Goal: Task Accomplishment & Management: Use online tool/utility

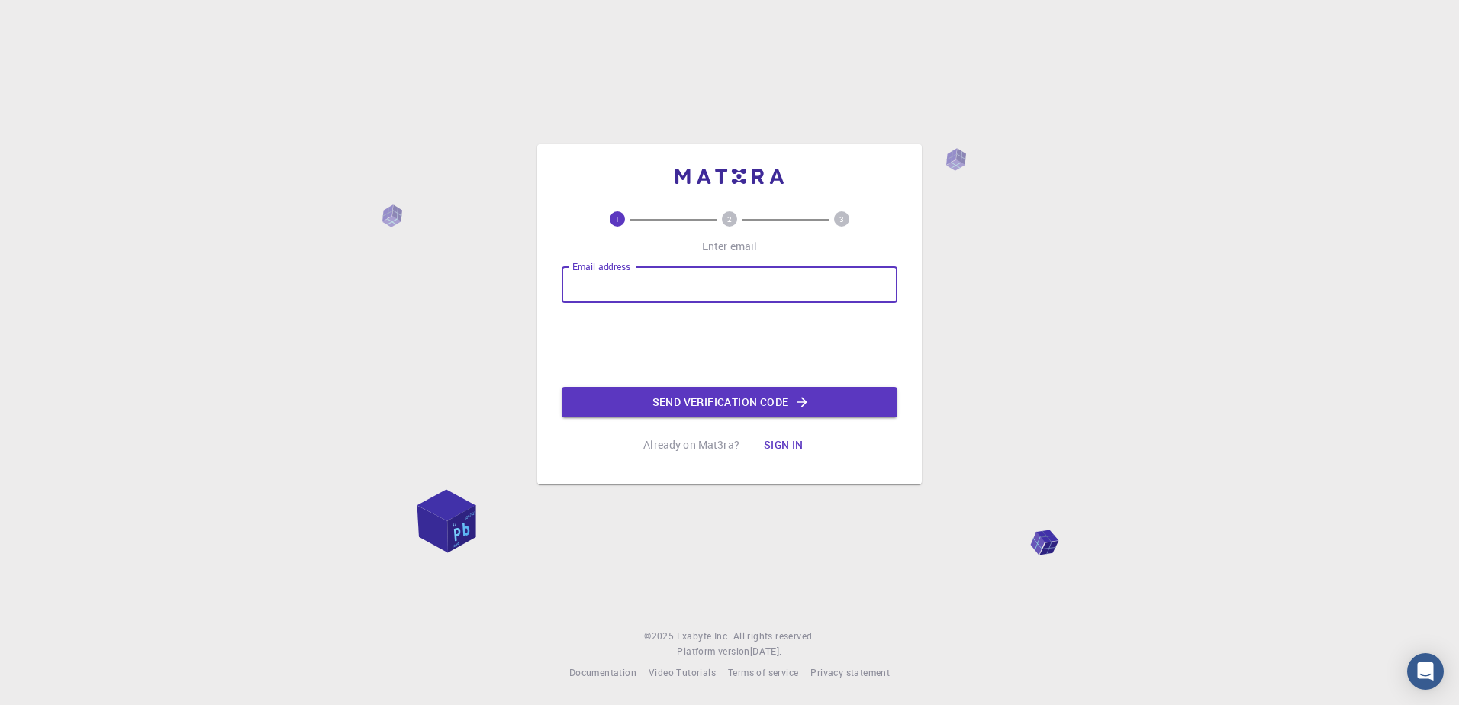
click at [681, 292] on input "Email address" at bounding box center [730, 284] width 336 height 37
type input "zidanibadreddine5@gmail.com"
click at [689, 406] on button "Send verification code" at bounding box center [730, 402] width 336 height 31
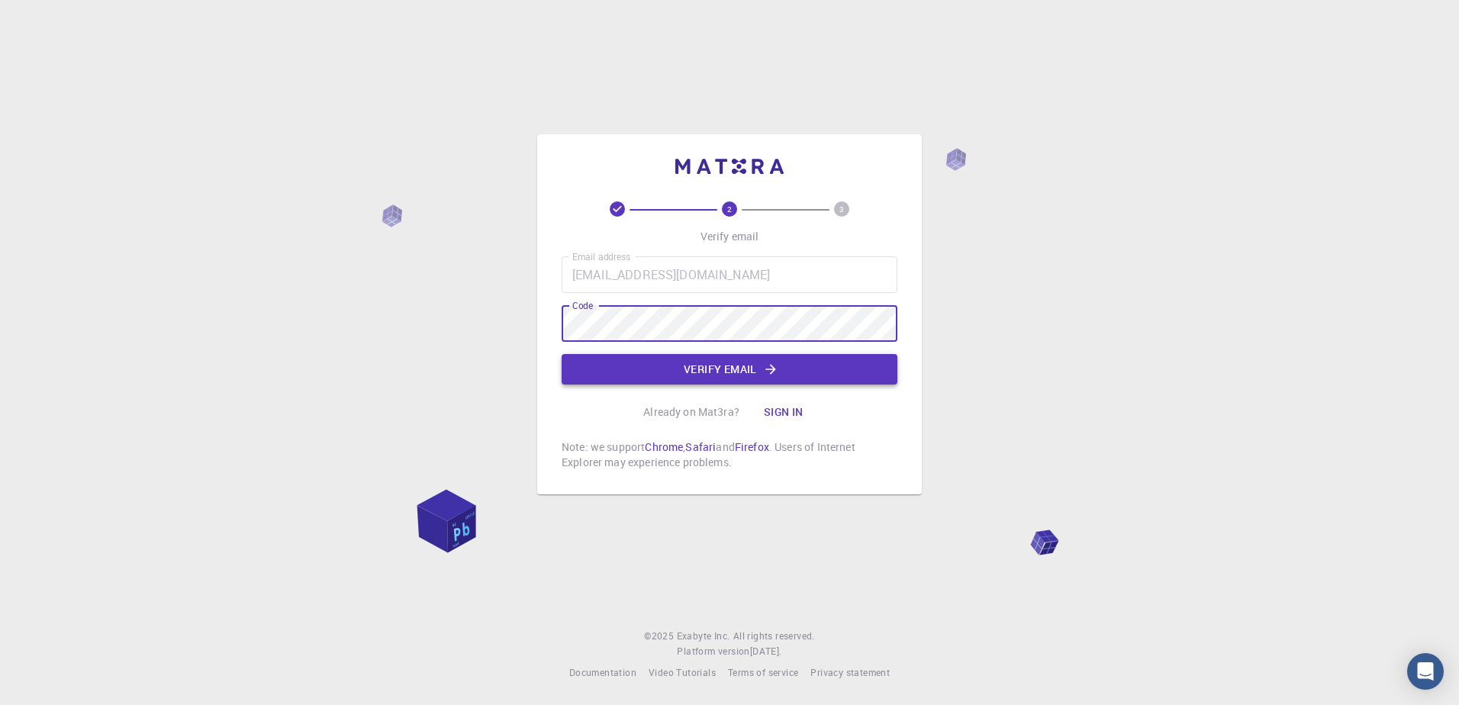
click at [695, 363] on button "Verify email" at bounding box center [730, 369] width 336 height 31
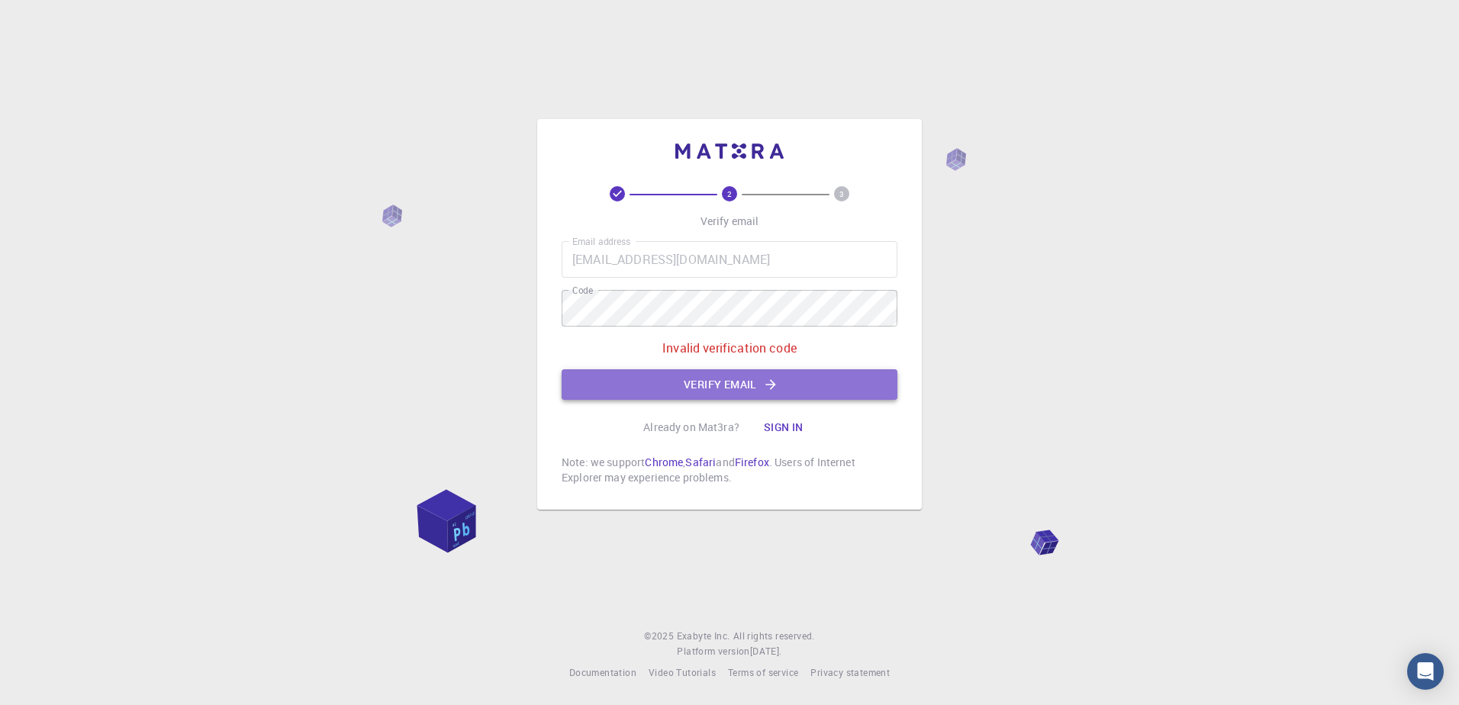
click at [669, 376] on button "Verify email" at bounding box center [730, 384] width 336 height 31
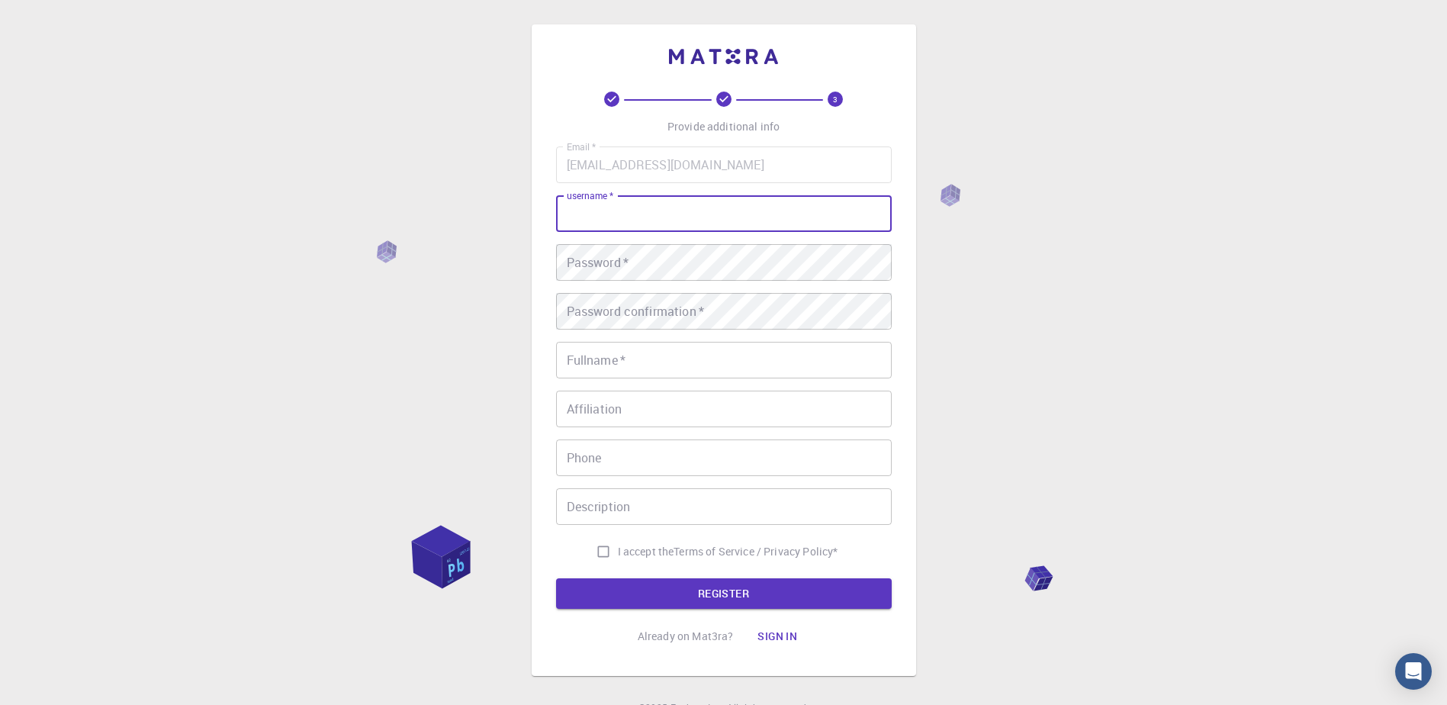
click at [647, 220] on input "username   *" at bounding box center [724, 213] width 336 height 37
drag, startPoint x: 668, startPoint y: 219, endPoint x: 662, endPoint y: 204, distance: 15.4
click at [662, 204] on input "zidnai" at bounding box center [724, 213] width 336 height 37
type input "ZIDANI"
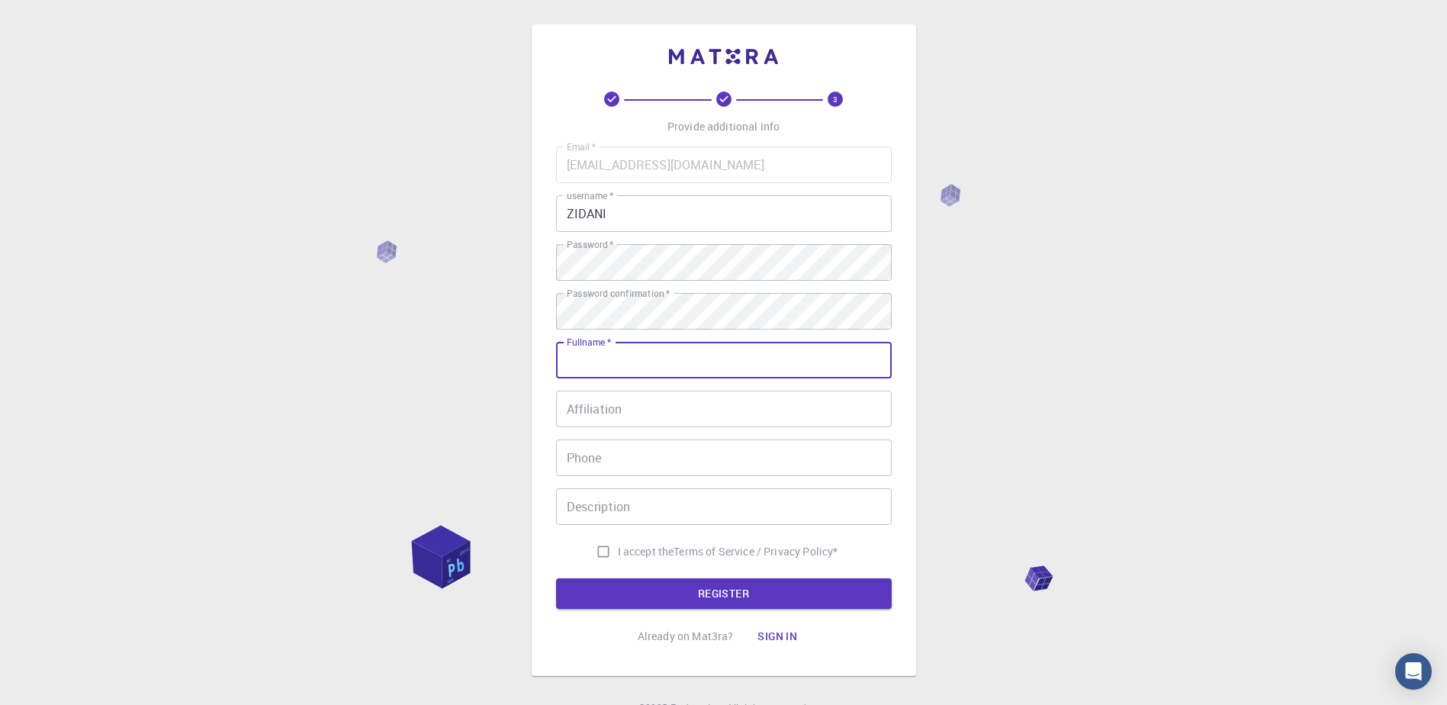
click at [639, 356] on input "Fullname   *" at bounding box center [724, 360] width 336 height 37
type input "zidnai badr eddine"
type input "+213799780652"
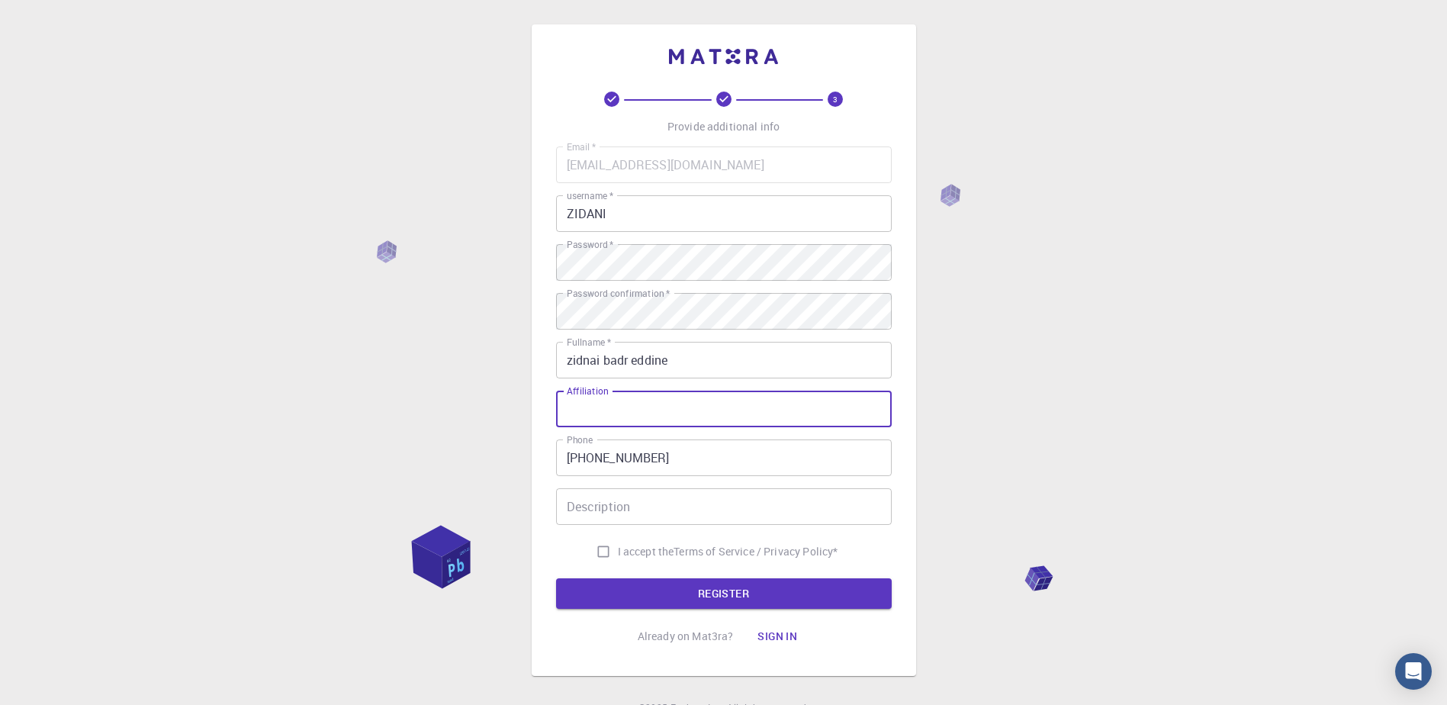
click at [642, 405] on input "Affiliation" at bounding box center [724, 409] width 336 height 37
click at [996, 403] on div "3 Provide additional info Email   * zidanibadreddine5@gmail.com Email   * usern…" at bounding box center [723, 388] width 1447 height 777
click at [598, 559] on input "I accept the Terms of Service / Privacy Policy *" at bounding box center [603, 551] width 29 height 29
checkbox input "true"
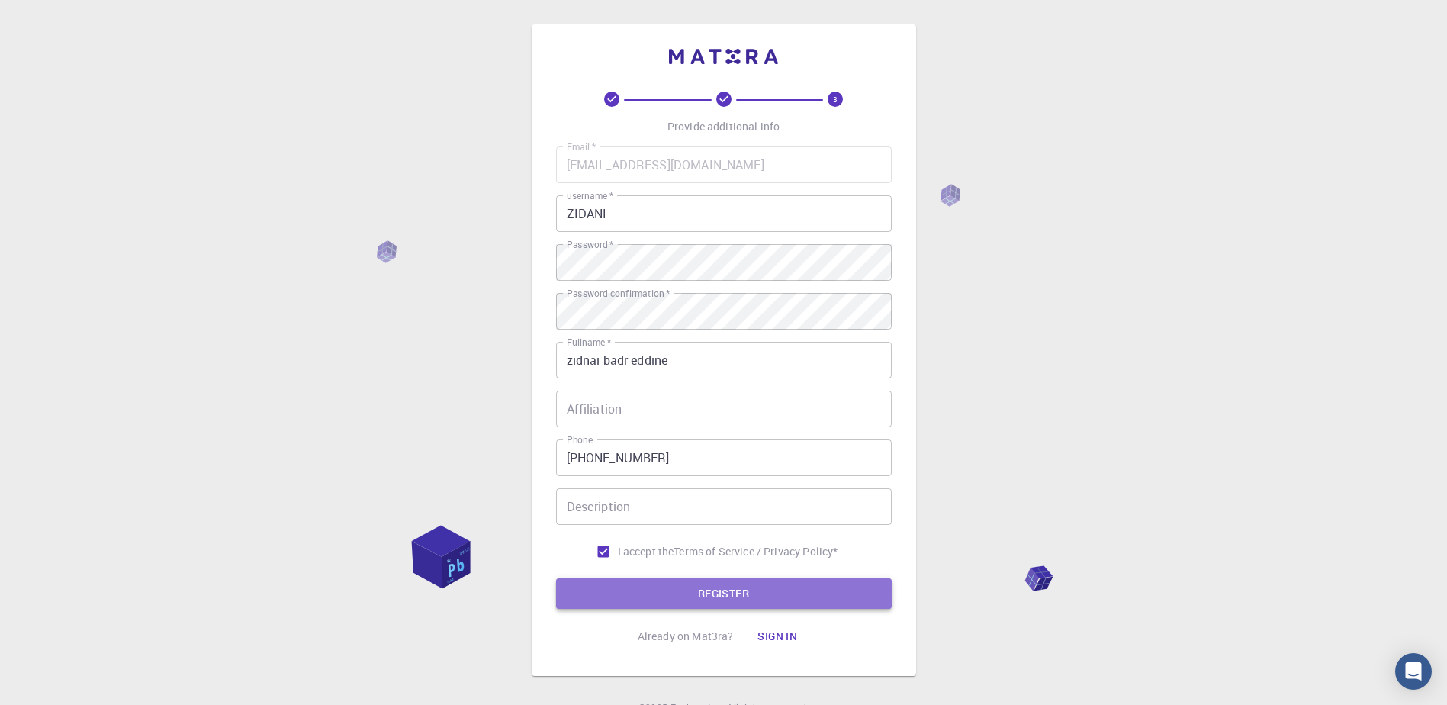
click at [667, 600] on button "REGISTER" at bounding box center [724, 593] width 336 height 31
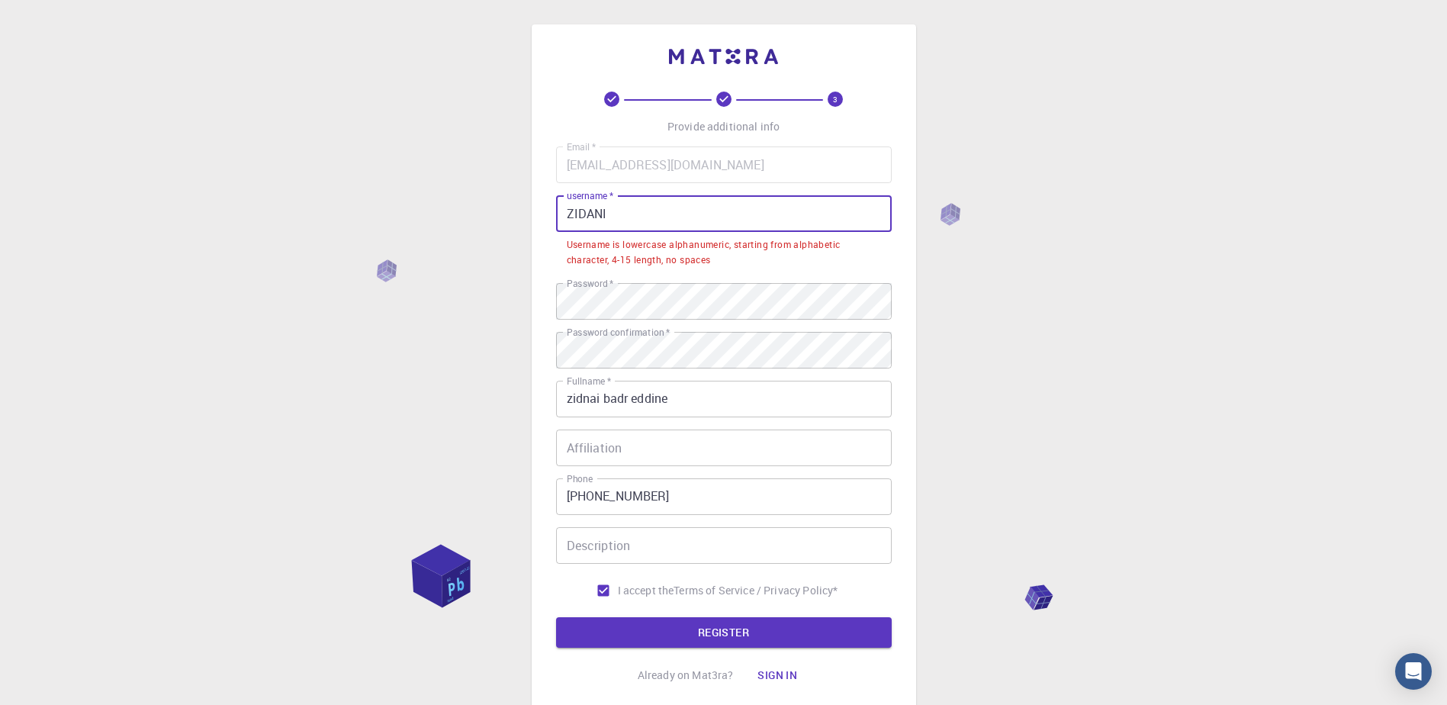
click at [693, 215] on input "ZIDANI" at bounding box center [724, 213] width 336 height 37
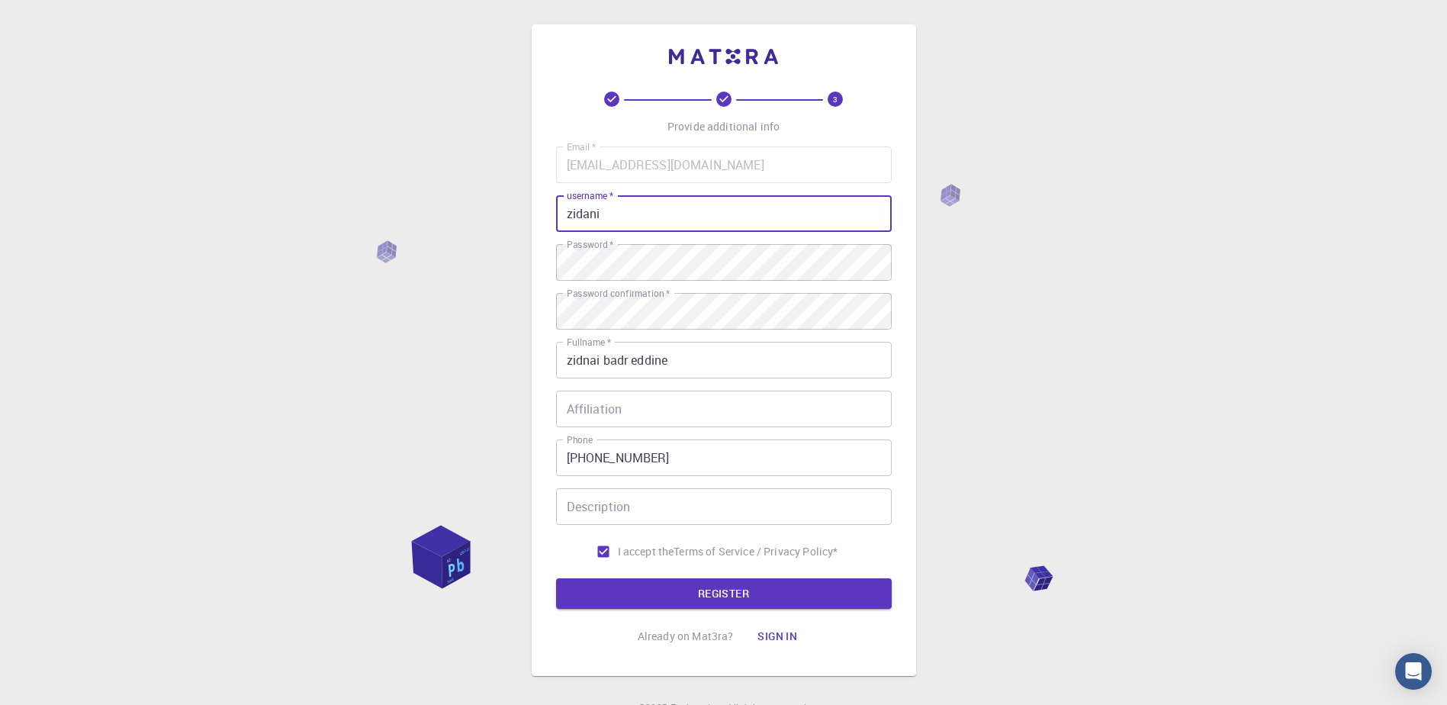
type input "zidani"
click at [945, 307] on div "3 Provide additional info Email   * zidanibadreddine5@gmail.com Email   * usern…" at bounding box center [723, 388] width 1447 height 777
click at [683, 592] on button "REGISTER" at bounding box center [724, 593] width 336 height 31
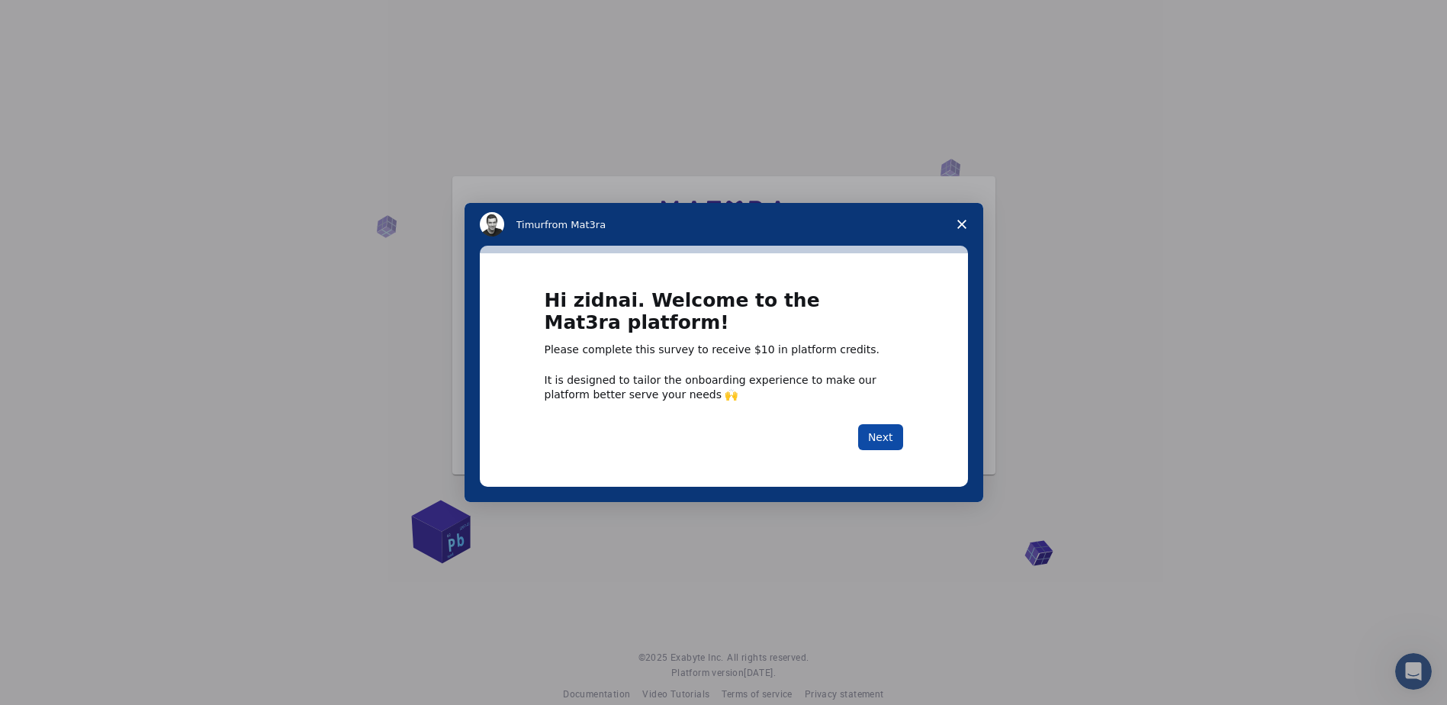
click at [880, 431] on button "Next" at bounding box center [880, 437] width 45 height 26
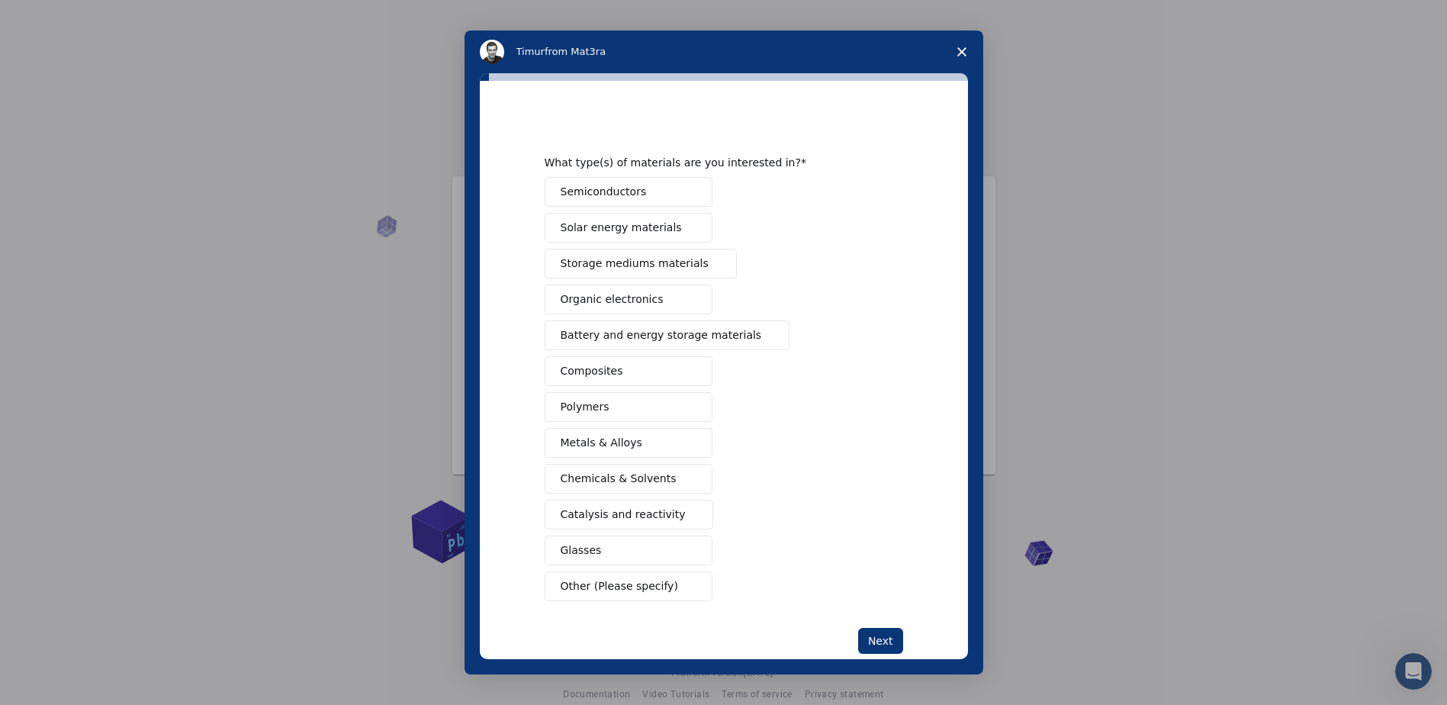
scroll to position [31, 0]
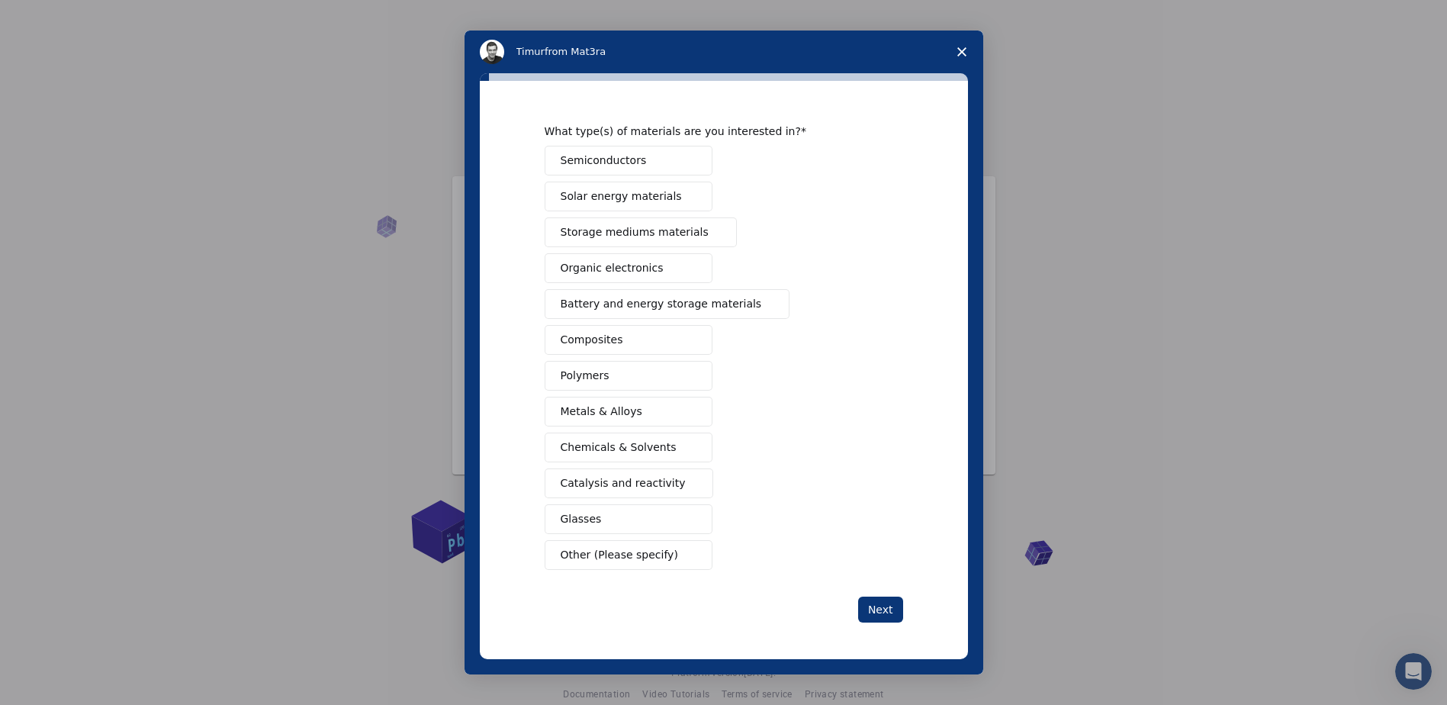
click at [671, 554] on button "Other (Please specify)" at bounding box center [629, 555] width 168 height 30
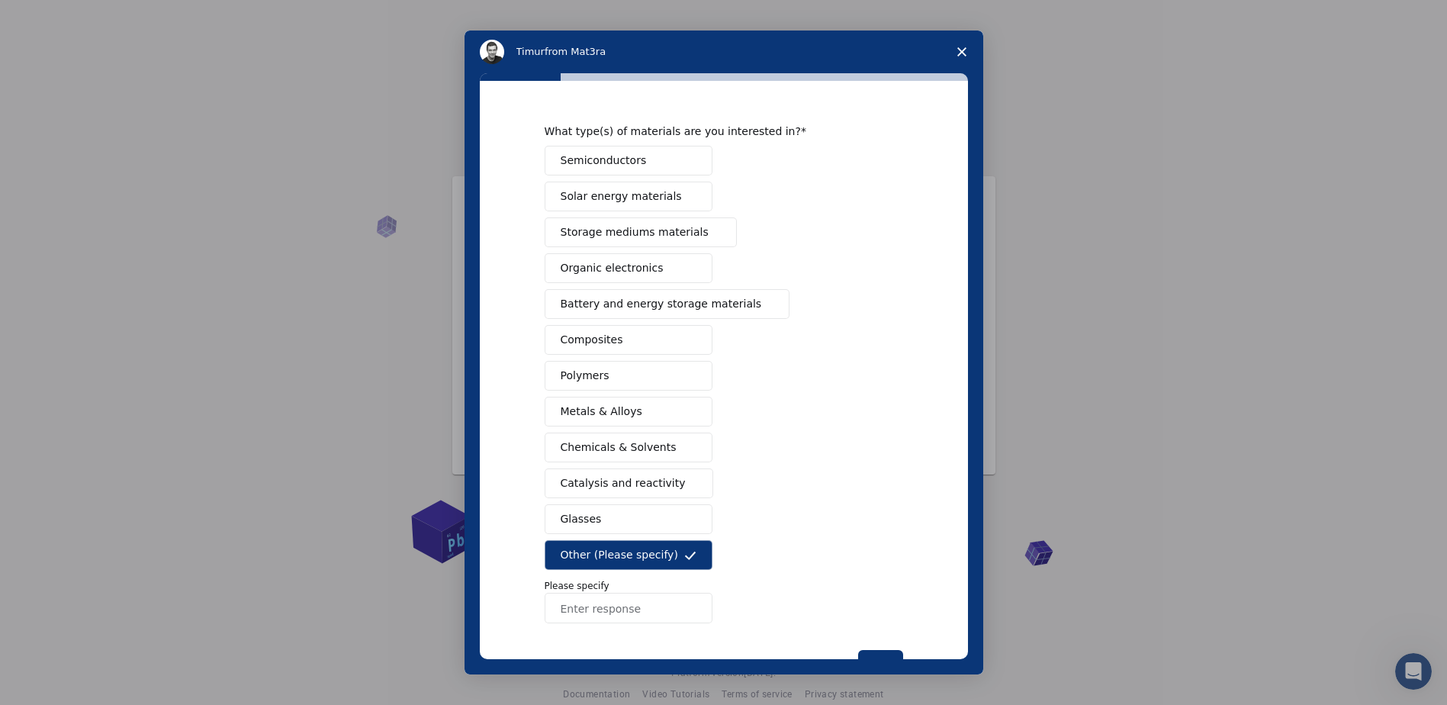
click at [637, 611] on input "Enter response" at bounding box center [629, 608] width 168 height 31
type input "m"
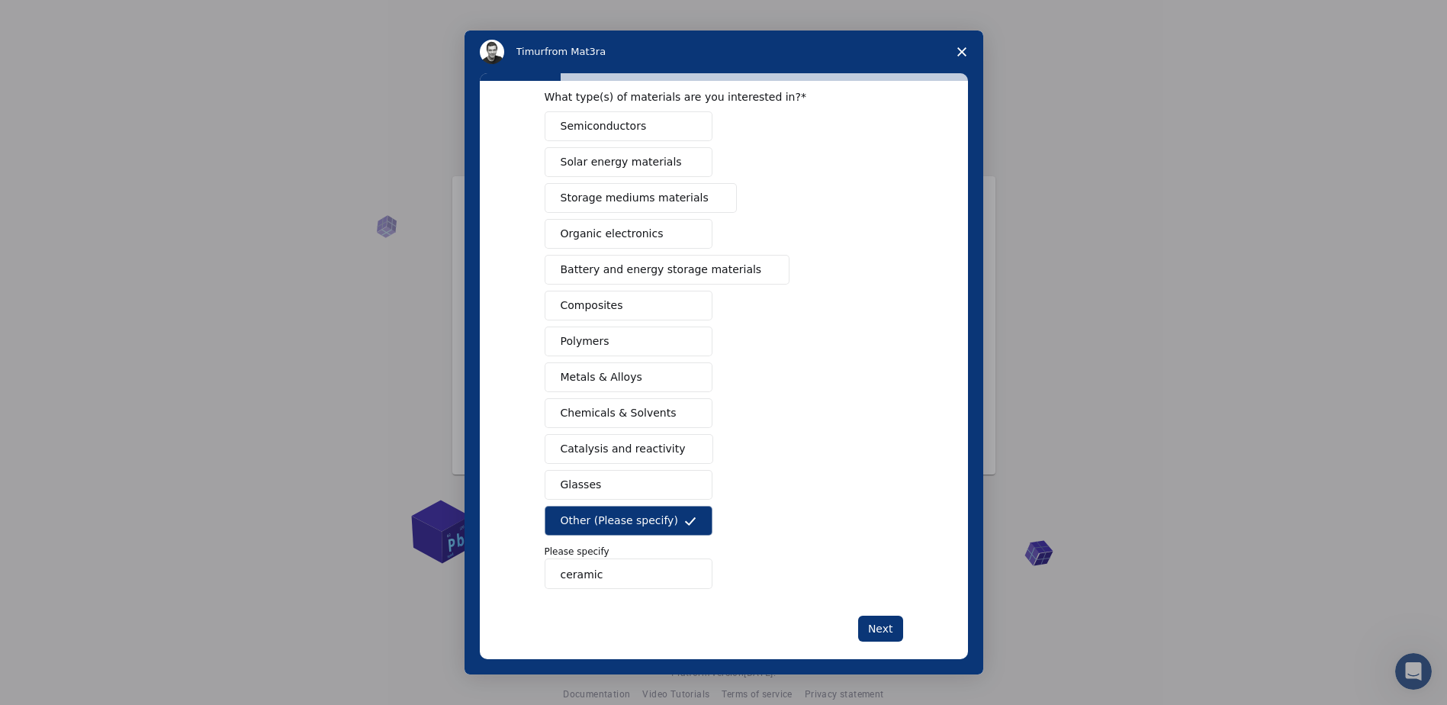
scroll to position [85, 0]
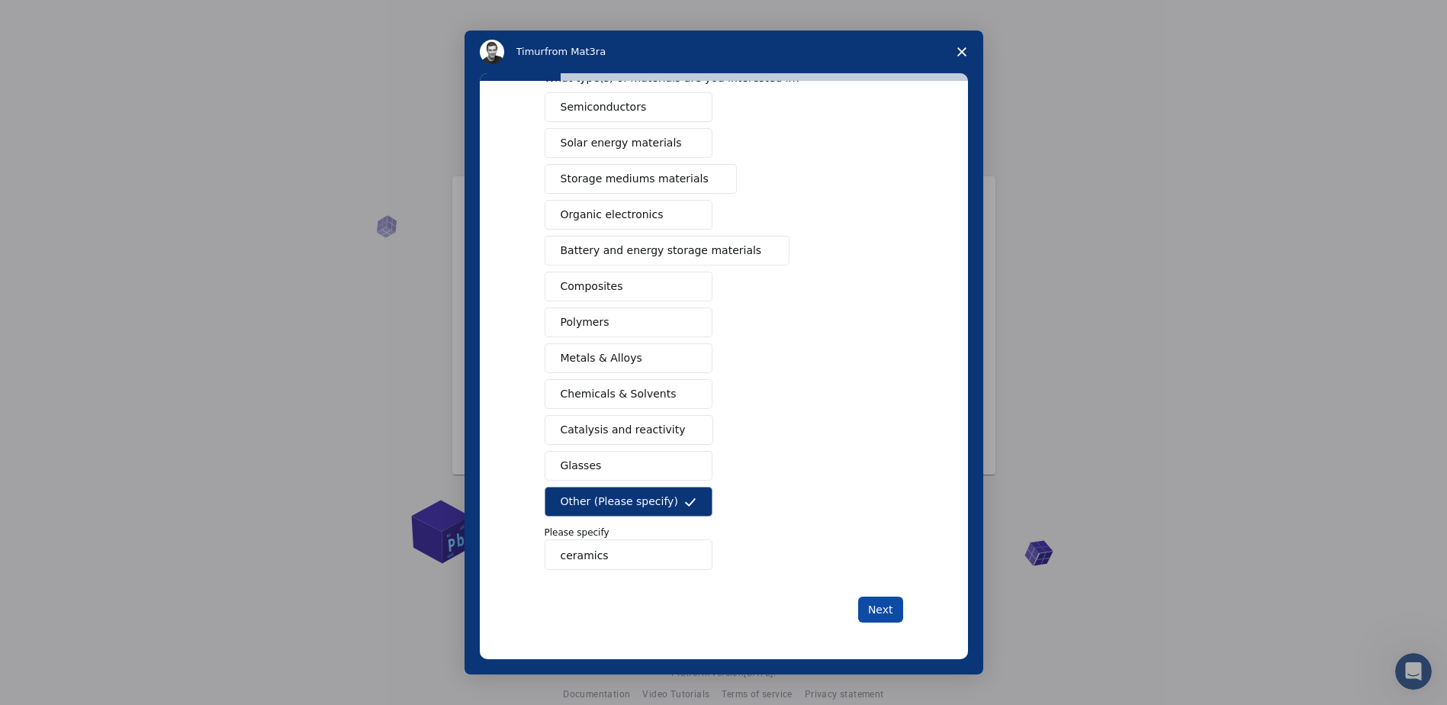
type input "ceramics"
click at [880, 603] on button "Next" at bounding box center [880, 610] width 45 height 26
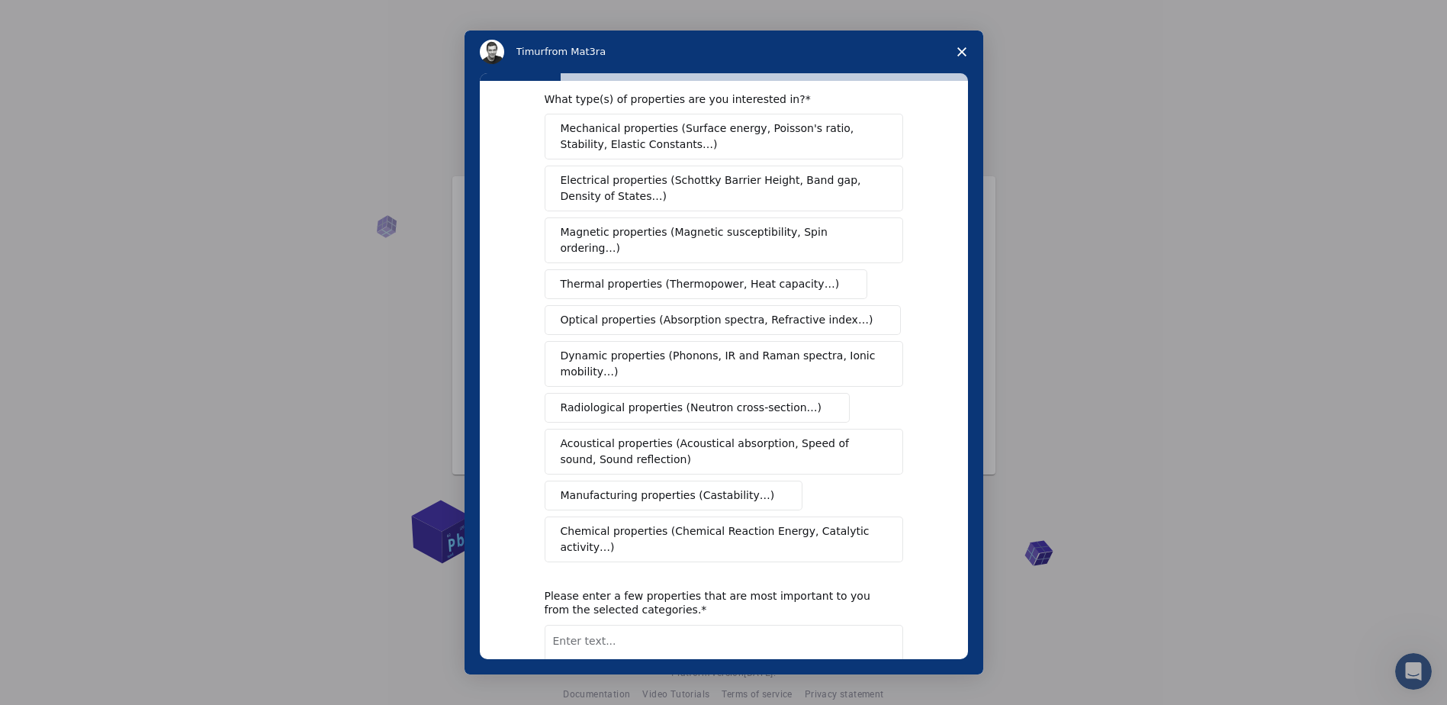
scroll to position [0, 0]
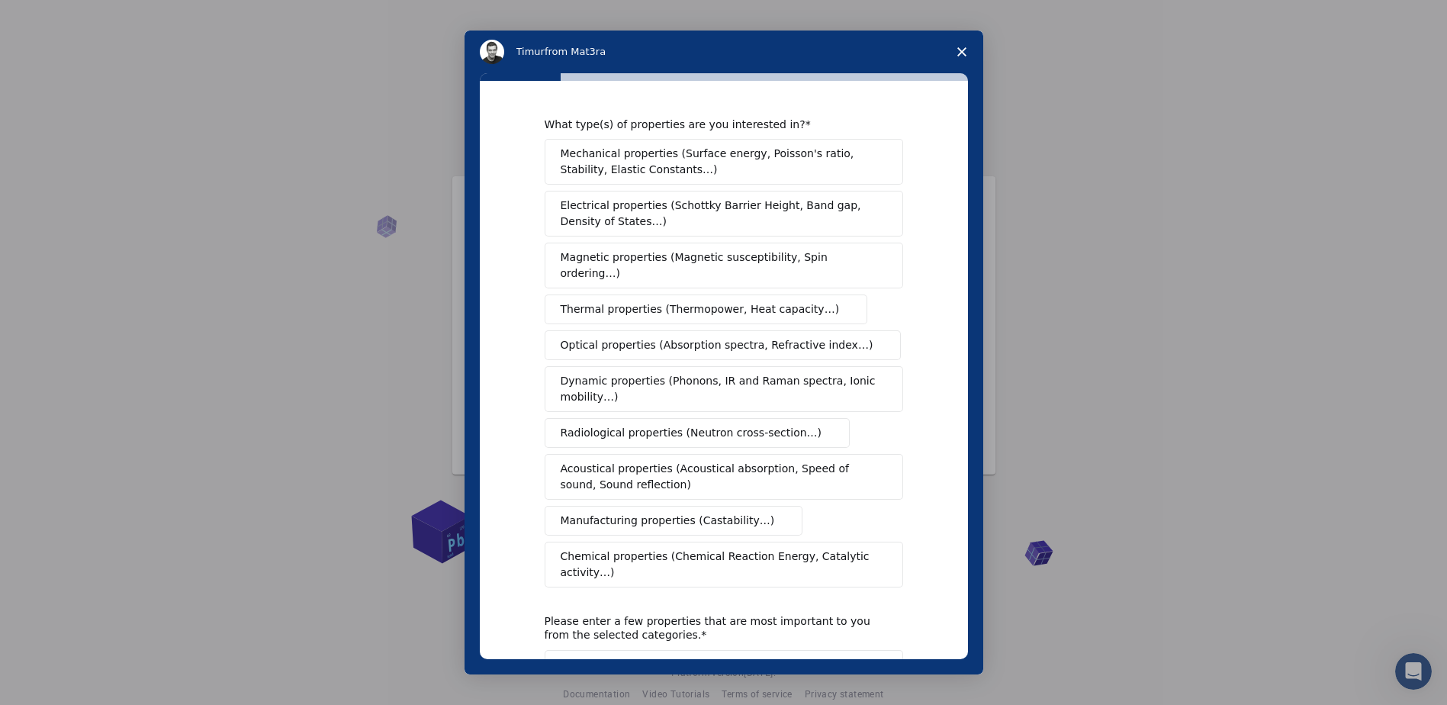
click at [720, 156] on span "Mechanical properties (Surface energy, Poisson's ratio, Stability, Elastic Cons…" at bounding box center [720, 162] width 318 height 32
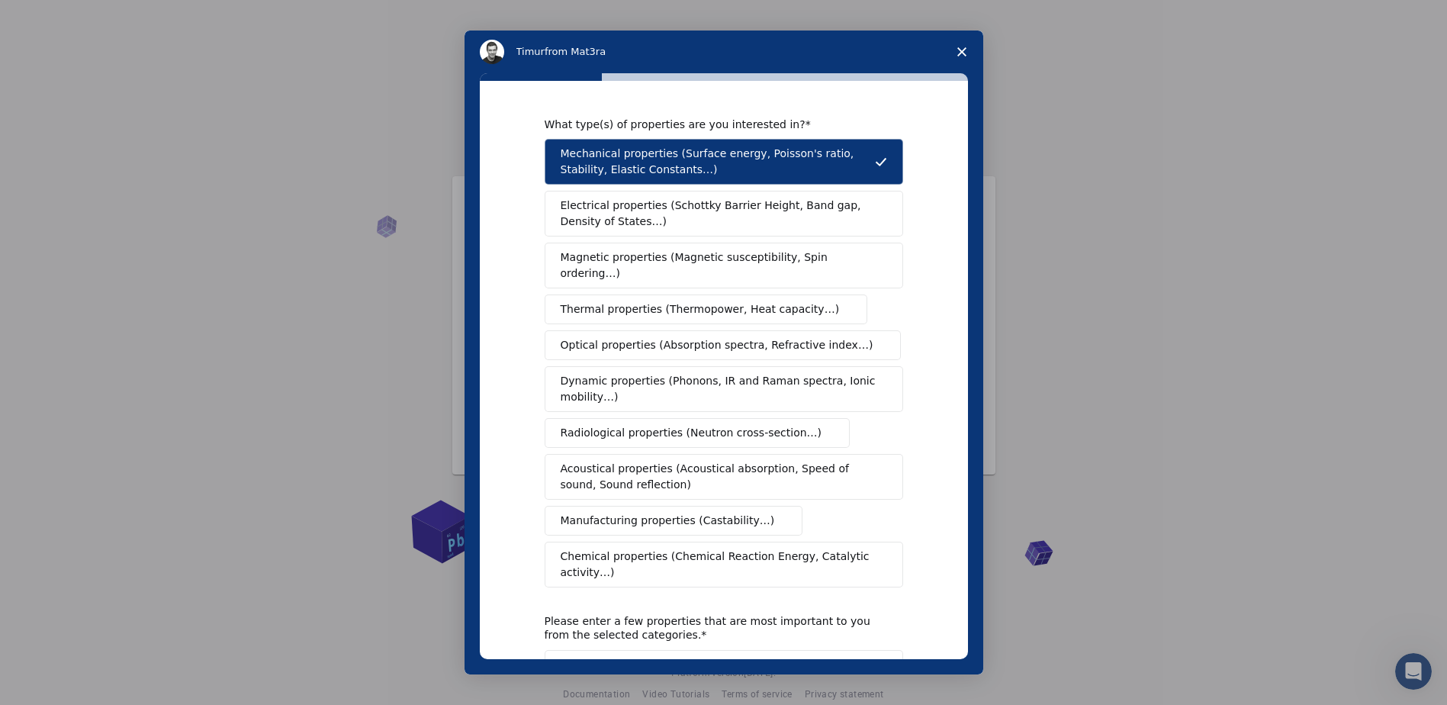
click at [715, 206] on span "Electrical properties (Schottky Barrier Height, Band gap, Density of States…)" at bounding box center [719, 214] width 317 height 32
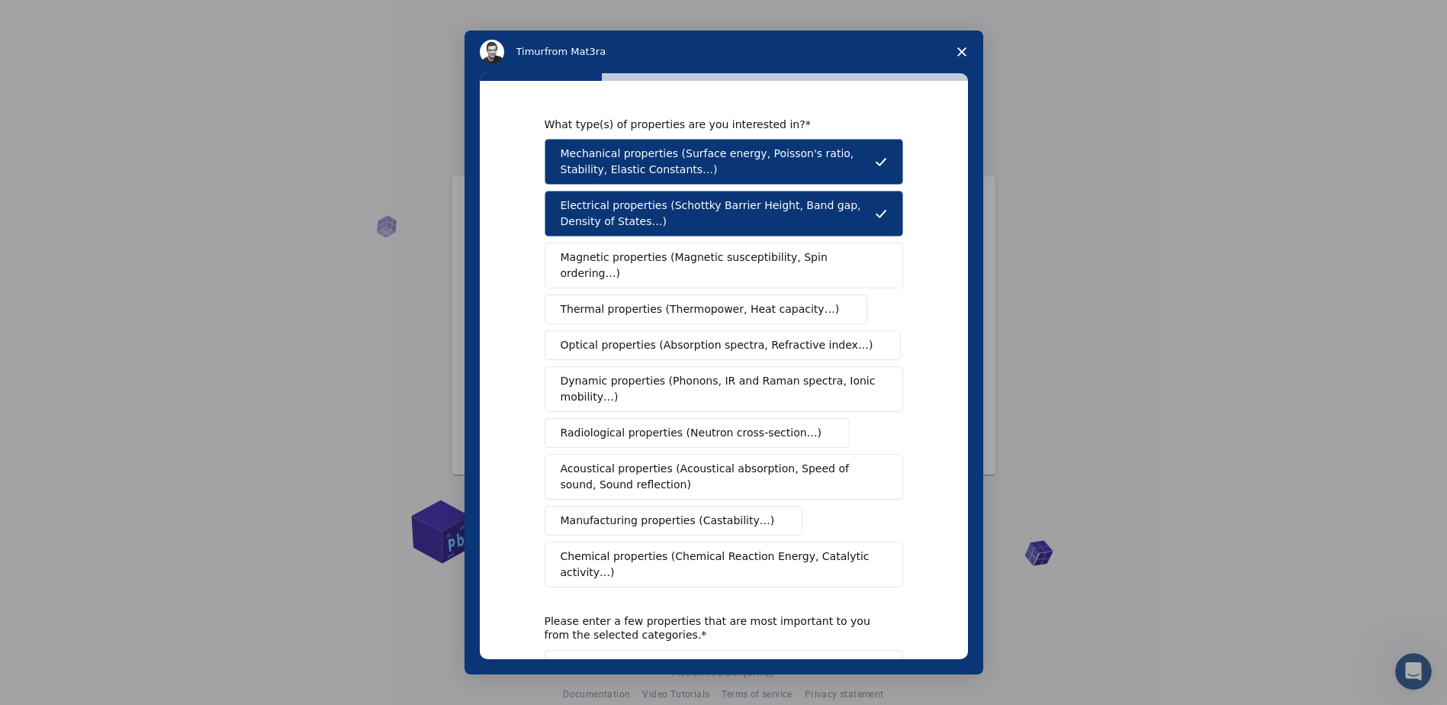
click at [715, 206] on span "Electrical properties (Schottky Barrier Height, Band gap, Density of States…)" at bounding box center [718, 214] width 314 height 32
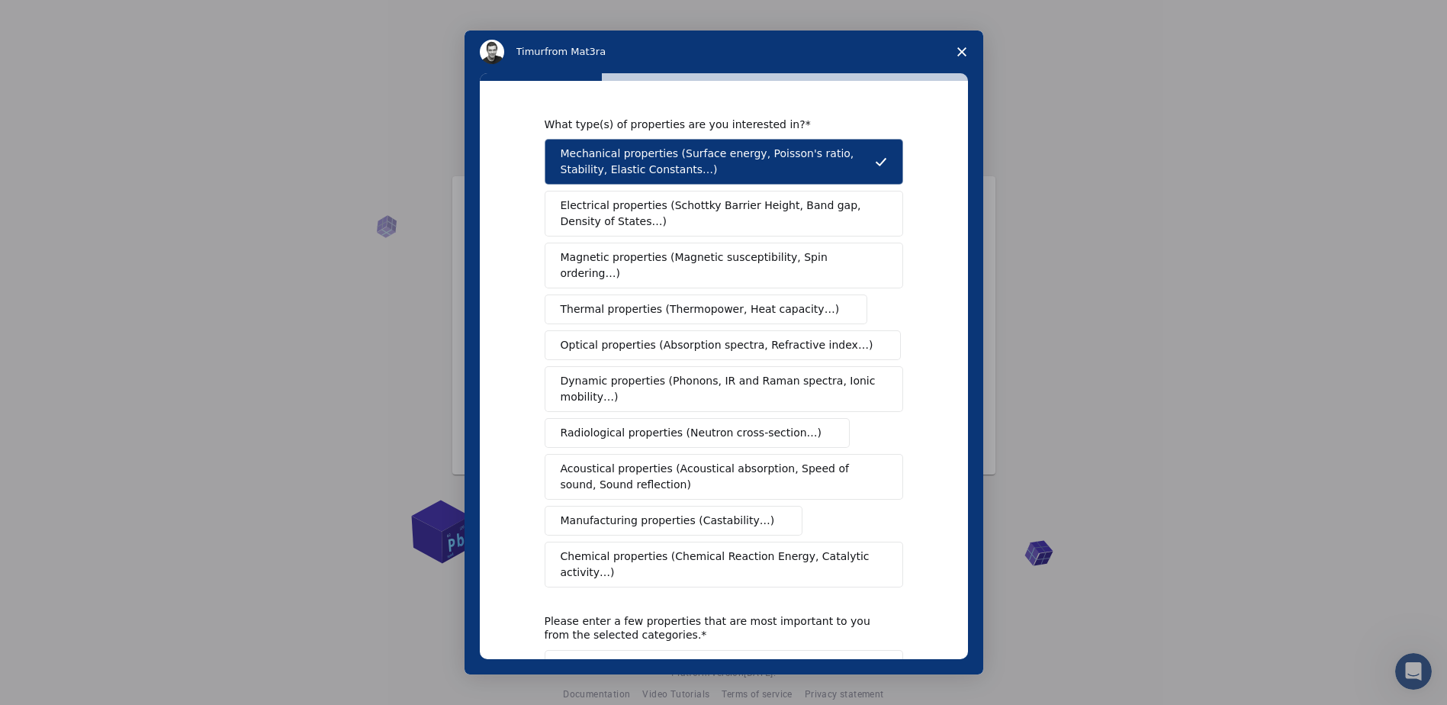
click at [715, 206] on span "Electrical properties (Schottky Barrier Height, Band gap, Density of States…)" at bounding box center [719, 214] width 317 height 32
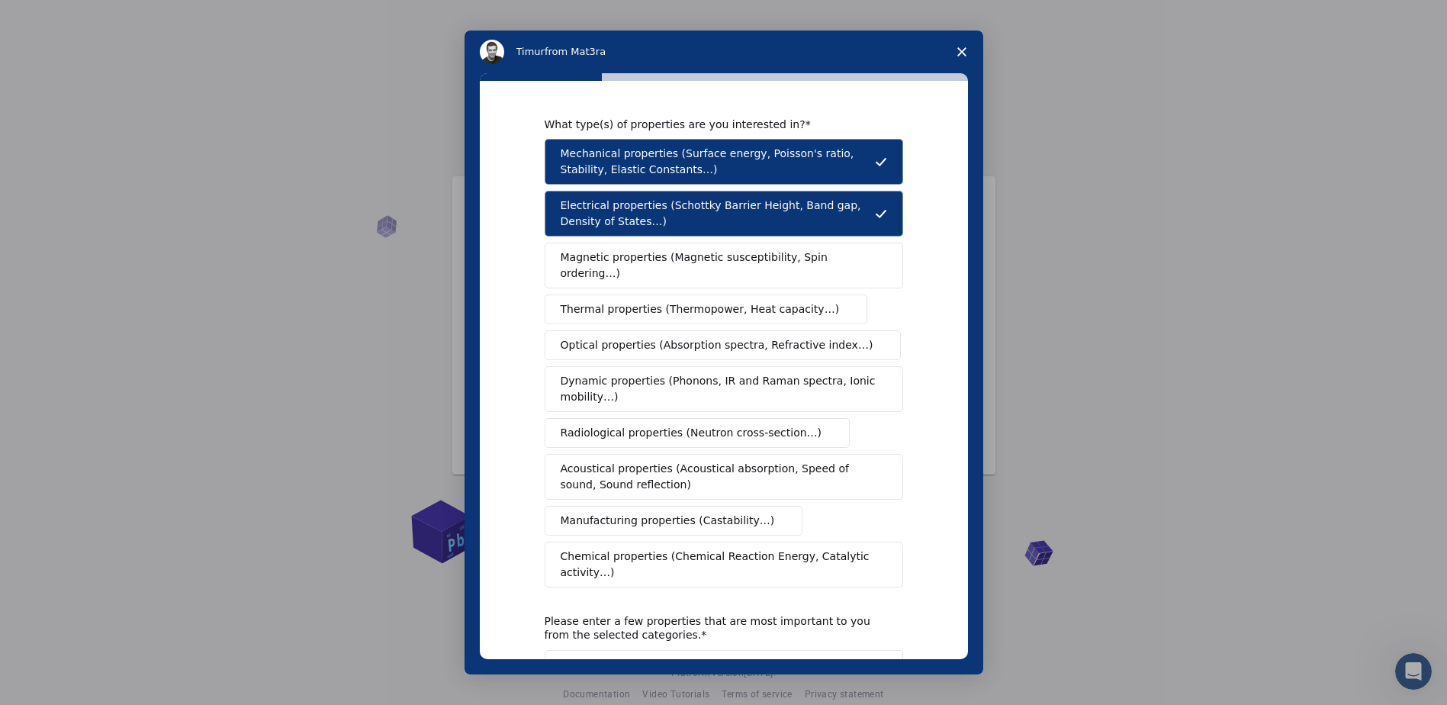
click at [670, 301] on span "Thermal properties (Thermopower, Heat capacity…)" at bounding box center [700, 309] width 279 height 16
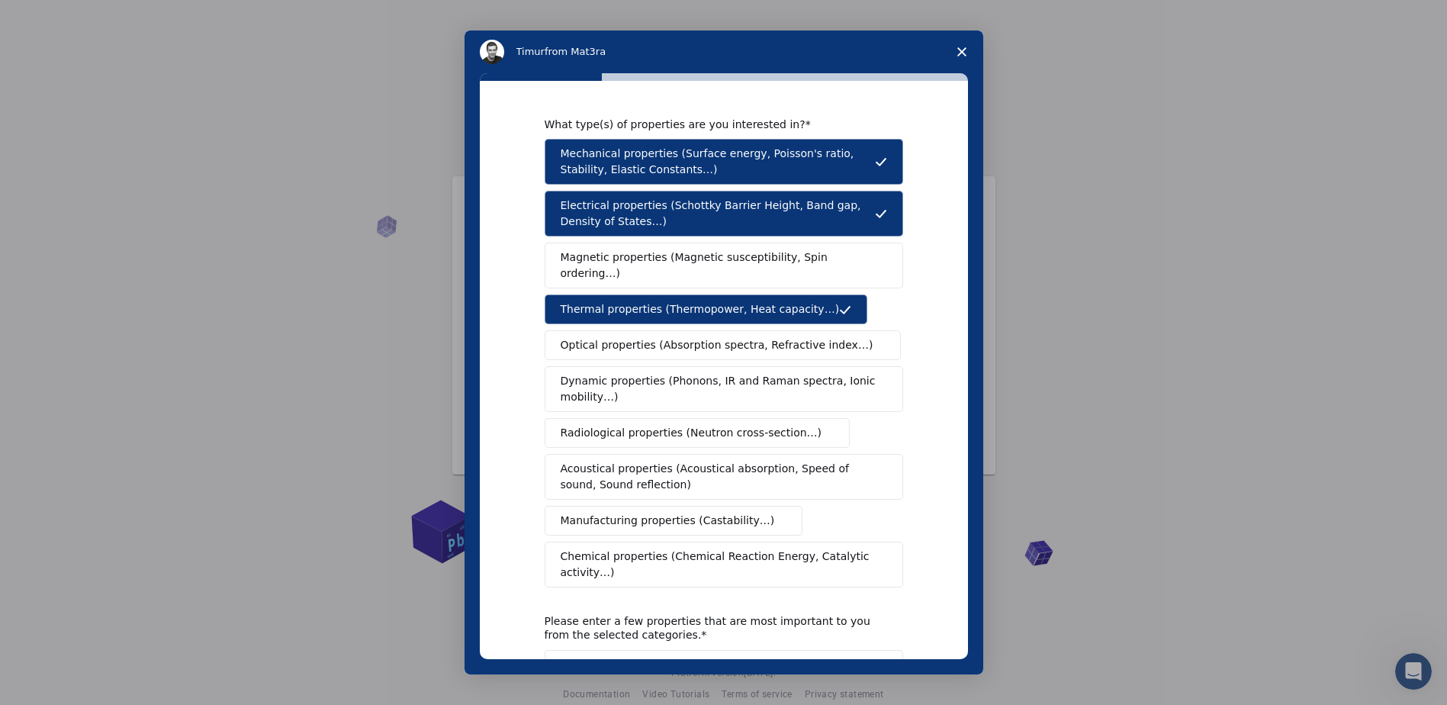
click at [710, 254] on span "Magnetic properties (Magnetic susceptibility, Spin ordering…)" at bounding box center [718, 265] width 315 height 32
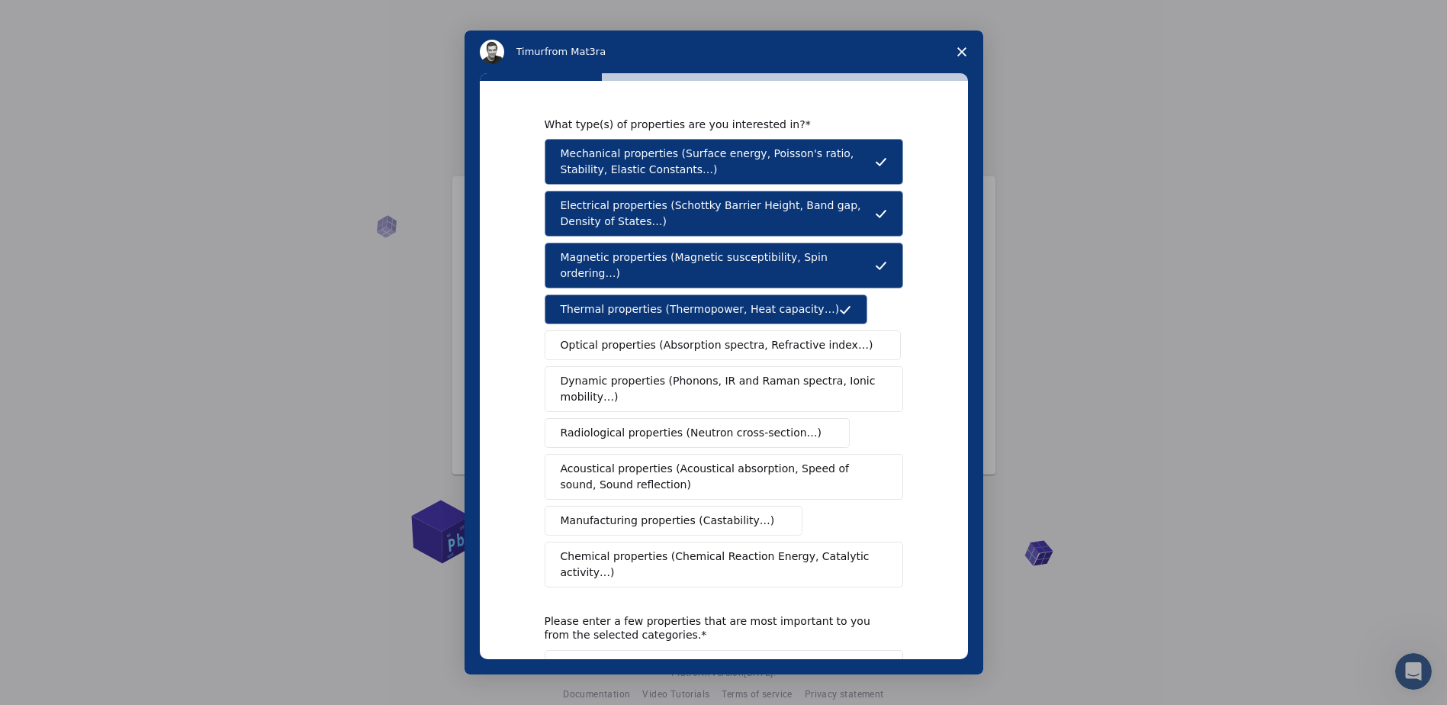
click at [708, 373] on span "Dynamic properties (Phonons, IR and Raman spectra, Ionic mobility…)" at bounding box center [719, 389] width 317 height 32
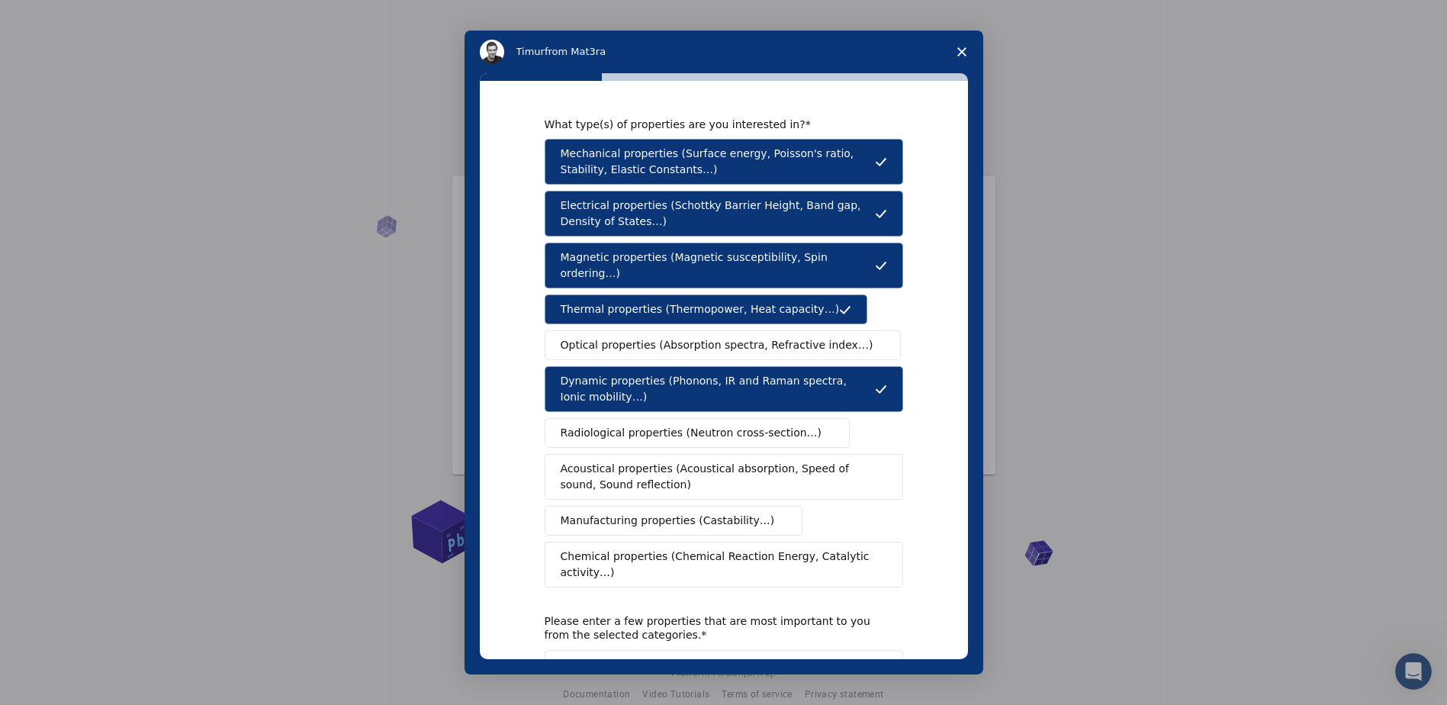
click at [697, 513] on span "Manufacturing properties (Castability…)" at bounding box center [668, 521] width 214 height 16
click at [803, 549] on span "Chemical properties (Chemical Reaction Energy, Catalytic activity…)" at bounding box center [719, 565] width 316 height 32
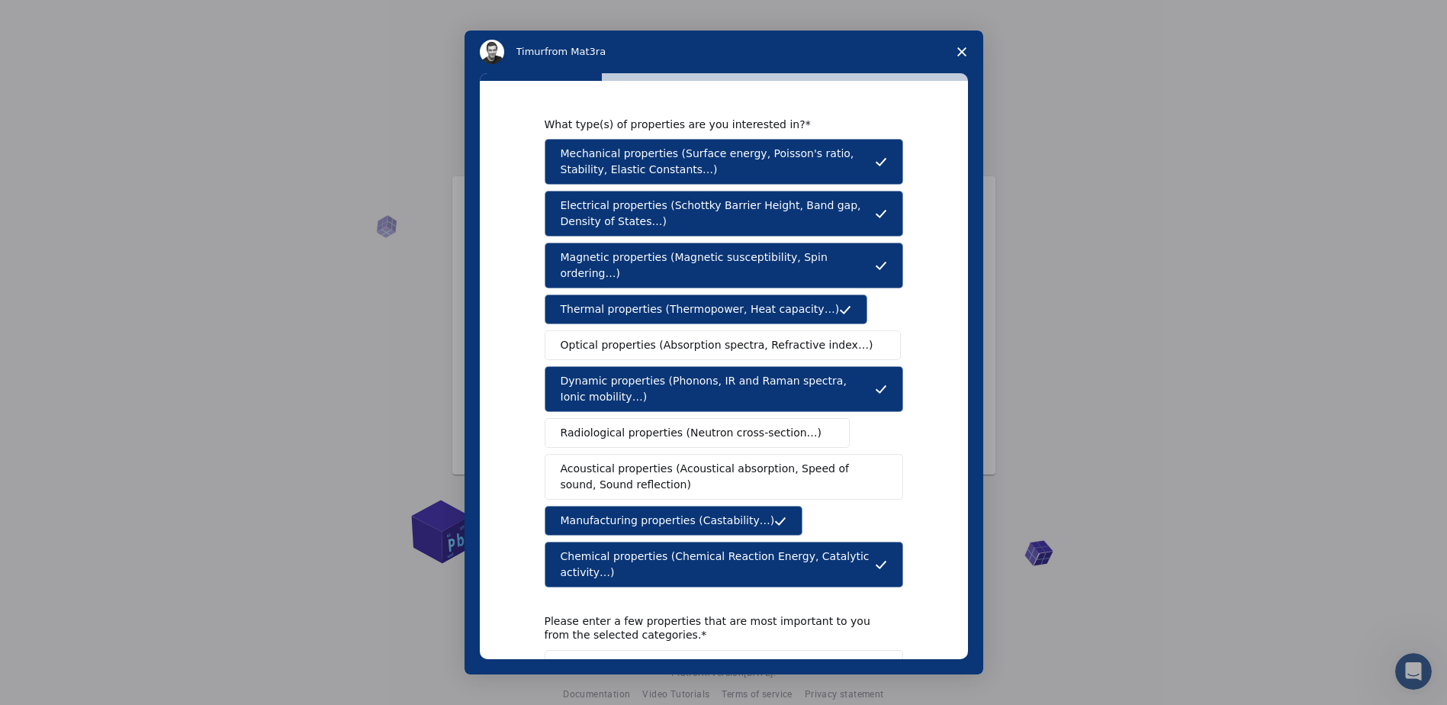
scroll to position [111, 0]
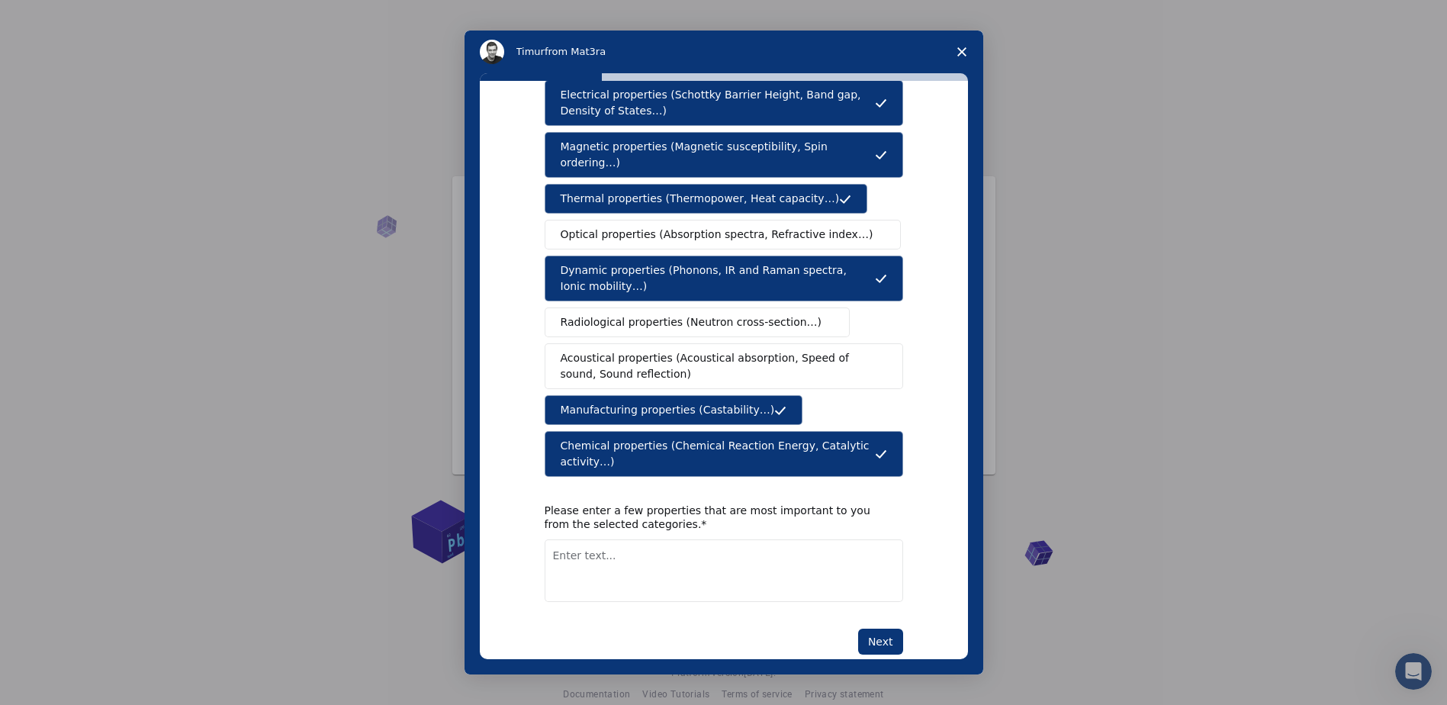
click at [627, 542] on textarea "Enter text..." at bounding box center [724, 570] width 359 height 63
type textarea "c"
type textarea "Chemical properties, surface energy"
click at [875, 629] on button "Next" at bounding box center [880, 642] width 45 height 26
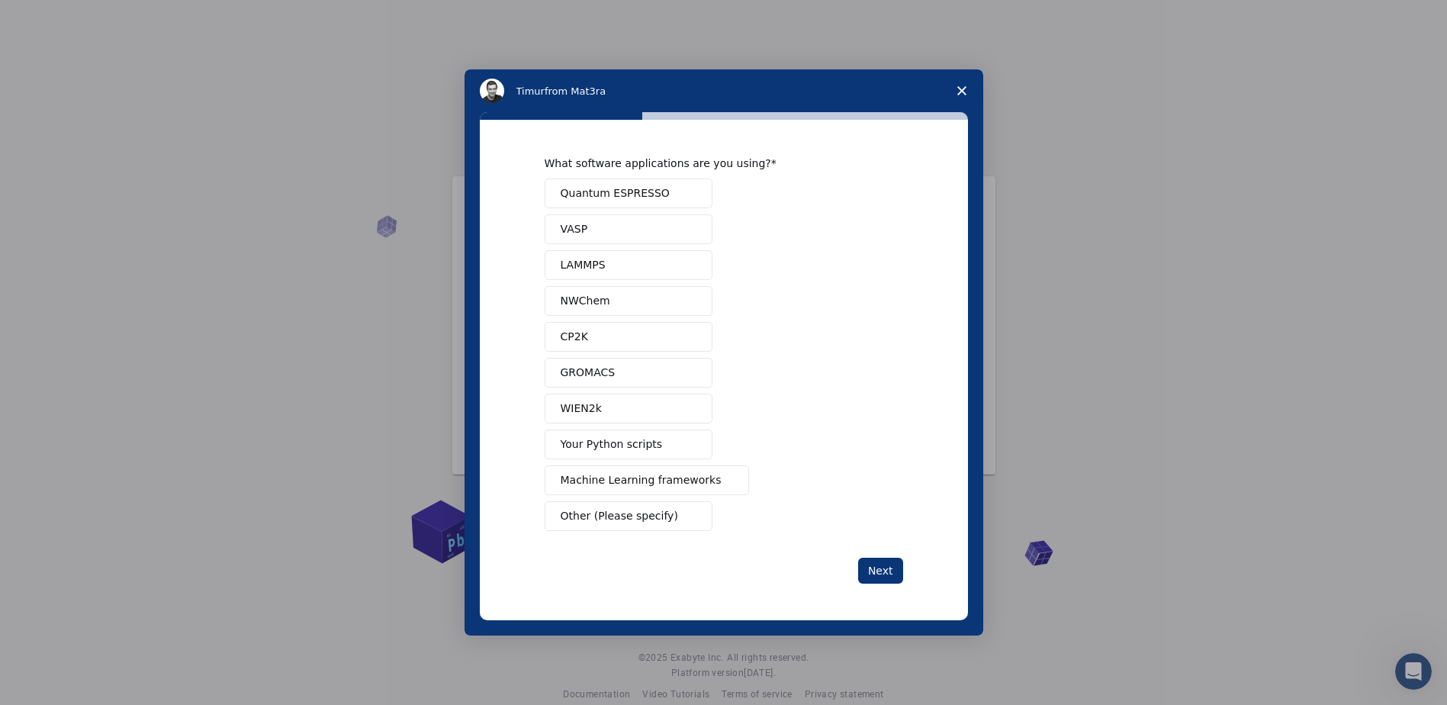
scroll to position [0, 0]
click at [662, 191] on button "Quantum ESPRESSO" at bounding box center [629, 194] width 168 height 30
click at [636, 440] on span "Your Python scripts" at bounding box center [612, 444] width 102 height 16
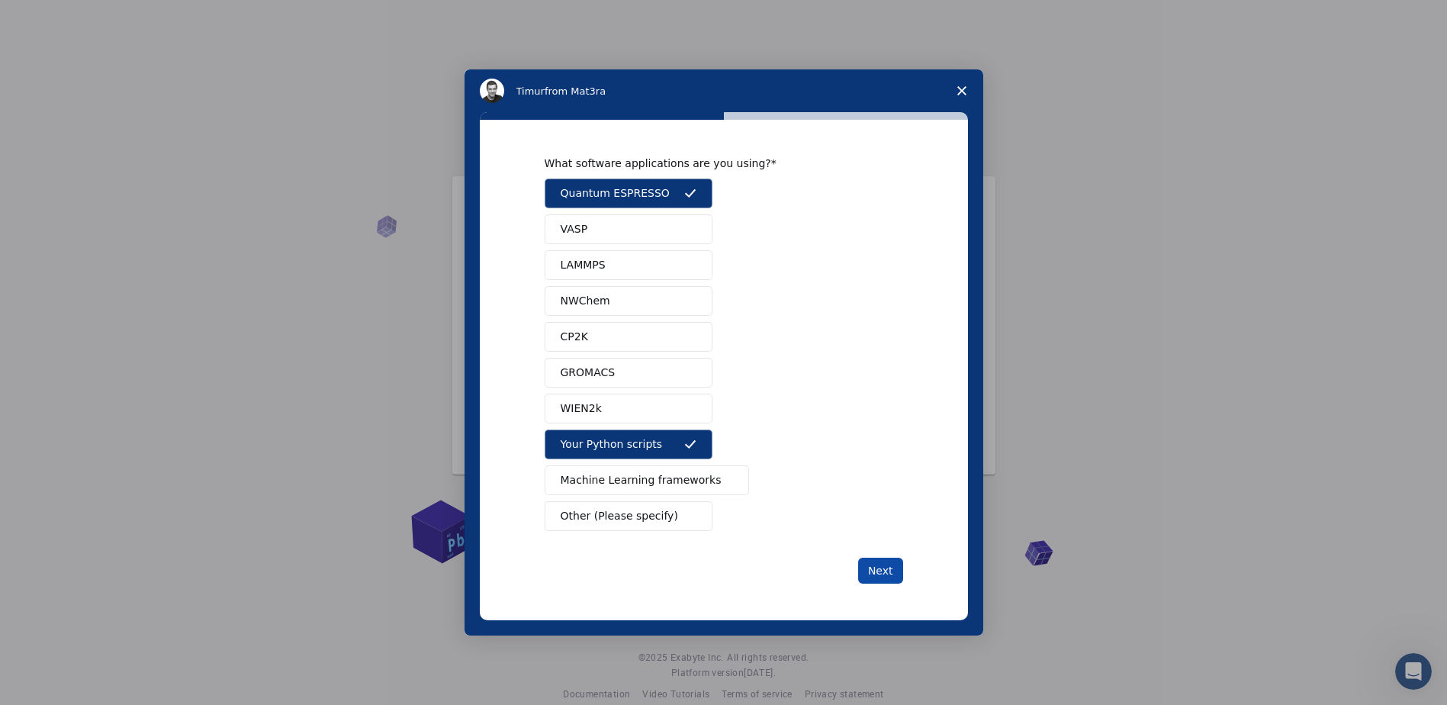
click at [892, 563] on button "Next" at bounding box center [880, 571] width 45 height 26
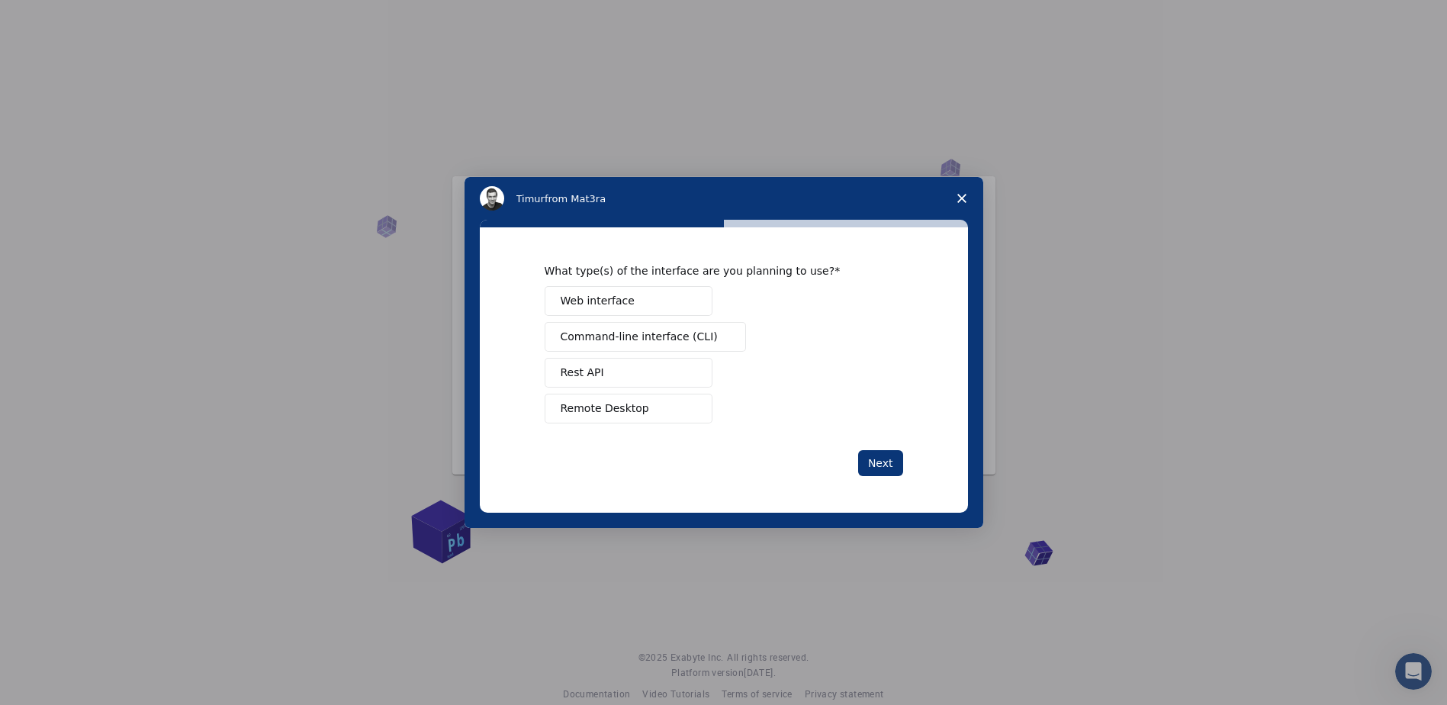
click at [664, 409] on button "Remote Desktop" at bounding box center [629, 409] width 168 height 30
click at [648, 323] on button "Command-line interface (CLI)" at bounding box center [645, 337] width 201 height 30
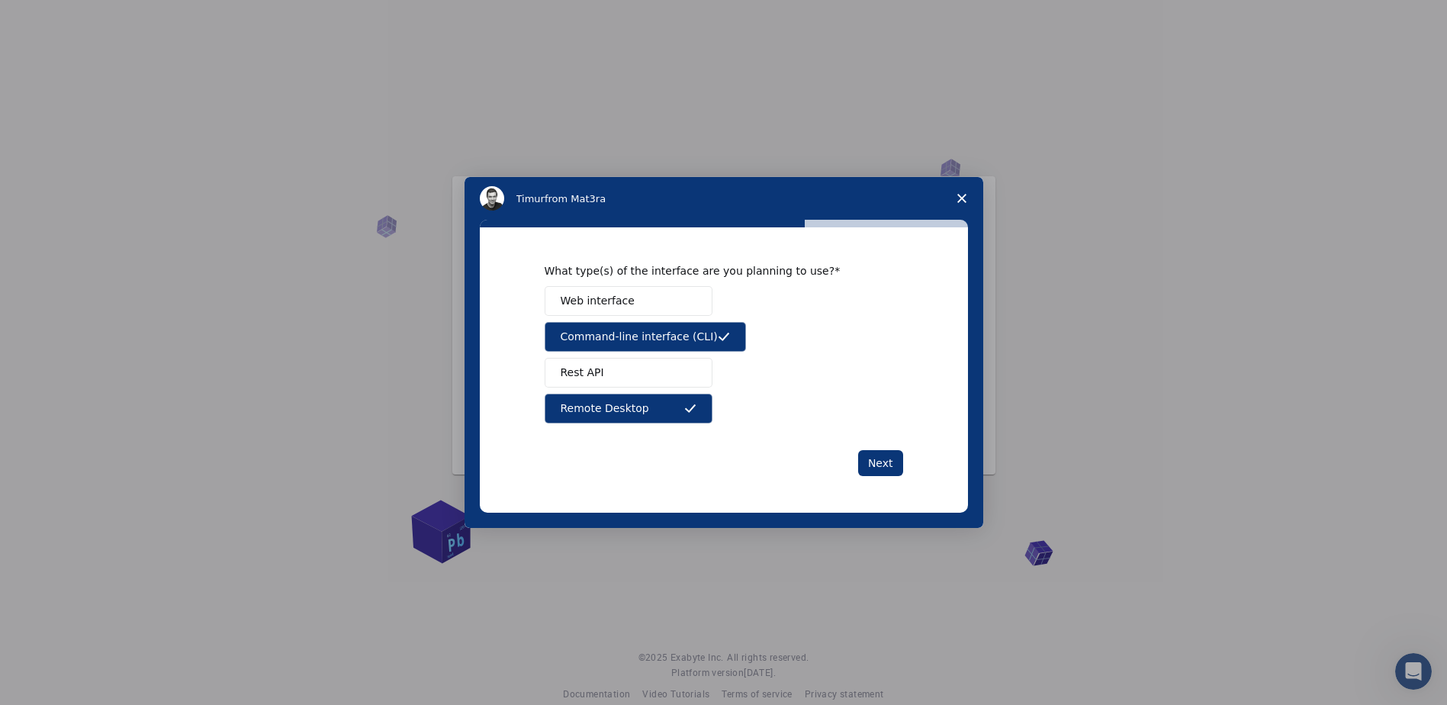
click at [651, 286] on button "Web interface" at bounding box center [629, 301] width 168 height 30
click at [881, 459] on button "Next" at bounding box center [880, 463] width 45 height 26
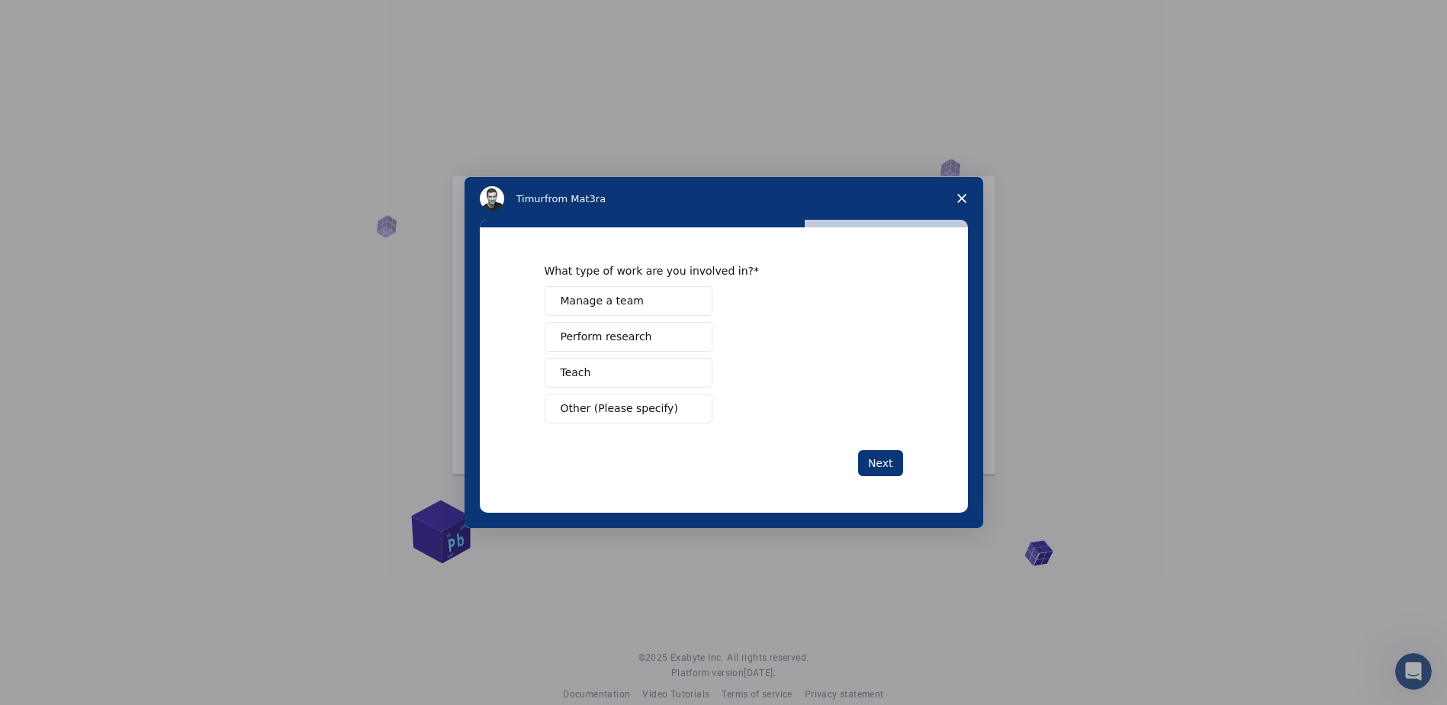
click at [633, 337] on span "Perform research" at bounding box center [607, 337] width 92 height 16
click at [874, 461] on button "Next" at bounding box center [880, 463] width 45 height 26
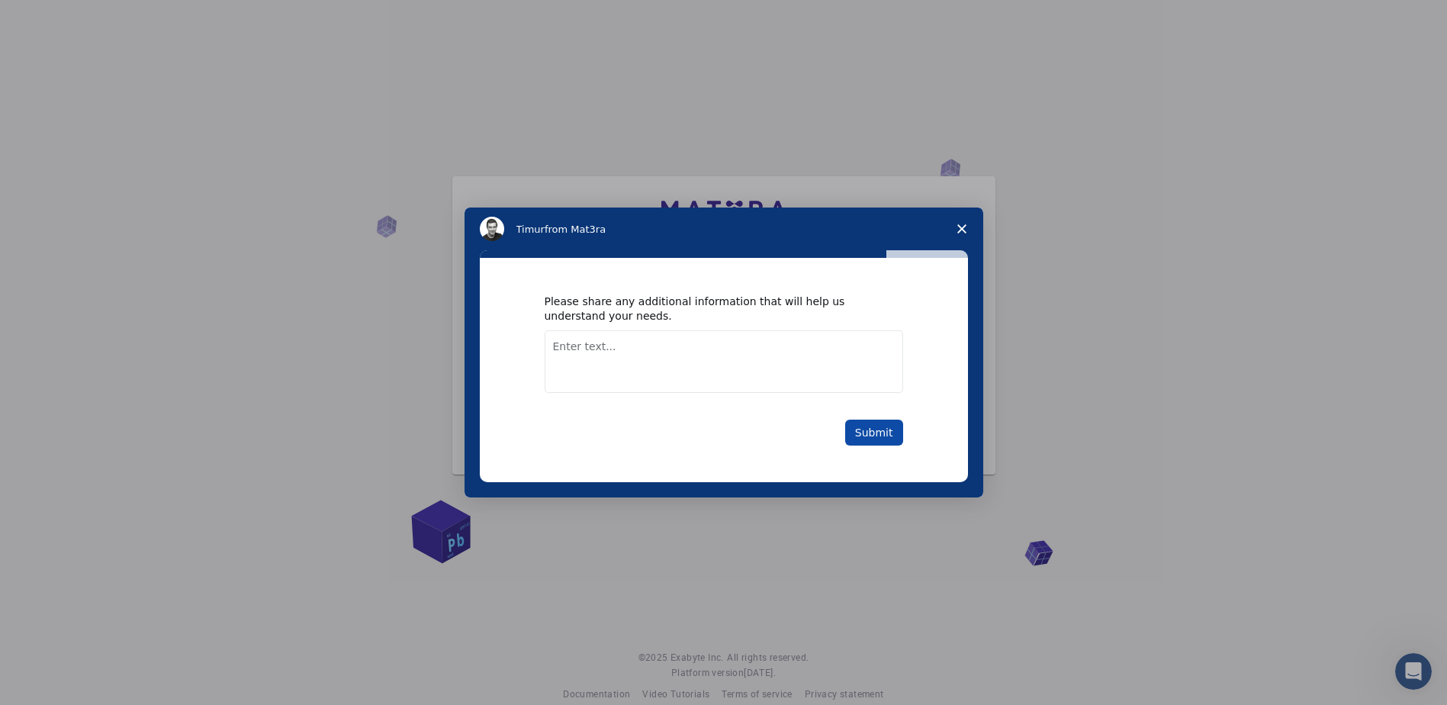
click at [877, 428] on button "Submit" at bounding box center [874, 433] width 58 height 26
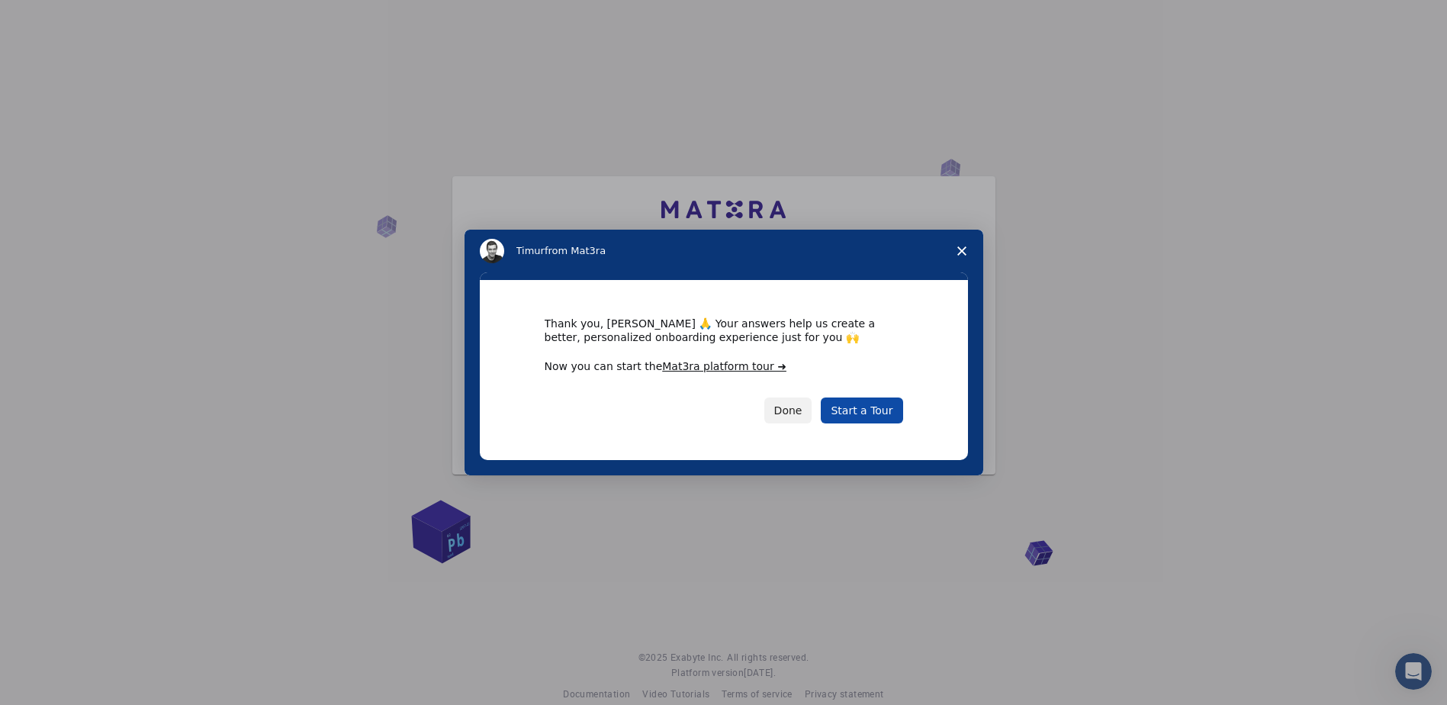
click at [874, 416] on link "Start a Tour" at bounding box center [862, 410] width 82 height 26
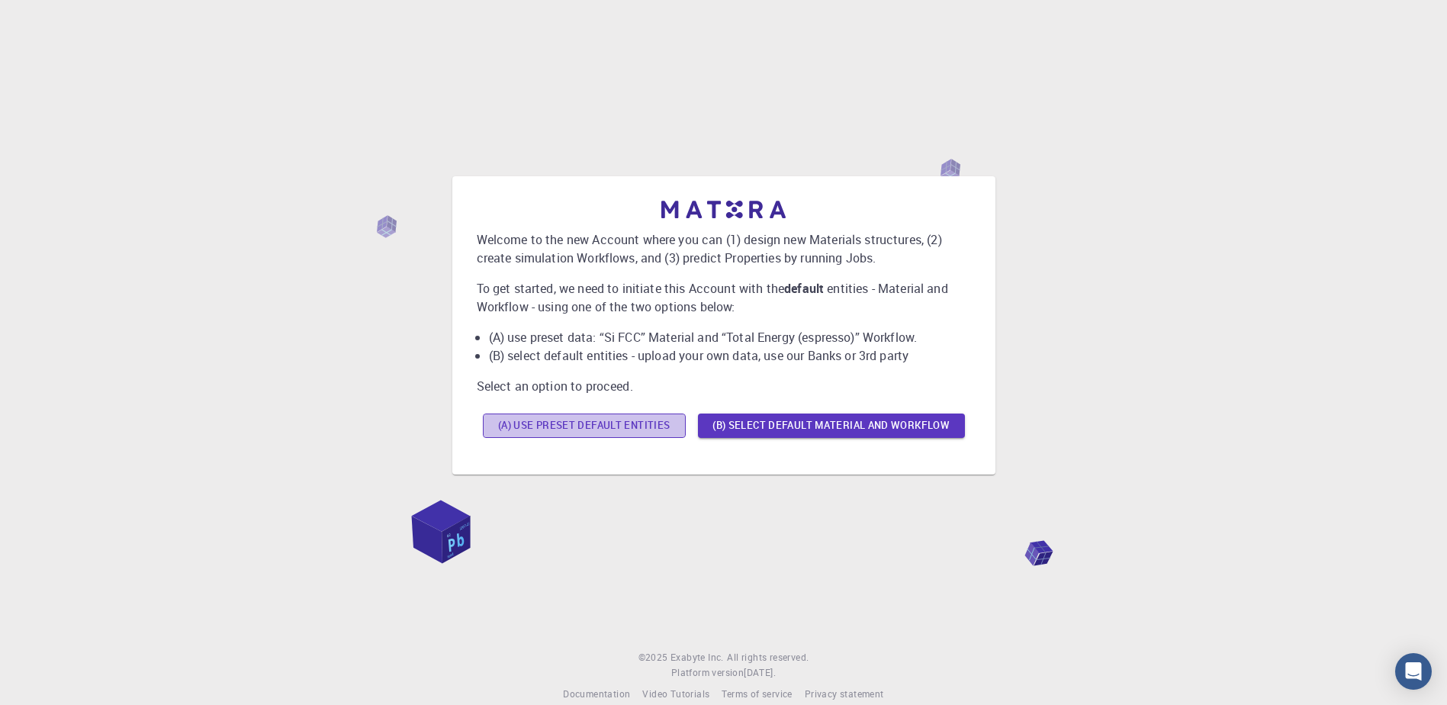
click at [585, 426] on button "(A) Use preset default entities" at bounding box center [584, 426] width 203 height 24
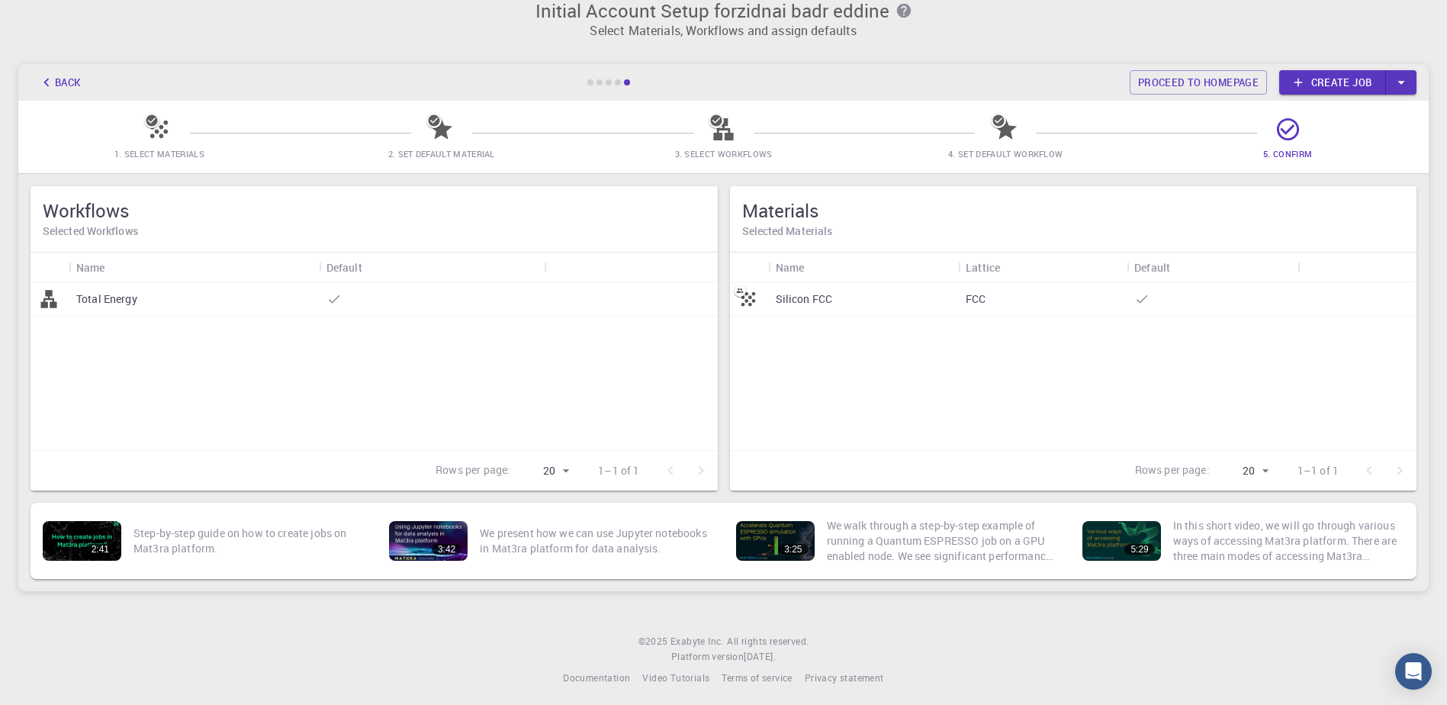
scroll to position [24, 0]
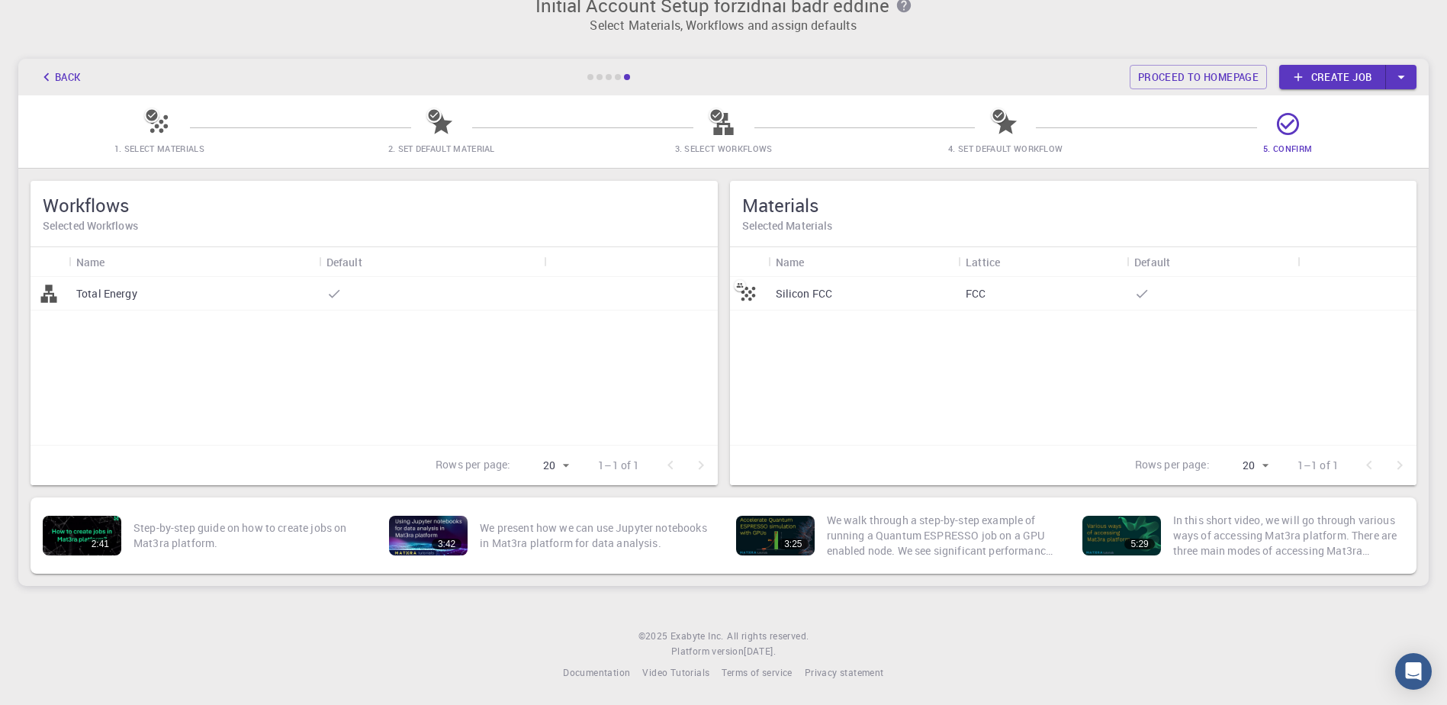
click at [483, 377] on div "Total Energy" at bounding box center [374, 361] width 687 height 168
click at [1253, 342] on div "Silicon FCC FCC" at bounding box center [1073, 361] width 687 height 168
click at [1413, 75] on button "button" at bounding box center [1401, 77] width 31 height 24
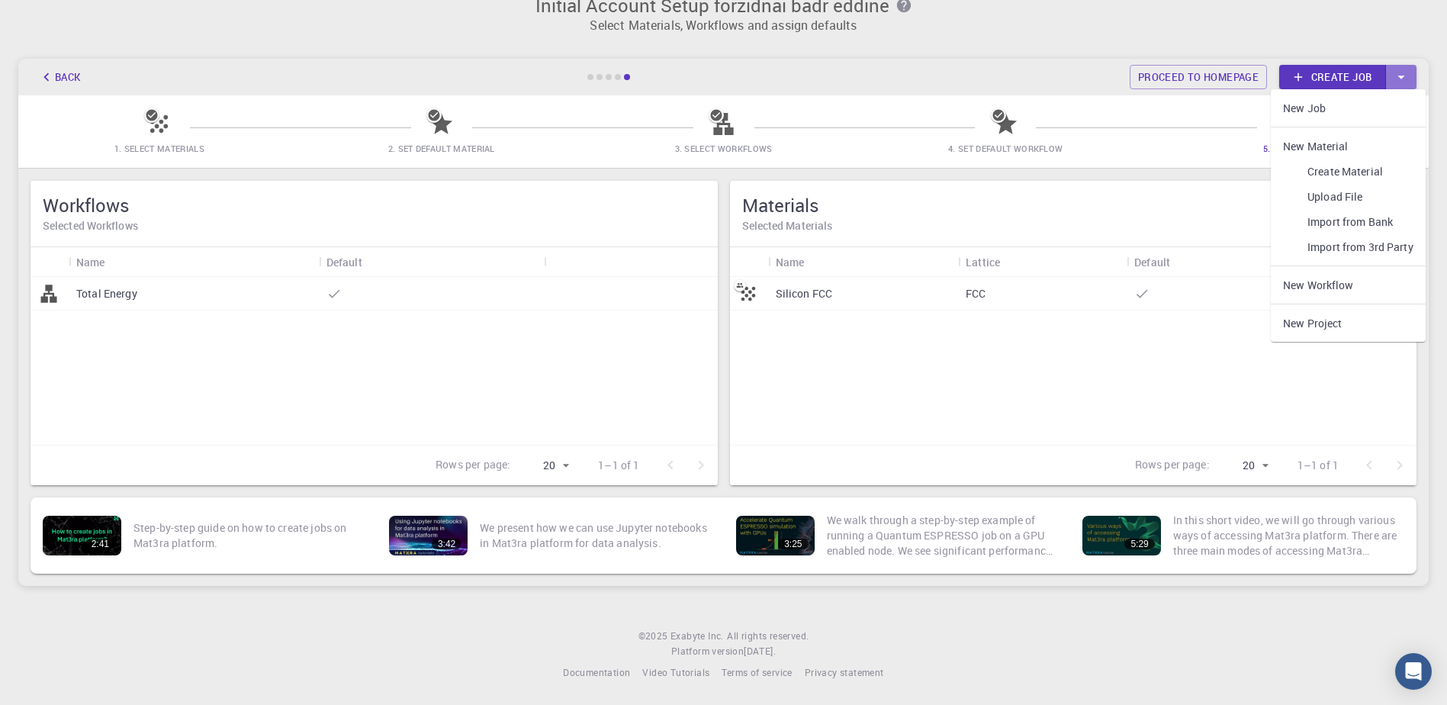
click at [1411, 75] on button "button" at bounding box center [1401, 77] width 31 height 24
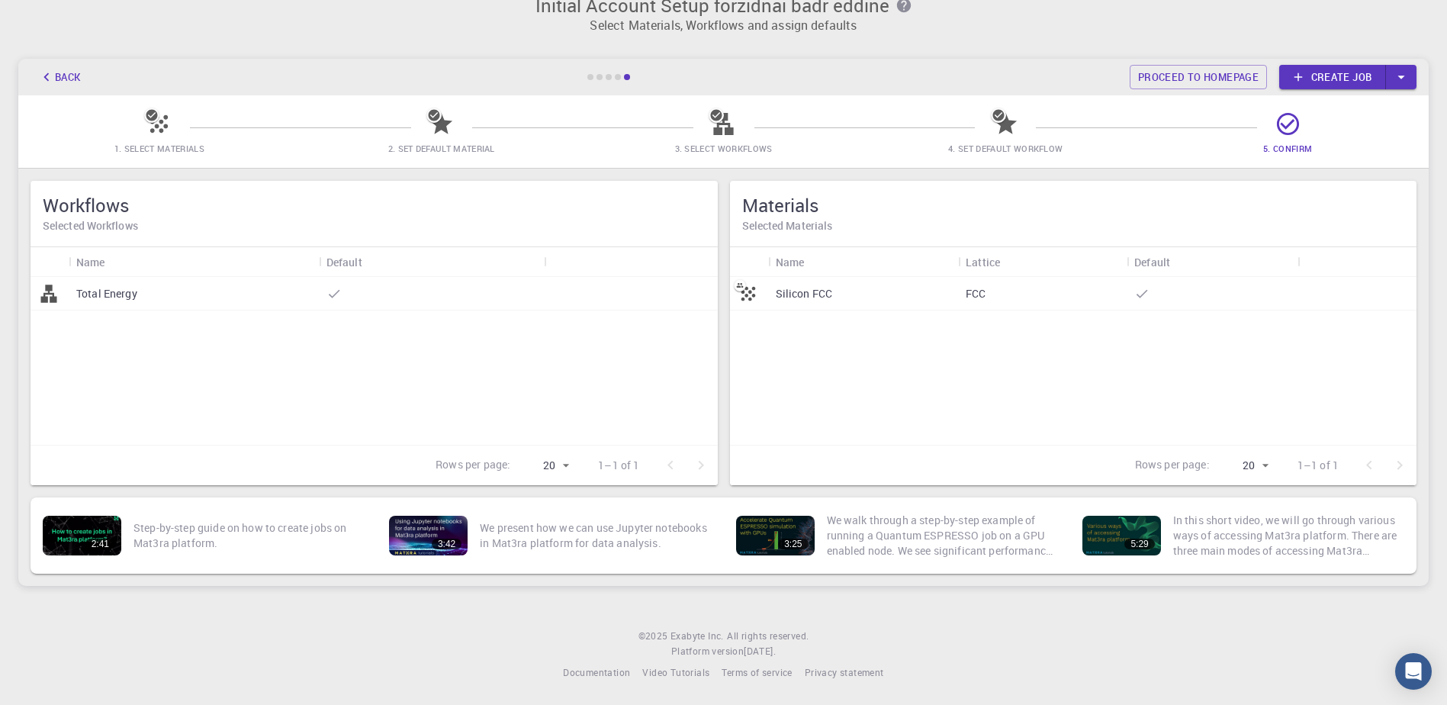
click at [1339, 72] on link "Create job" at bounding box center [1332, 77] width 107 height 24
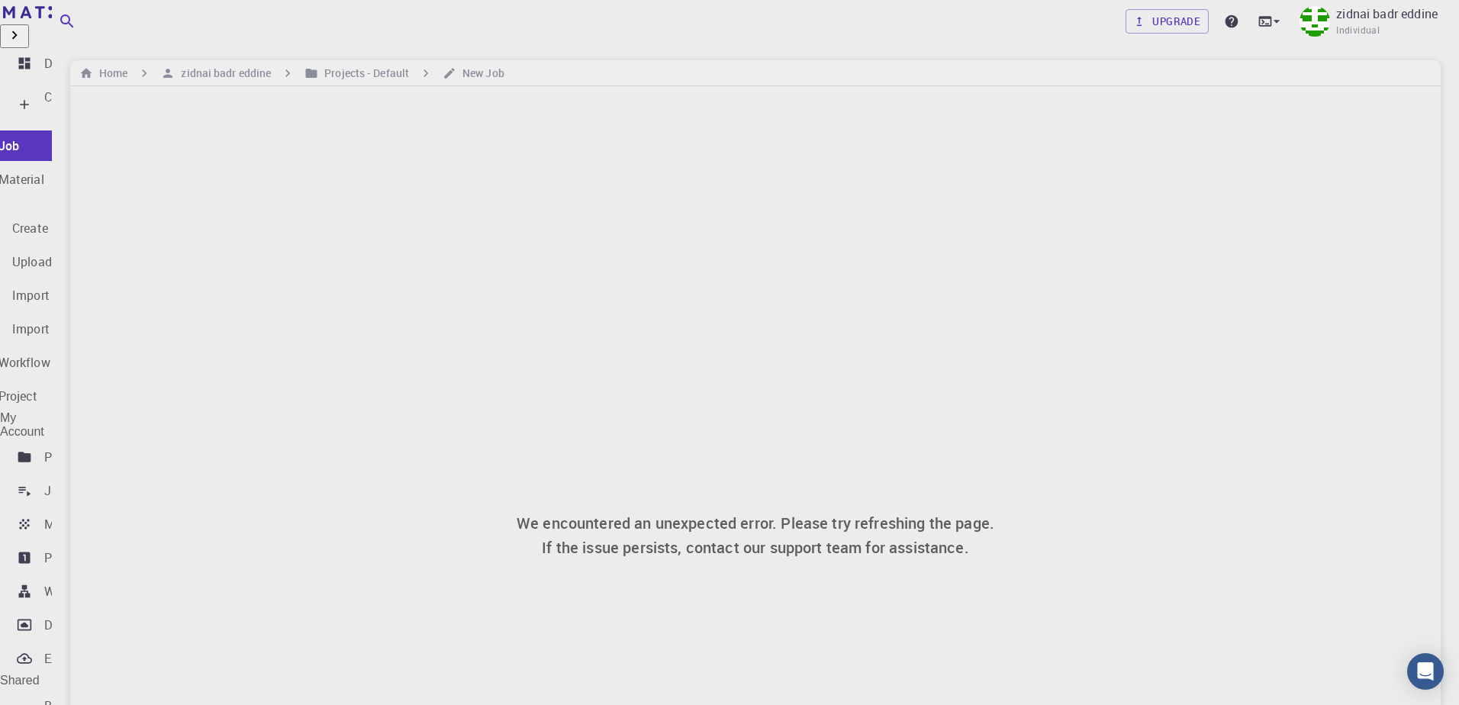
click at [80, 94] on div "Create" at bounding box center [62, 105] width 36 height 34
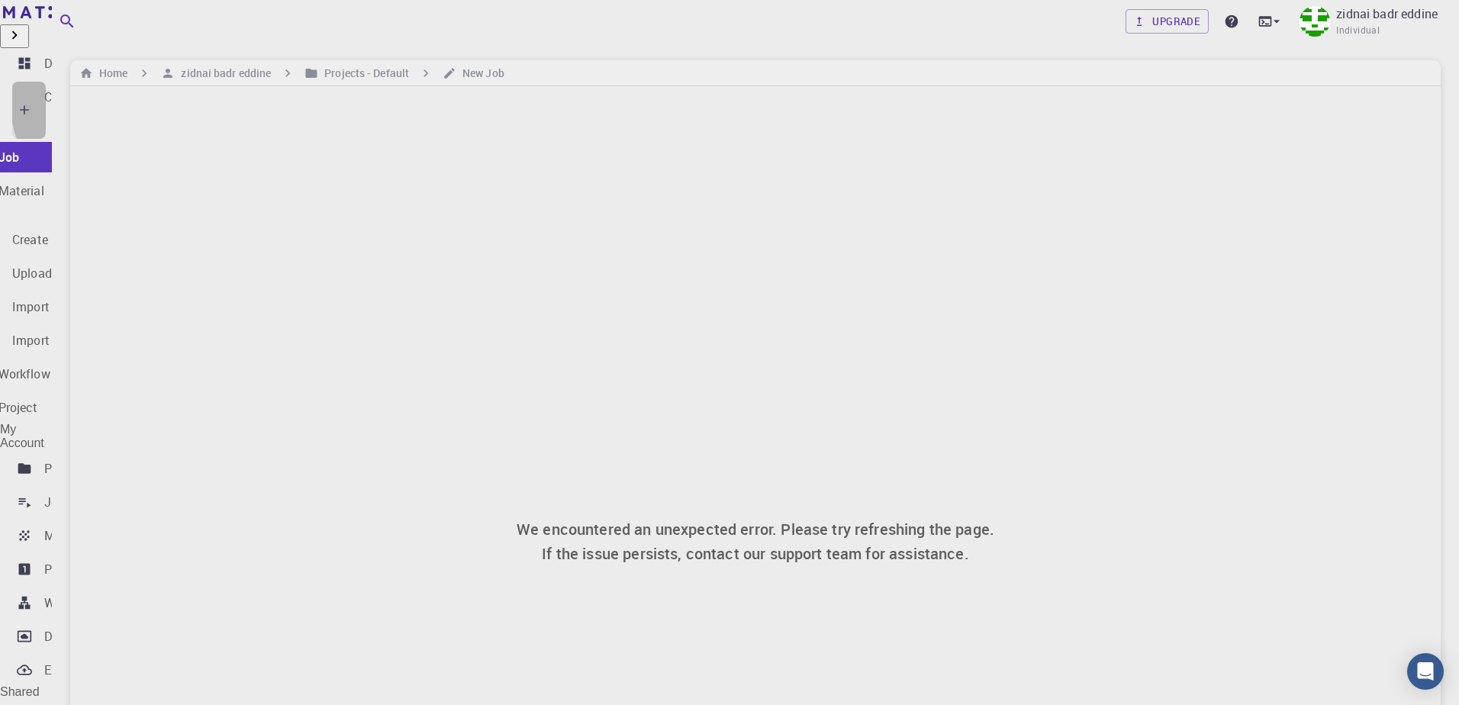
click at [80, 94] on div "Create" at bounding box center [62, 110] width 36 height 45
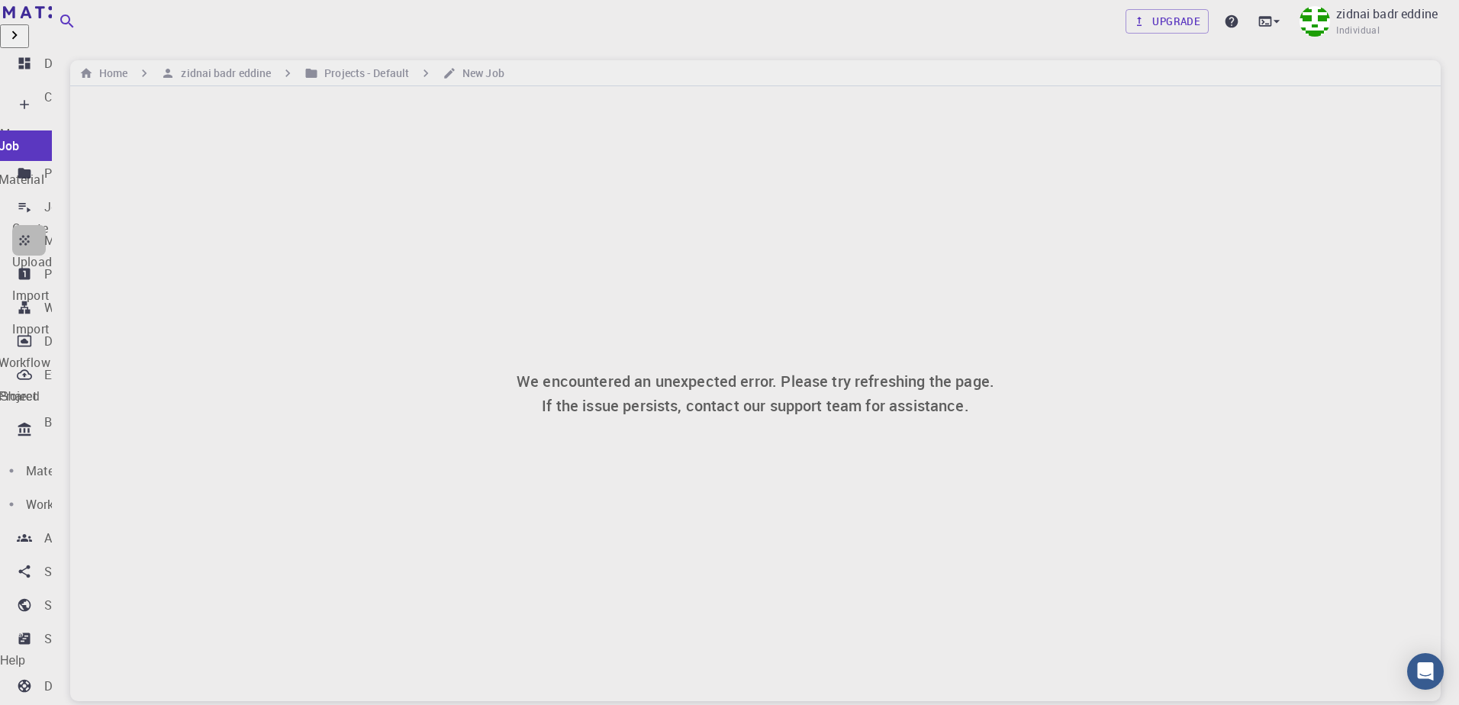
click at [66, 231] on p "Materials" at bounding box center [70, 240] width 52 height 18
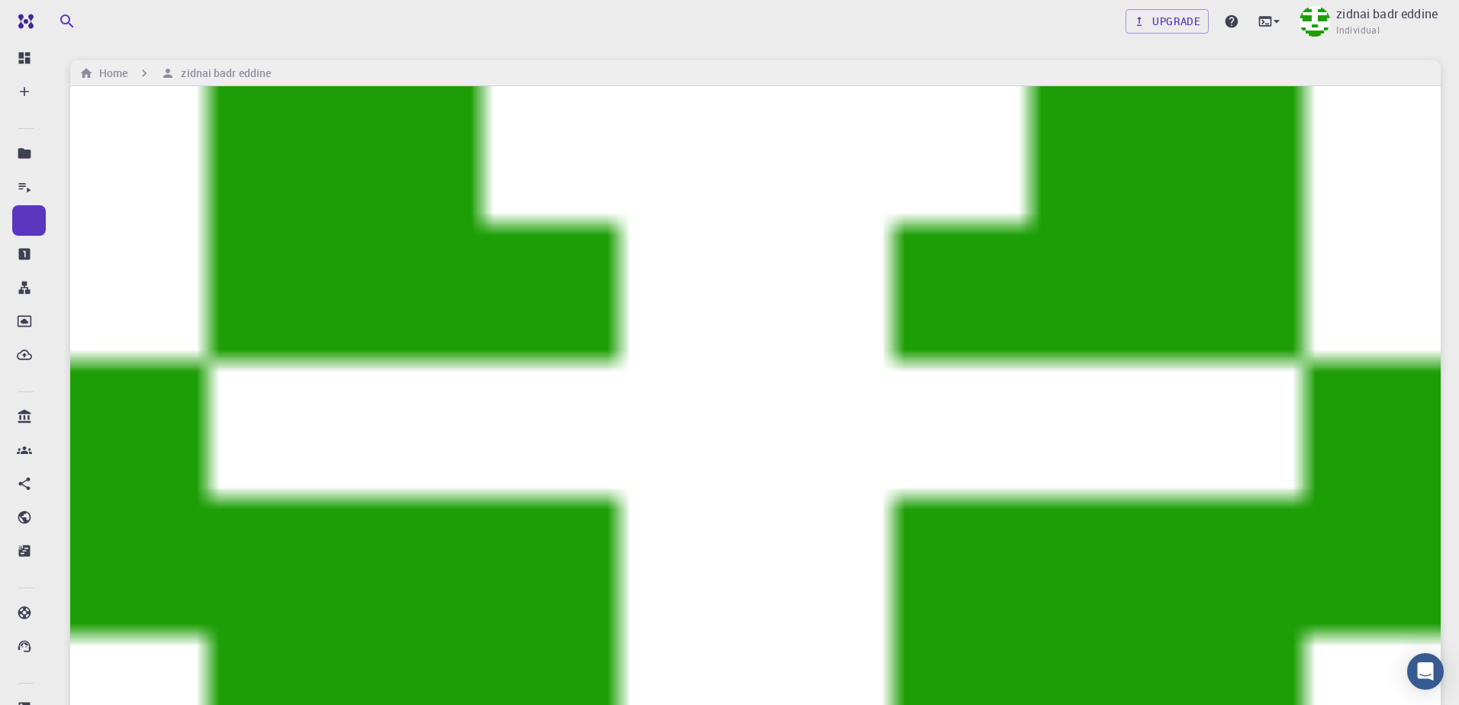
checkbox input "true"
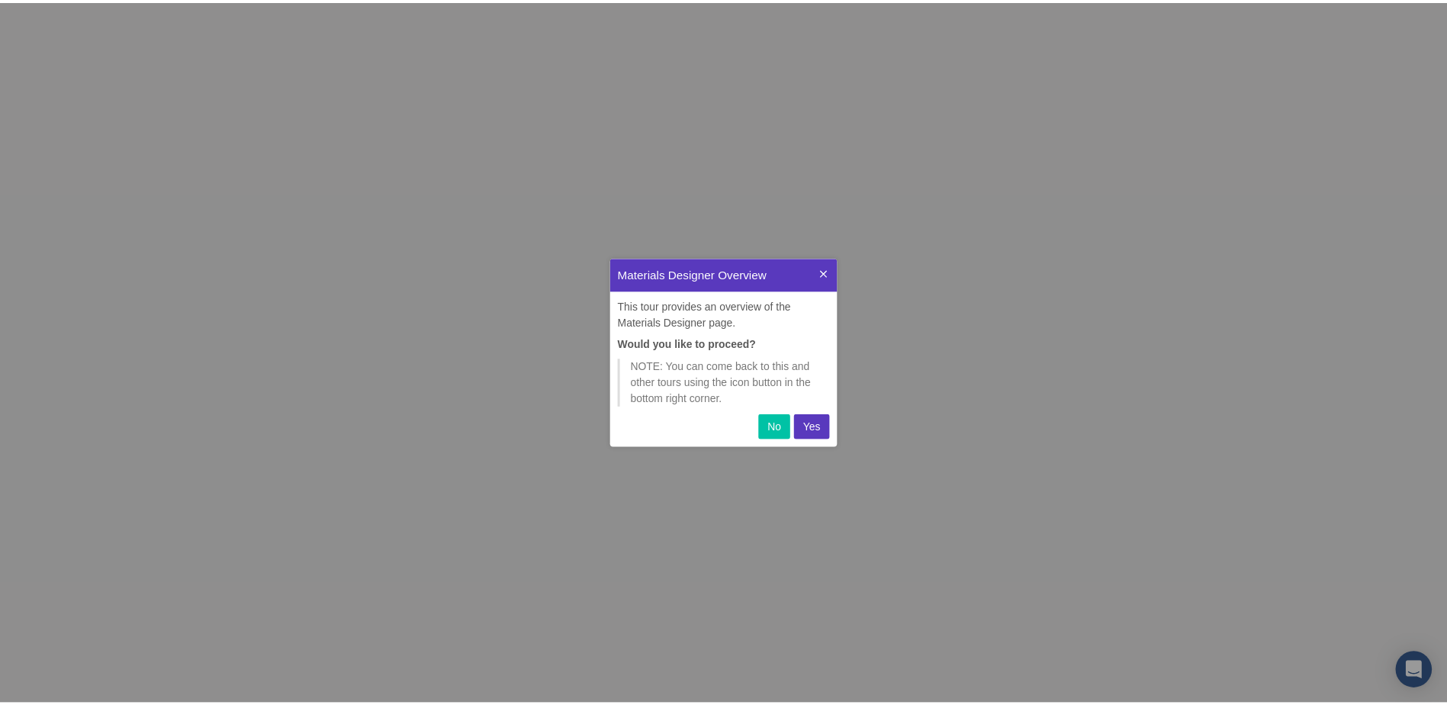
scroll to position [178, 217]
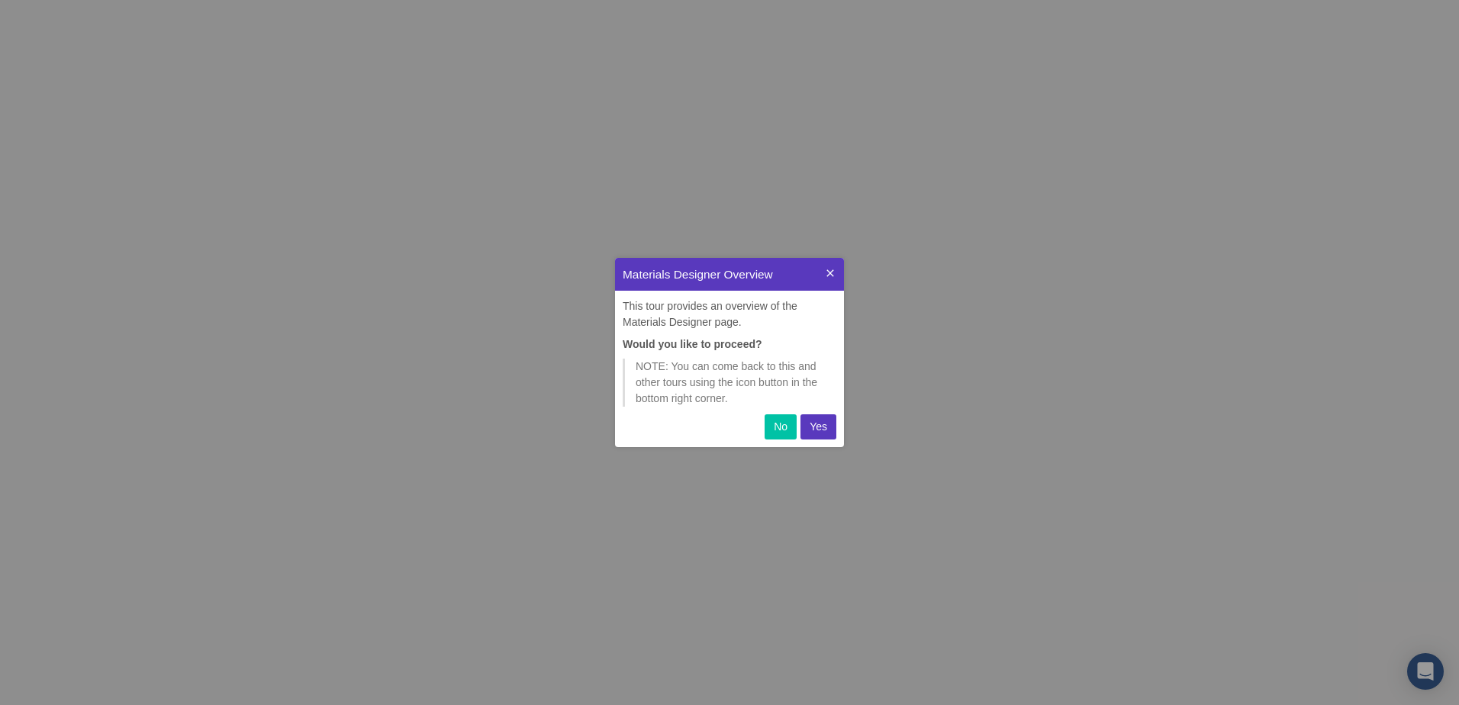
click at [786, 426] on p "No" at bounding box center [781, 427] width 14 height 16
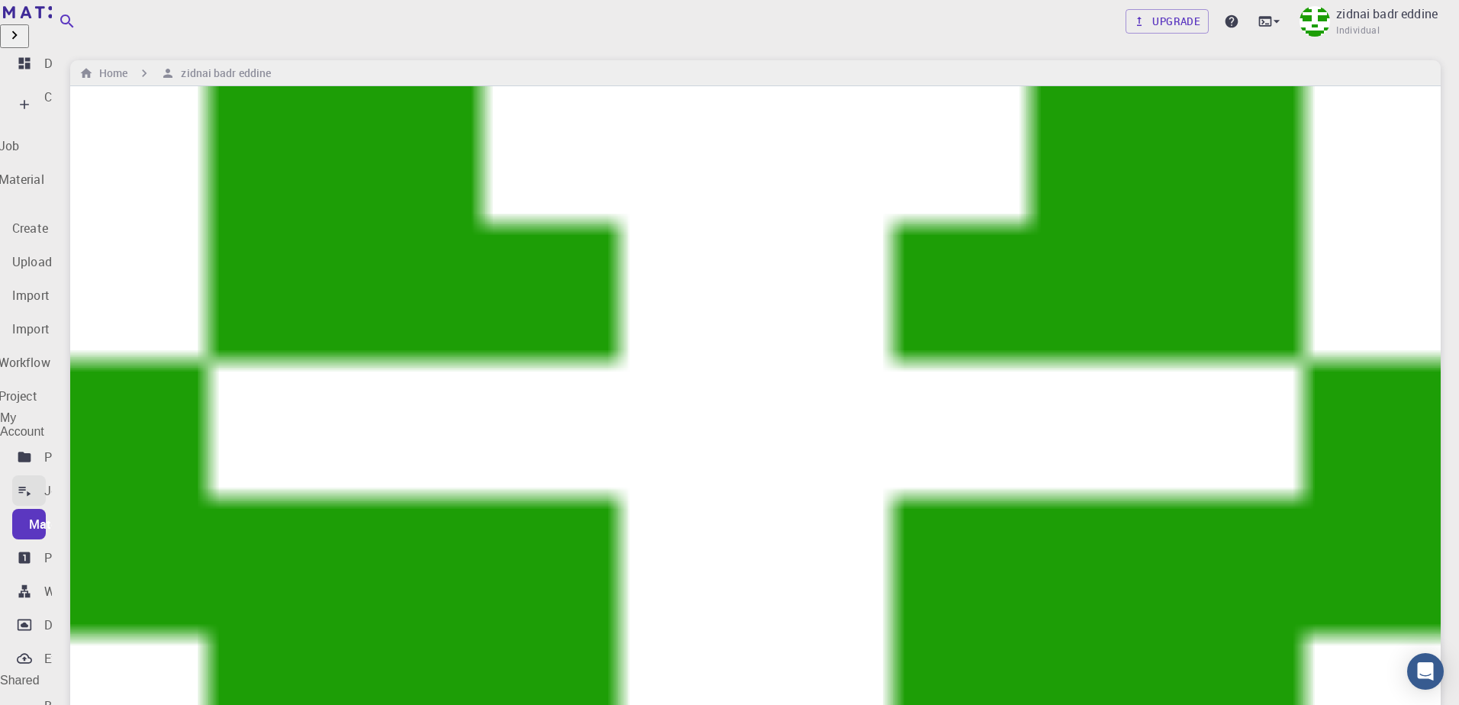
click at [72, 481] on div "Jobs" at bounding box center [57, 490] width 27 height 18
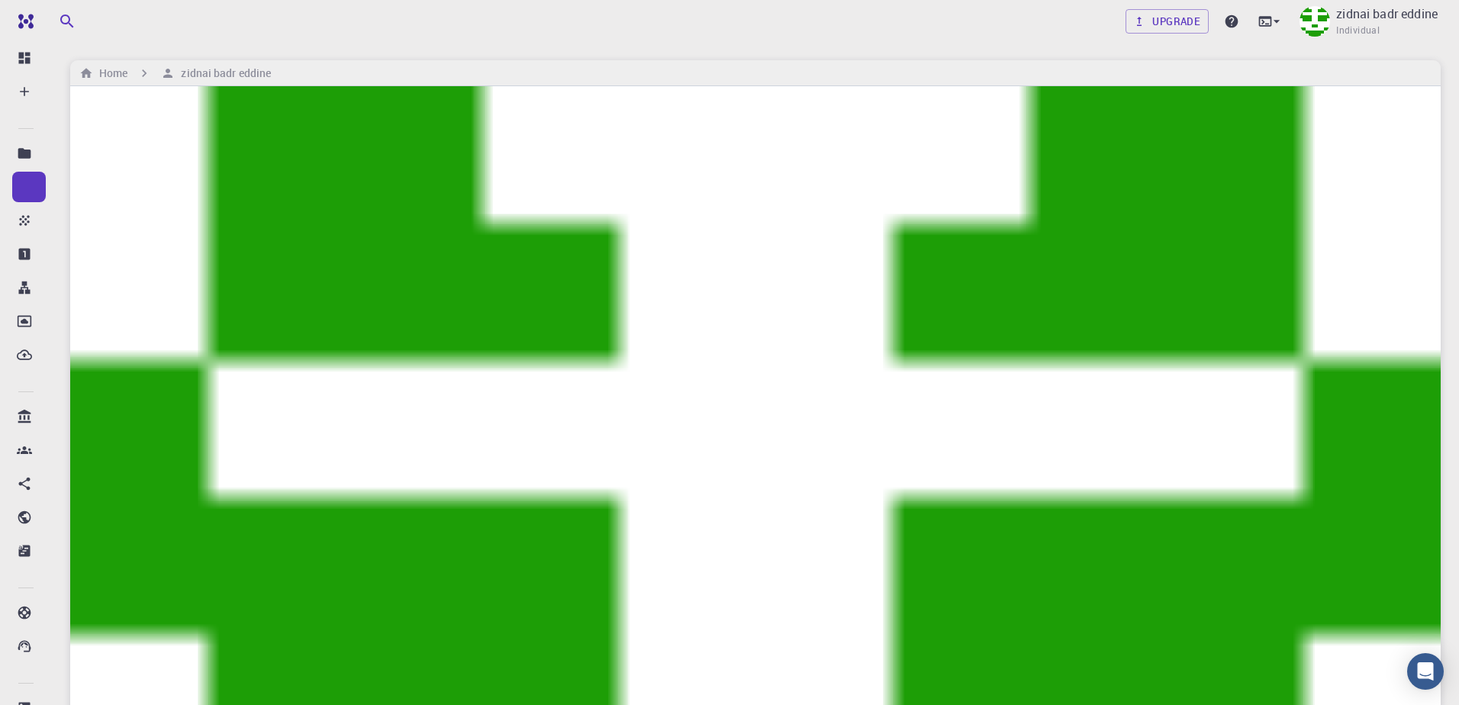
checkbox input "true"
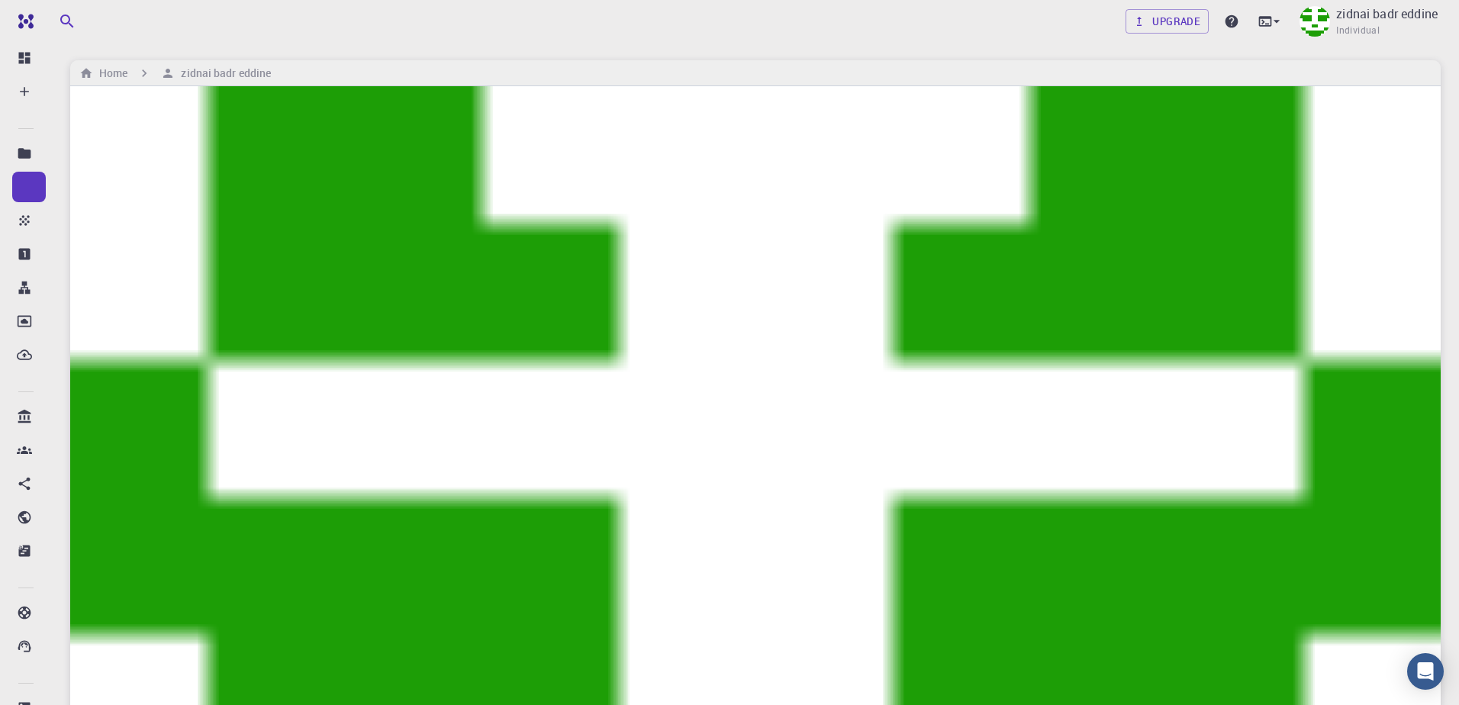
checkbox input "true"
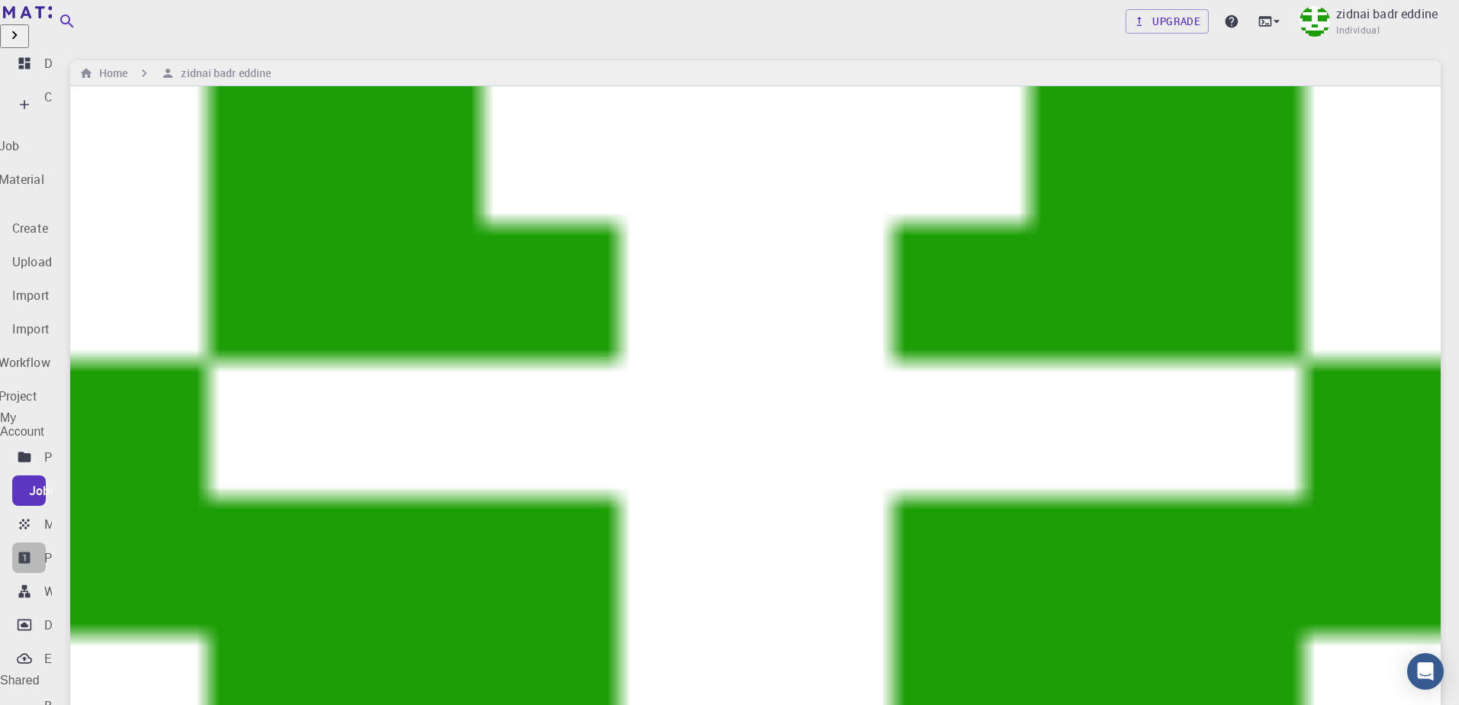
click at [39, 542] on link "Properties" at bounding box center [29, 557] width 34 height 31
click at [98, 582] on p "Workflows" at bounding box center [73, 591] width 58 height 18
click at [78, 549] on p "Properties" at bounding box center [72, 558] width 56 height 18
click at [73, 66] on p "Dashboard" at bounding box center [74, 63] width 60 height 18
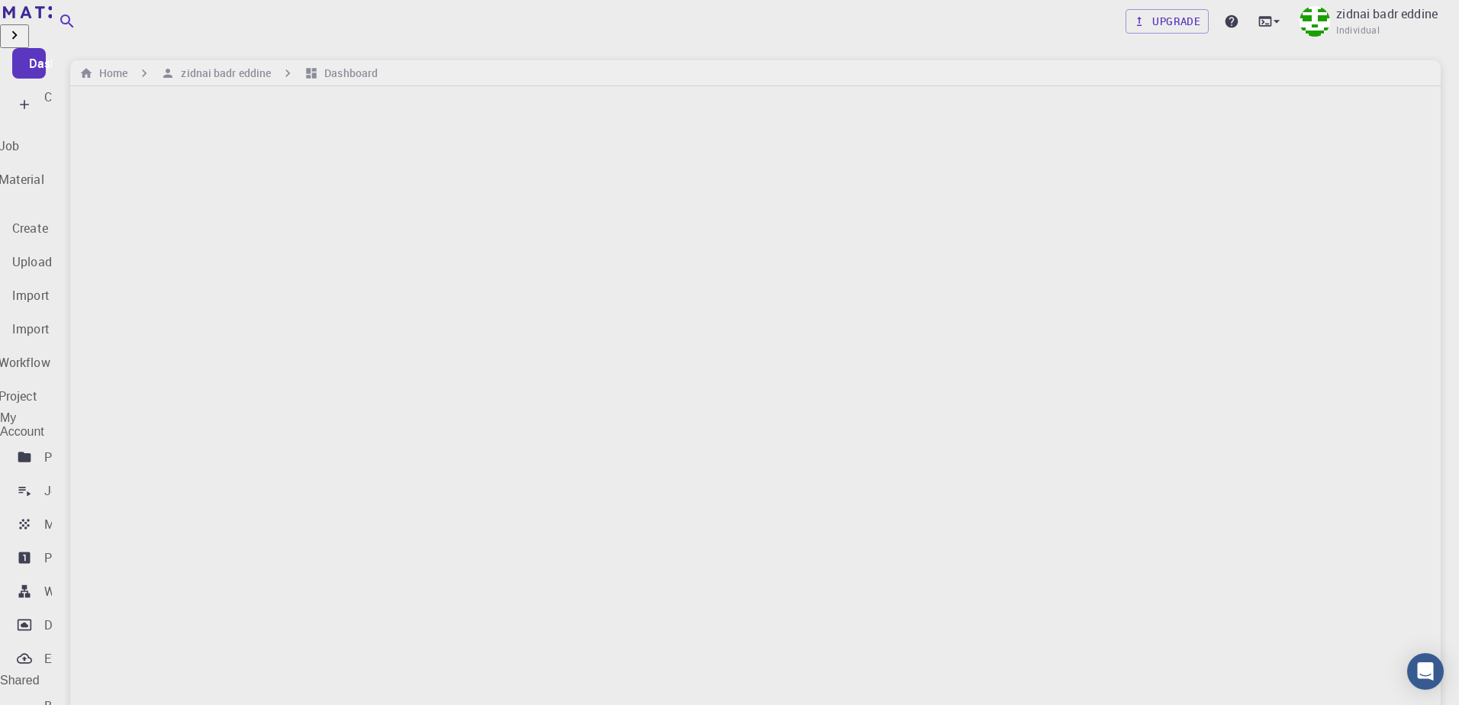
click at [23, 27] on icon "button" at bounding box center [14, 35] width 17 height 17
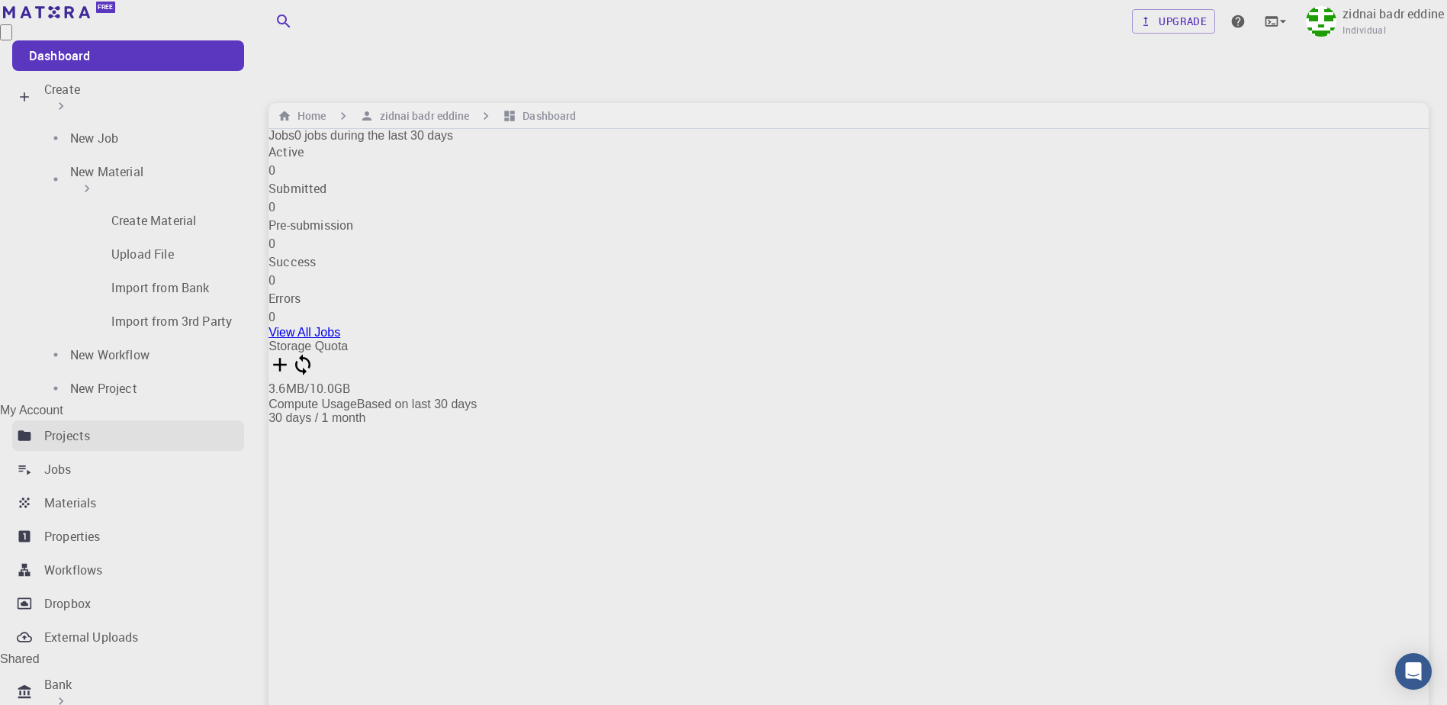
click at [90, 426] on div "Projects" at bounding box center [67, 435] width 46 height 18
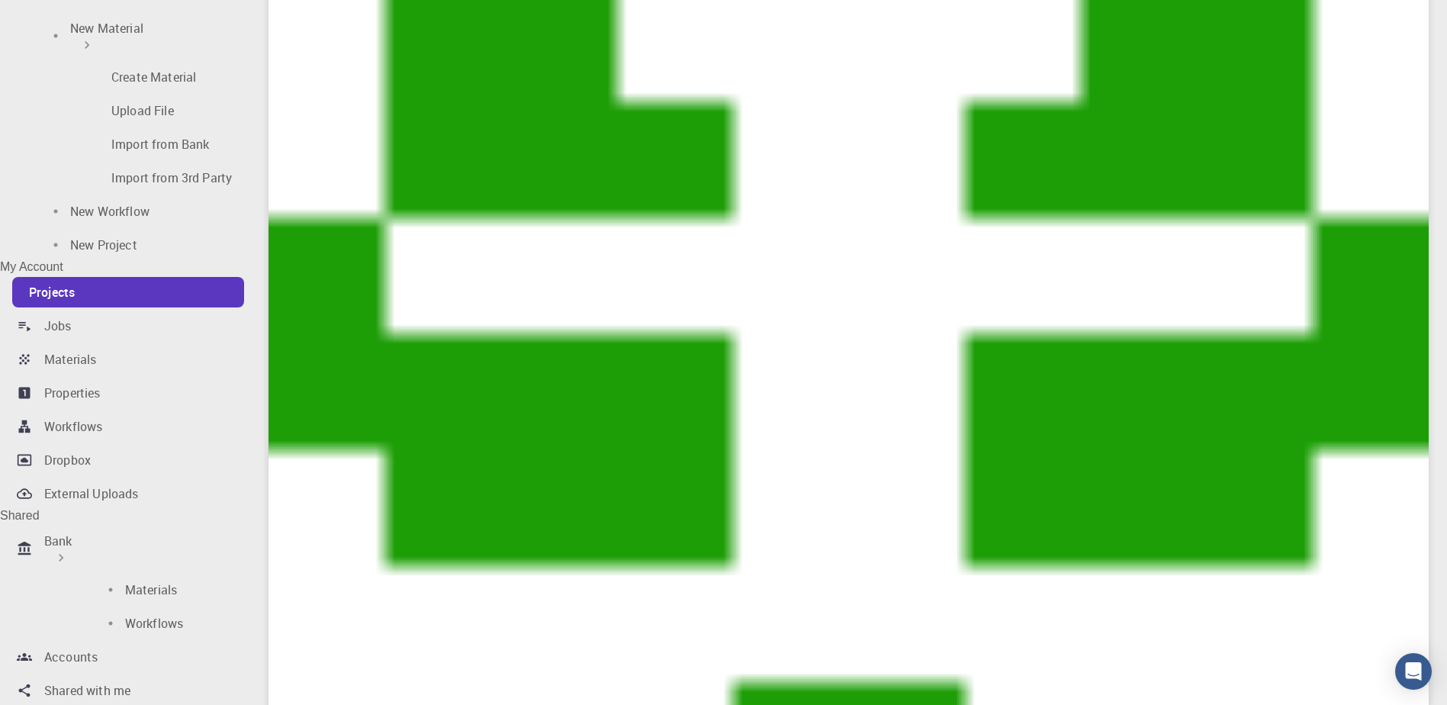
scroll to position [153, 0]
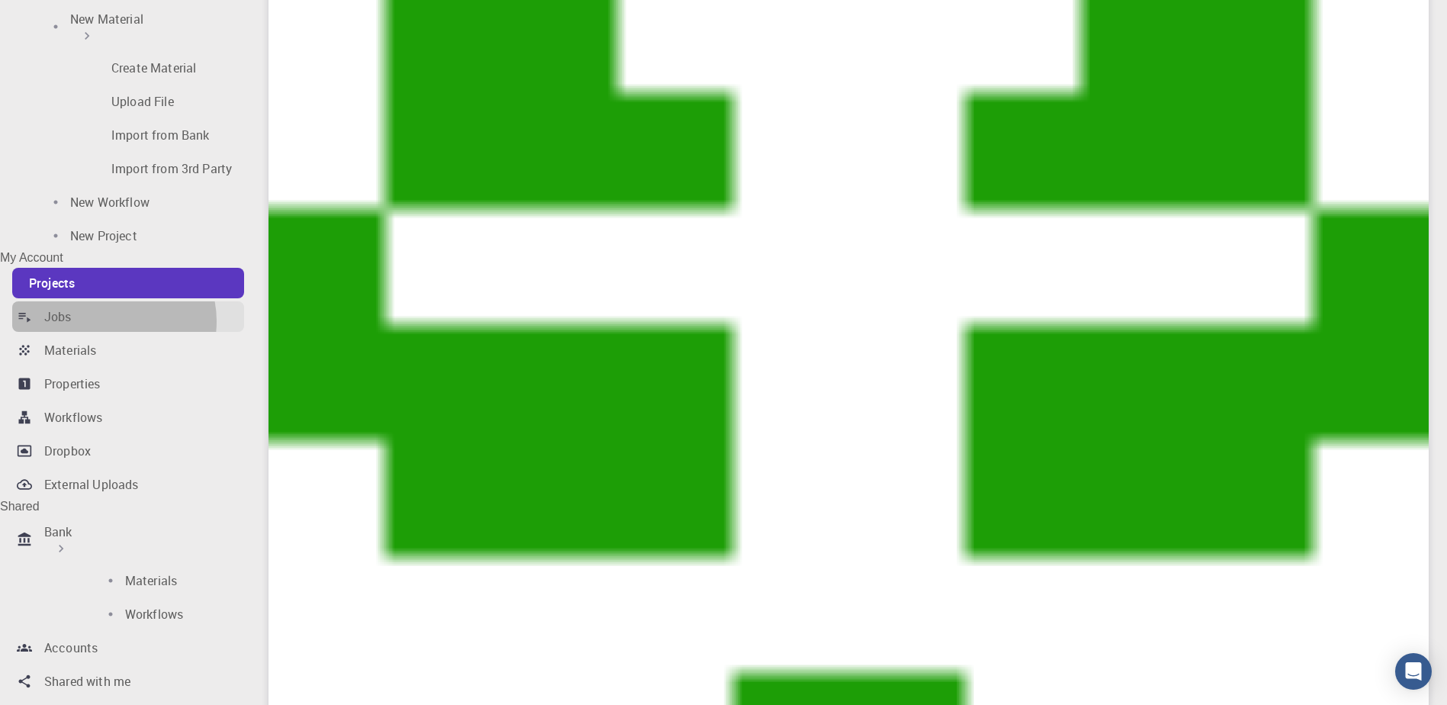
click at [72, 307] on div "Jobs" at bounding box center [57, 316] width 27 height 18
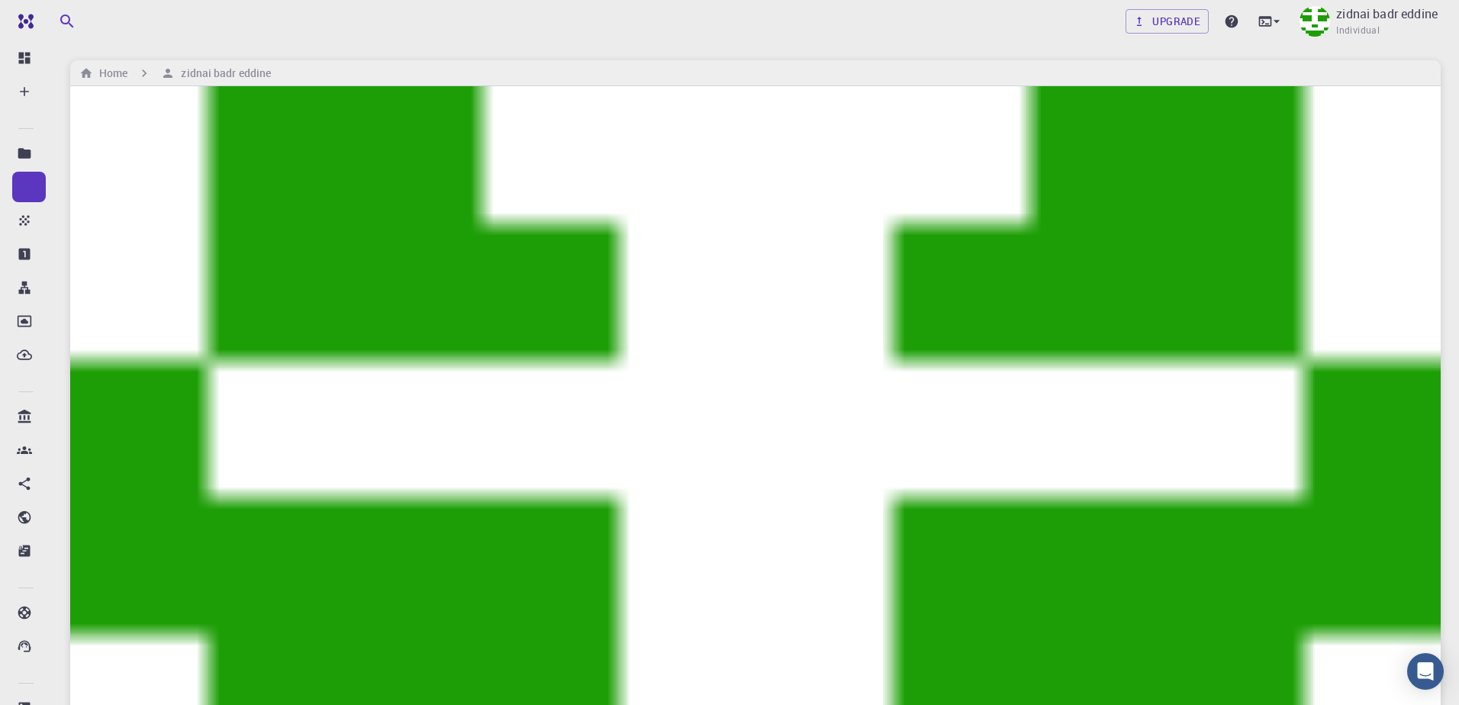
click at [1281, 265] on span "Import From Bank" at bounding box center [1274, 271] width 98 height 13
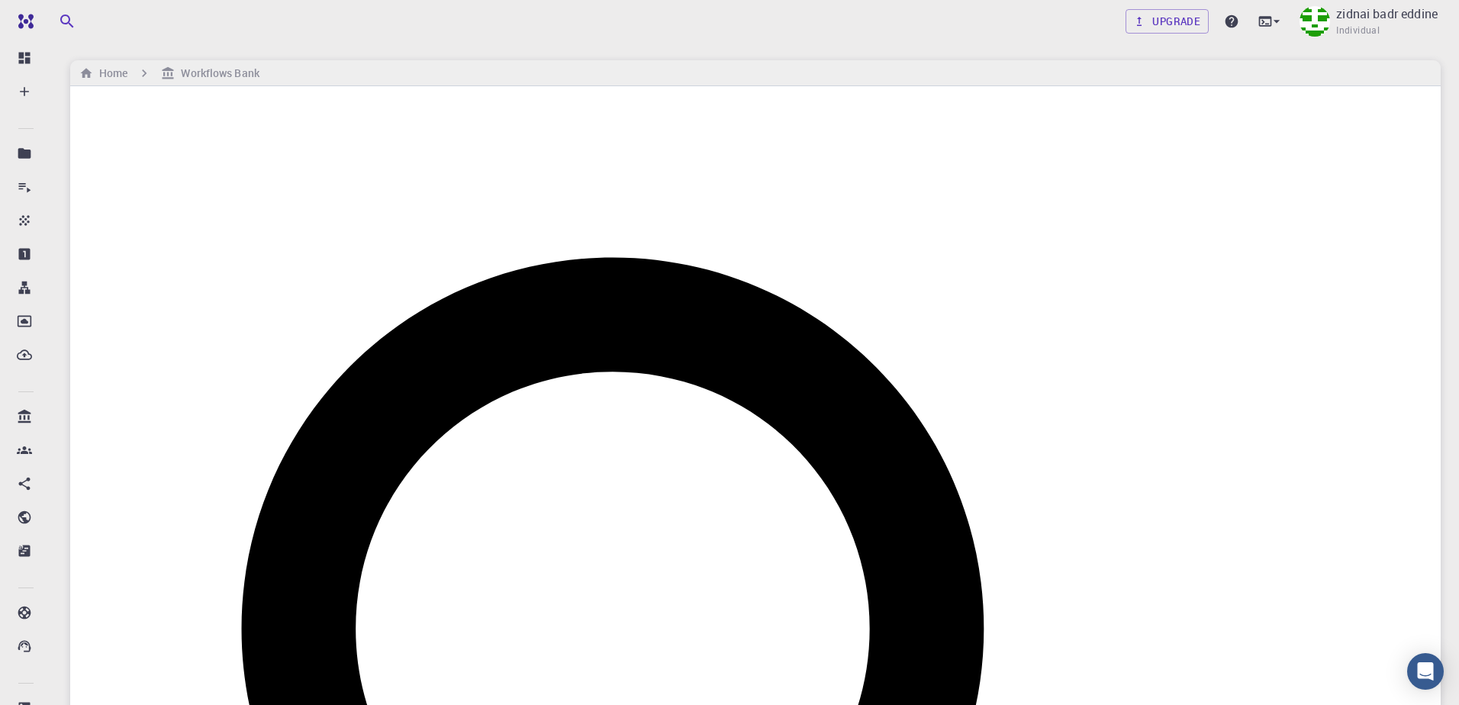
click at [51, 66] on p "Dashboard" at bounding box center [74, 63] width 60 height 18
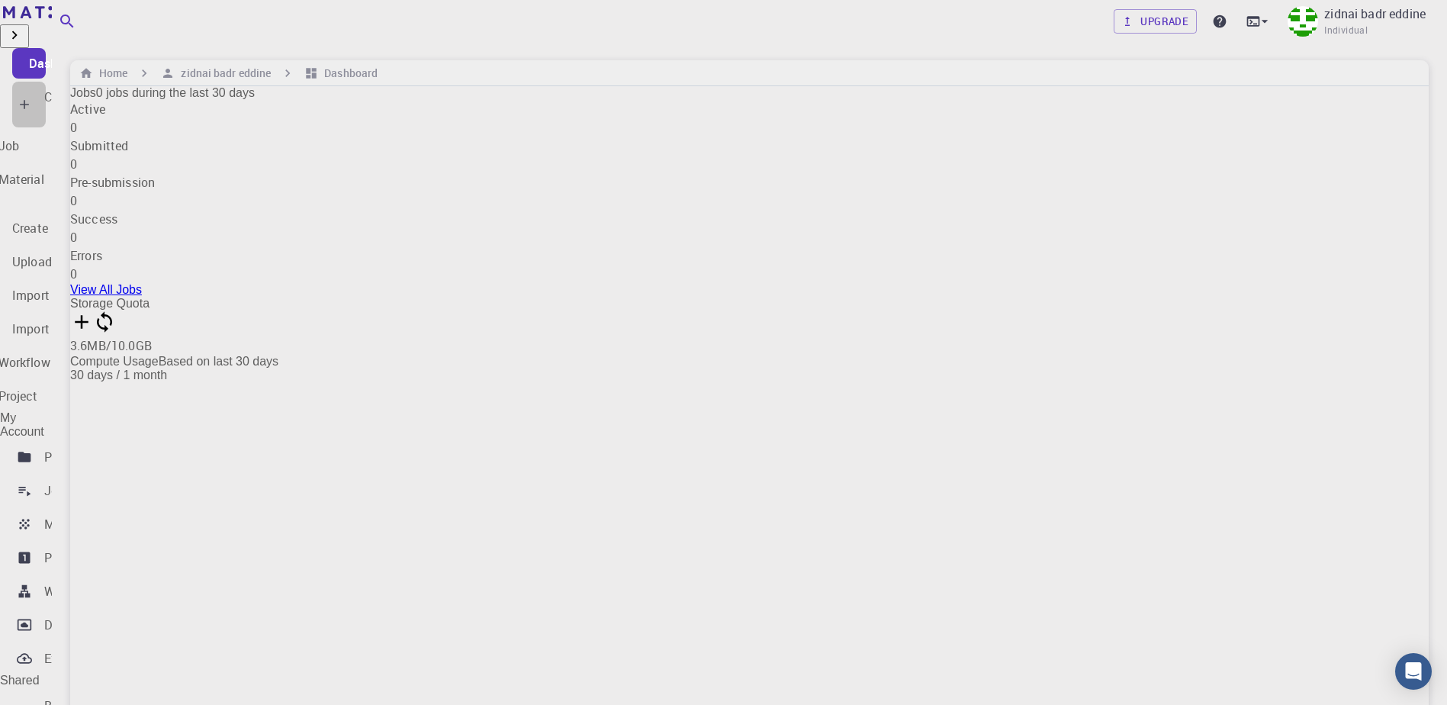
click at [80, 95] on div "Create" at bounding box center [62, 105] width 36 height 34
click at [44, 182] on p "New Material" at bounding box center [7, 191] width 73 height 18
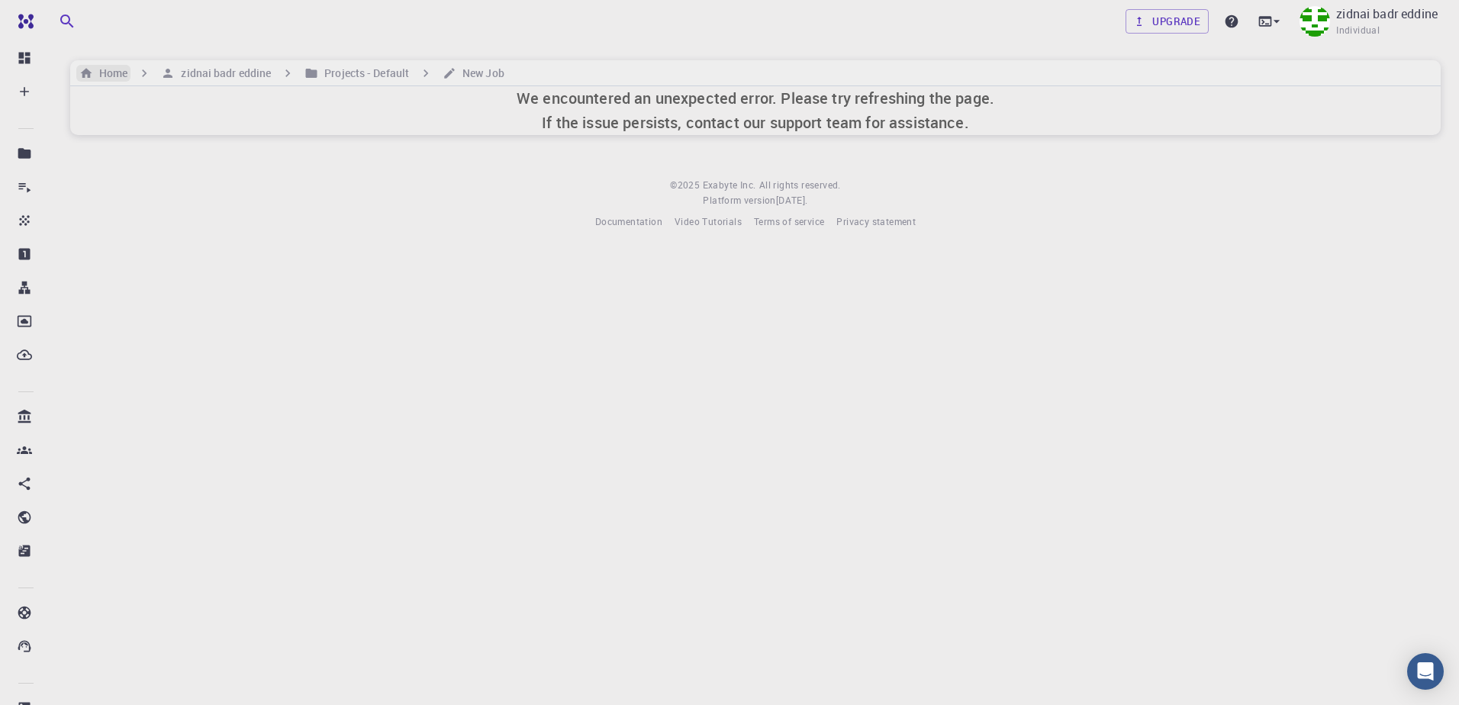
click at [117, 67] on h6 "Home" at bounding box center [110, 73] width 34 height 17
click at [121, 74] on h6 "Home" at bounding box center [110, 73] width 34 height 17
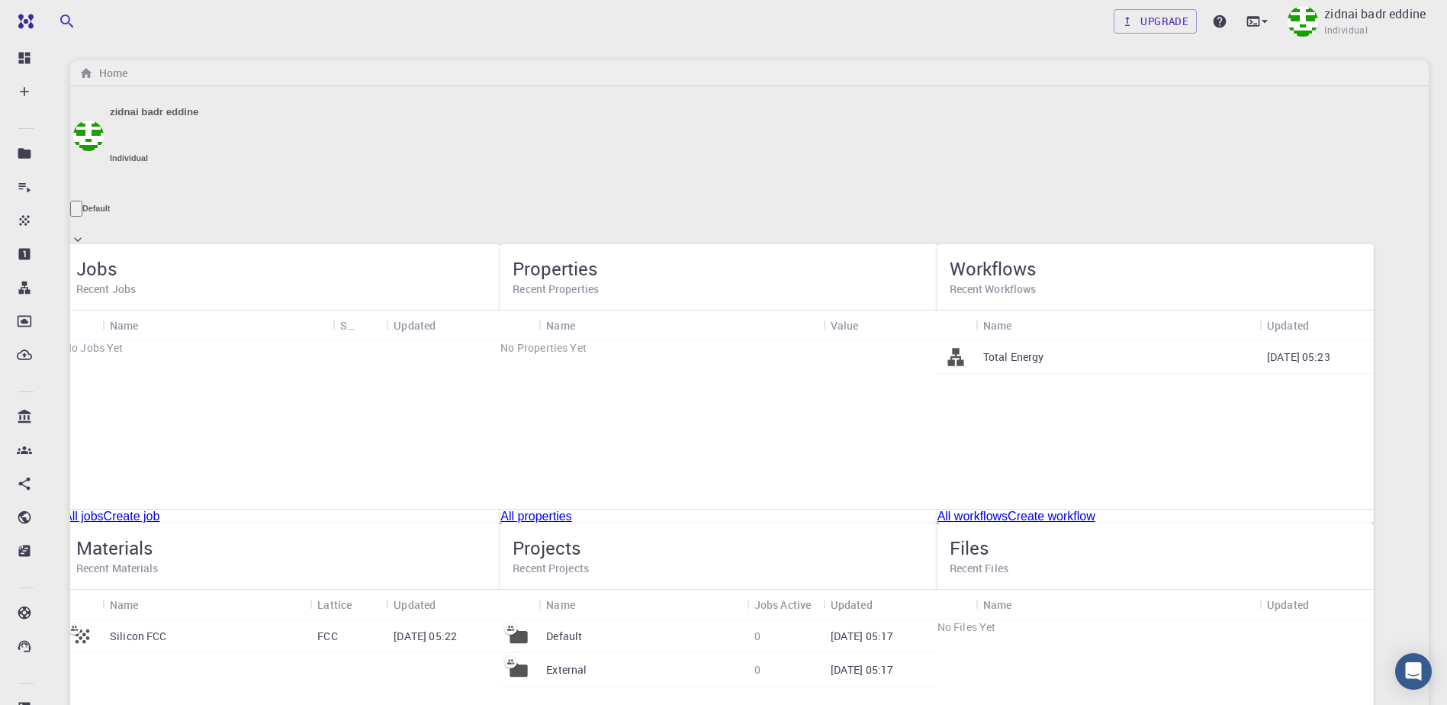
click at [160, 510] on link "Create job" at bounding box center [132, 516] width 56 height 13
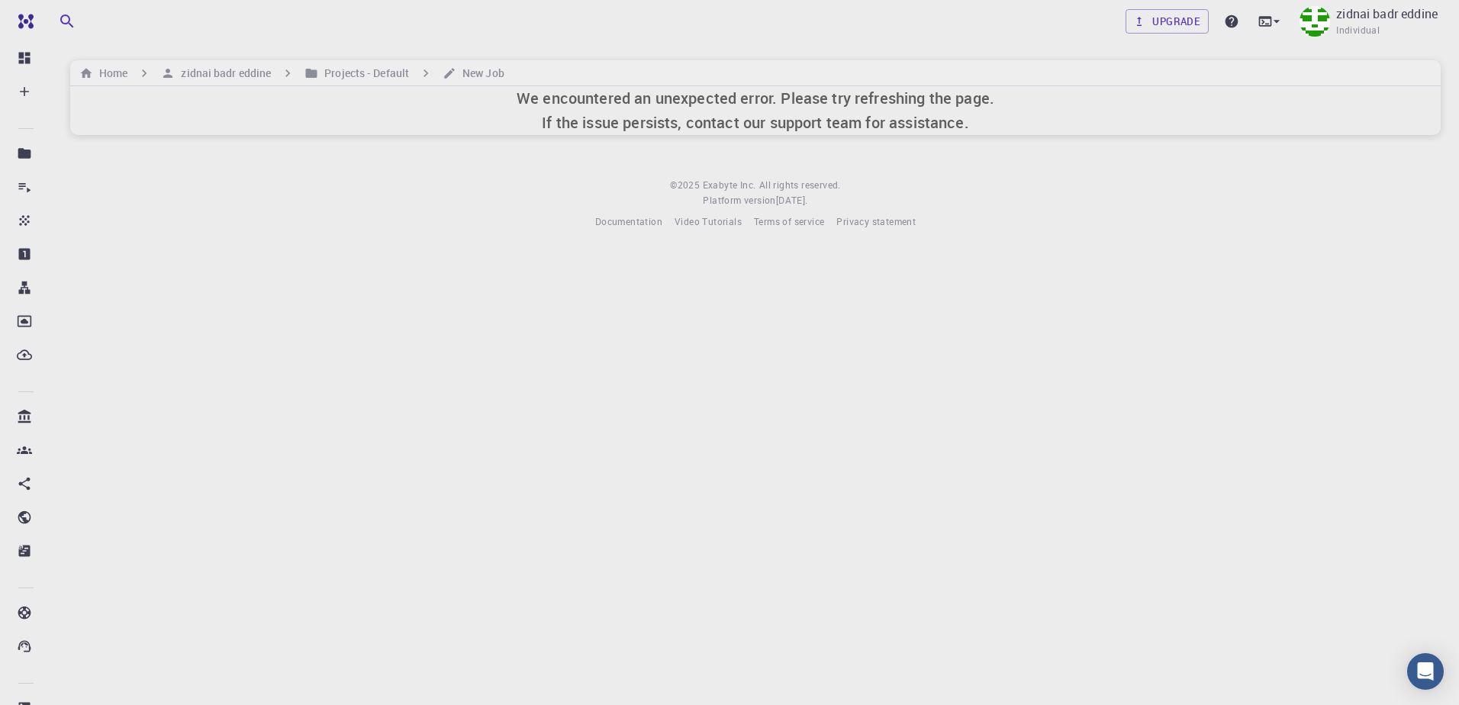
click at [550, 96] on h6 "We encountered an unexpected error. Please try refreshing the page. If the issu…" at bounding box center [755, 110] width 478 height 49
click at [398, 76] on h6 "Projects - Default" at bounding box center [363, 73] width 91 height 17
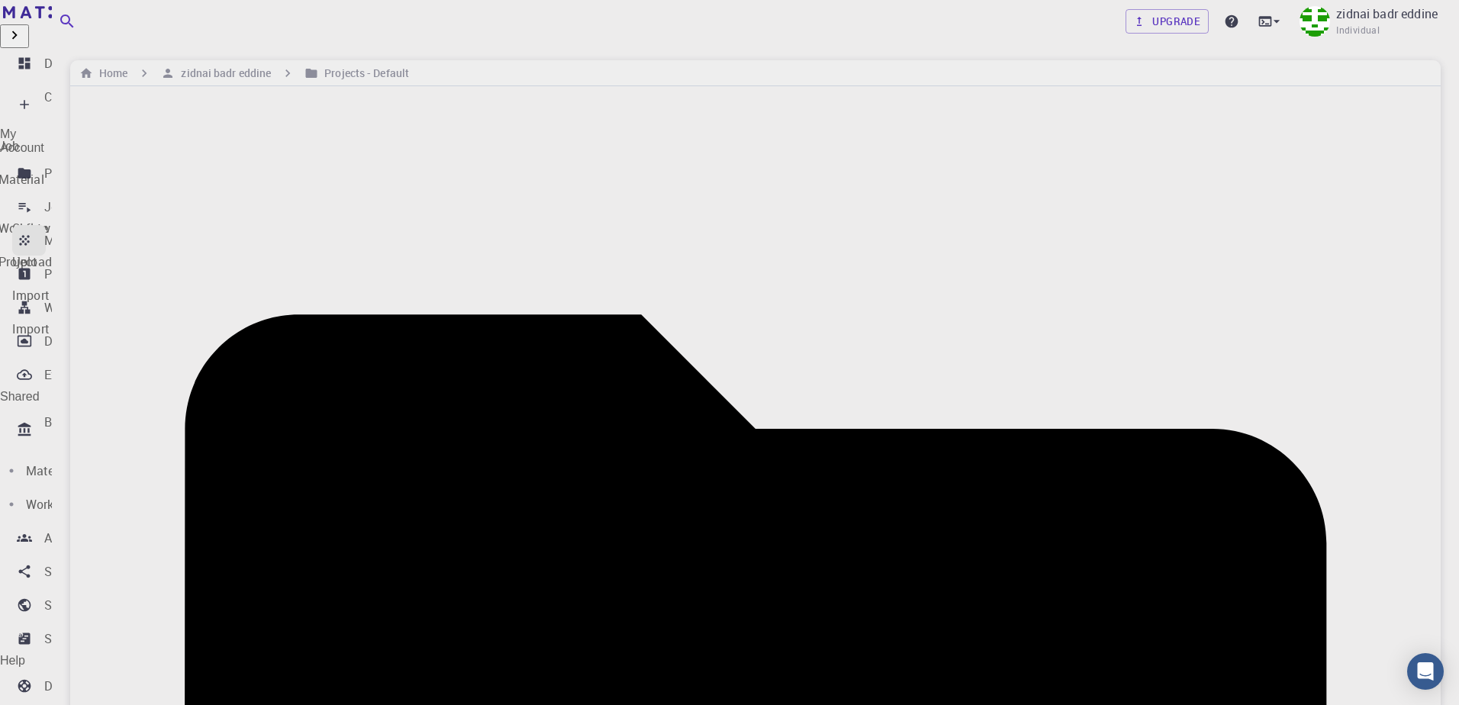
click at [76, 231] on p "Materials" at bounding box center [70, 240] width 52 height 18
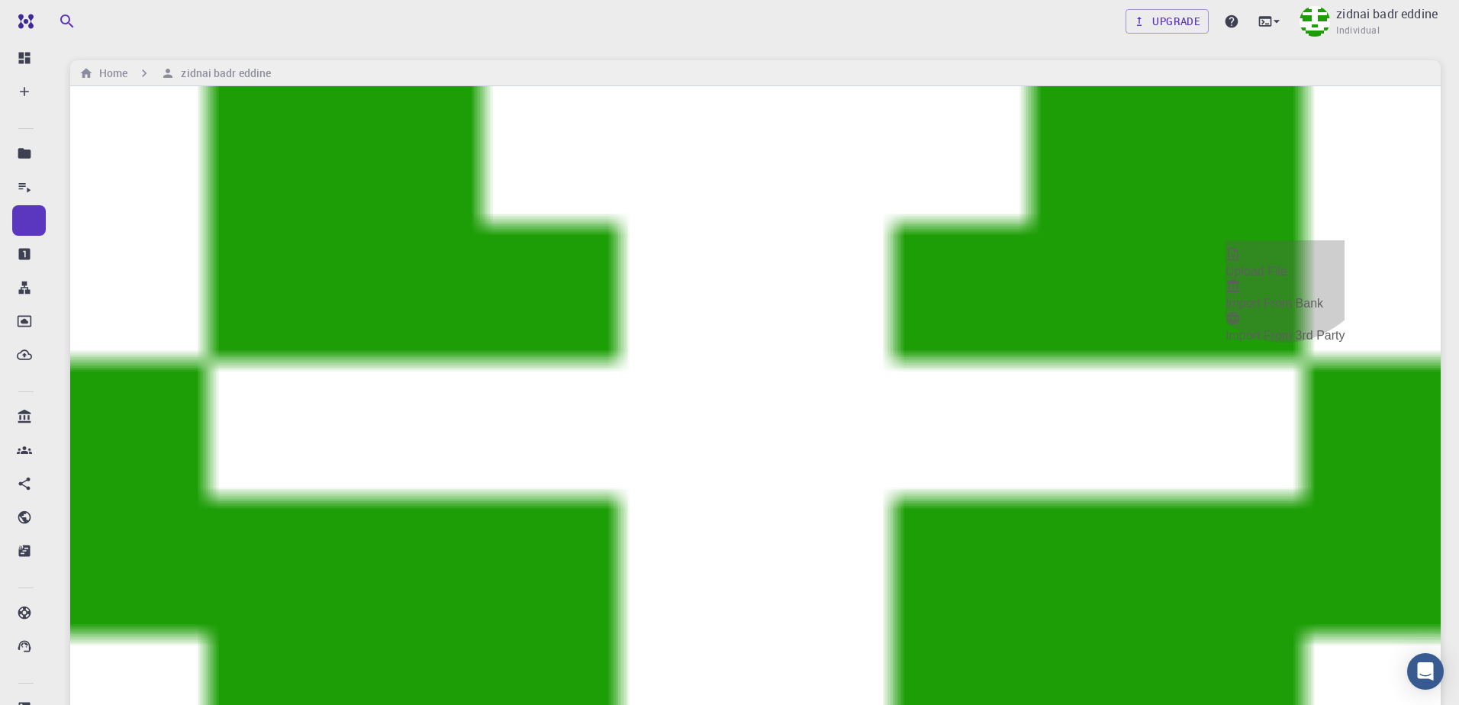
click at [1283, 297] on span "Import From Bank" at bounding box center [1274, 303] width 98 height 13
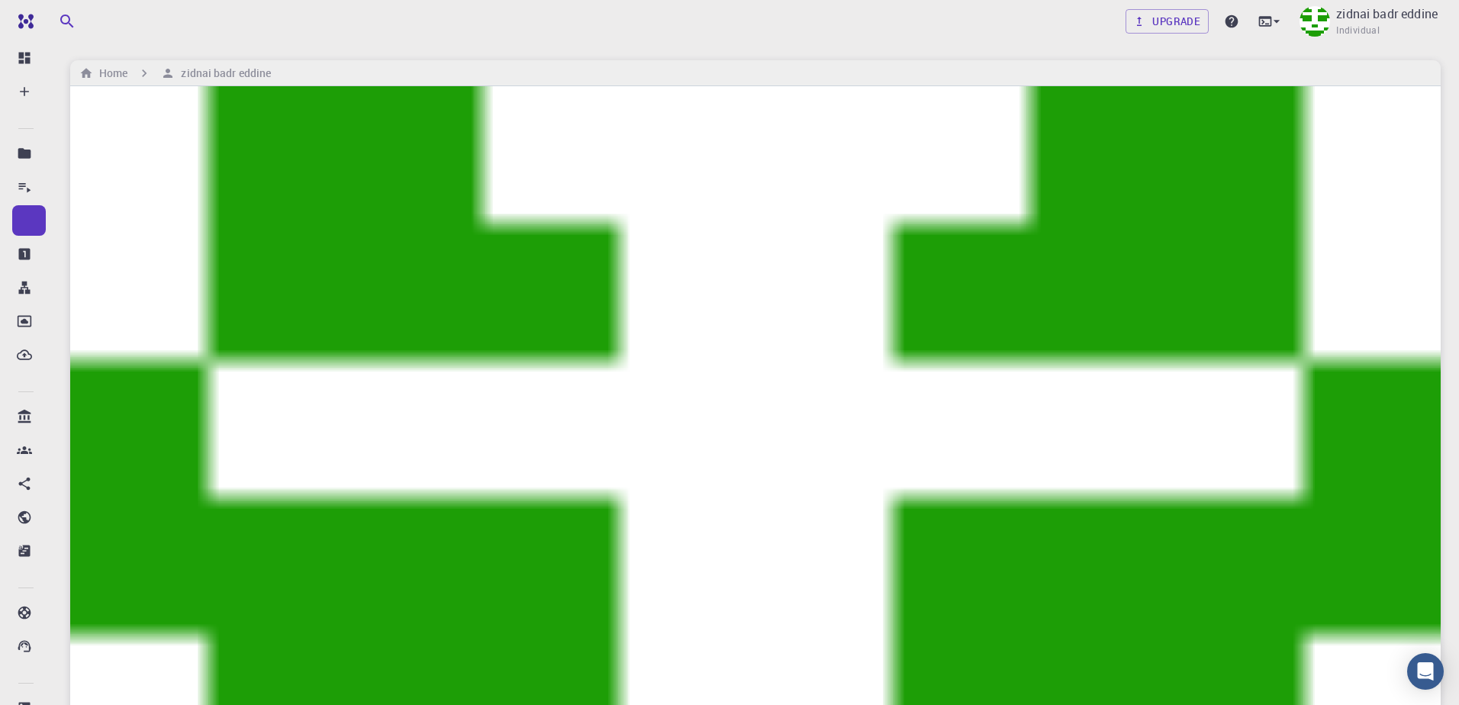
type input "Al2O3"
checkbox input "true"
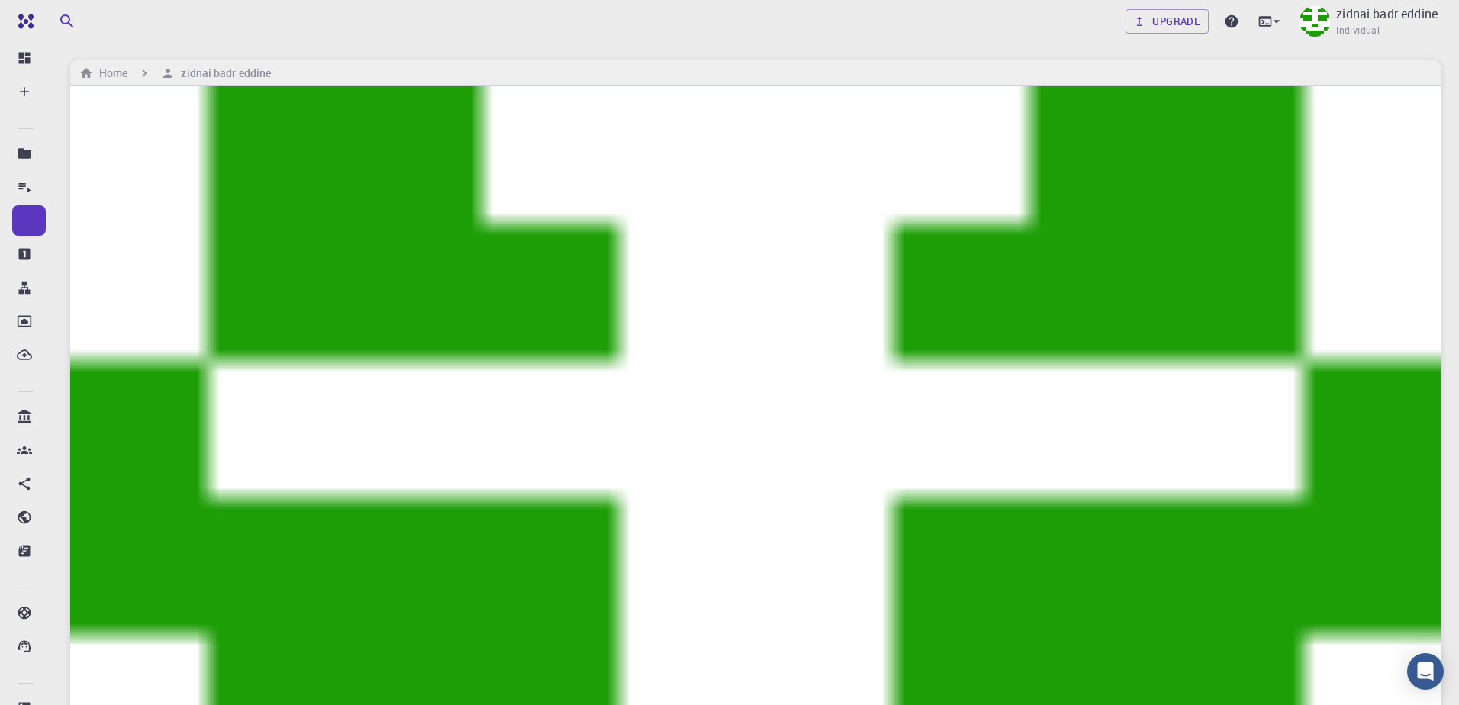
checkbox input "false"
checkbox input "true"
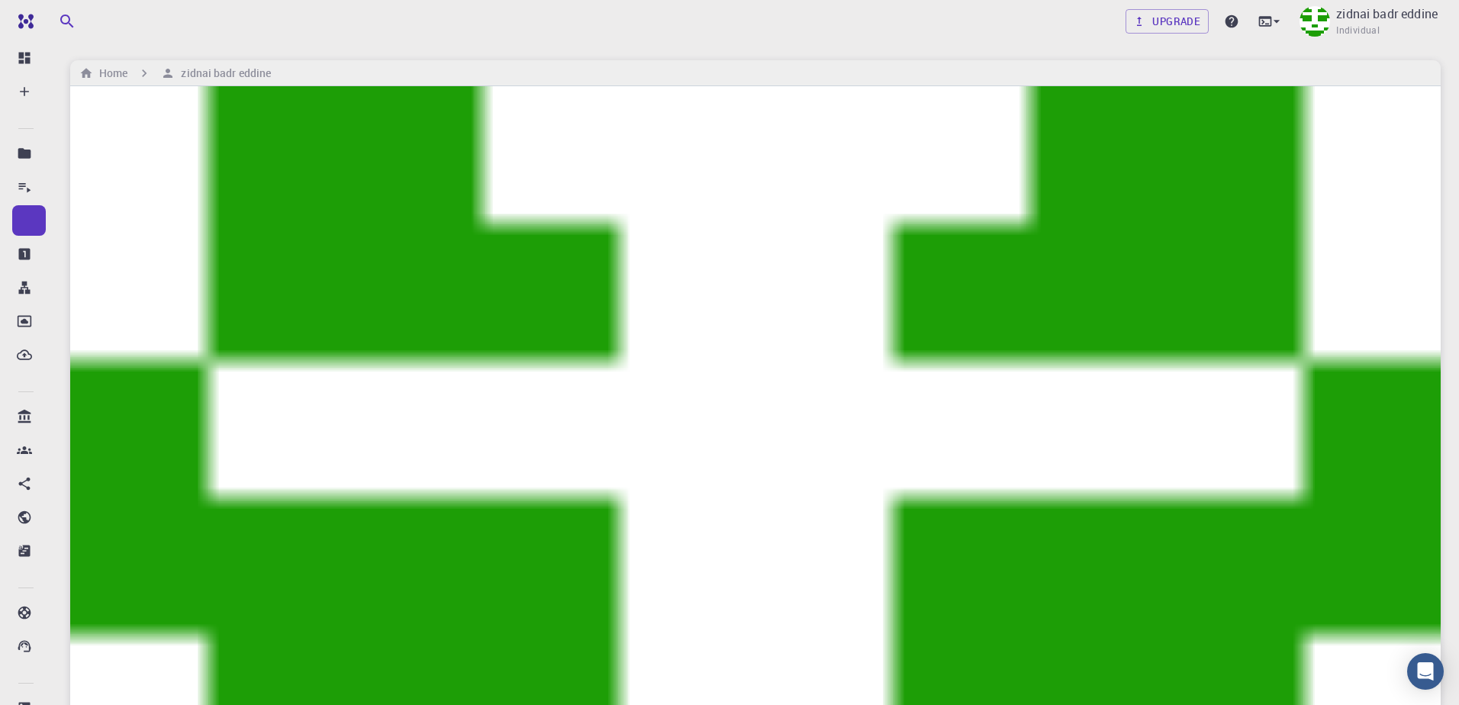
checkbox input "true"
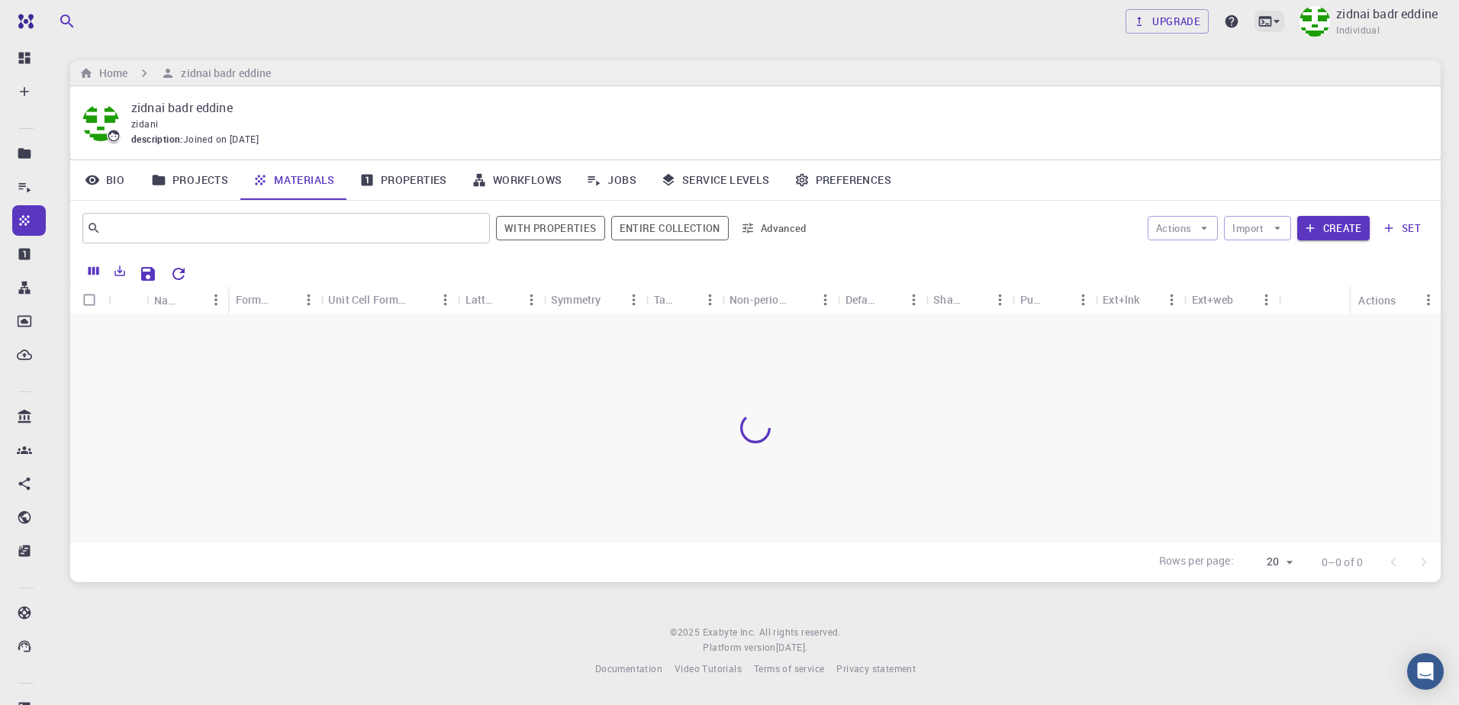
click at [1275, 25] on icon at bounding box center [1276, 21] width 15 height 15
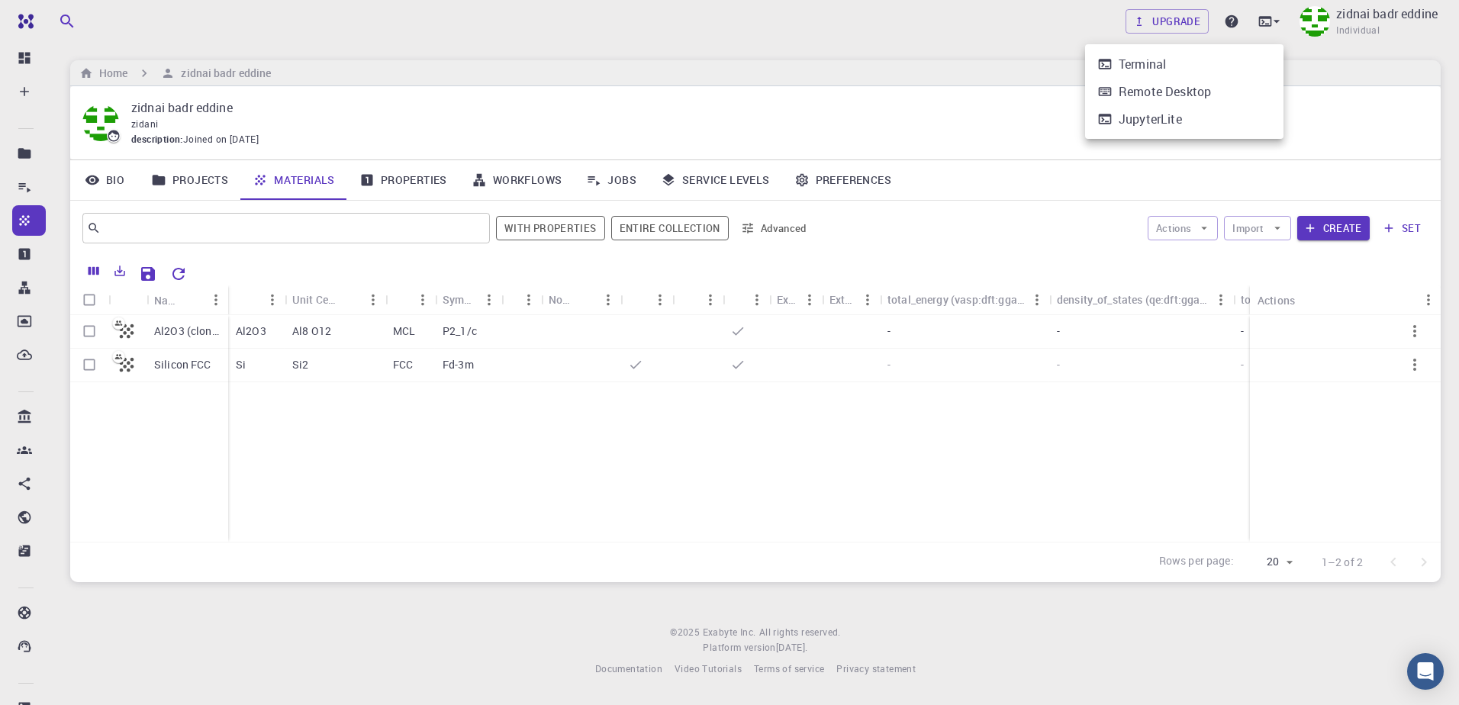
click at [1270, 21] on div at bounding box center [729, 352] width 1459 height 705
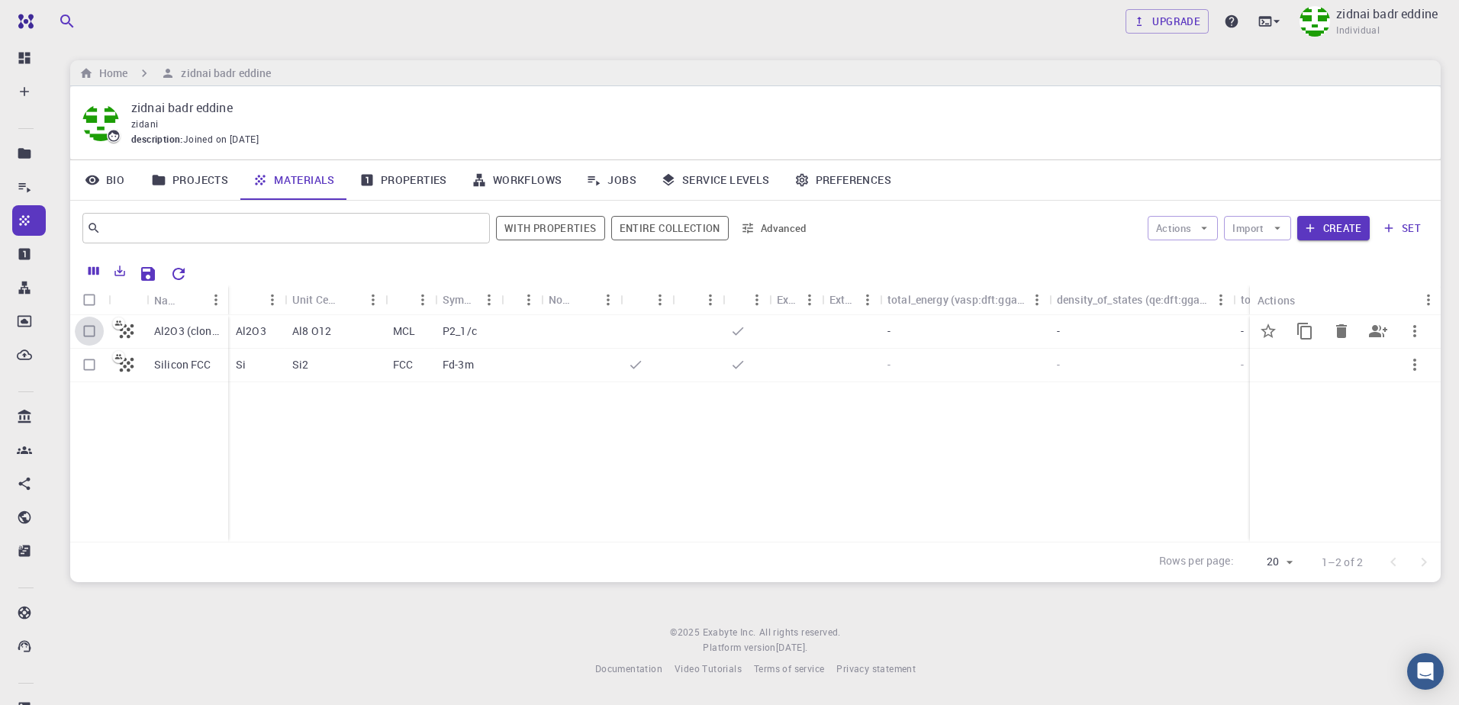
click at [91, 333] on input "Select row" at bounding box center [89, 331] width 29 height 29
checkbox input "true"
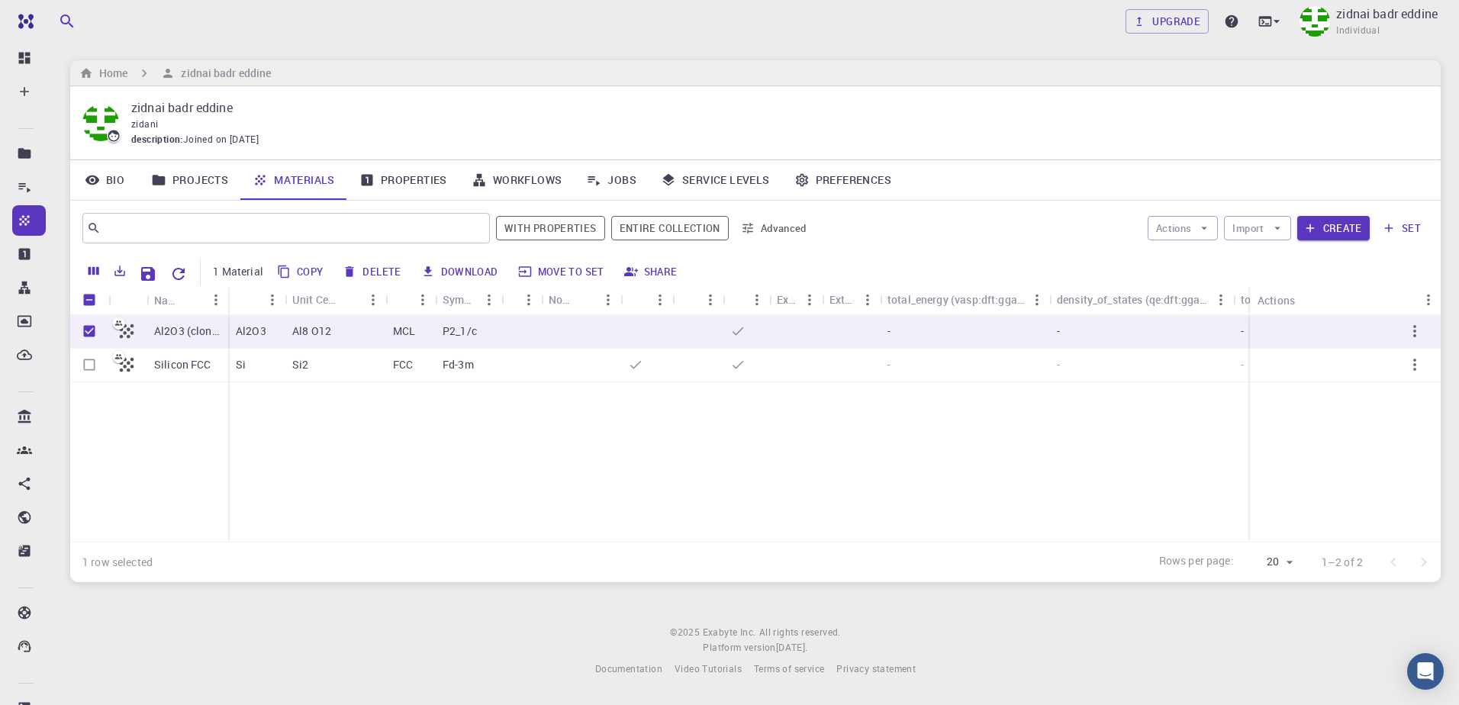
click at [545, 175] on link "Workflows" at bounding box center [516, 180] width 115 height 40
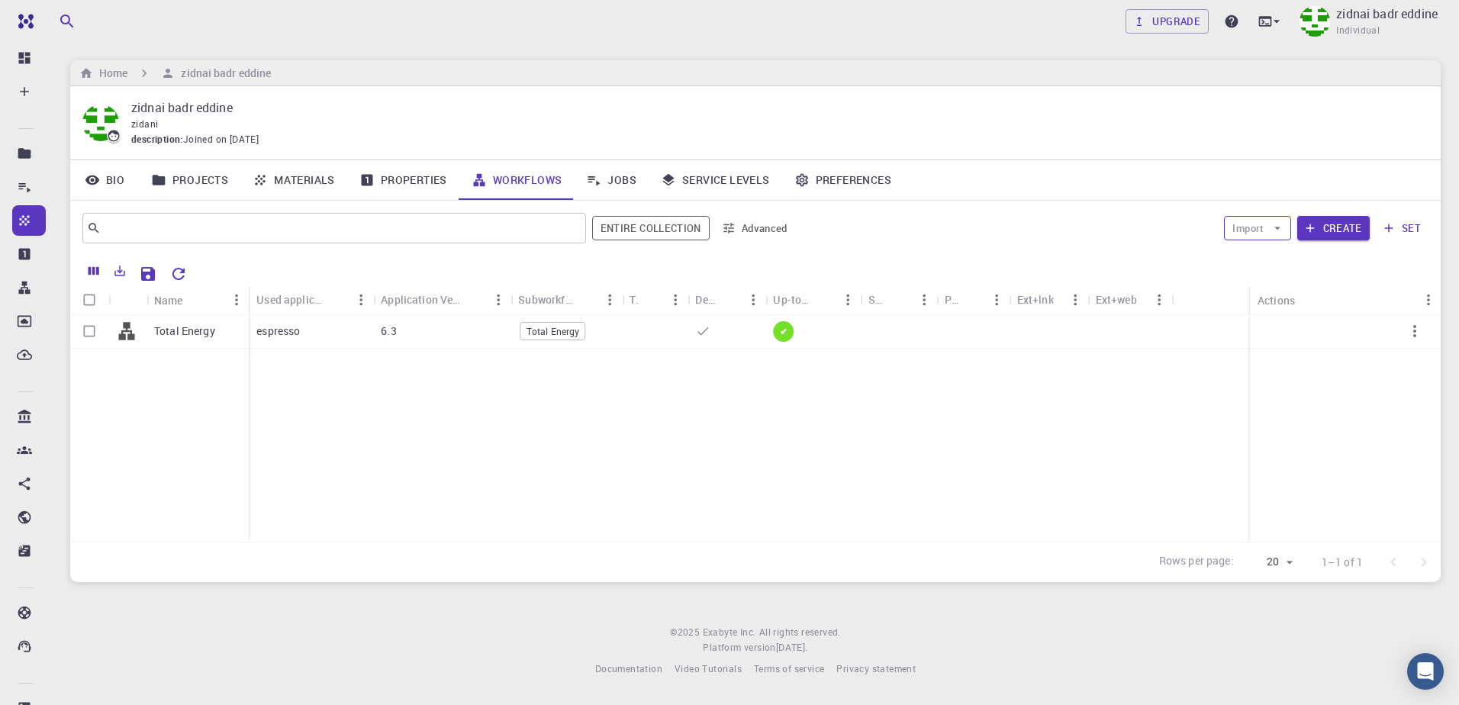
click at [1265, 225] on button "Import" at bounding box center [1257, 228] width 66 height 24
click at [1277, 259] on span "Import From Bank" at bounding box center [1304, 258] width 79 height 15
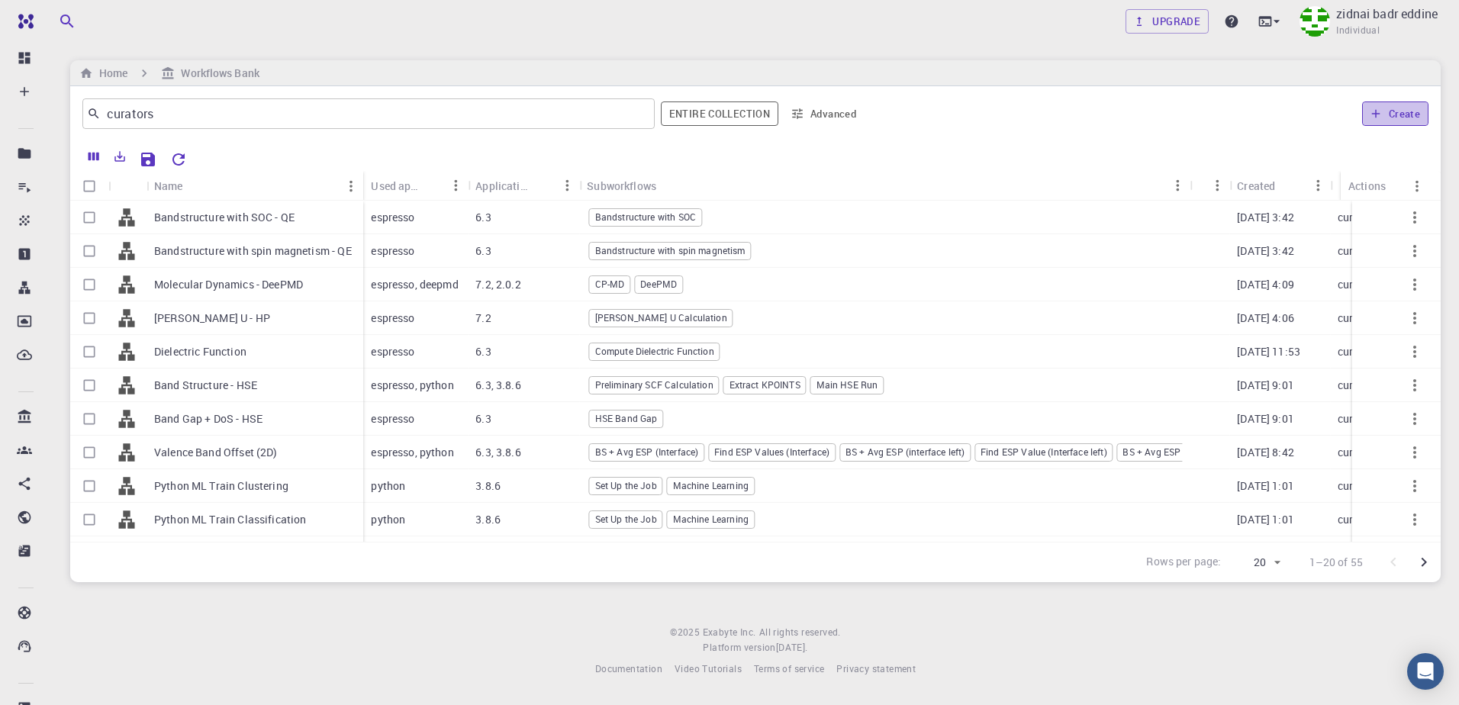
click at [1385, 113] on button "Create" at bounding box center [1395, 113] width 66 height 24
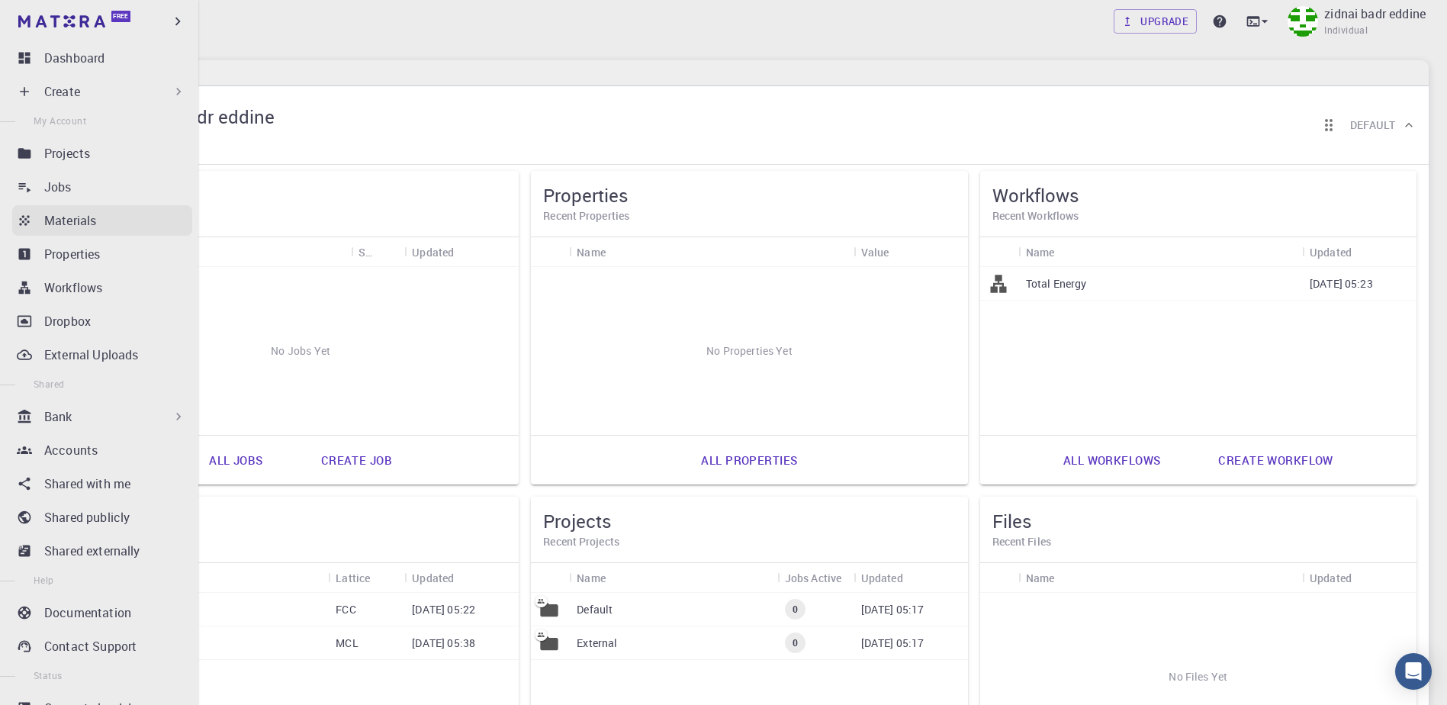
drag, startPoint x: 83, startPoint y: 212, endPoint x: 114, endPoint y: 207, distance: 31.0
click at [83, 212] on p "Materials" at bounding box center [70, 220] width 52 height 18
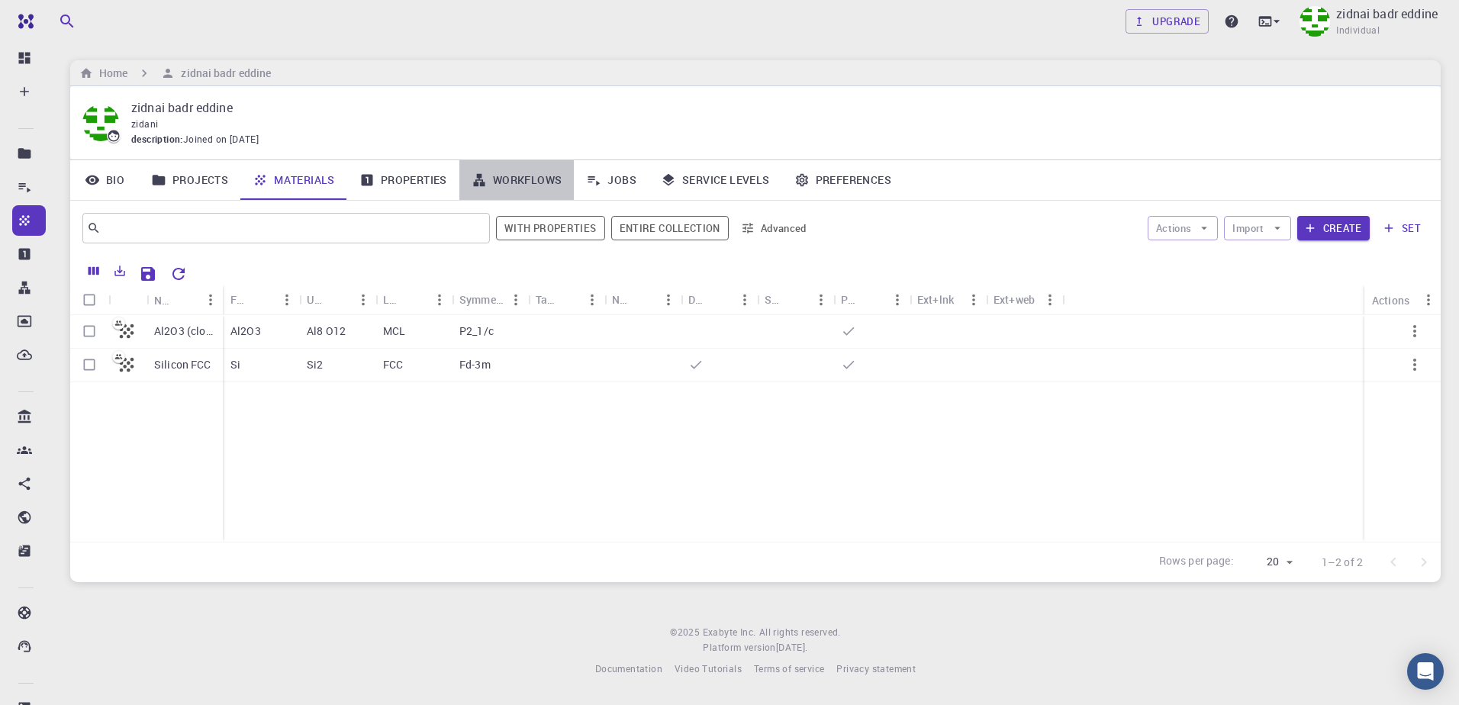
click at [534, 174] on link "Workflows" at bounding box center [516, 180] width 115 height 40
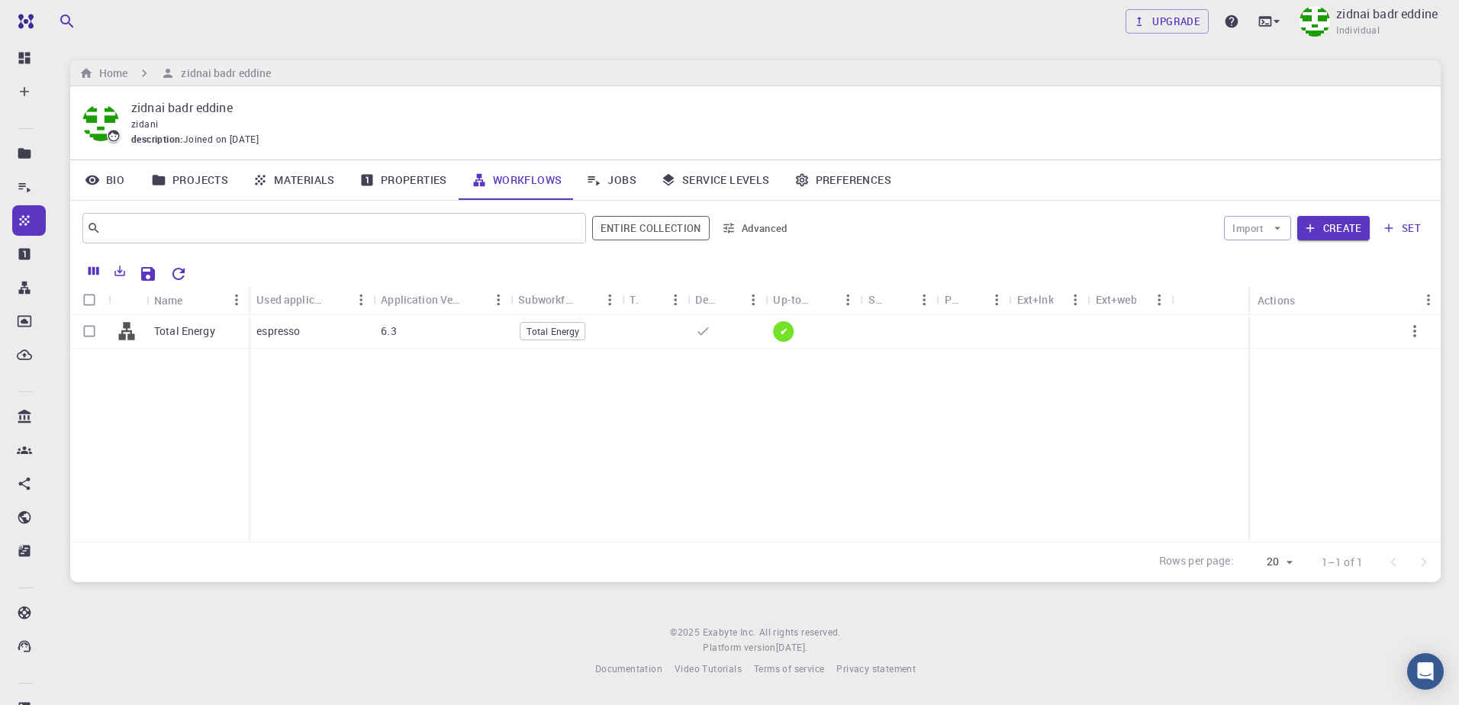
click at [301, 188] on link "Materials" at bounding box center [293, 180] width 107 height 40
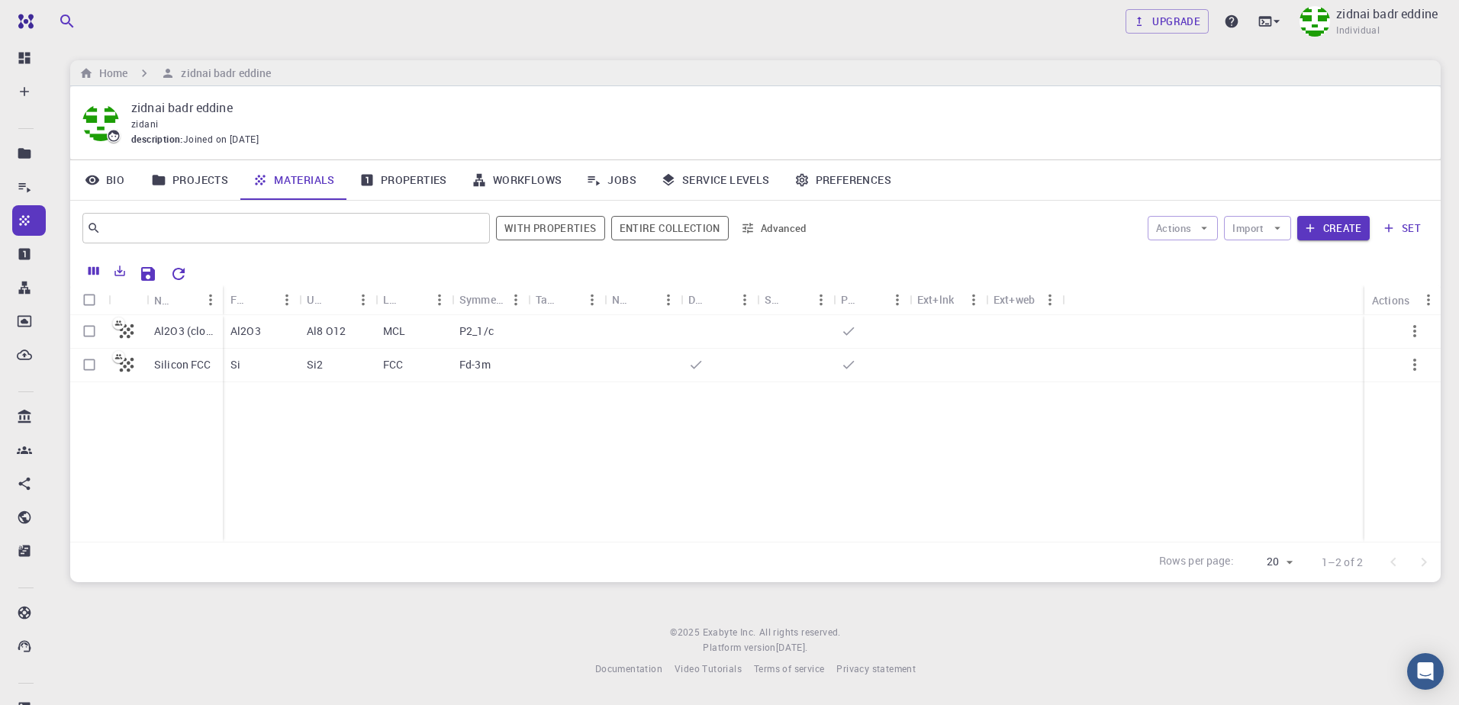
click at [88, 329] on input "Select row" at bounding box center [89, 331] width 29 height 29
checkbox input "true"
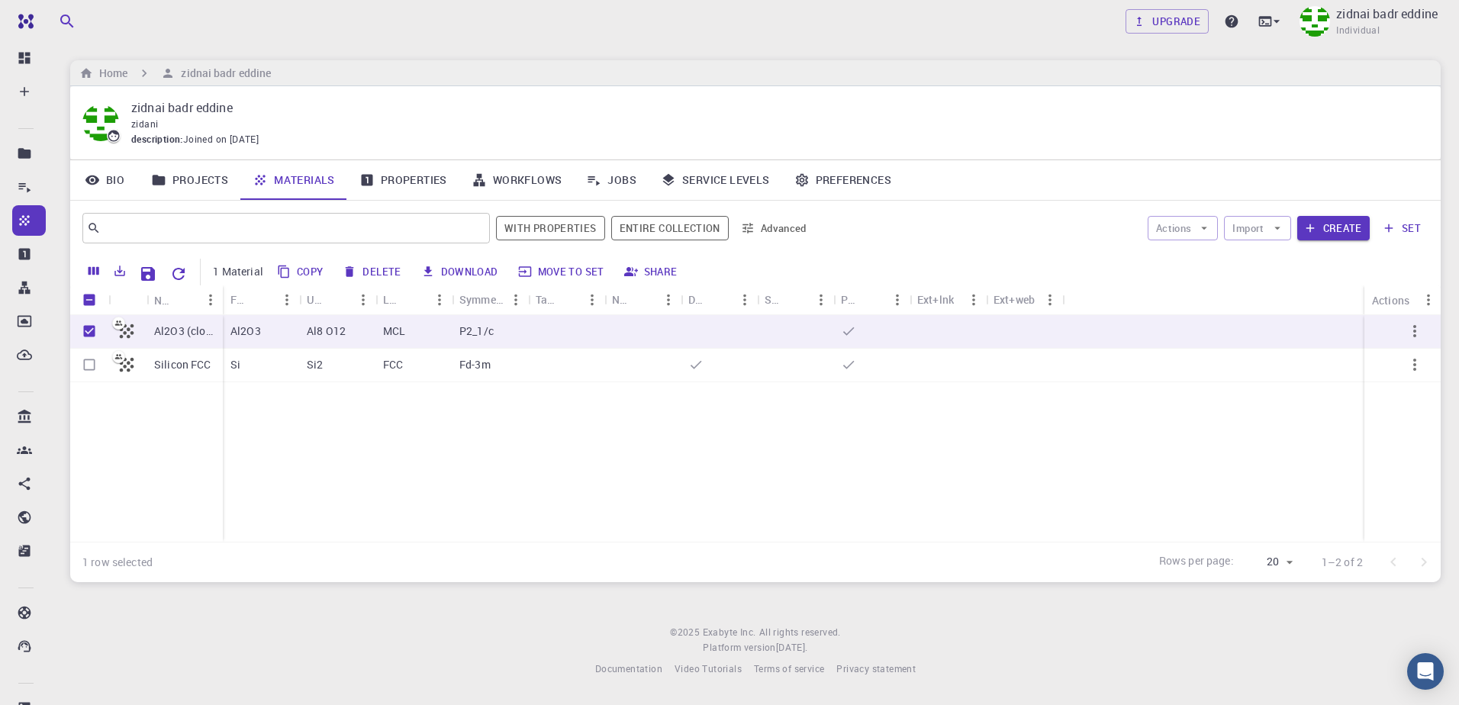
click at [509, 185] on link "Workflows" at bounding box center [516, 180] width 115 height 40
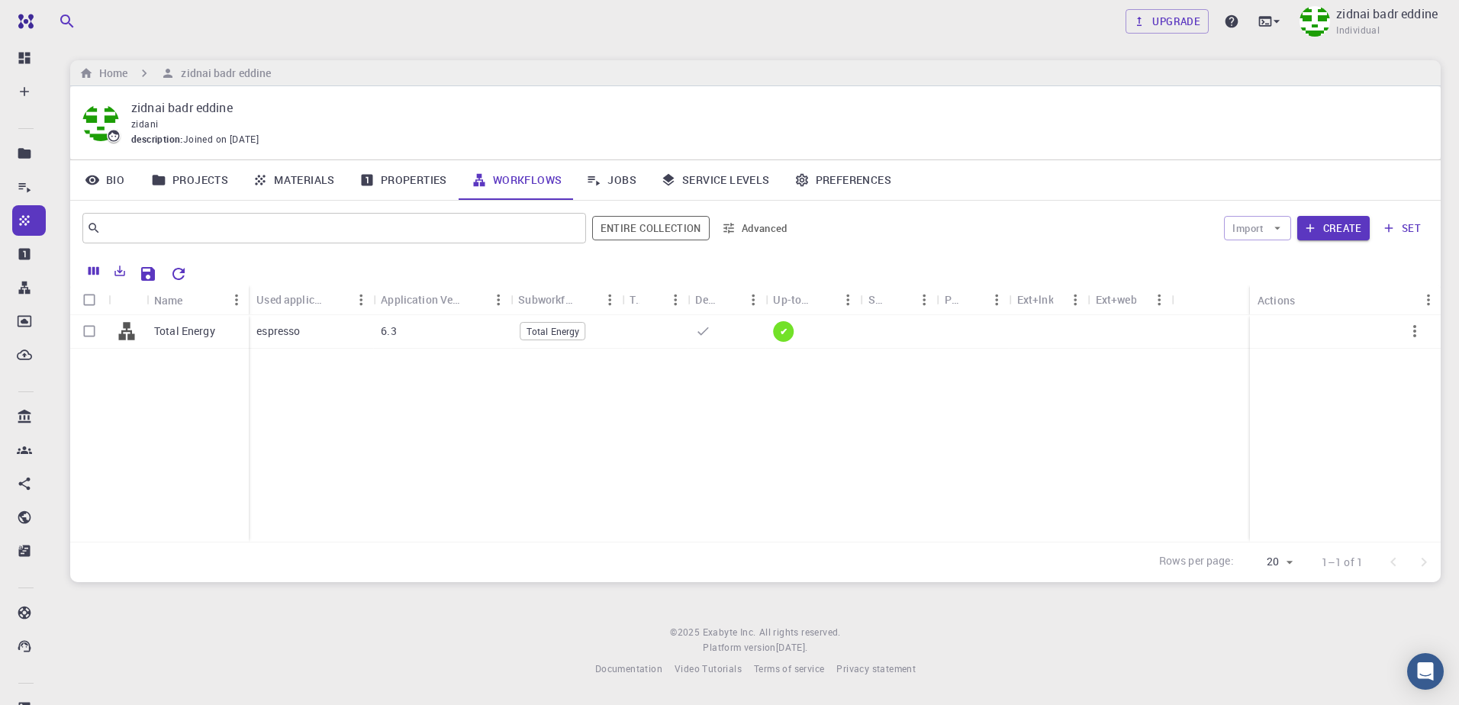
click at [303, 197] on link "Materials" at bounding box center [293, 180] width 107 height 40
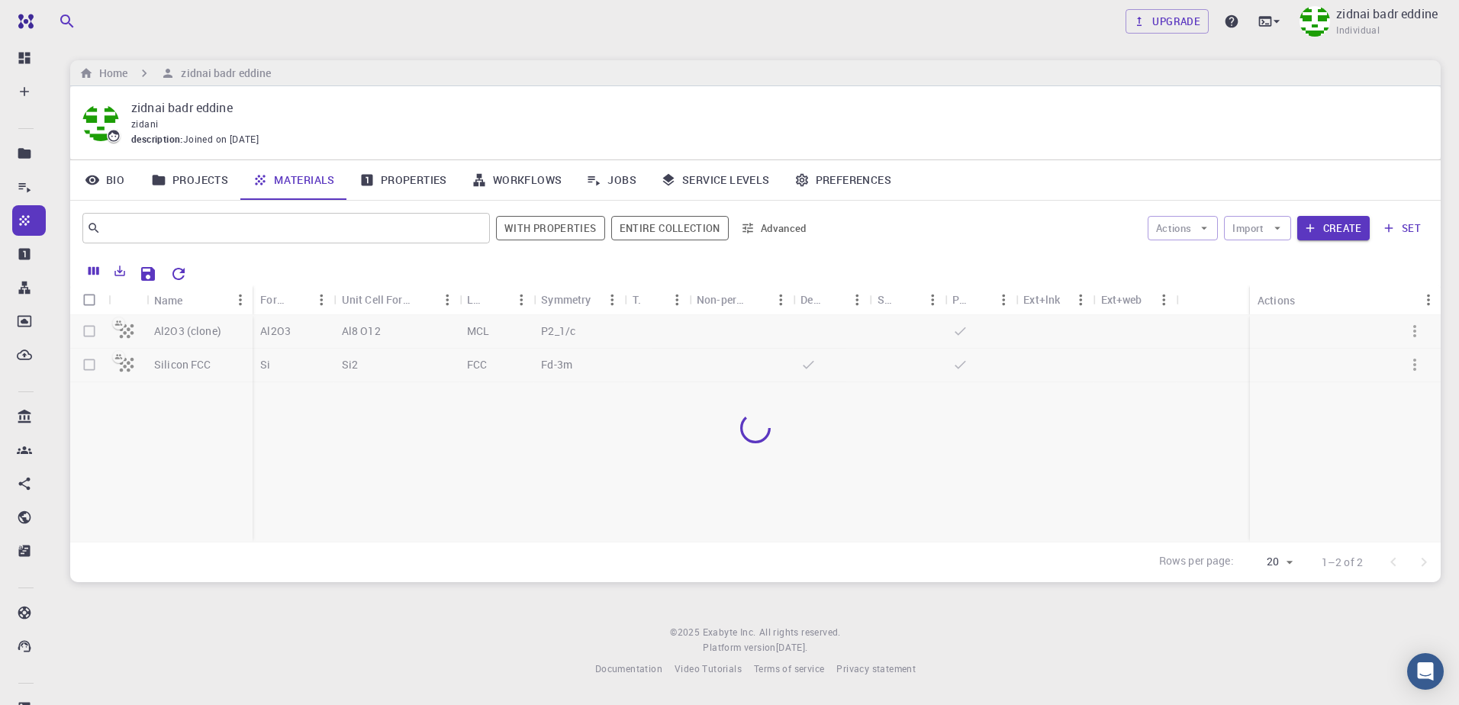
click at [310, 185] on link "Materials" at bounding box center [293, 180] width 107 height 40
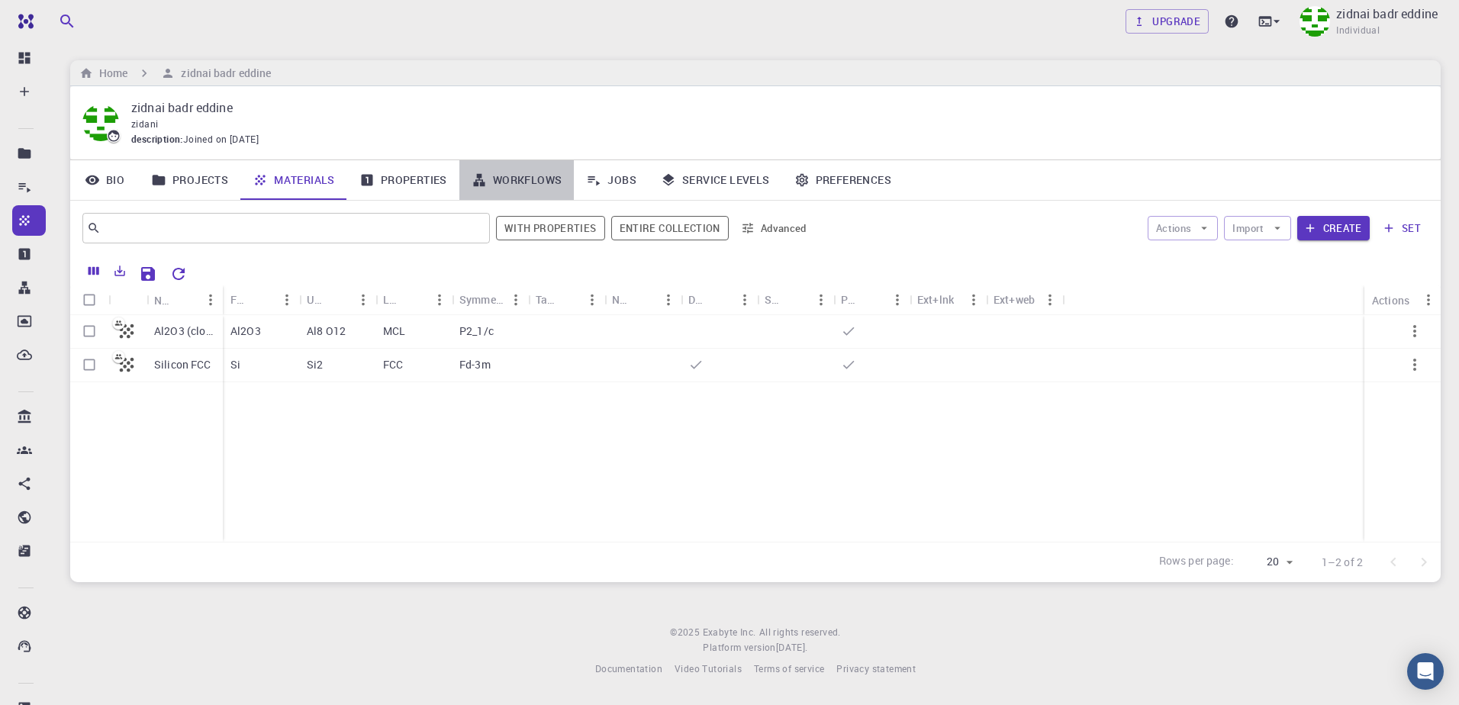
click at [520, 179] on link "Workflows" at bounding box center [516, 180] width 115 height 40
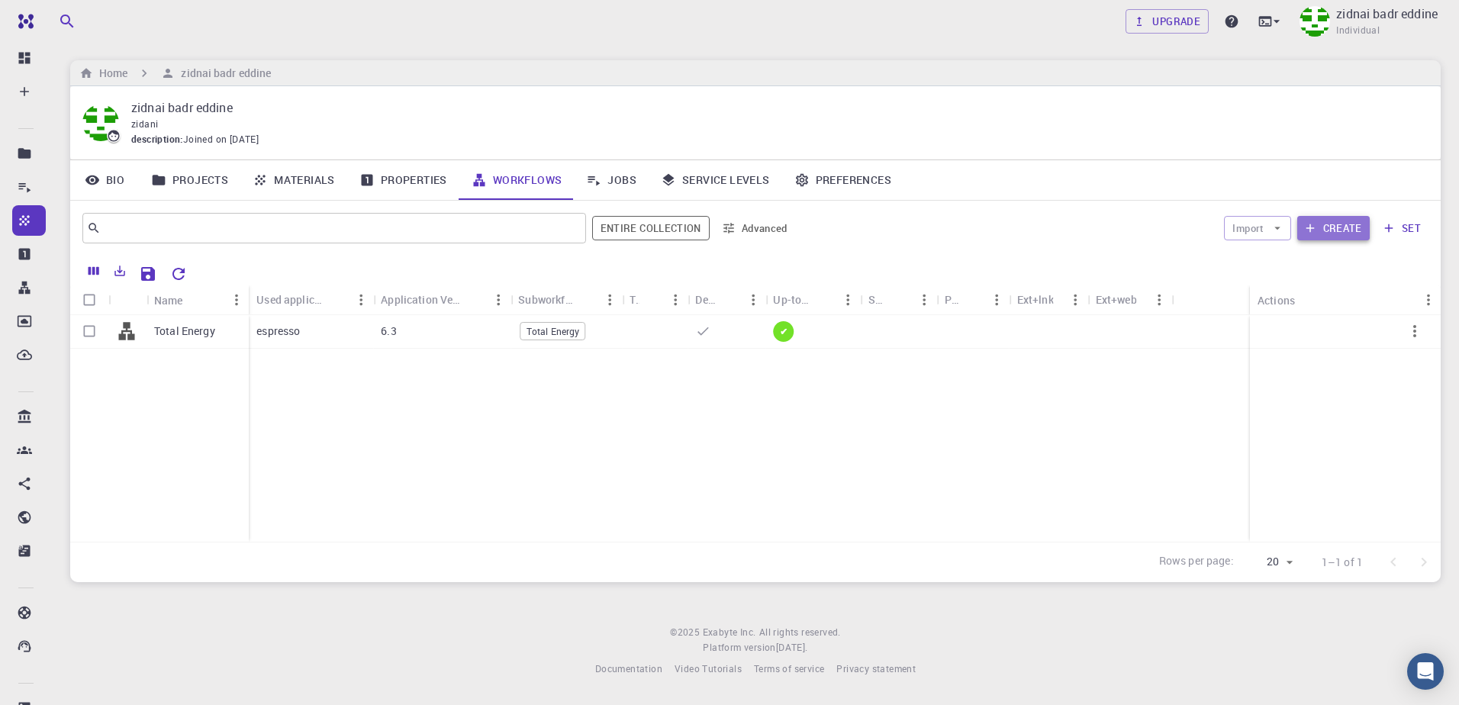
click at [1332, 236] on button "Create" at bounding box center [1333, 228] width 72 height 24
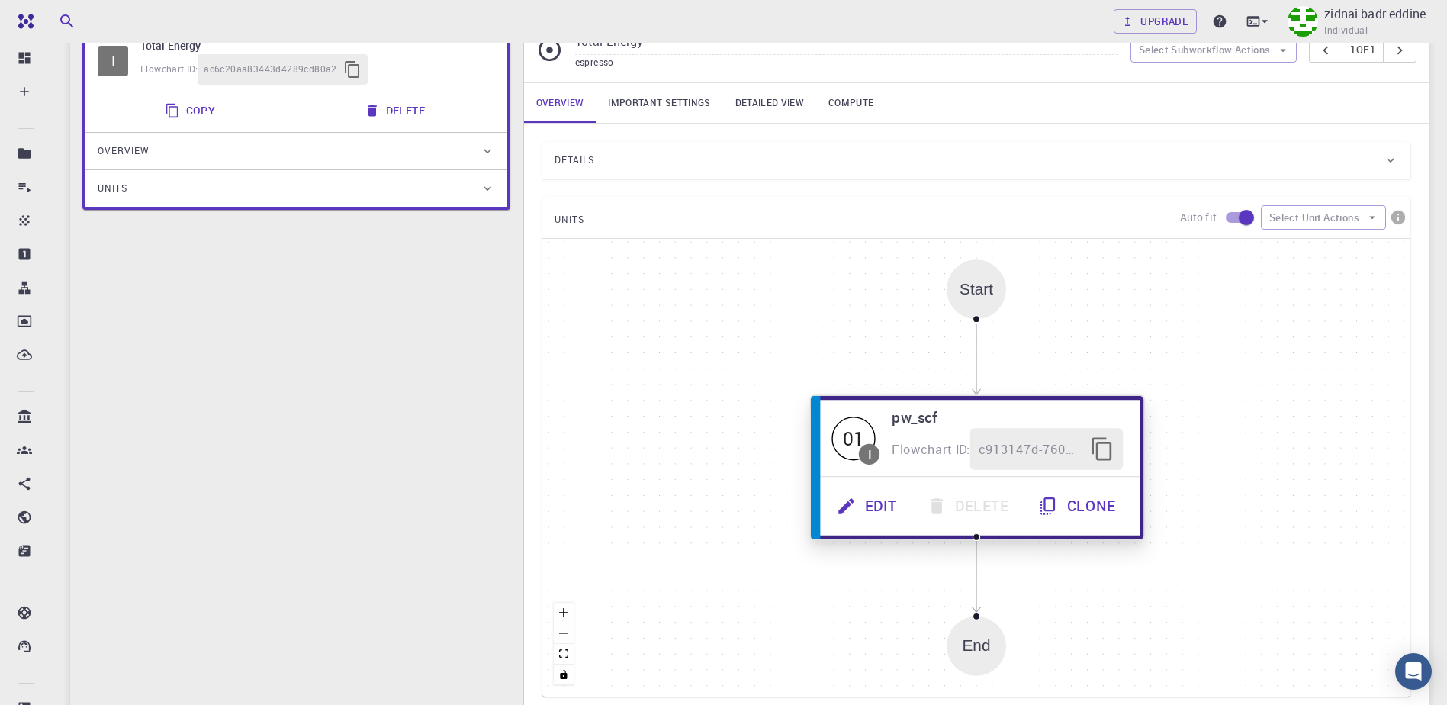
scroll to position [305, 0]
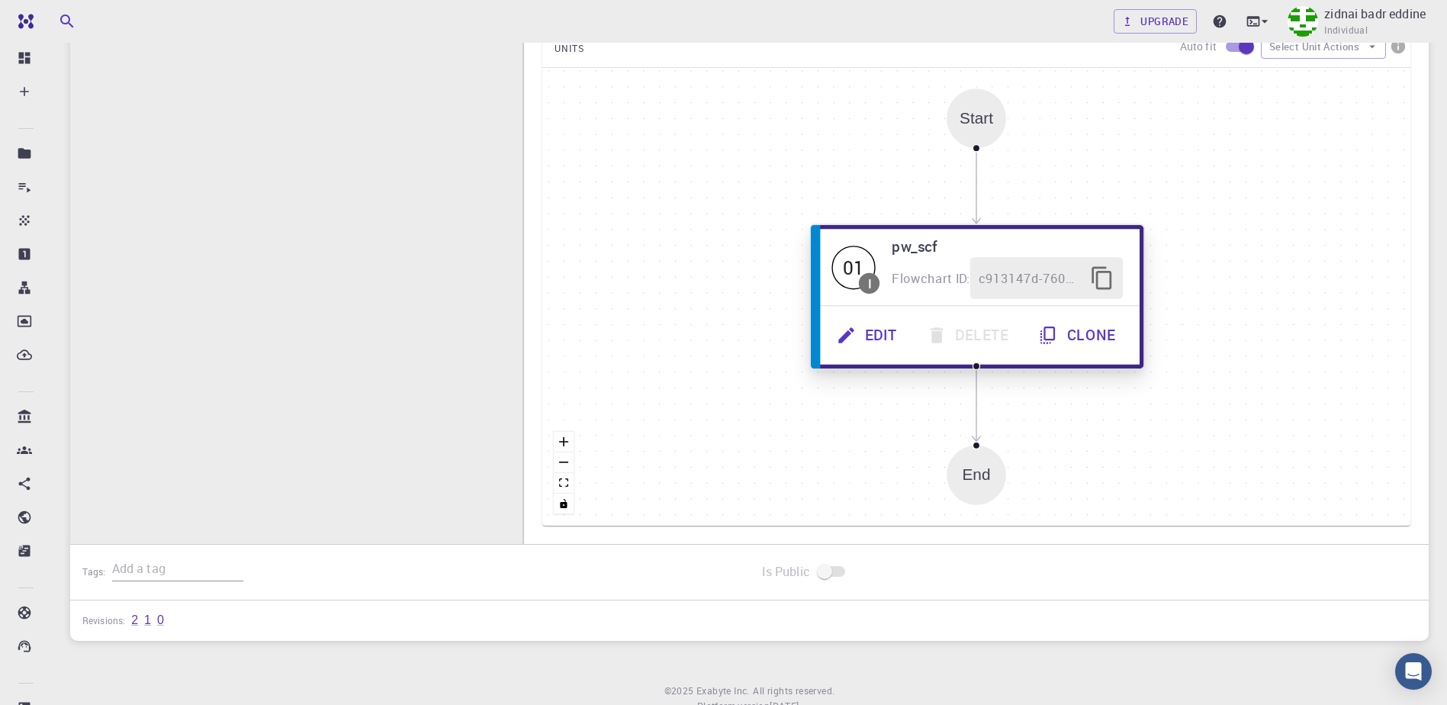
click at [884, 330] on button "Edit" at bounding box center [868, 335] width 90 height 42
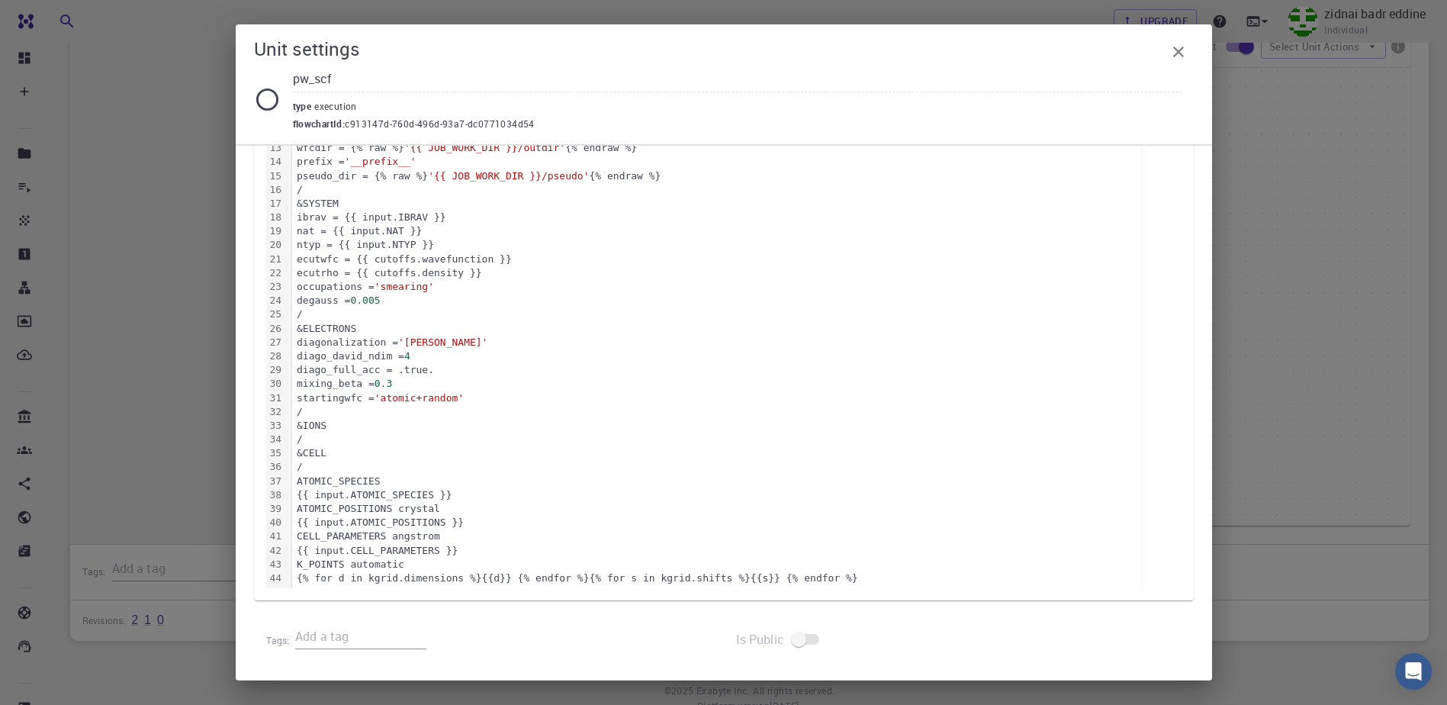
scroll to position [121, 0]
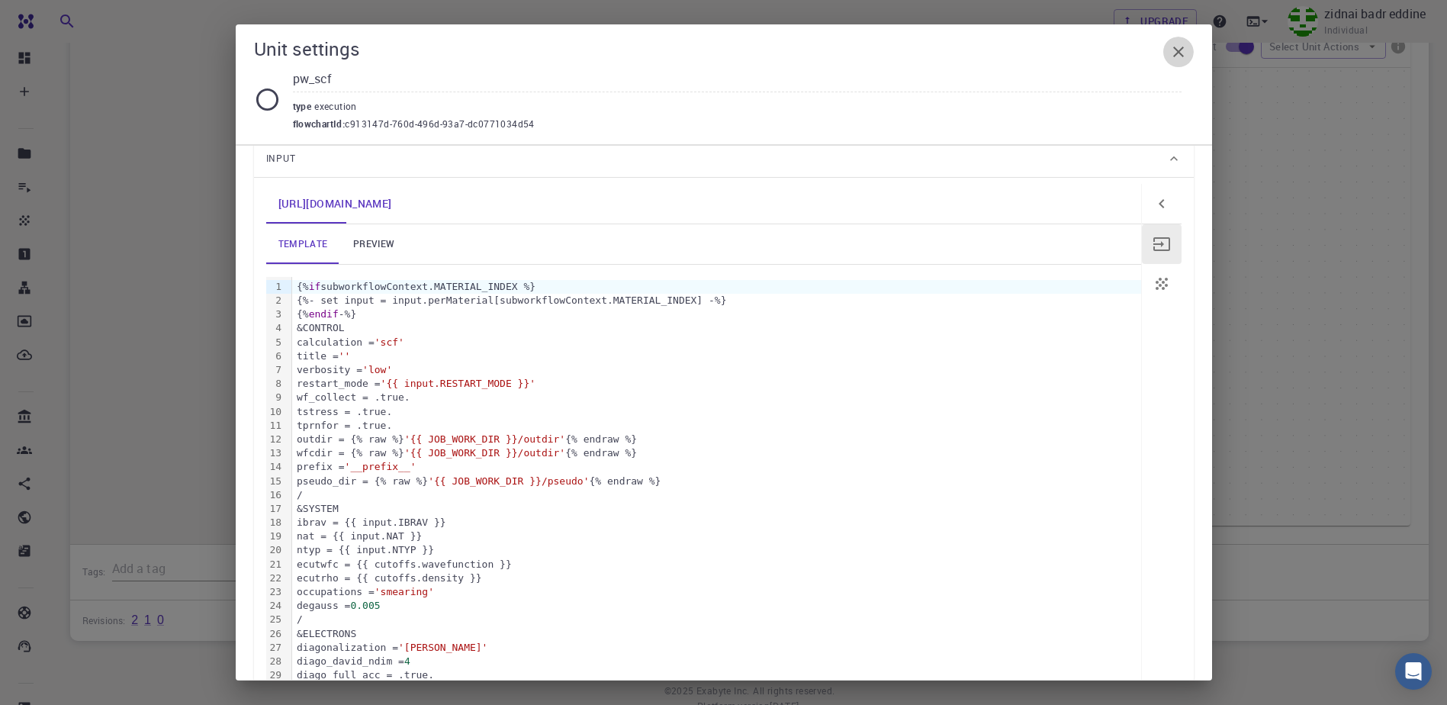
click at [1189, 47] on button "button" at bounding box center [1178, 52] width 31 height 31
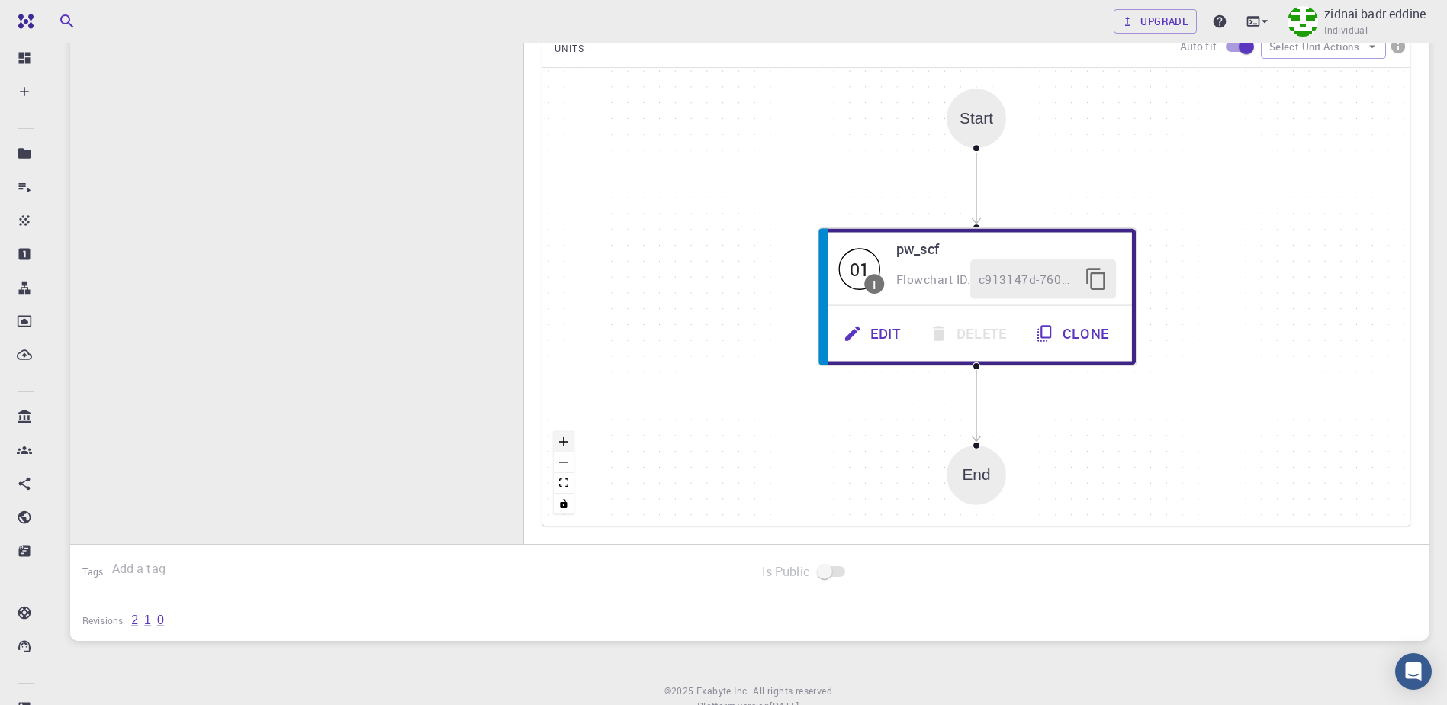
click at [560, 437] on icon "zoom in" at bounding box center [563, 441] width 9 height 9
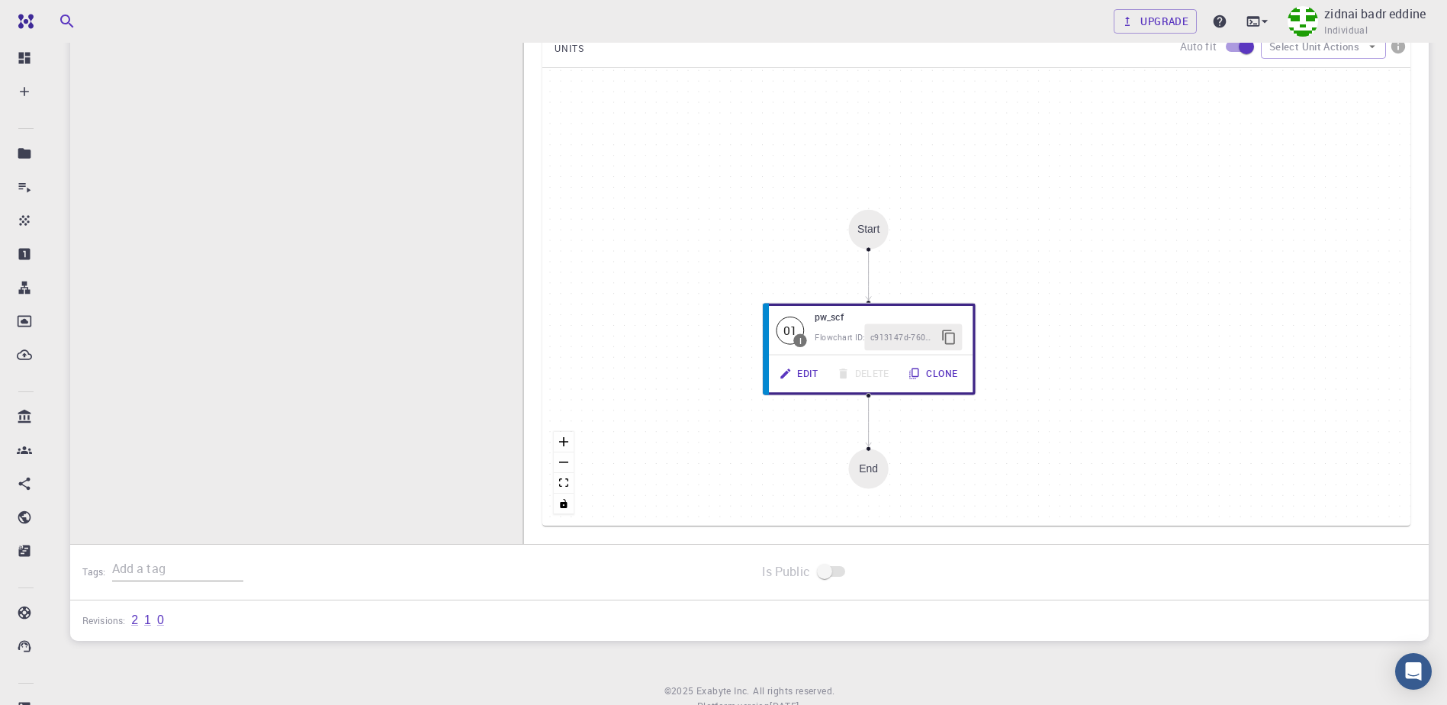
drag, startPoint x: 965, startPoint y: 240, endPoint x: 971, endPoint y: 260, distance: 20.8
click at [971, 260] on div "Start 01 I pw_scf Flowchart ID: c913147d-760d-496d-93a7-dc0771034d54 Edit Delet…" at bounding box center [976, 297] width 868 height 458
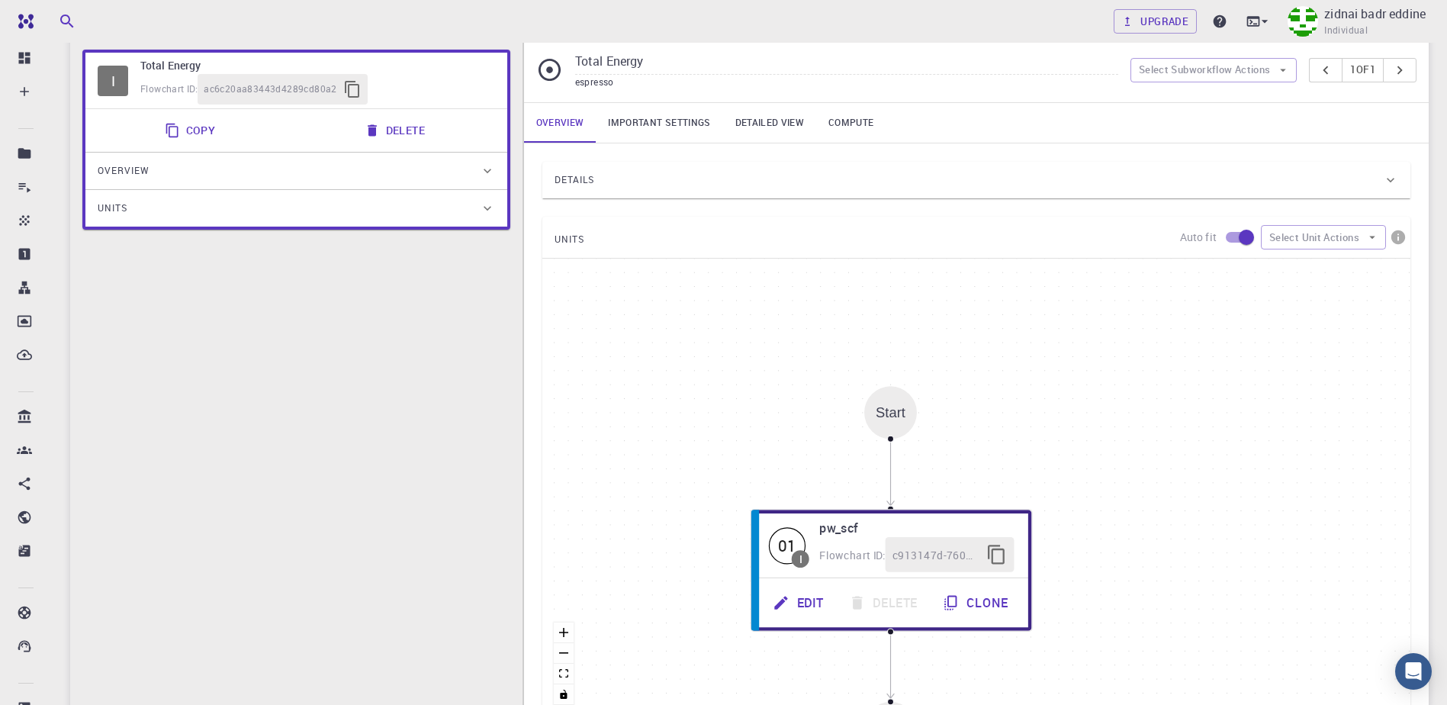
scroll to position [76, 0]
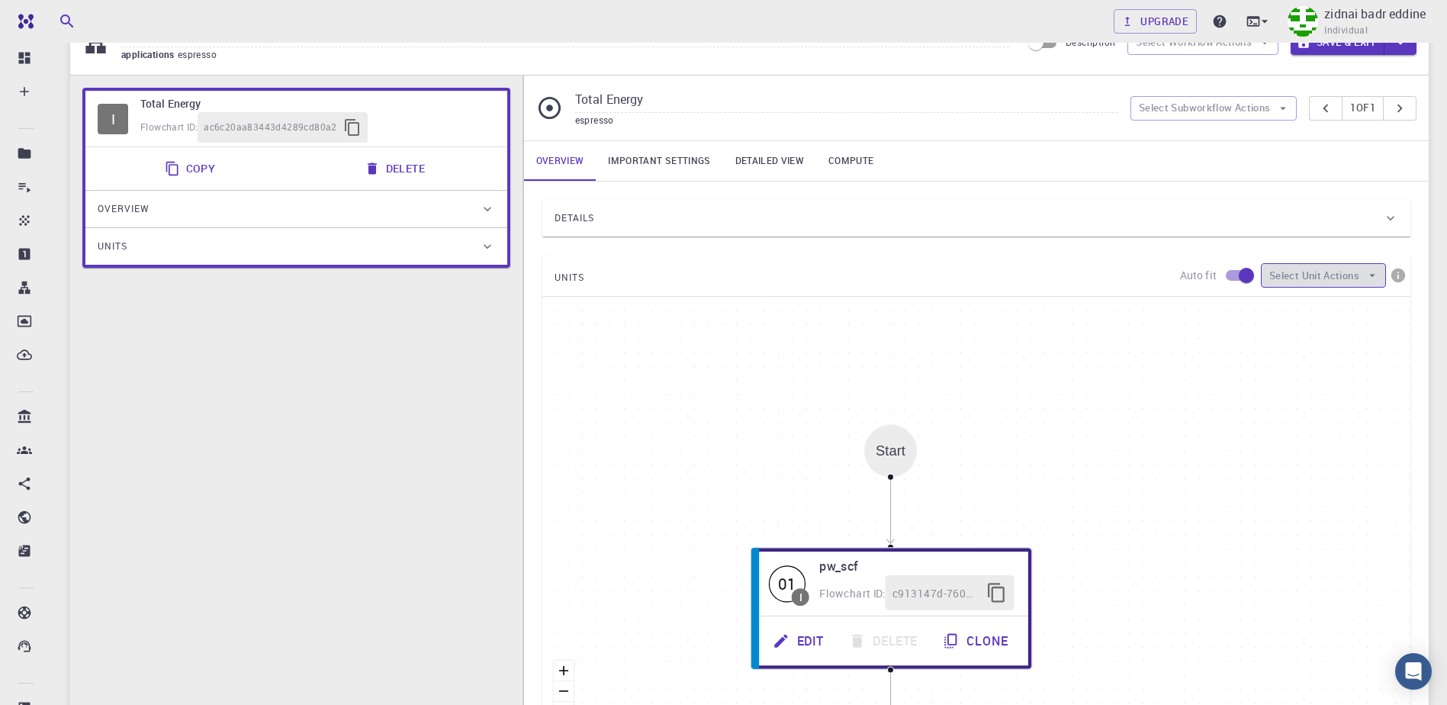
click at [1308, 278] on button "Select Unit Actions" at bounding box center [1323, 275] width 125 height 24
click at [1308, 302] on span "Add Unit" at bounding box center [1337, 305] width 74 height 15
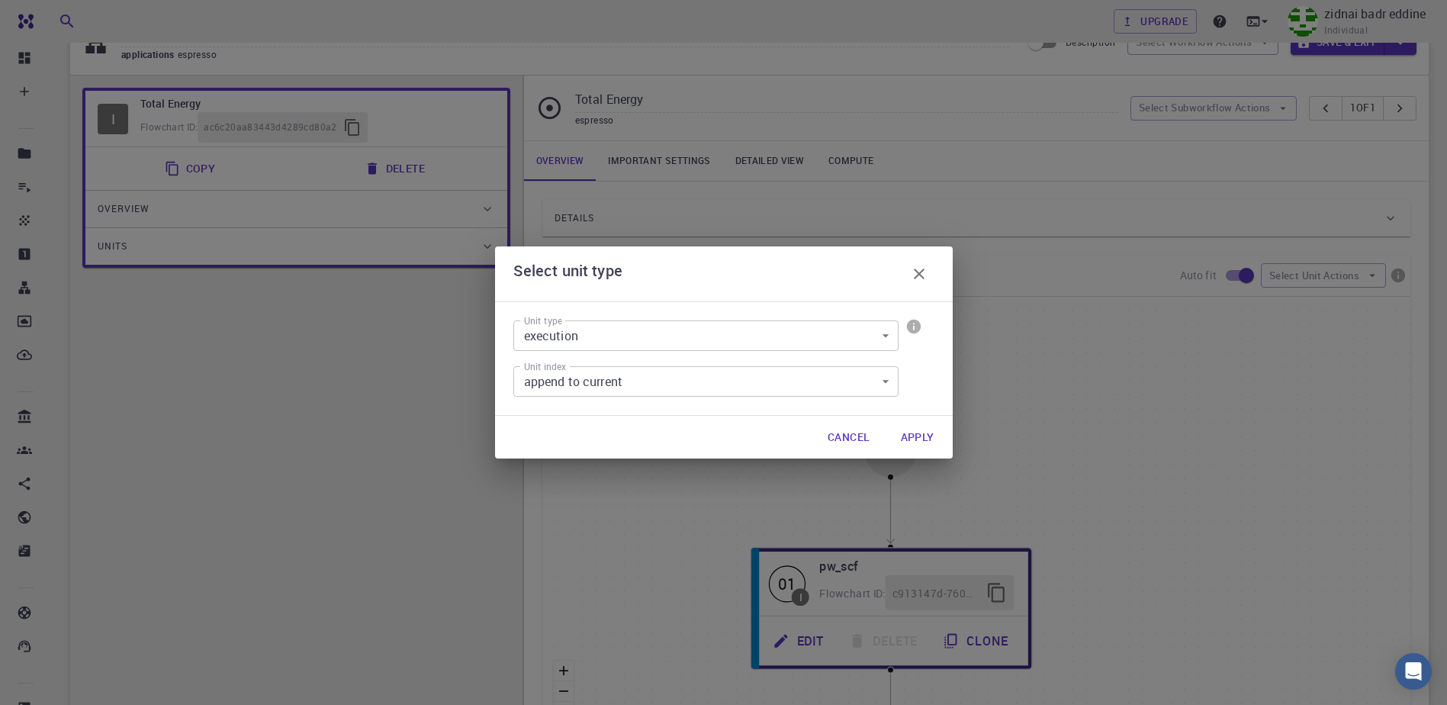
click at [784, 345] on body "Free Dashboard Create New Job New Material Create Material Upload File Import f…" at bounding box center [723, 456] width 1447 height 1065
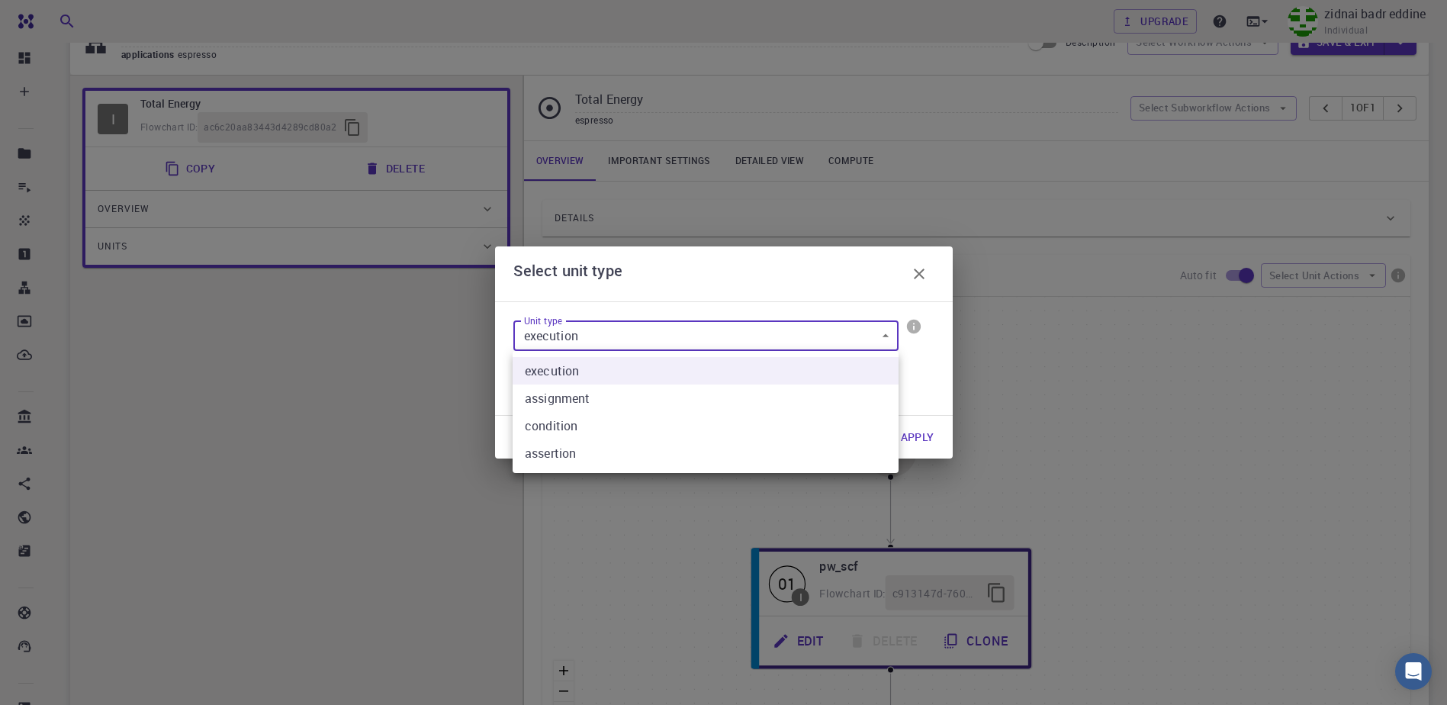
click at [768, 320] on div at bounding box center [723, 352] width 1447 height 705
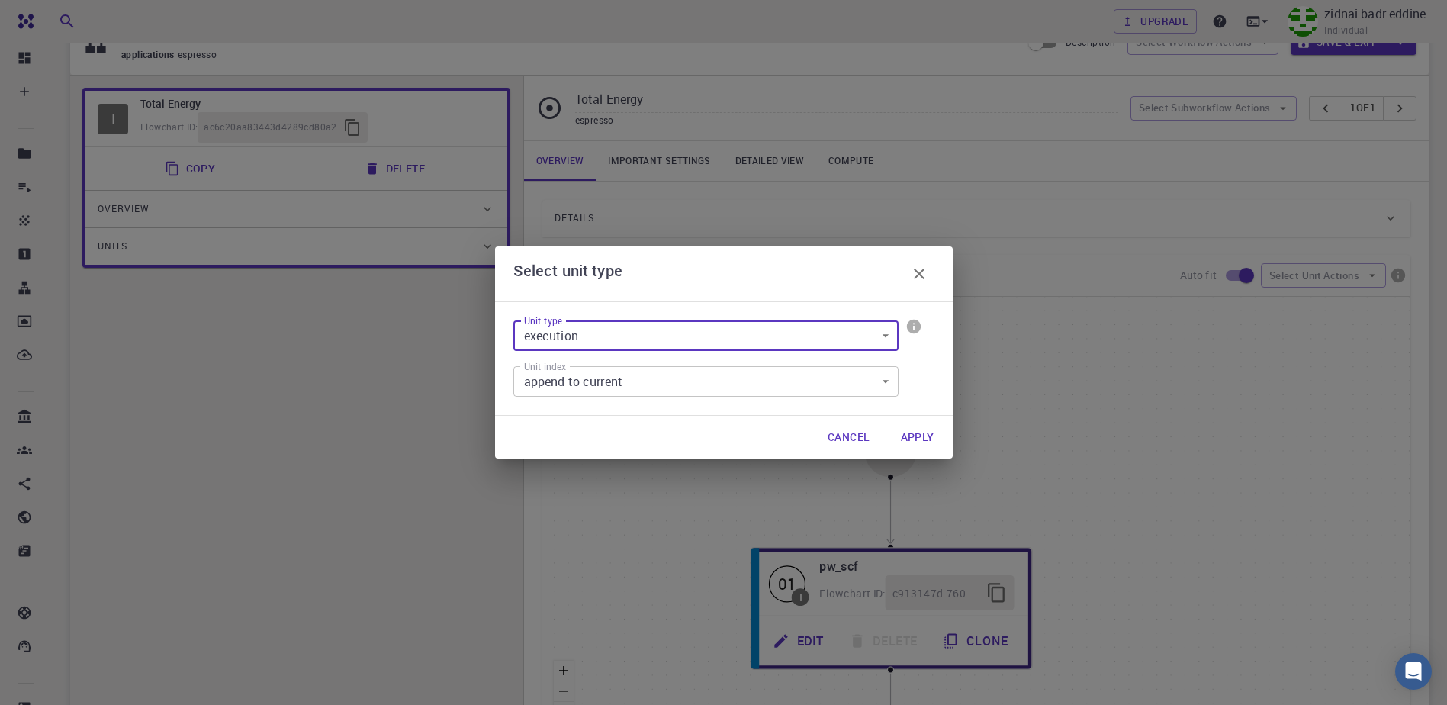
click at [768, 320] on body "Free Dashboard Create New Job New Material Create Material Upload File Import f…" at bounding box center [723, 456] width 1447 height 1065
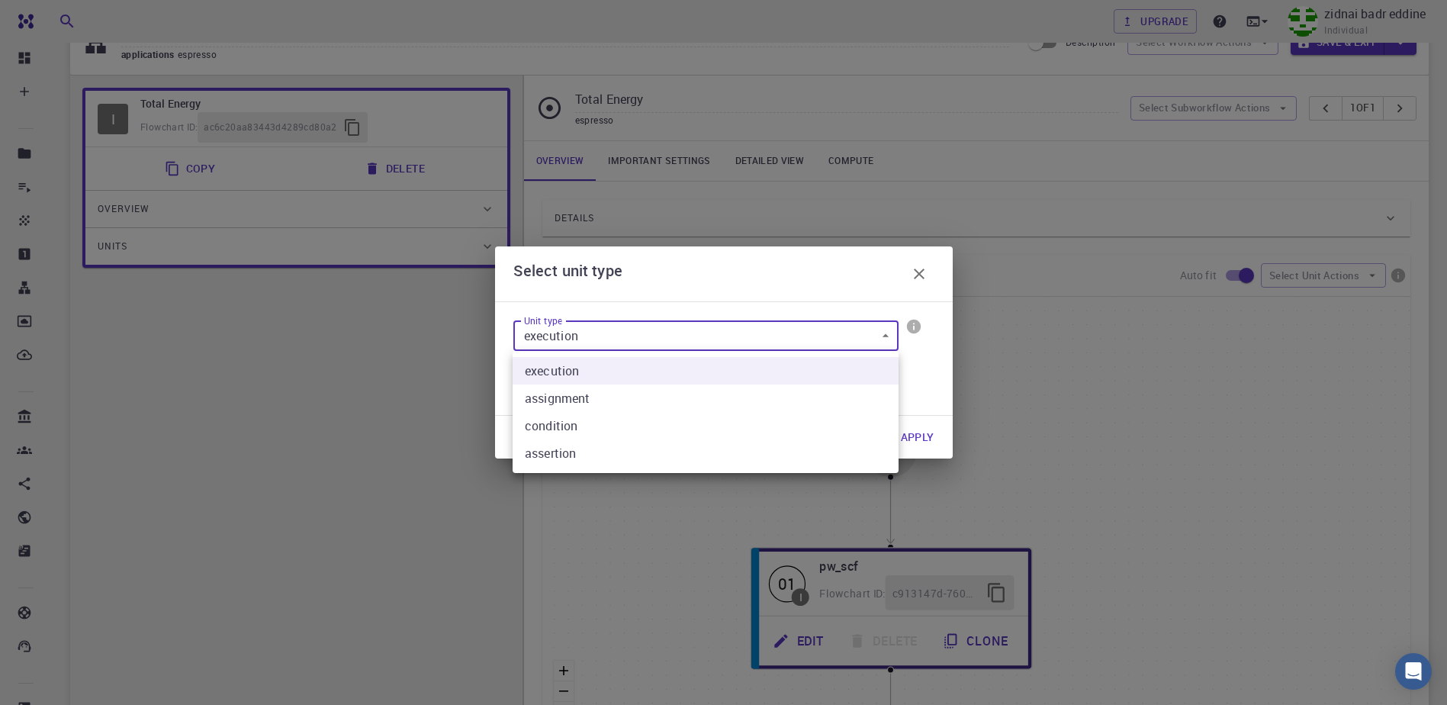
click at [768, 320] on div at bounding box center [723, 352] width 1447 height 705
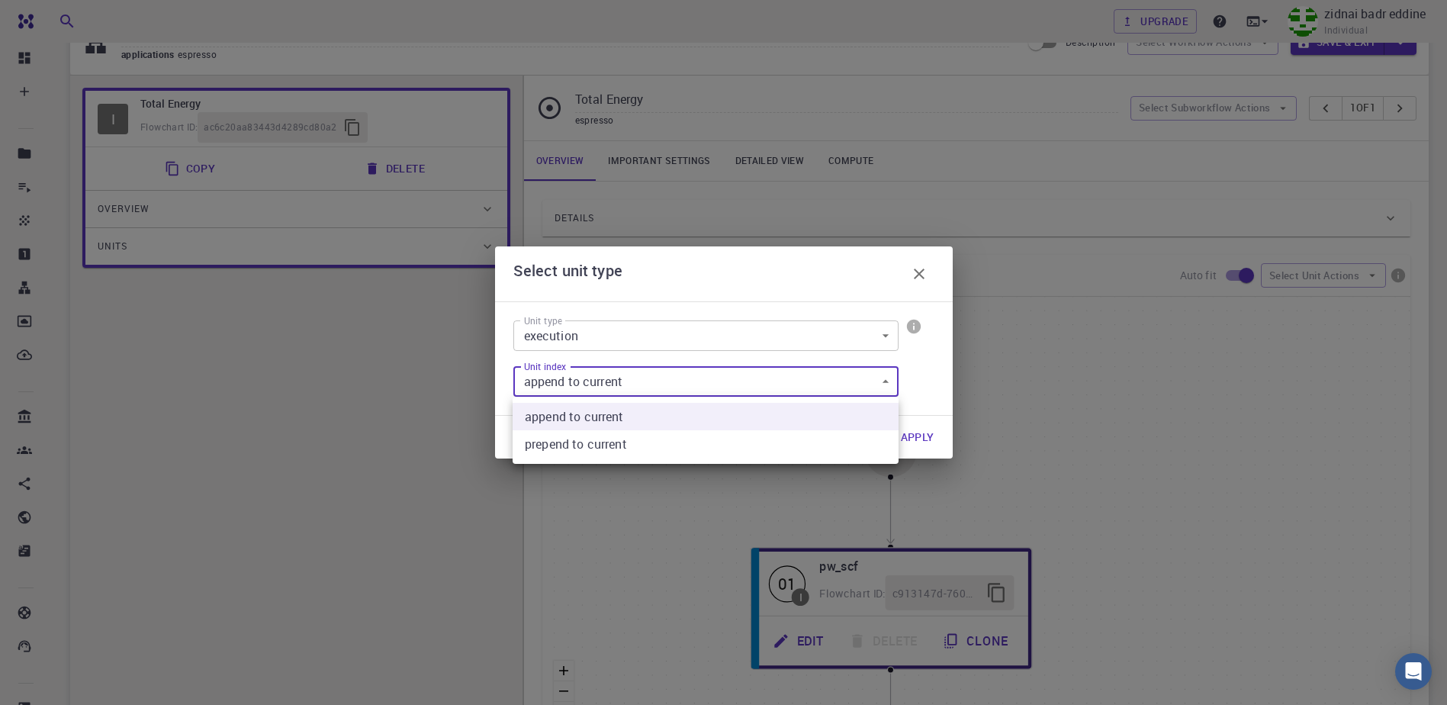
click at [727, 381] on body "Free Dashboard Create New Job New Material Create Material Upload File Import f…" at bounding box center [723, 456] width 1447 height 1065
click at [727, 381] on div at bounding box center [723, 352] width 1447 height 705
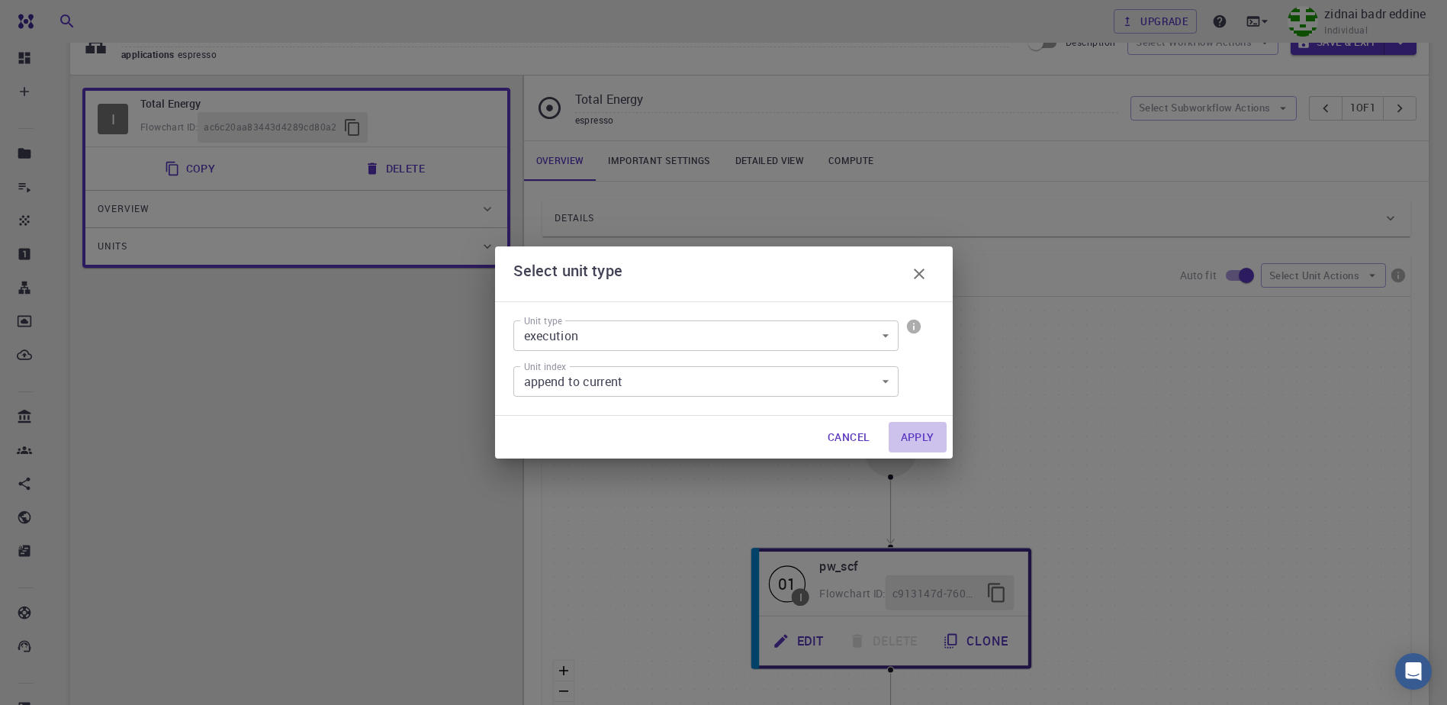
click at [916, 435] on button "Apply" at bounding box center [918, 437] width 58 height 31
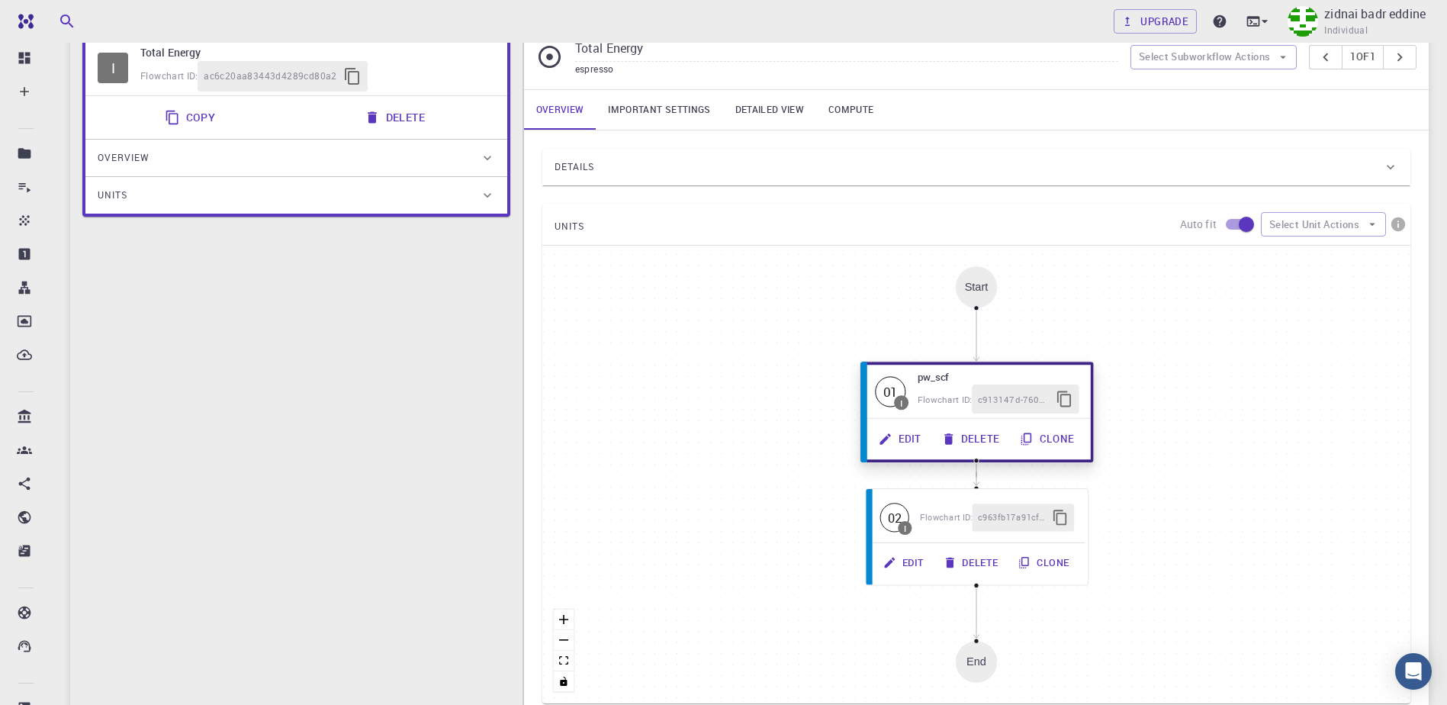
scroll to position [153, 0]
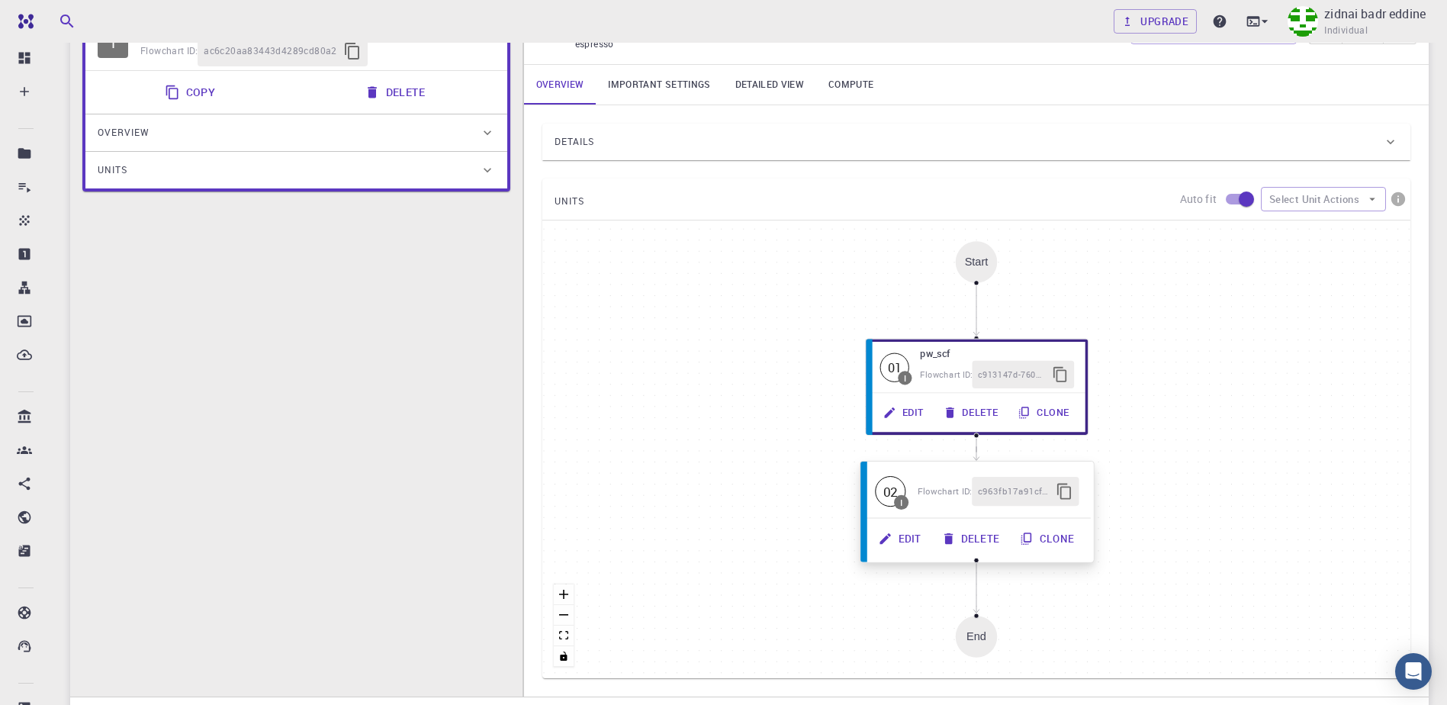
click at [897, 535] on button "Edit" at bounding box center [900, 538] width 63 height 29
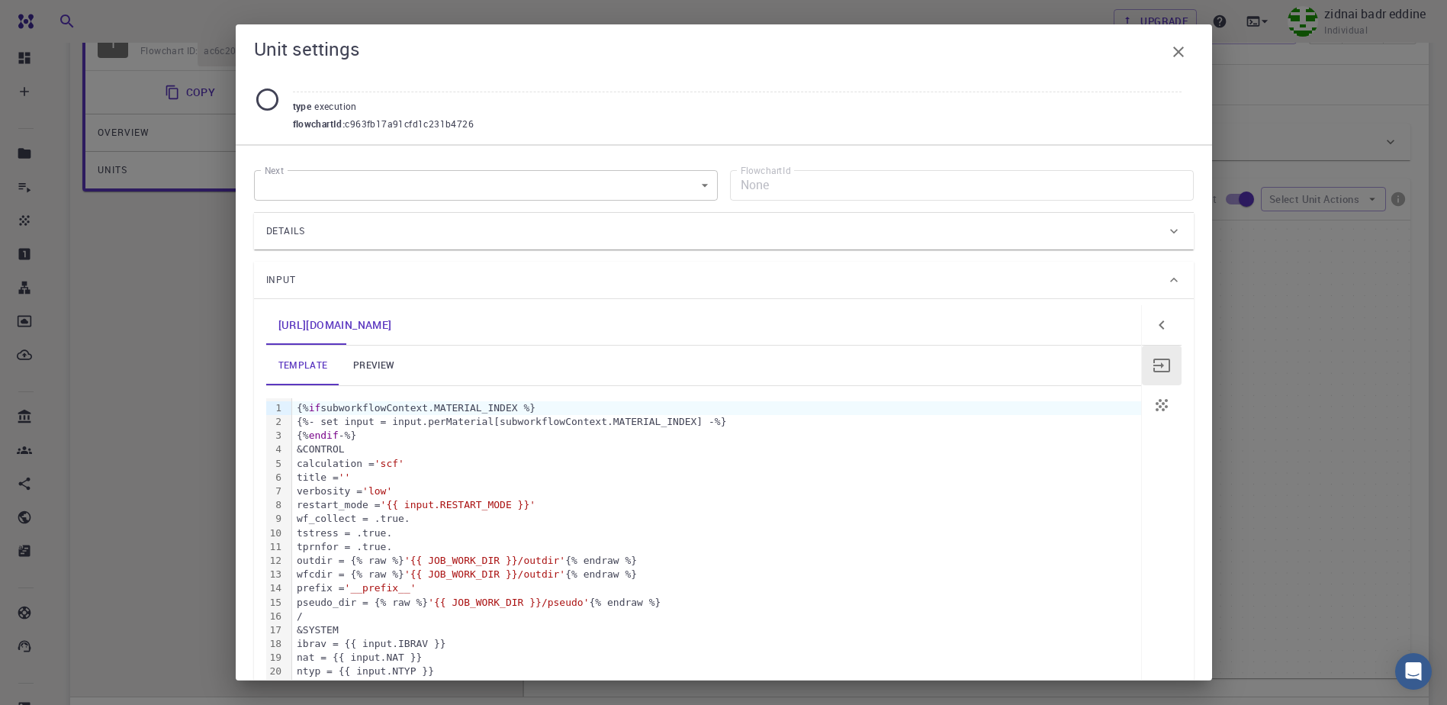
click at [1125, 225] on div "Details" at bounding box center [716, 231] width 900 height 24
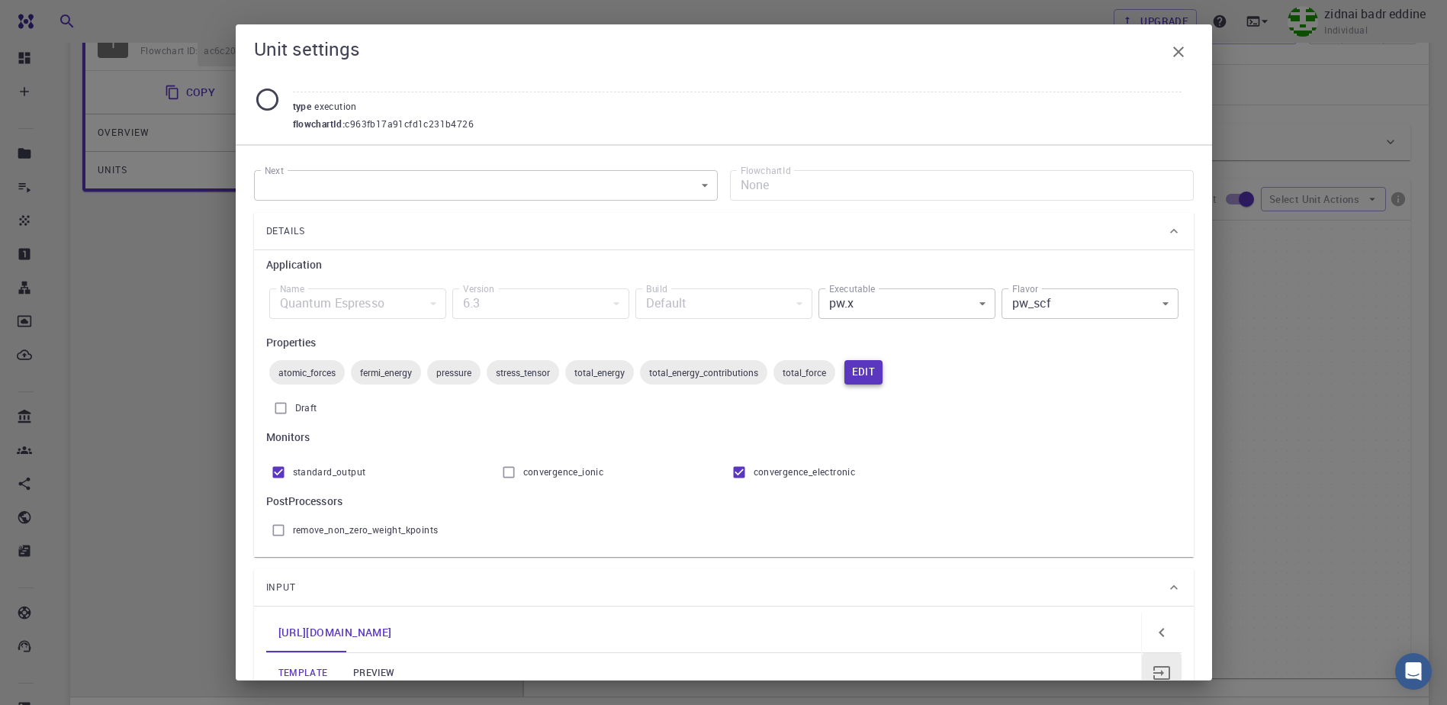
click at [867, 375] on button "Edit" at bounding box center [864, 372] width 39 height 24
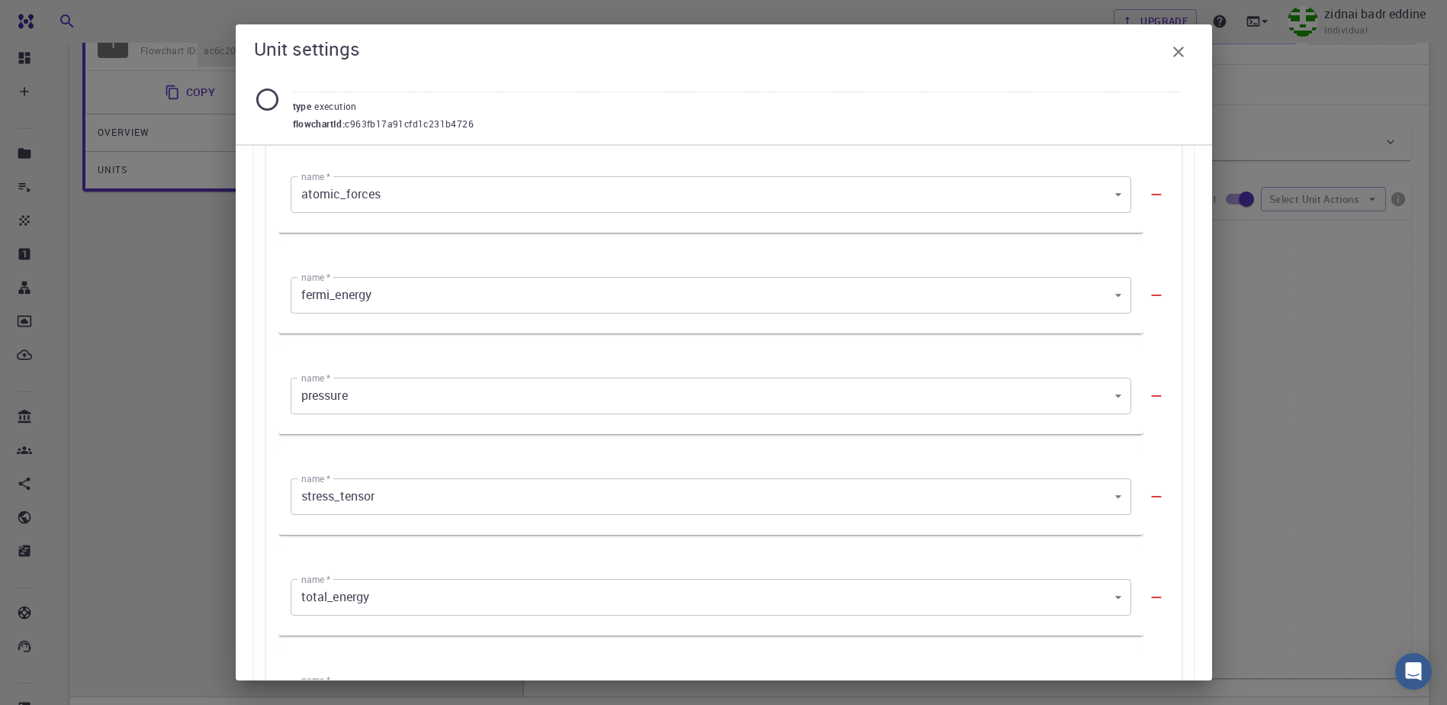
scroll to position [229, 0]
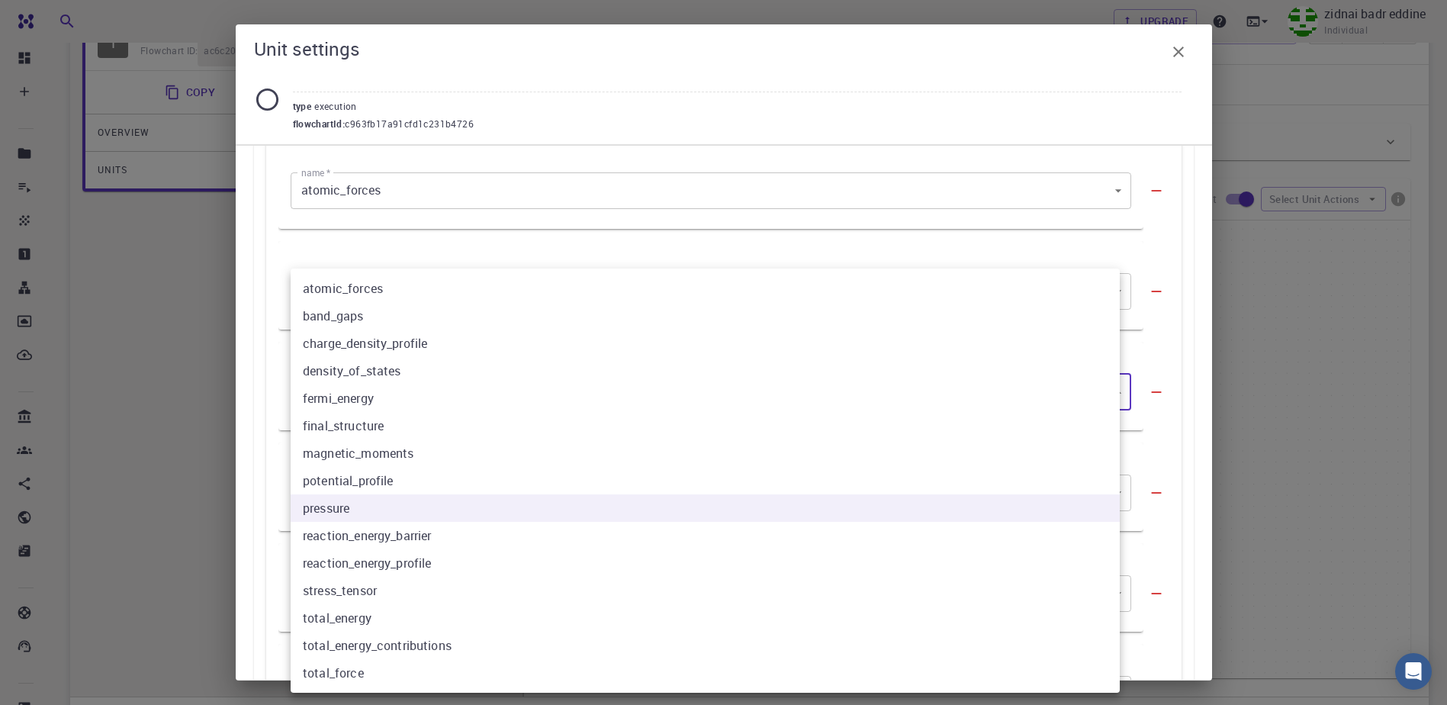
click at [1099, 384] on body "Free Dashboard Create New Job New Material Create Material Upload File Import f…" at bounding box center [723, 379] width 1447 height 1065
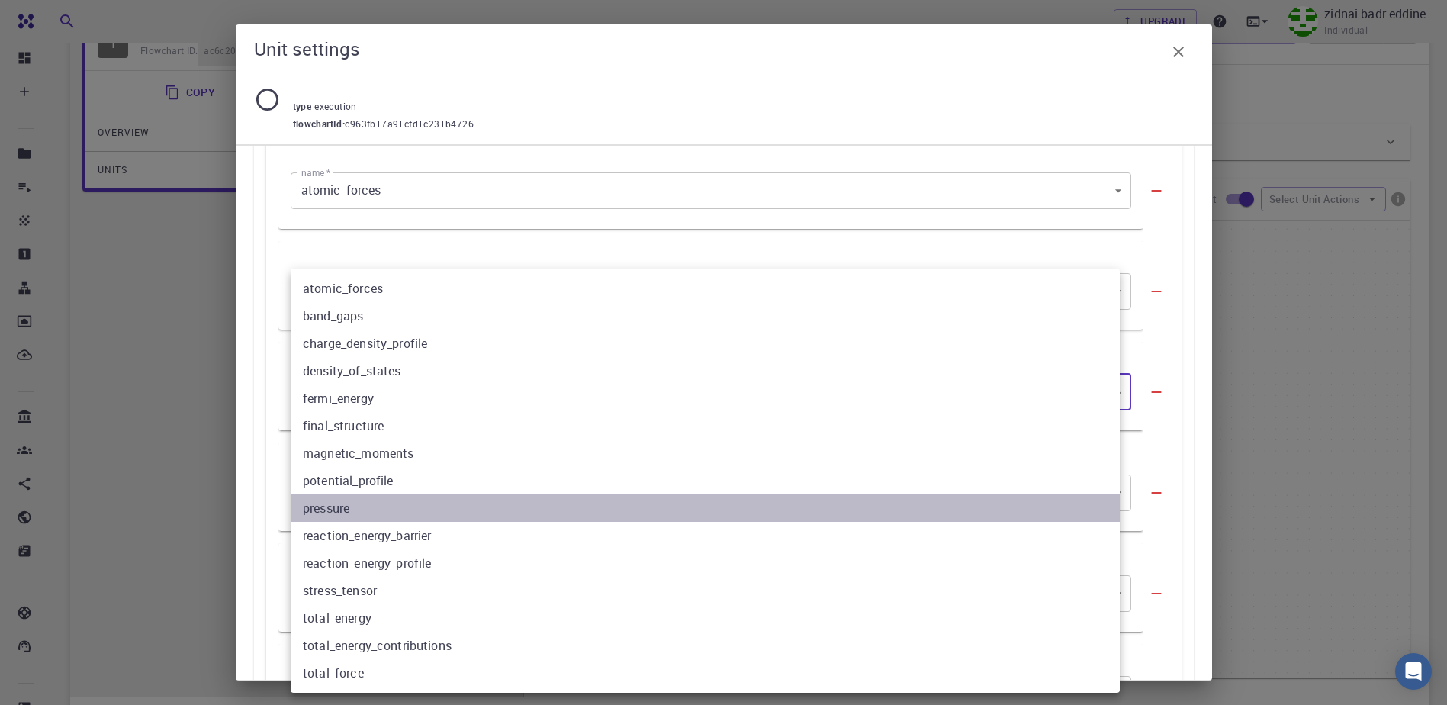
click at [494, 512] on li "pressure" at bounding box center [705, 507] width 829 height 27
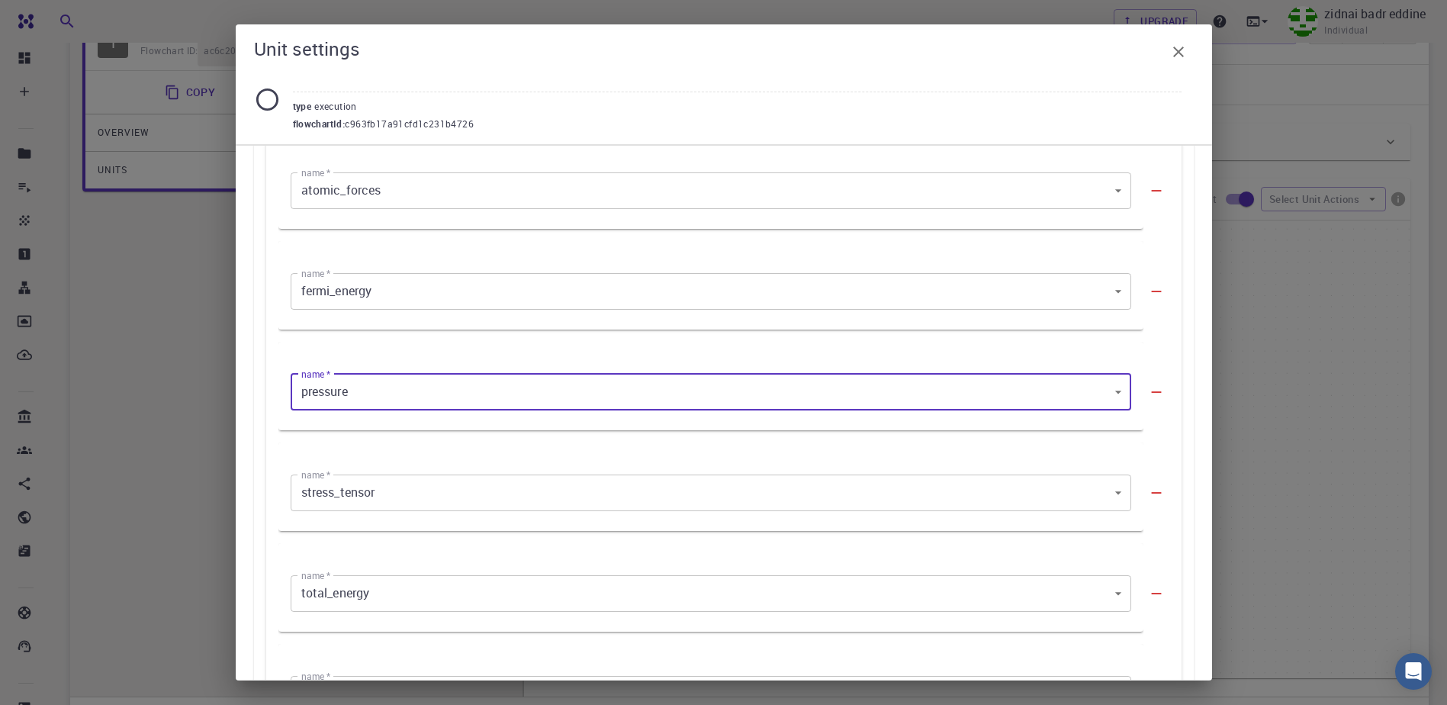
scroll to position [534, 0]
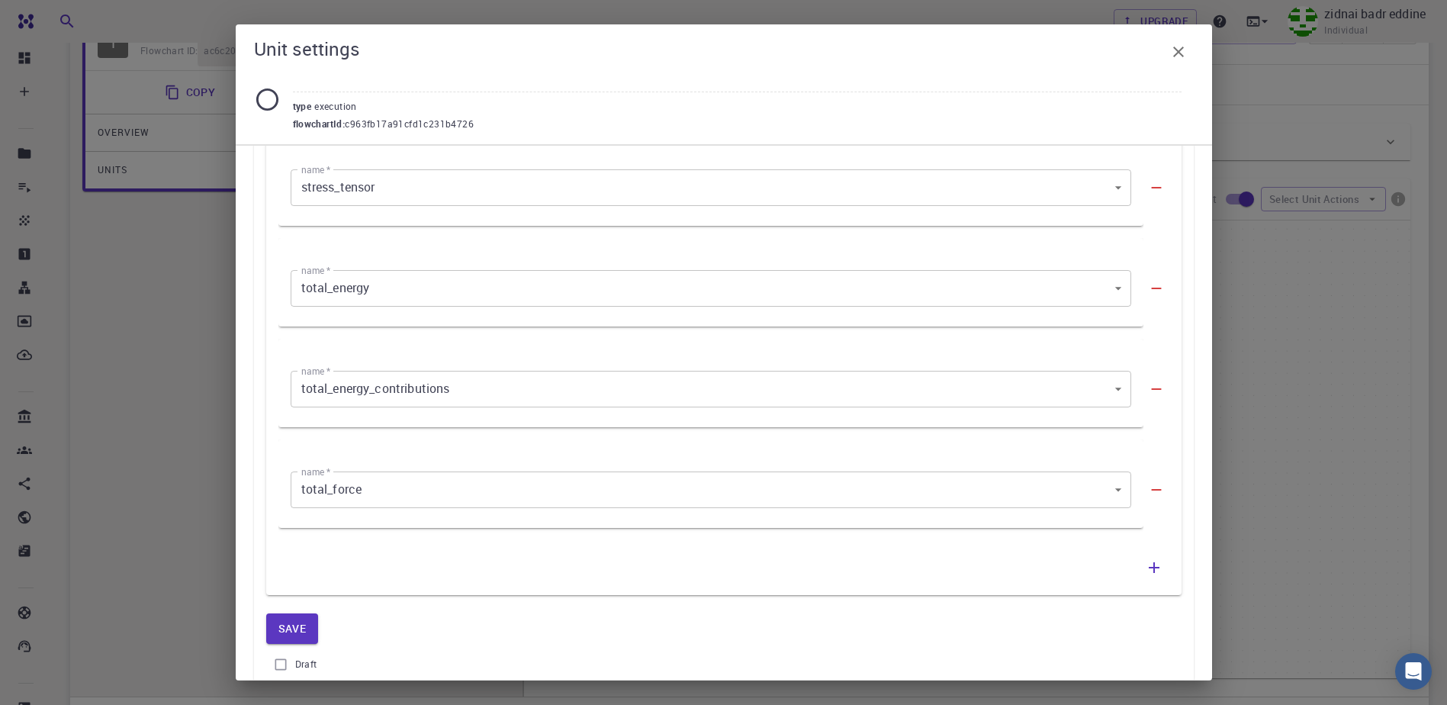
click at [1149, 574] on icon "button" at bounding box center [1154, 567] width 18 height 18
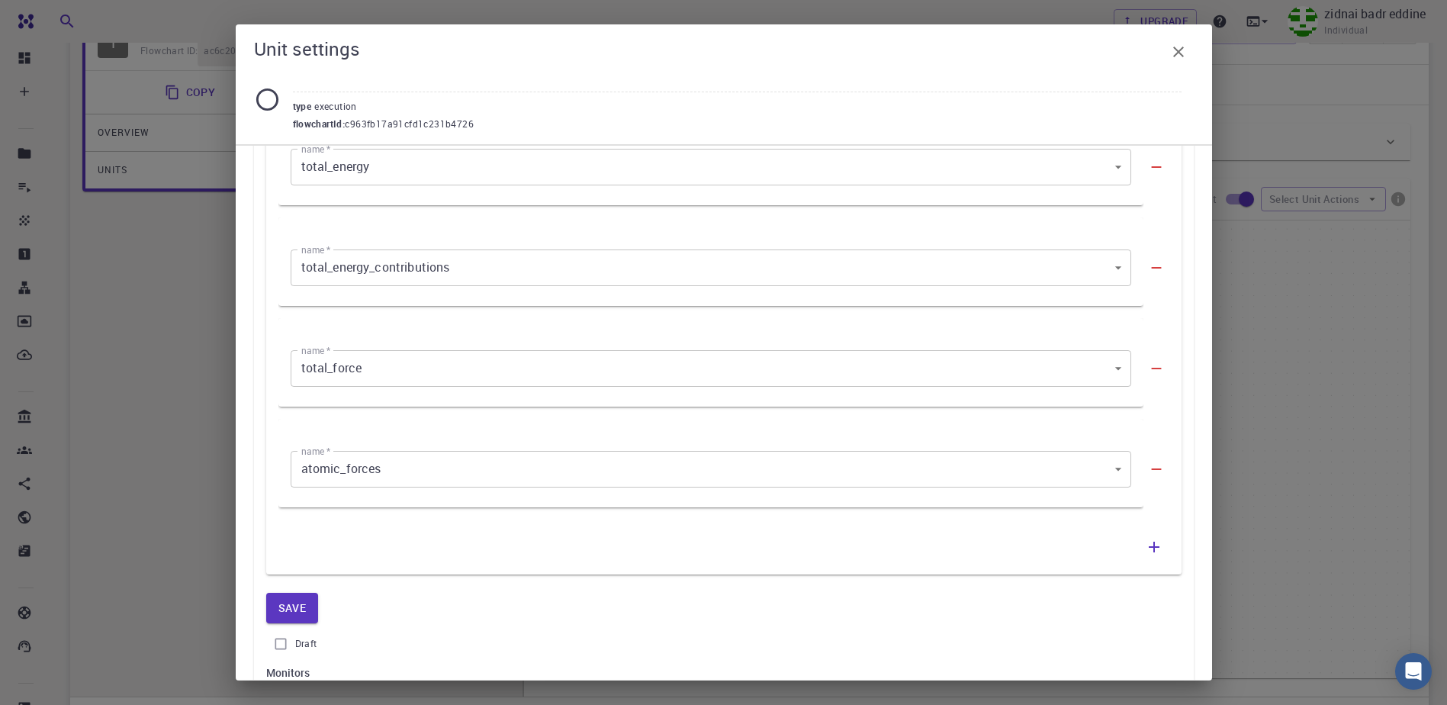
scroll to position [687, 0]
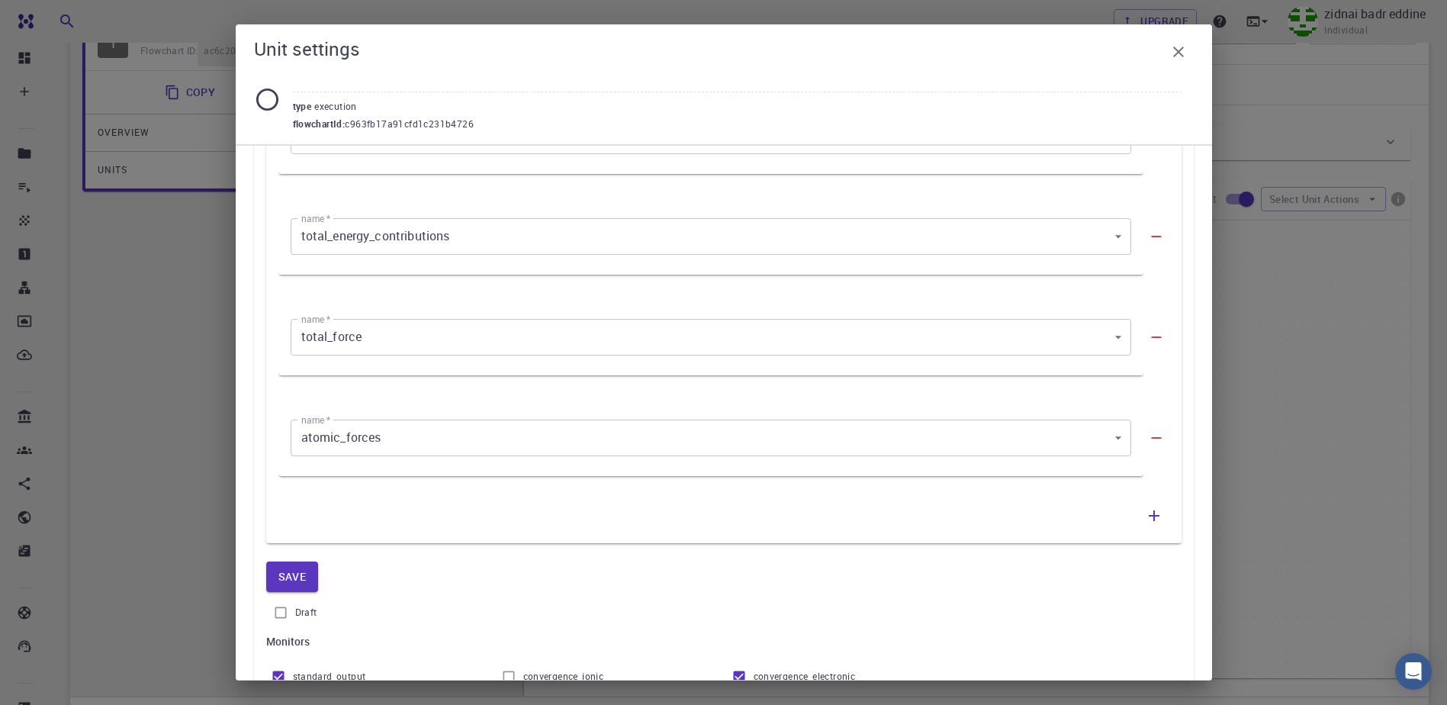
click at [1104, 446] on body "Free Dashboard Create New Job New Material Create Material Upload File Import f…" at bounding box center [723, 379] width 1447 height 1065
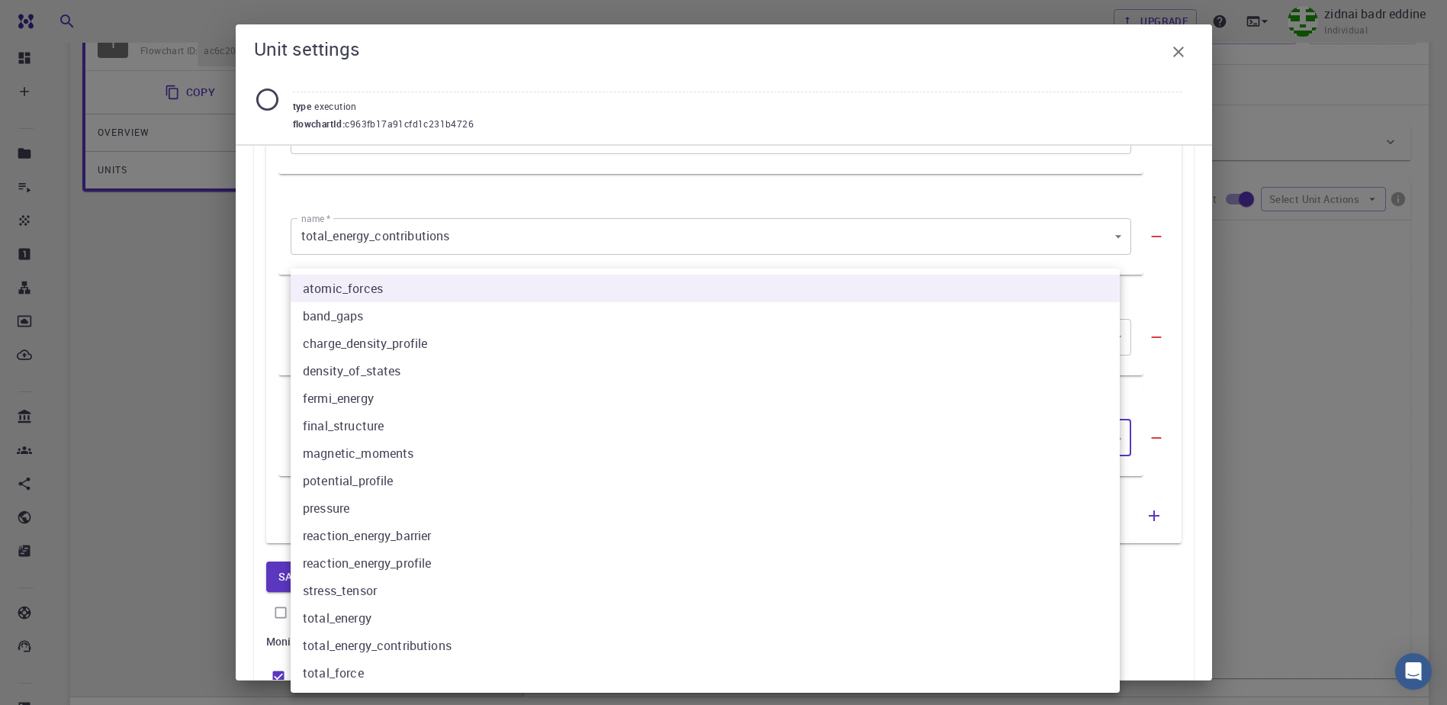
click at [418, 365] on li "density_of_states" at bounding box center [705, 370] width 829 height 27
type input "3"
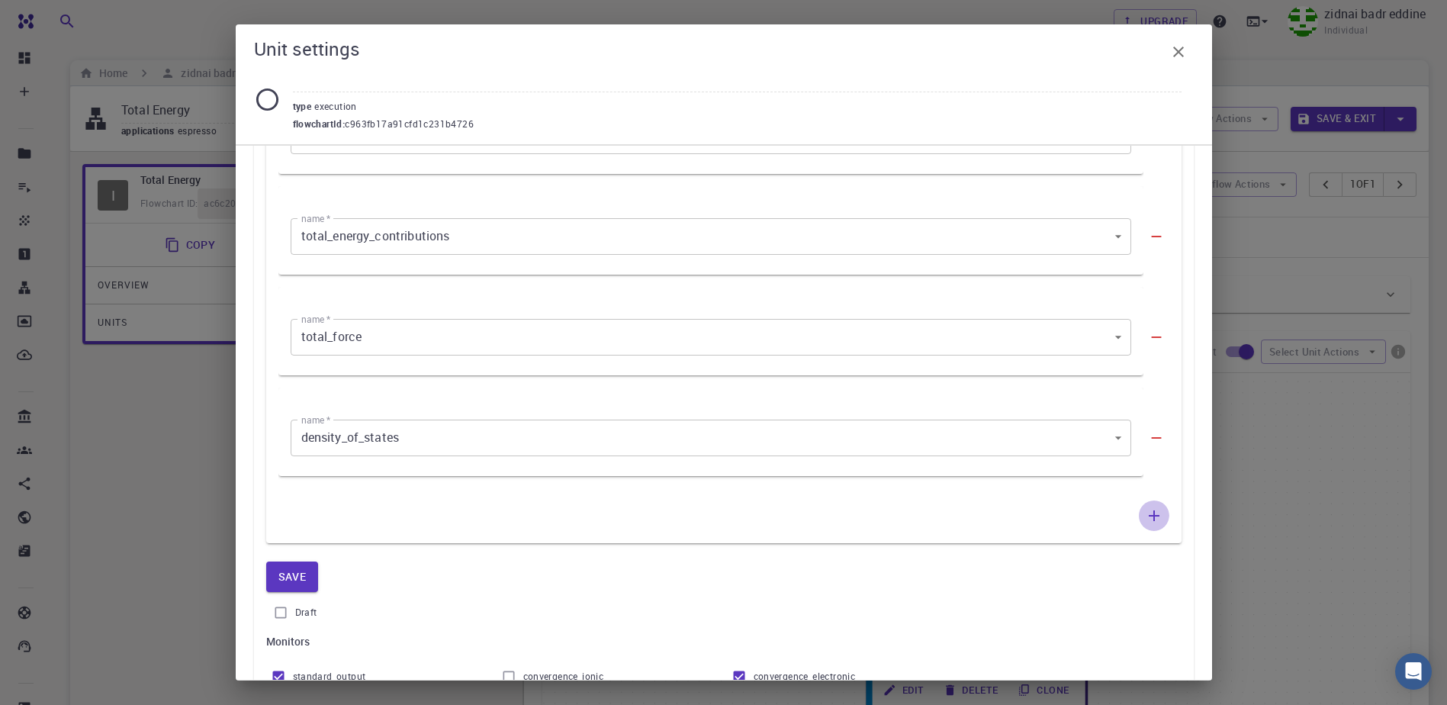
click at [1145, 514] on icon "button" at bounding box center [1154, 516] width 18 height 18
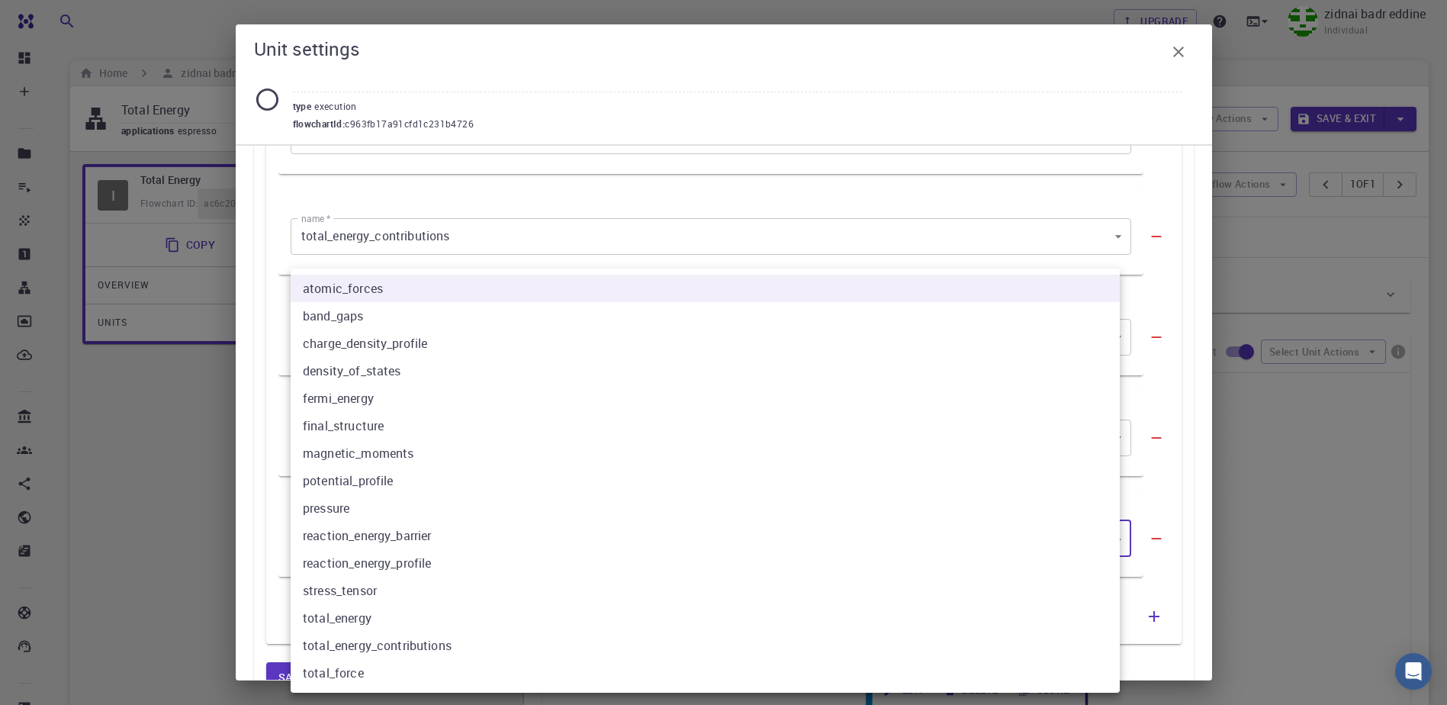
click at [1099, 536] on body "Free Dashboard Create New Job New Material Create Material Upload File Import f…" at bounding box center [723, 532] width 1447 height 1065
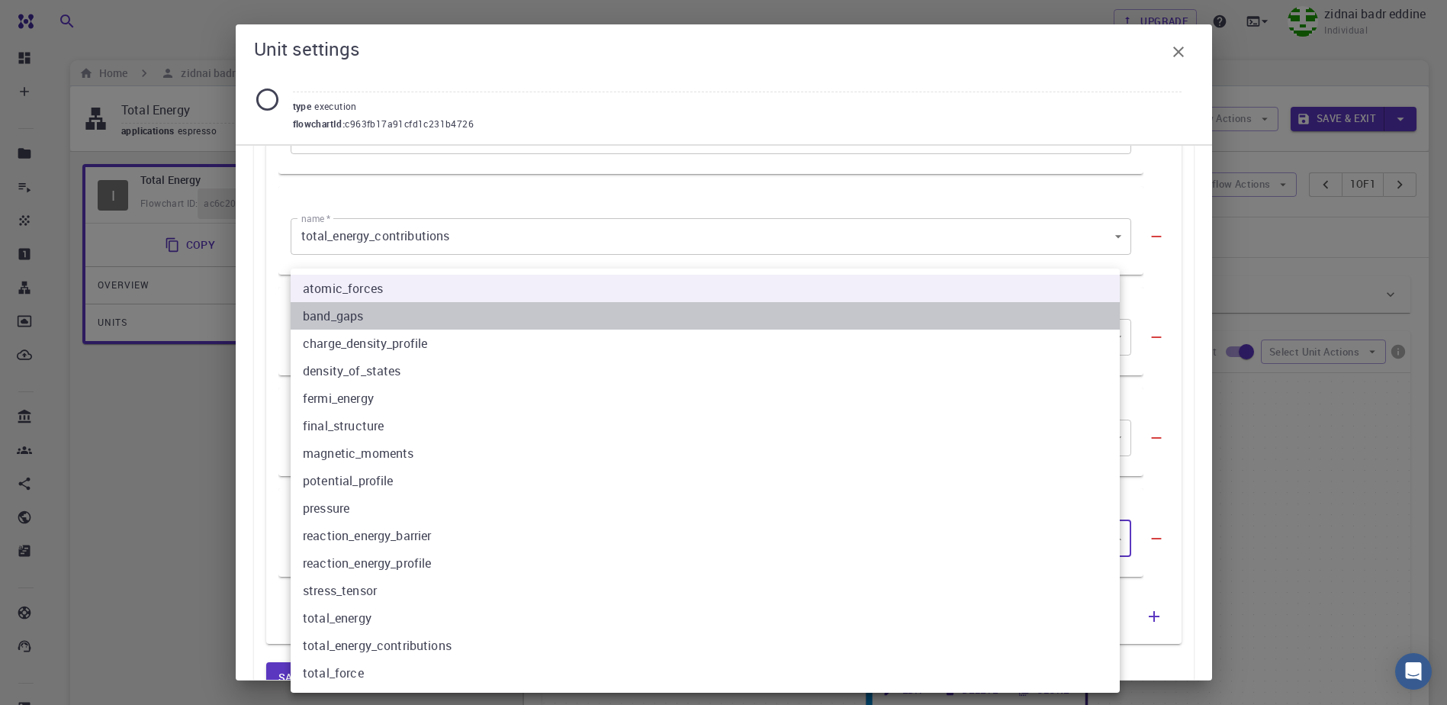
click at [397, 319] on li "band_gaps" at bounding box center [705, 315] width 829 height 27
type input "1"
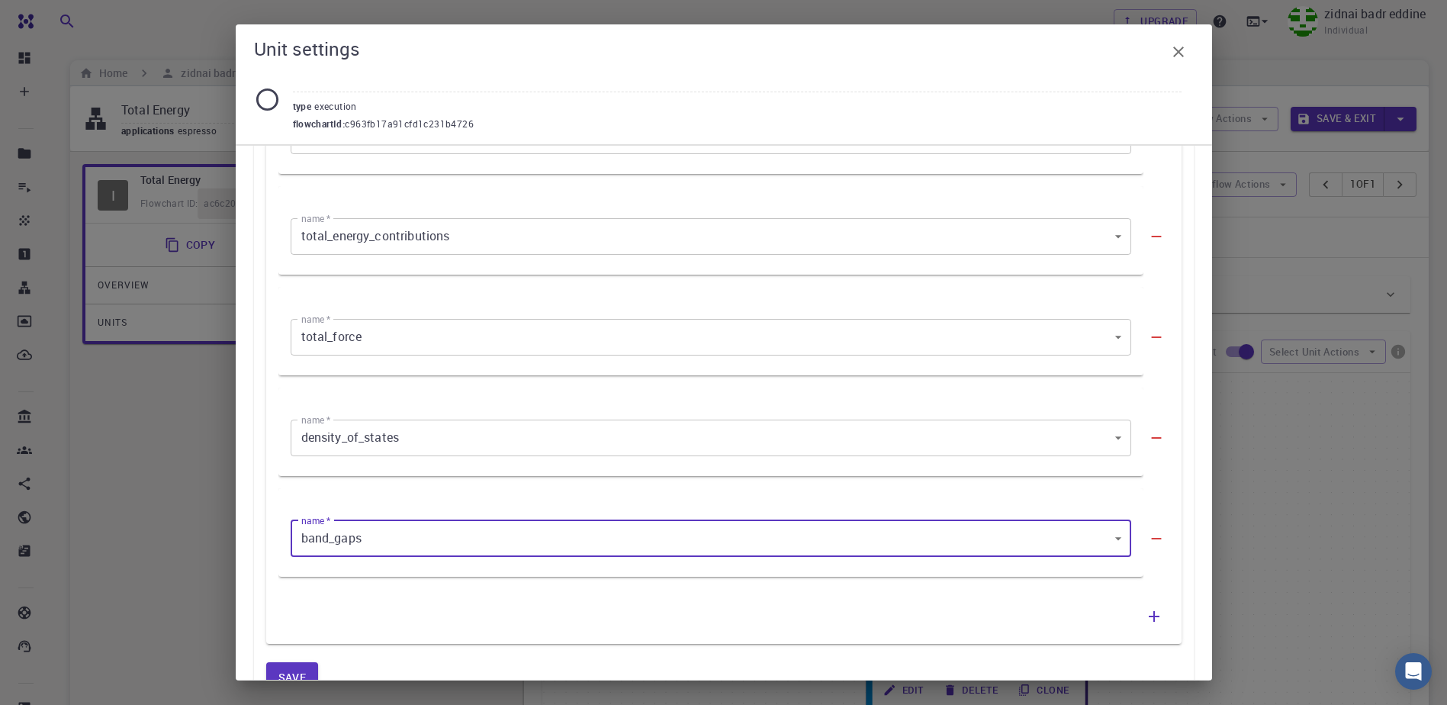
click at [1154, 616] on button "button" at bounding box center [1154, 616] width 31 height 31
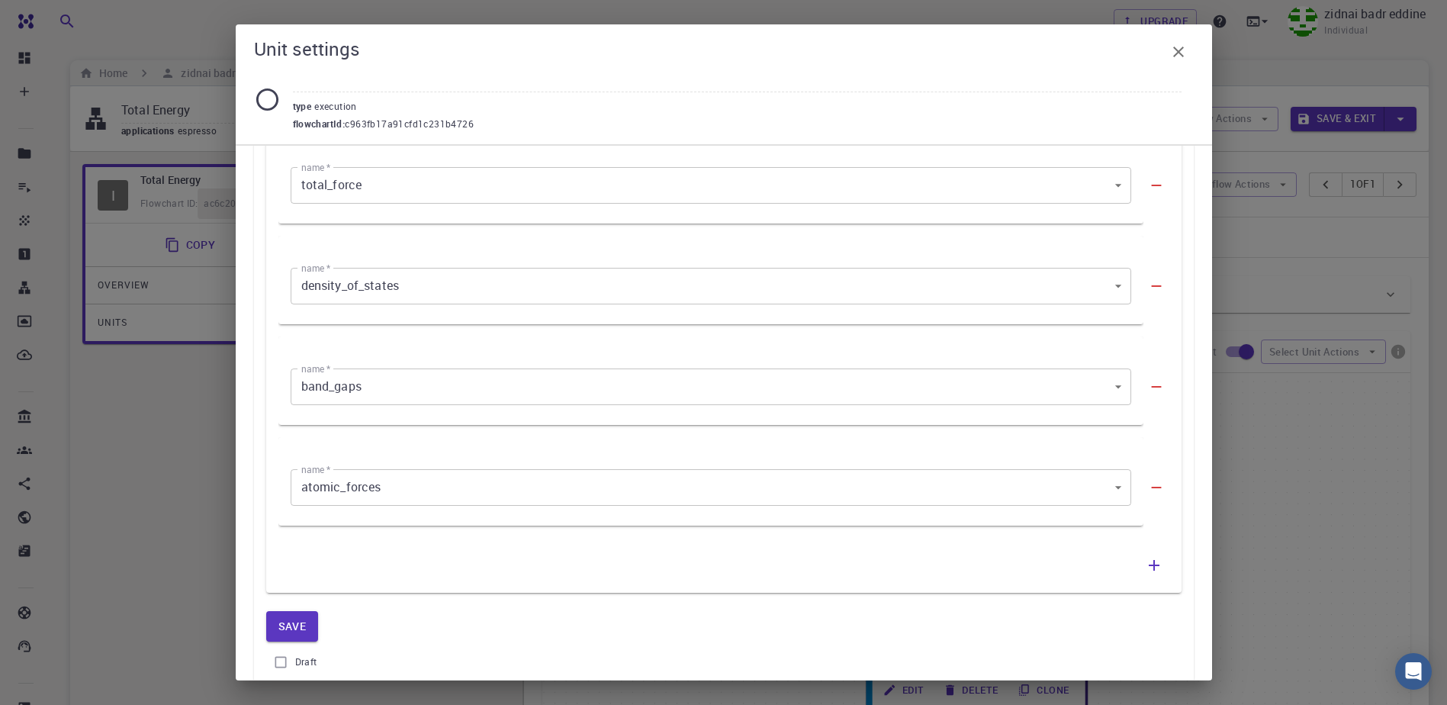
scroll to position [839, 0]
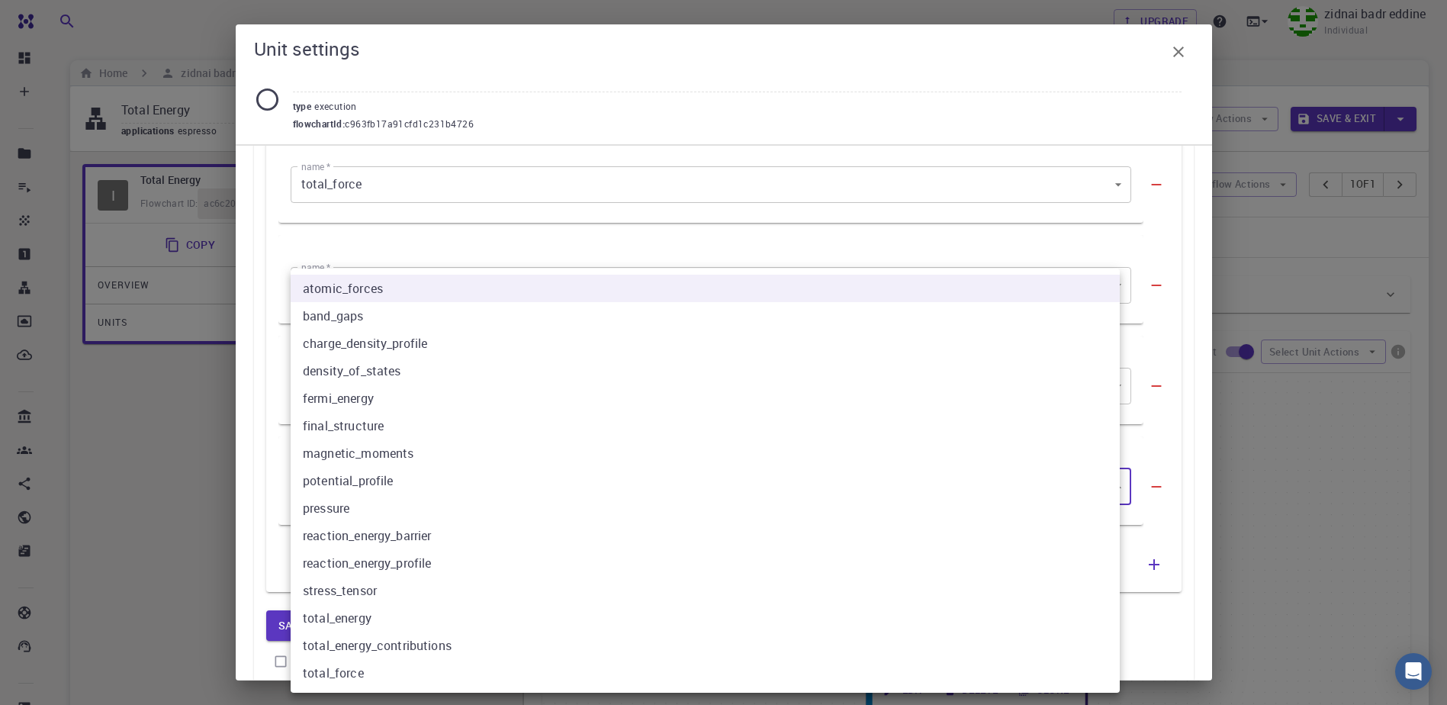
click at [1096, 488] on body "Free Dashboard Create New Job New Material Create Material Upload File Import f…" at bounding box center [723, 532] width 1447 height 1065
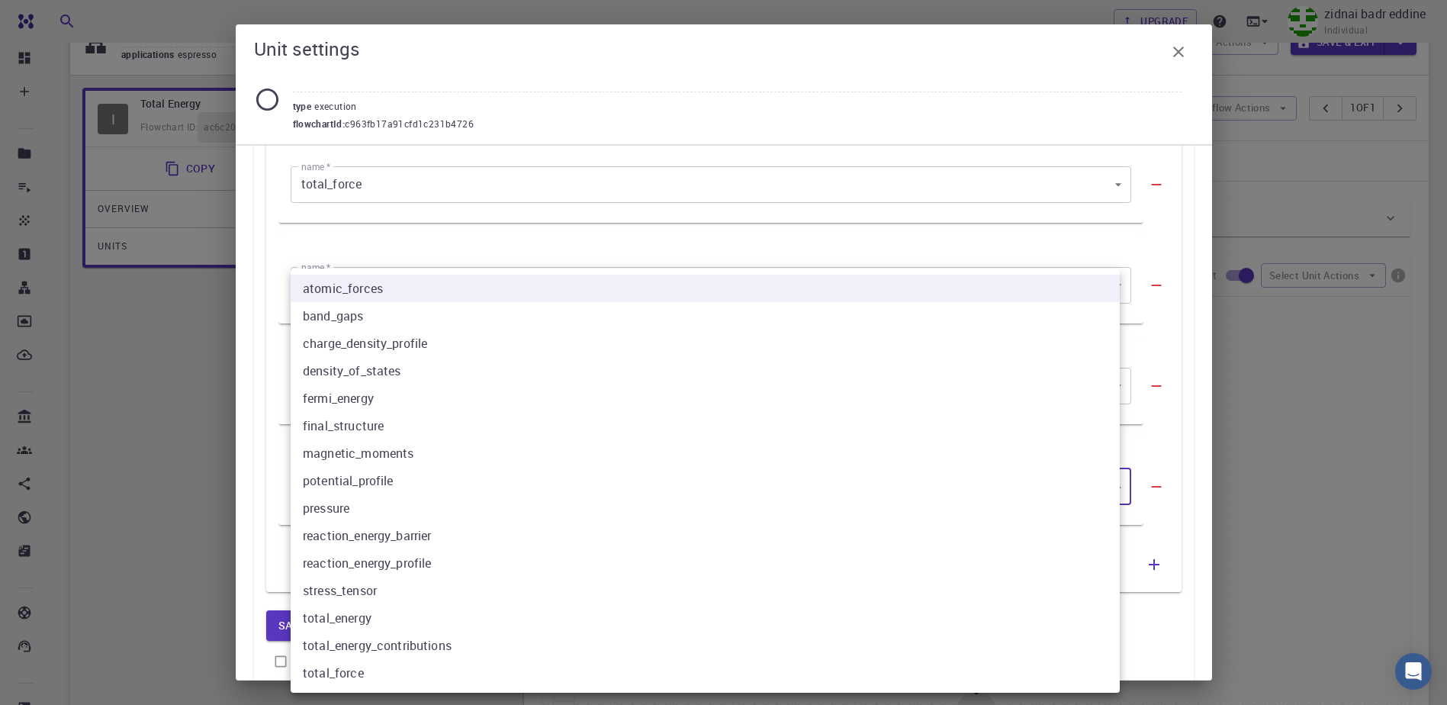
scroll to position [0, 0]
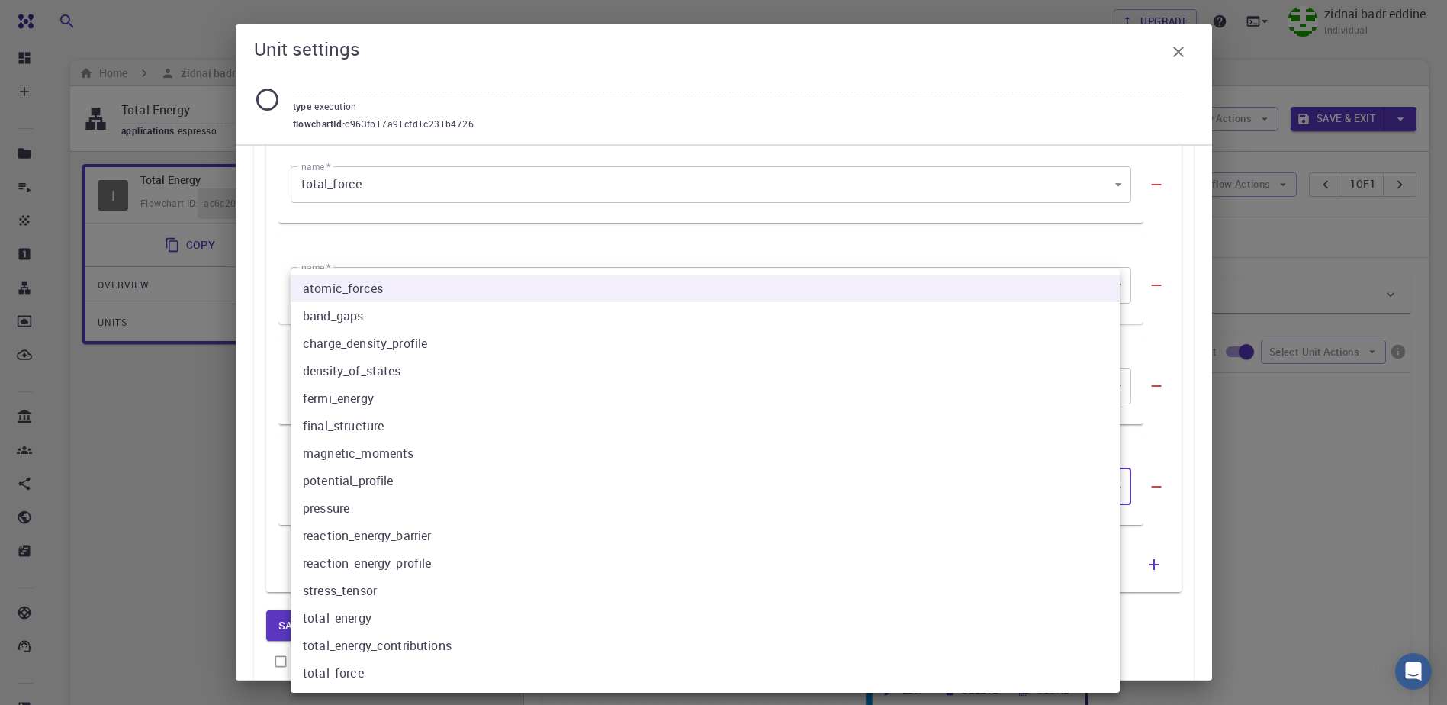
click at [1170, 403] on div at bounding box center [723, 352] width 1447 height 705
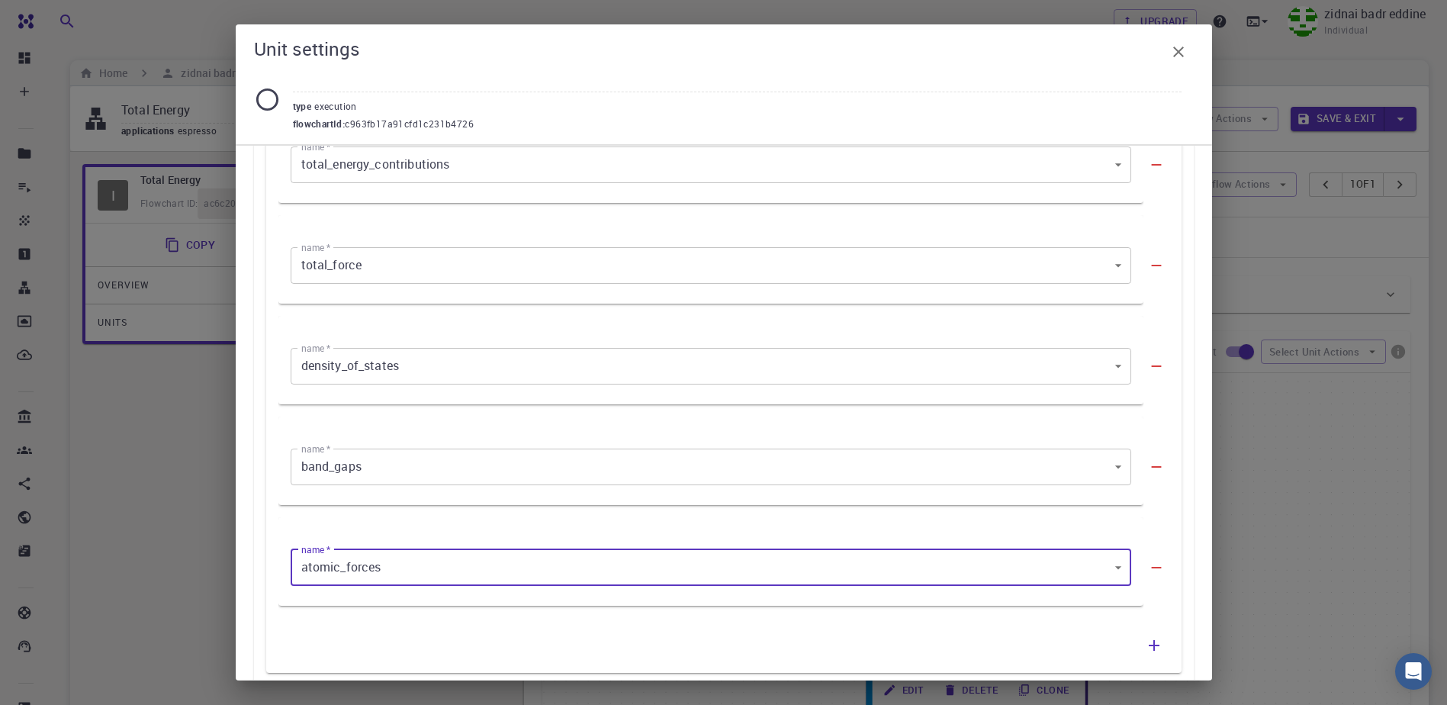
scroll to position [763, 0]
click at [1105, 558] on body "Free Dashboard Create New Job New Material Create Material Upload File Import f…" at bounding box center [723, 532] width 1447 height 1065
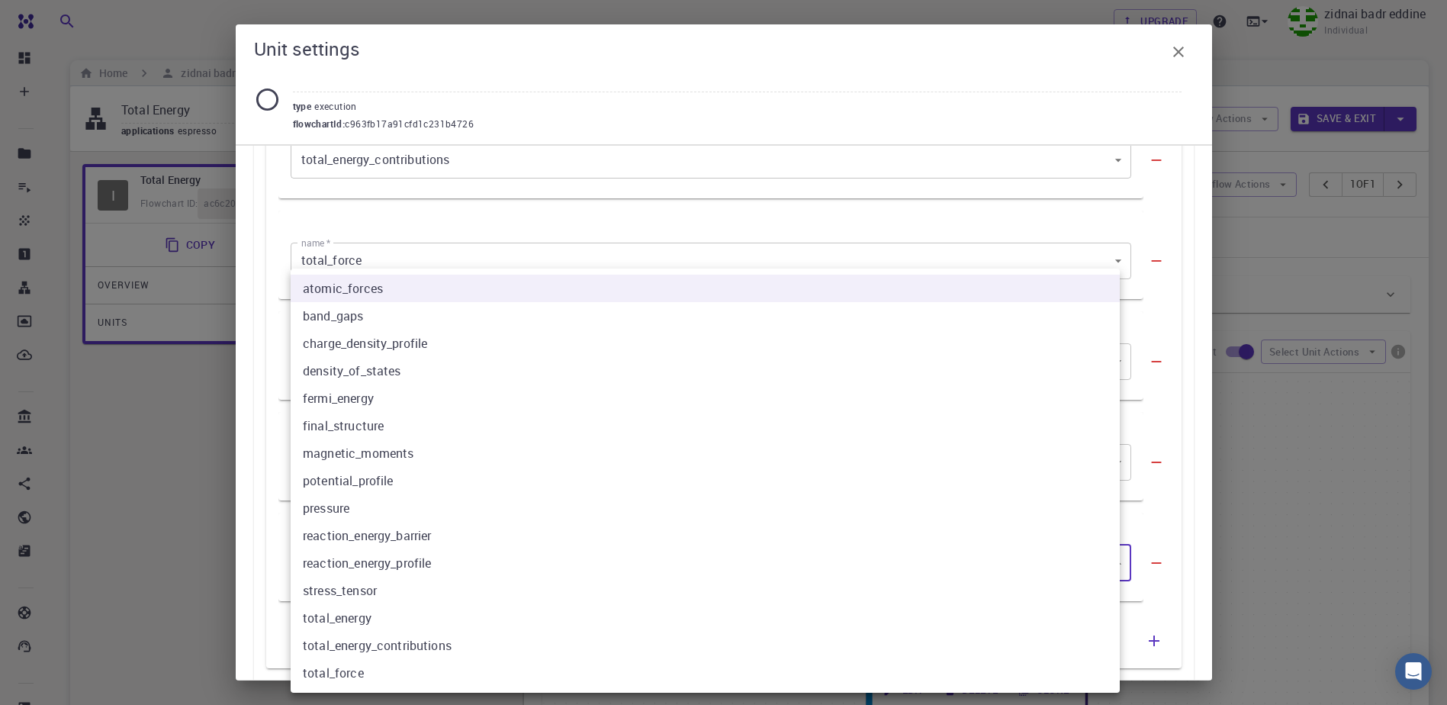
click at [504, 426] on li "final_structure" at bounding box center [705, 425] width 829 height 27
type input "5"
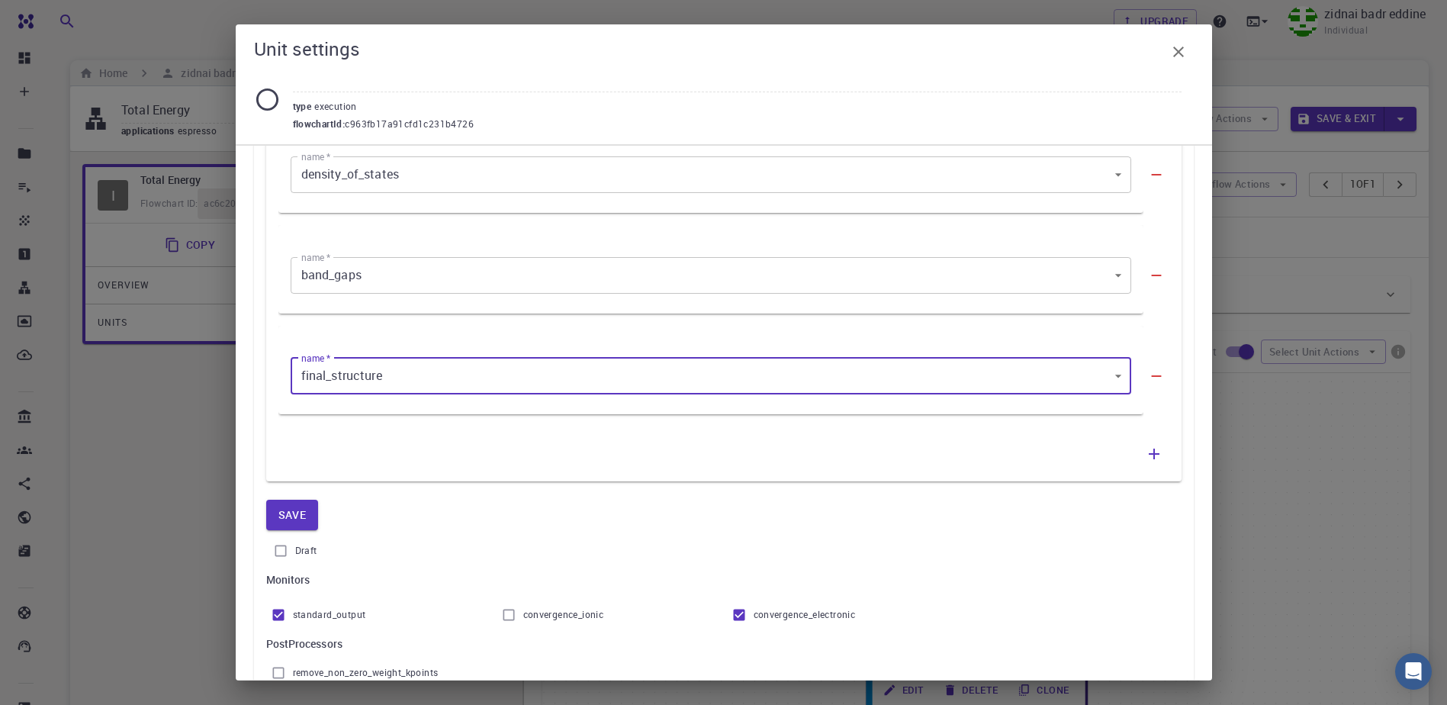
scroll to position [1144, 0]
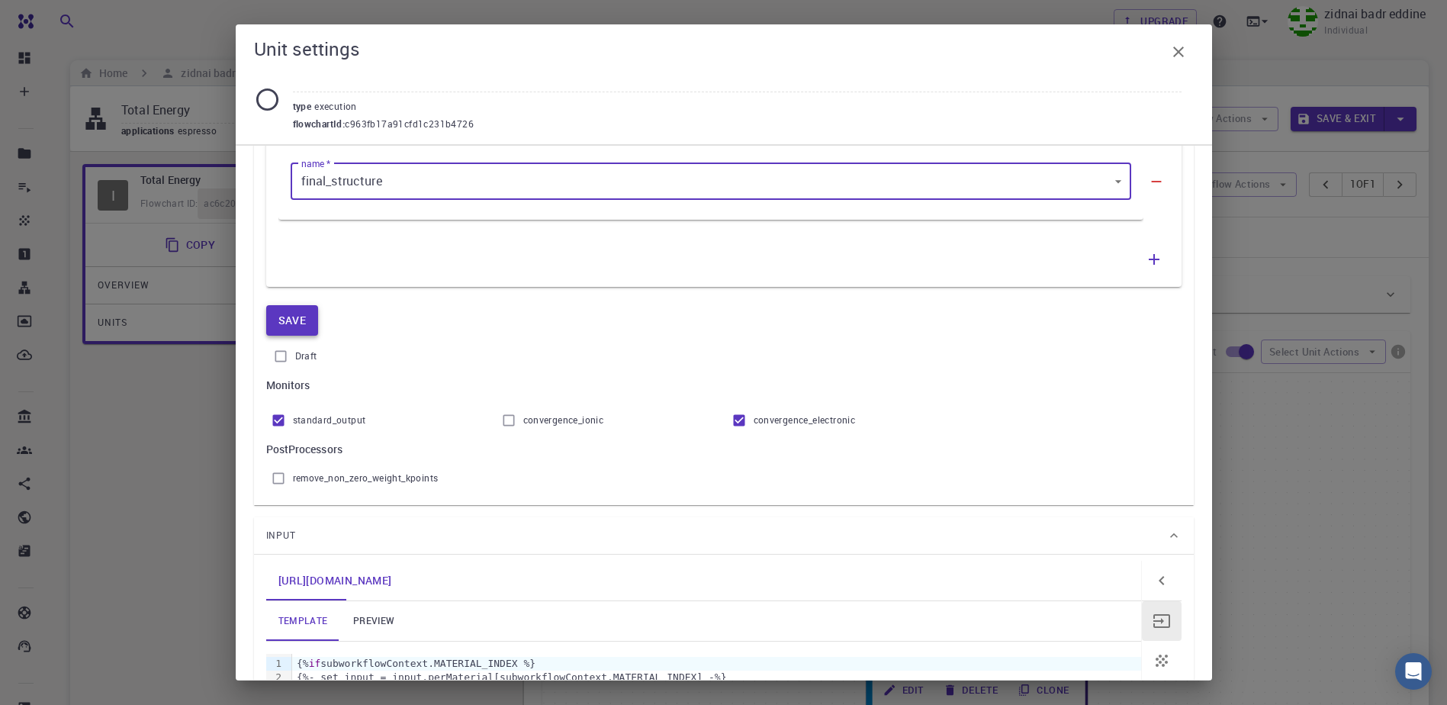
click at [301, 321] on button "Save" at bounding box center [292, 320] width 53 height 31
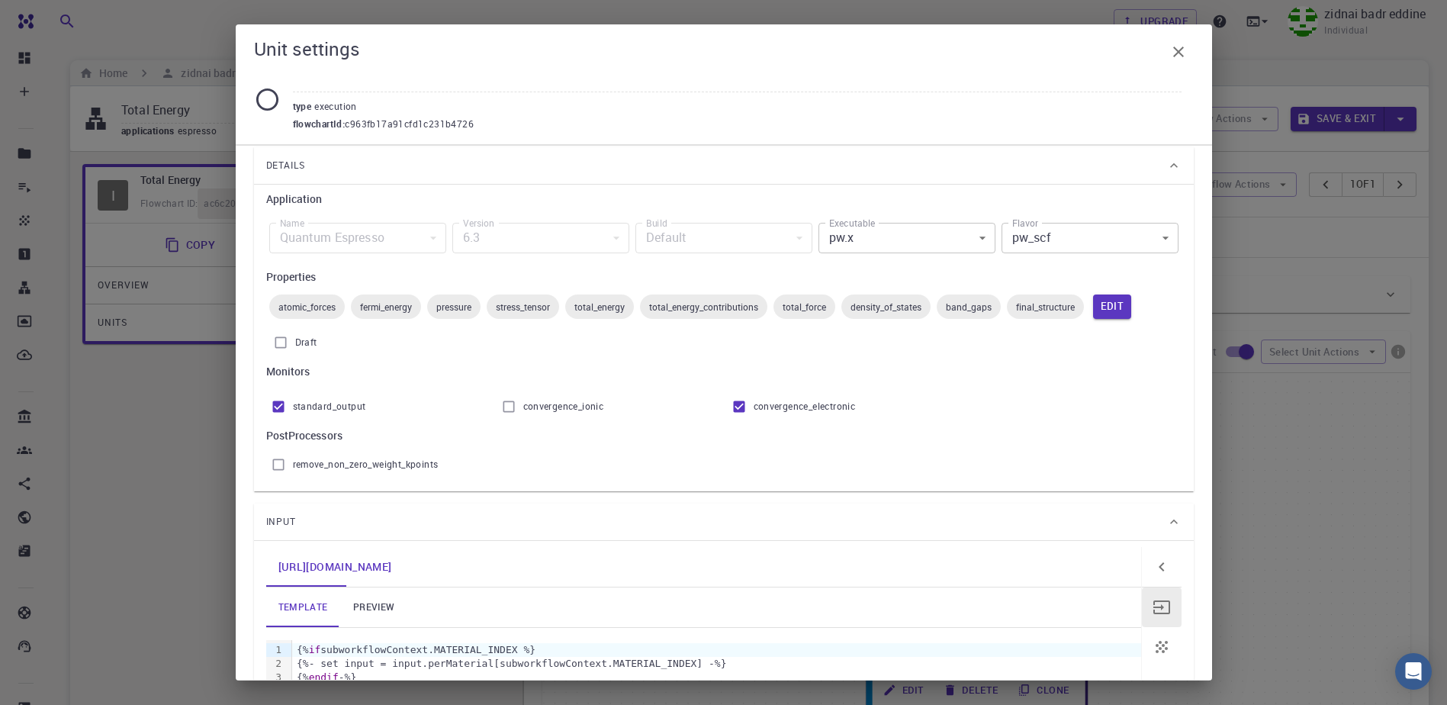
scroll to position [61, 0]
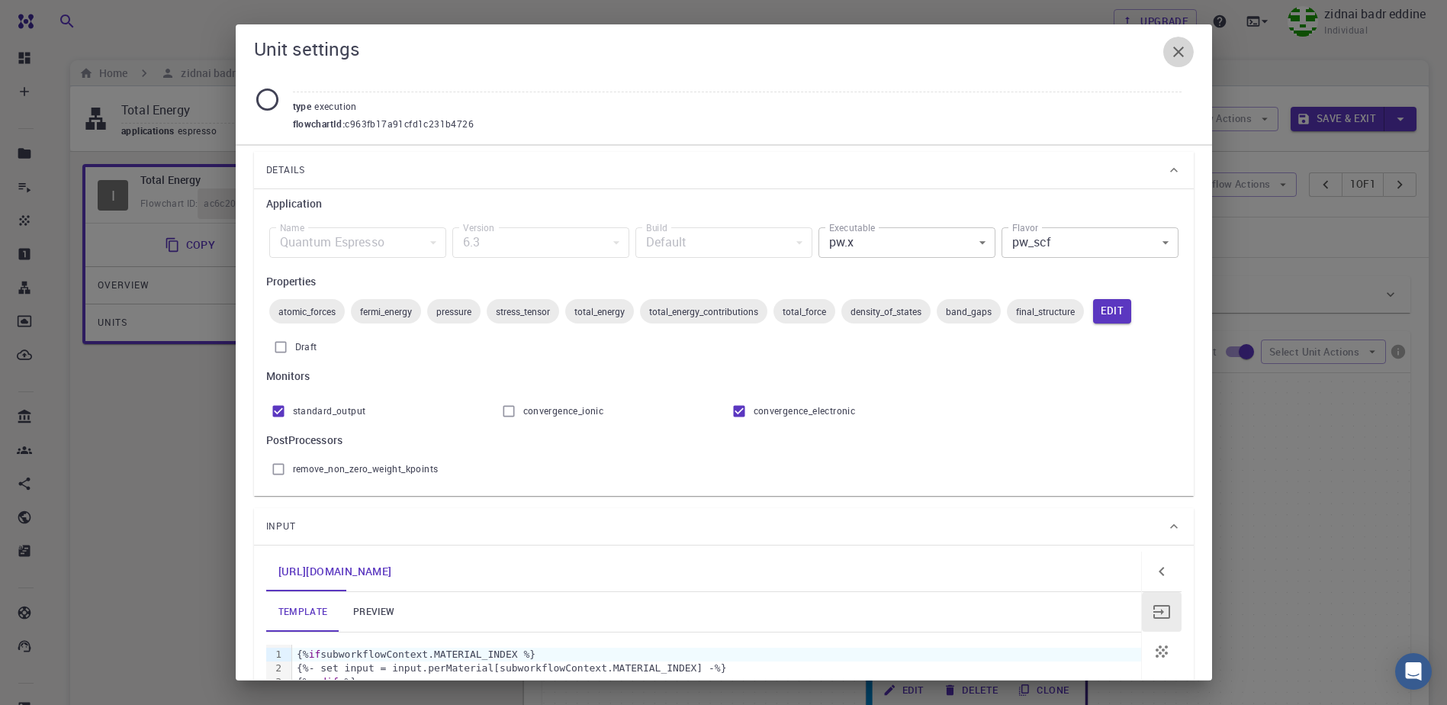
click at [1184, 51] on icon "button" at bounding box center [1179, 52] width 18 height 18
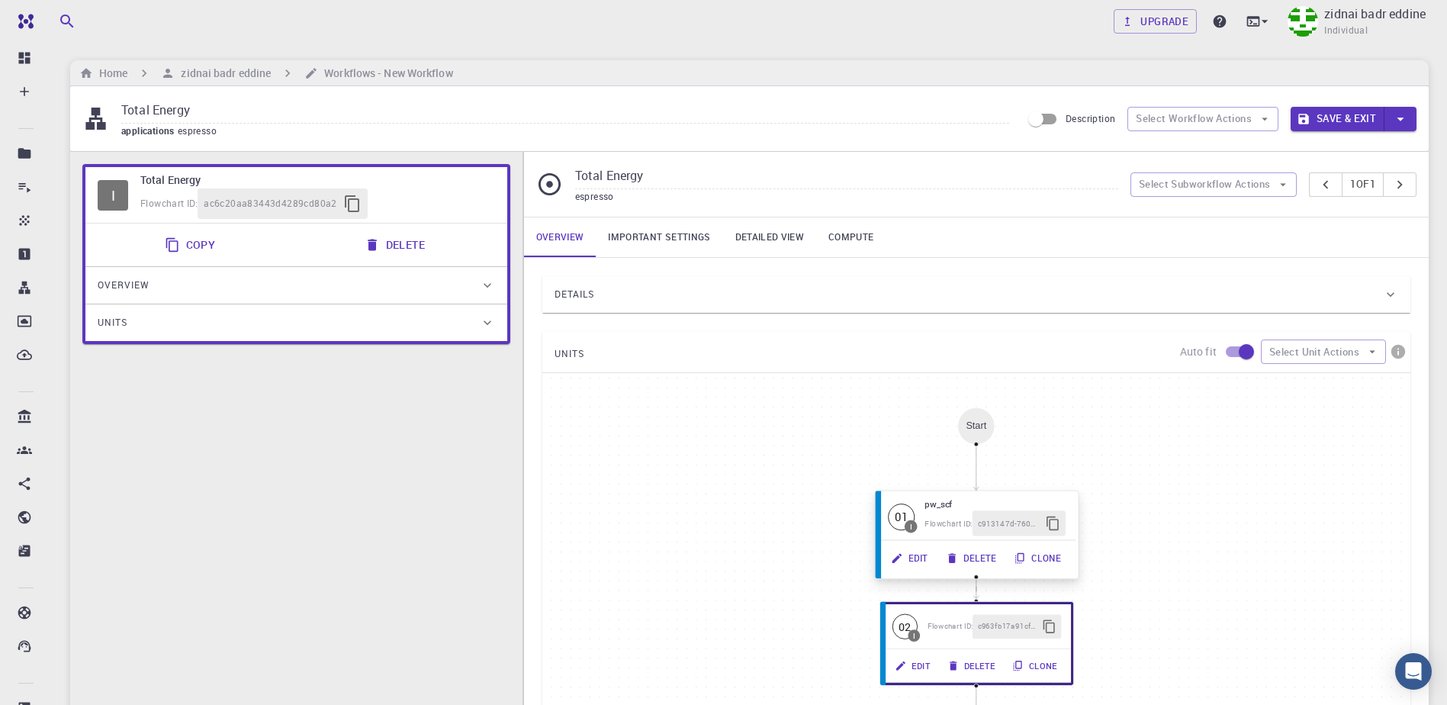
click at [982, 558] on button "Delete" at bounding box center [972, 557] width 68 height 25
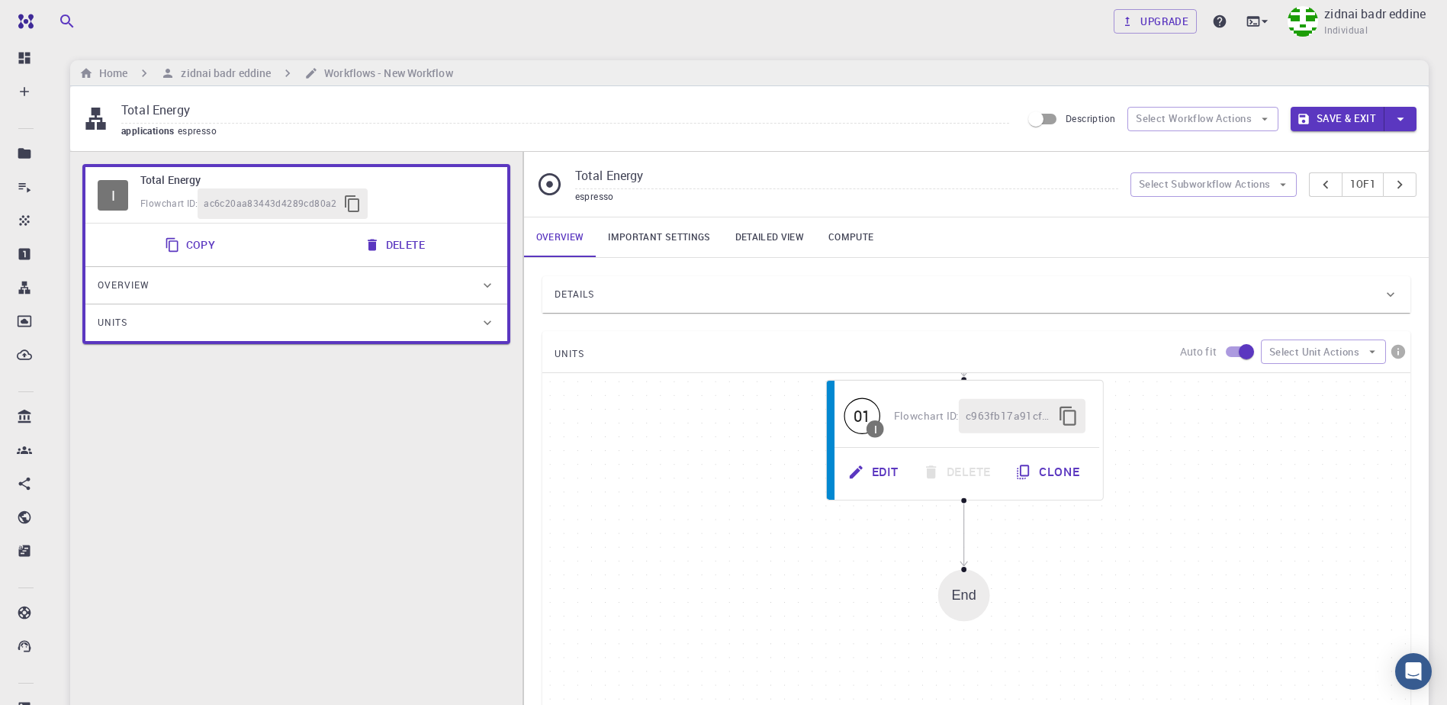
drag, startPoint x: 1176, startPoint y: 542, endPoint x: 1173, endPoint y: 391, distance: 150.3
click at [1173, 391] on div "Start 01 I Flowchart ID: c963fb17a91cfd1c231b4726 Edit Delete Clone End" at bounding box center [976, 602] width 868 height 458
click at [867, 463] on button "Edit" at bounding box center [870, 473] width 79 height 36
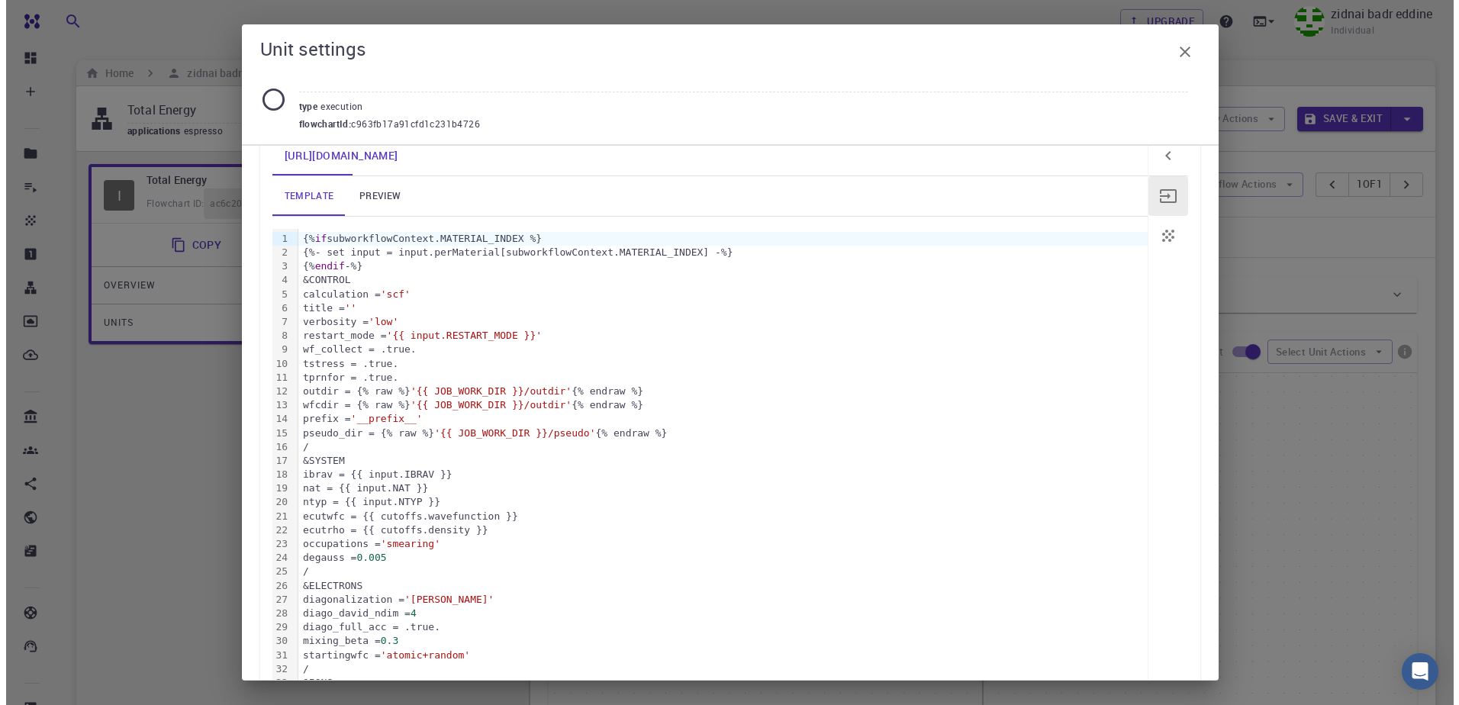
scroll to position [59, 0]
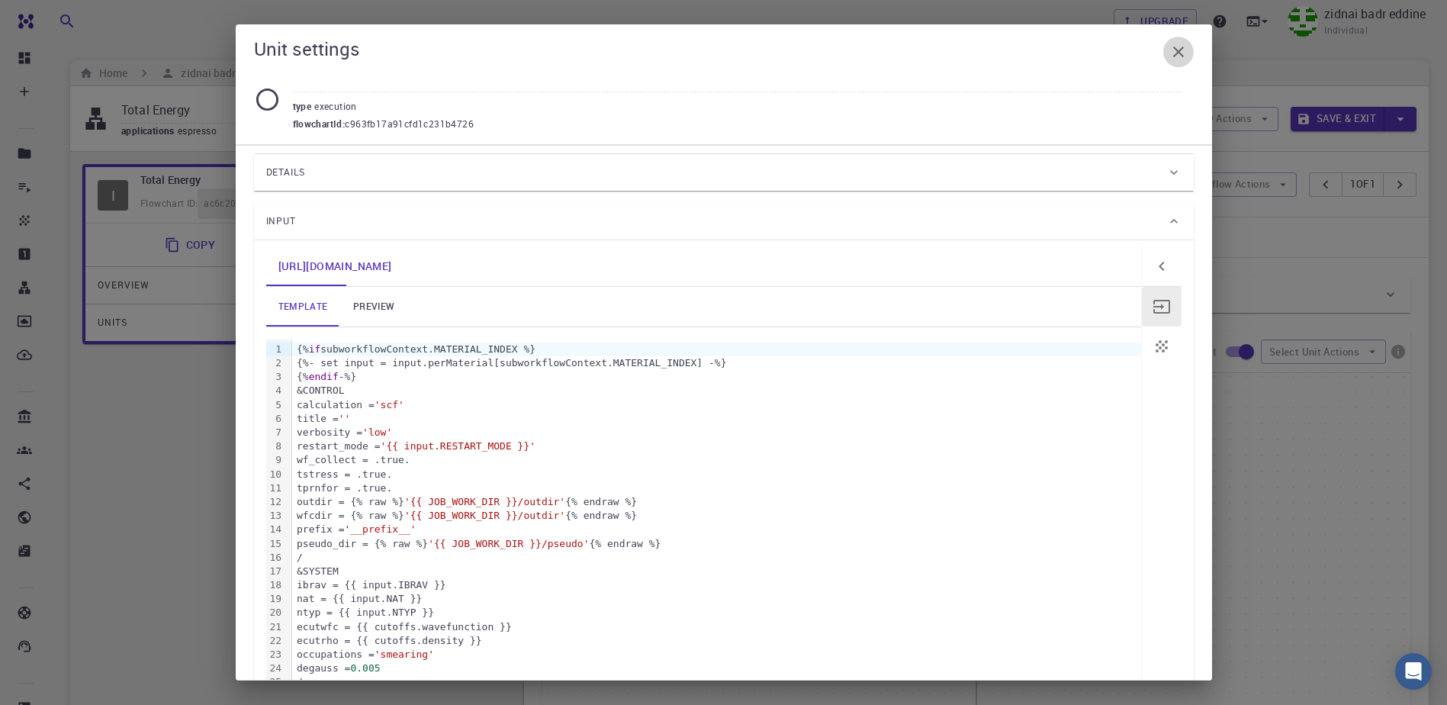
click at [1182, 45] on icon "button" at bounding box center [1179, 52] width 18 height 18
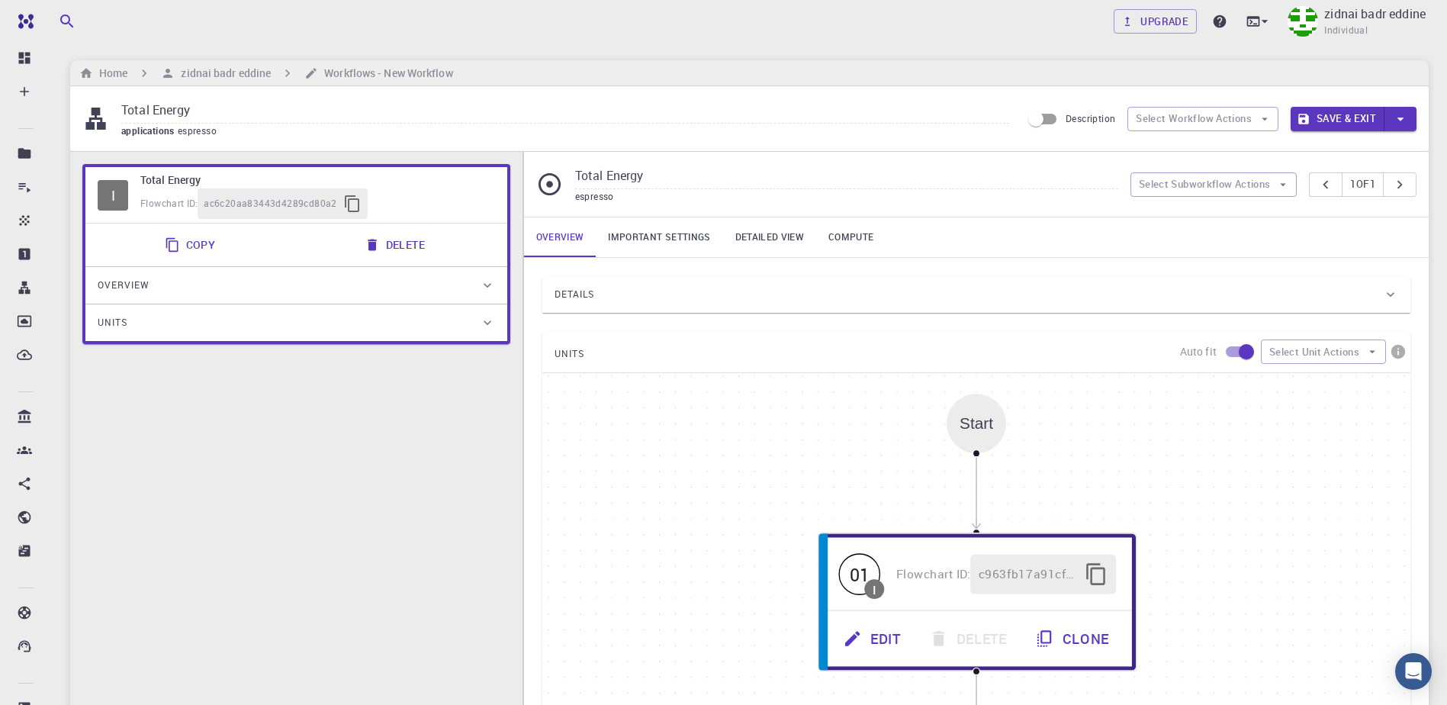
click at [1353, 121] on button "Save & Exit" at bounding box center [1338, 119] width 94 height 24
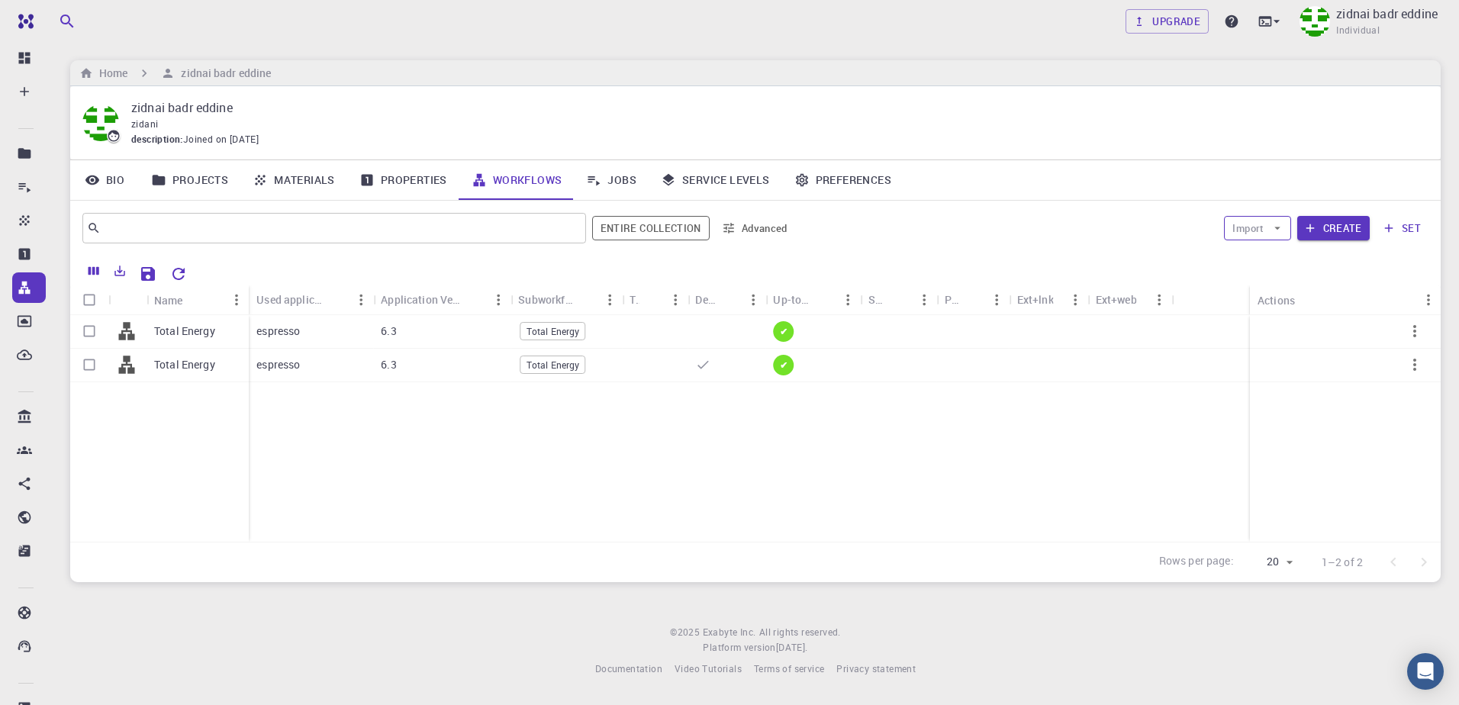
click at [1261, 229] on button "Import" at bounding box center [1257, 228] width 66 height 24
click at [1252, 267] on li "Import From Bank" at bounding box center [1290, 258] width 130 height 24
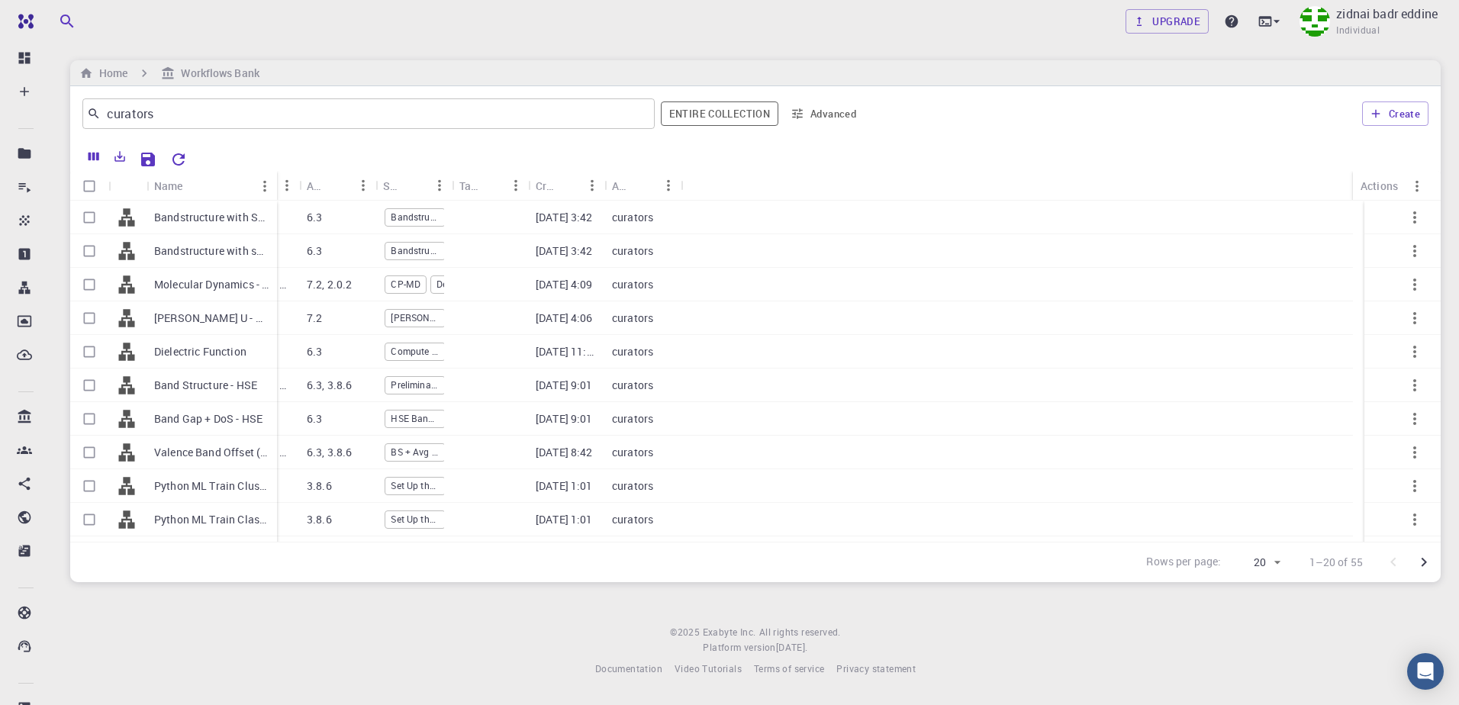
drag, startPoint x: 222, startPoint y: 171, endPoint x: 269, endPoint y: 175, distance: 47.5
click at [271, 175] on div "Name" at bounding box center [278, 186] width 15 height 30
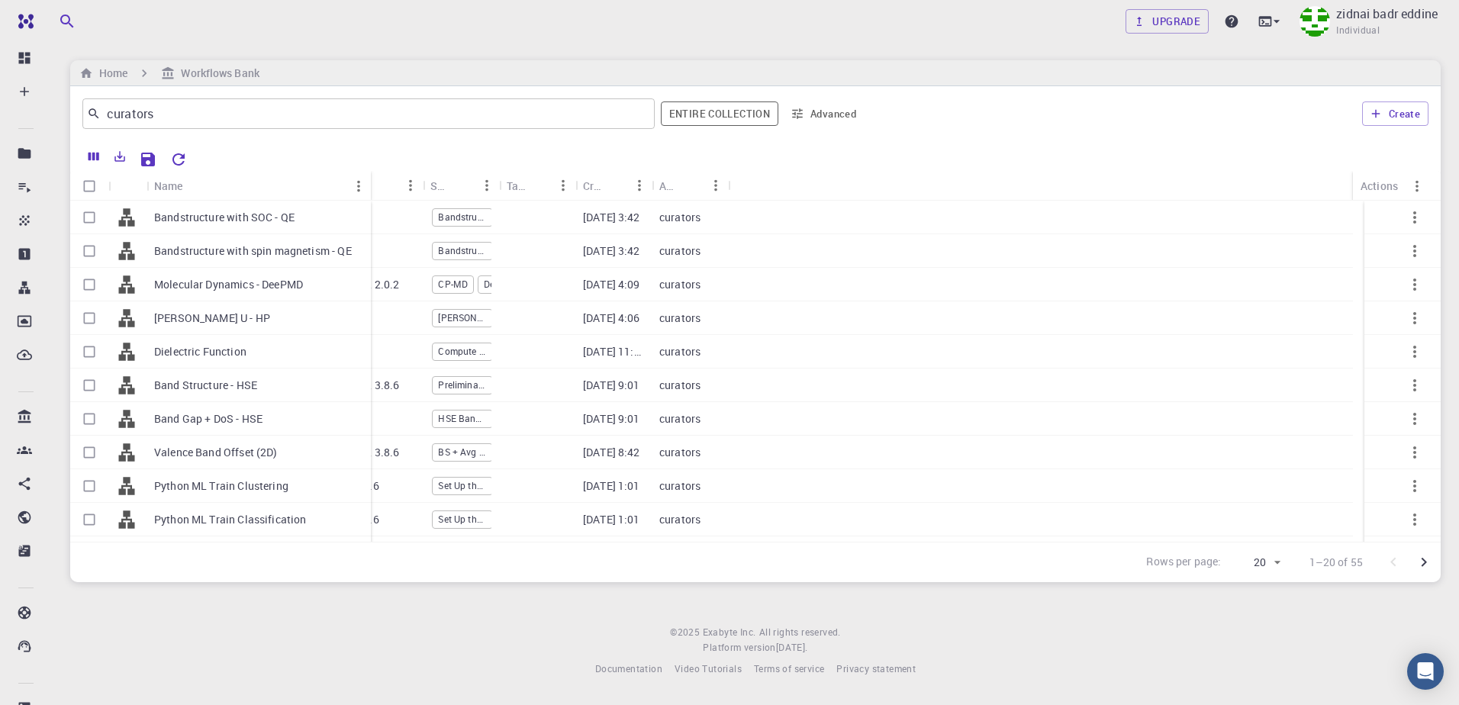
drag, startPoint x: 268, startPoint y: 172, endPoint x: 368, endPoint y: 181, distance: 101.1
click at [368, 181] on div "Name" at bounding box center [372, 186] width 15 height 30
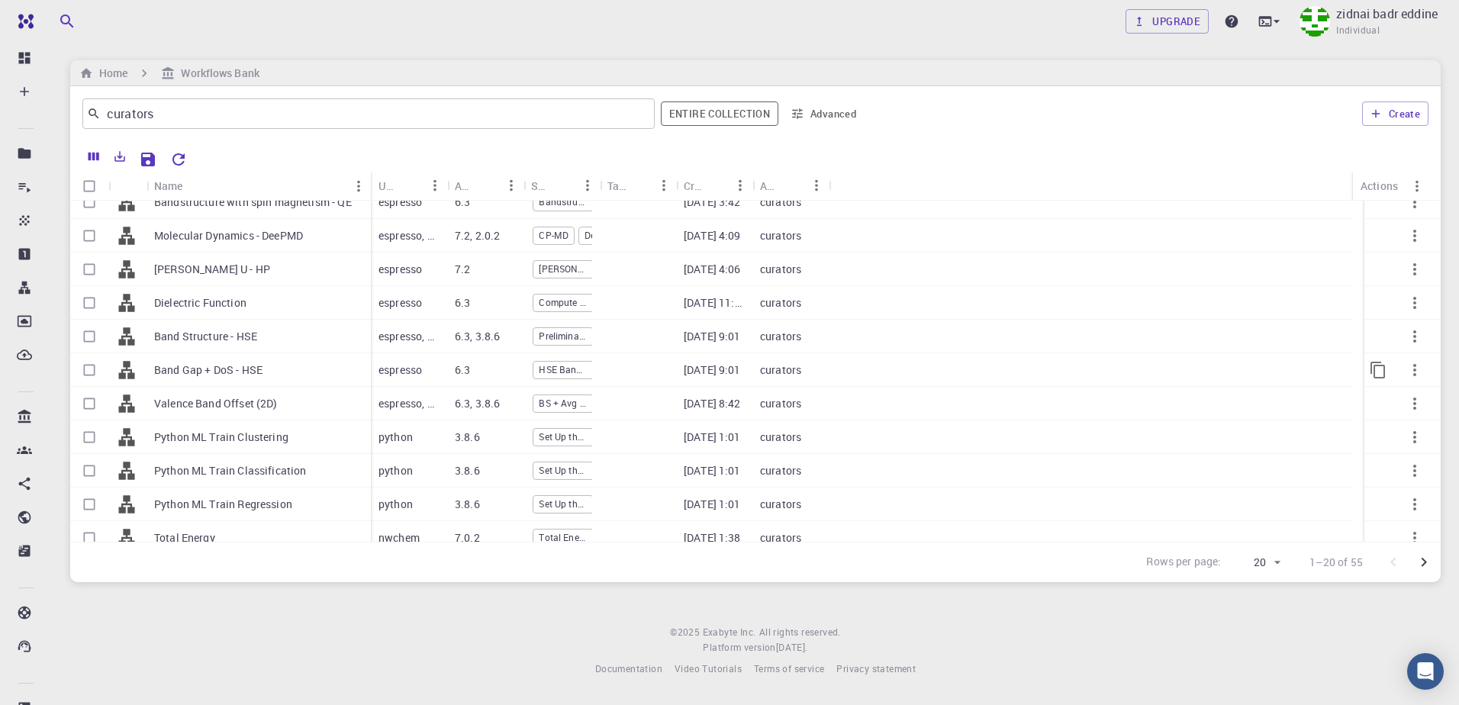
scroll to position [76, 0]
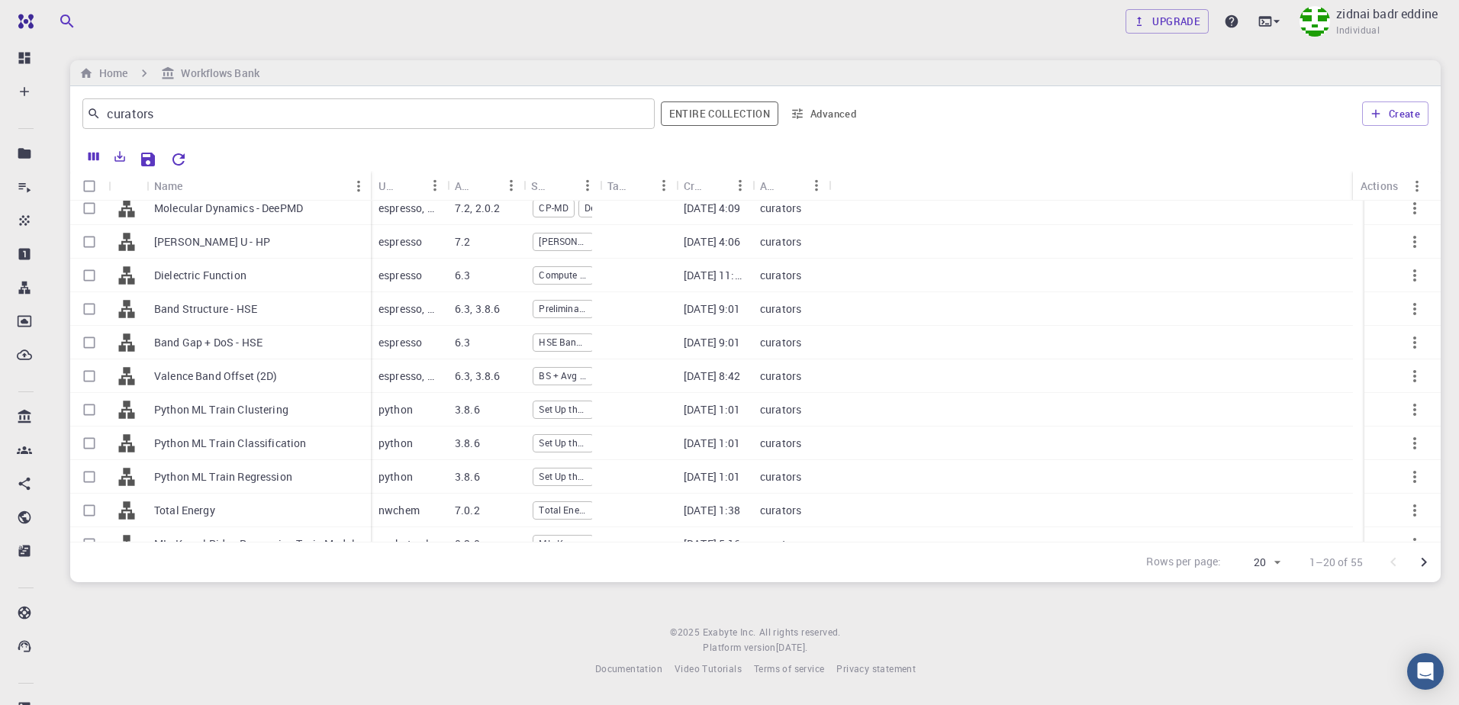
click at [1324, 78] on div "Home Workflows Bank" at bounding box center [755, 73] width 1370 height 26
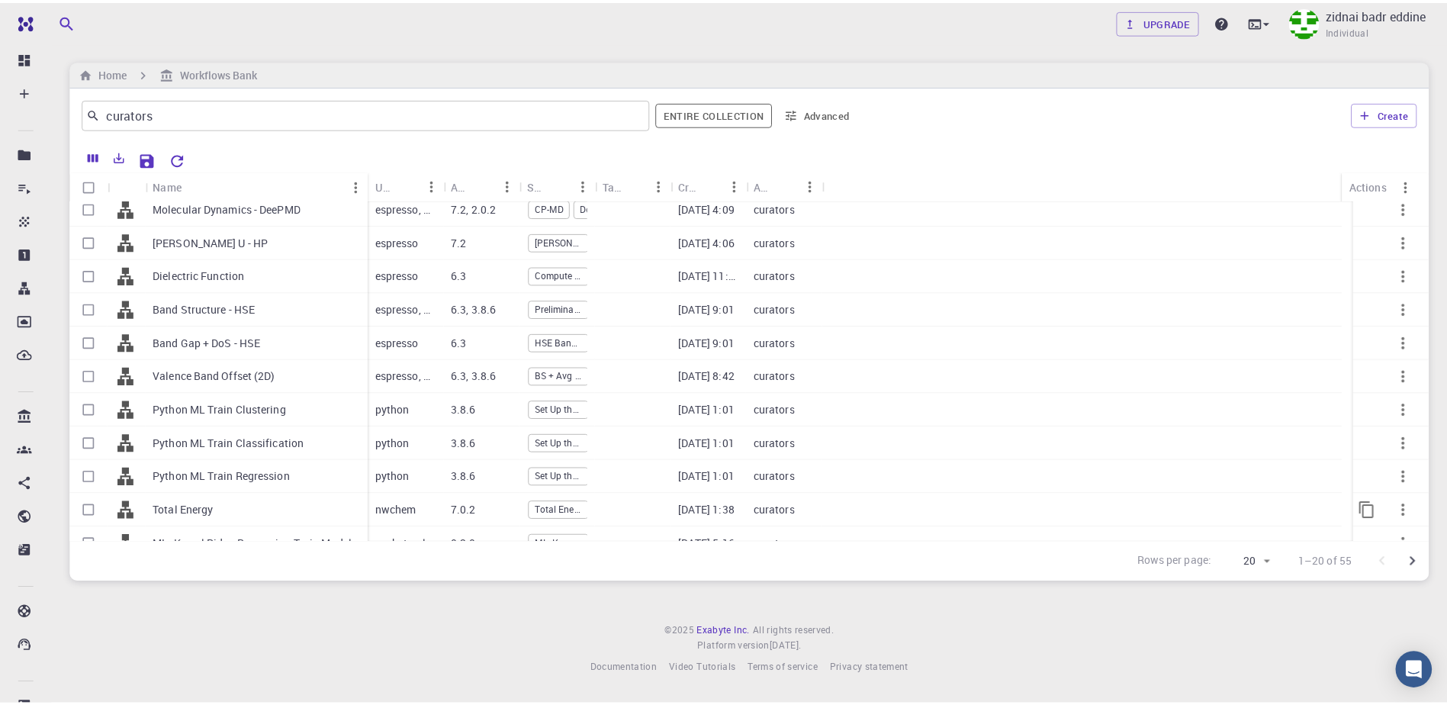
scroll to position [153, 0]
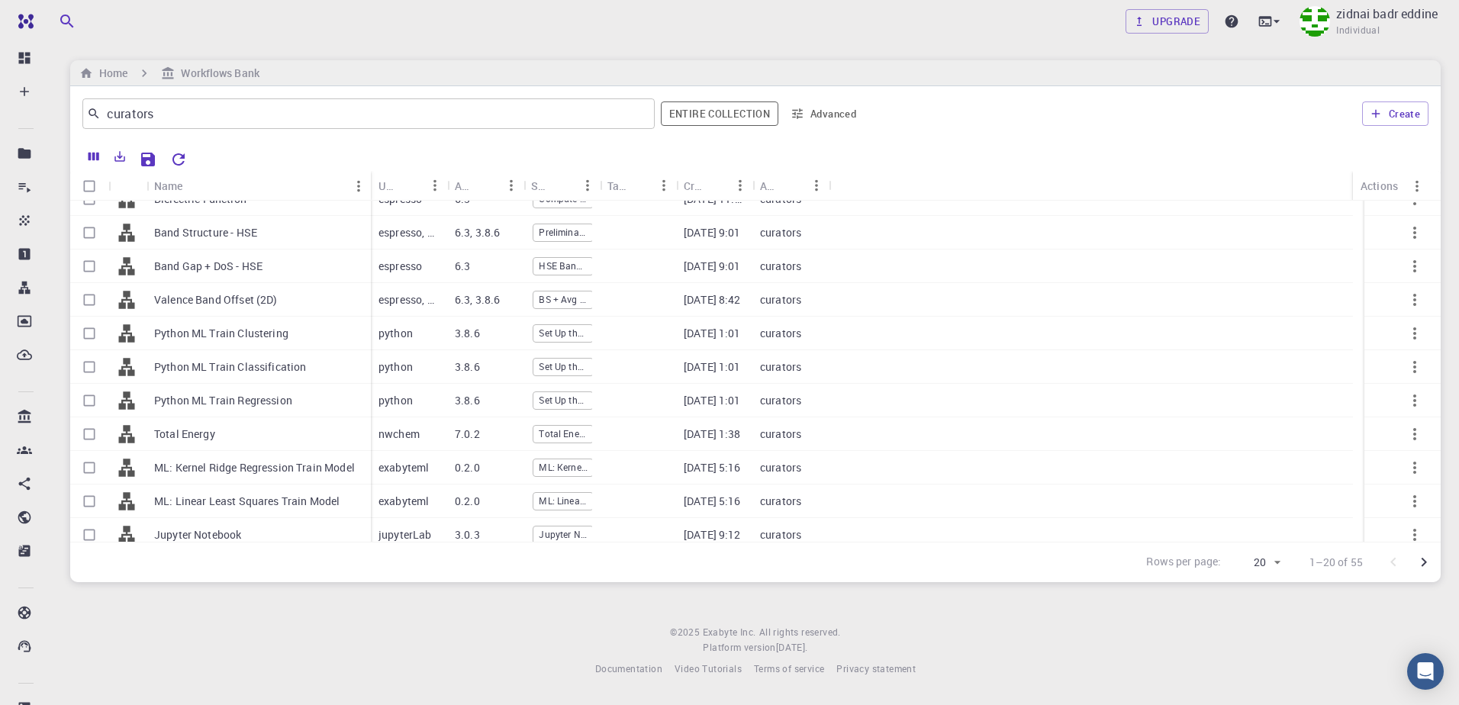
click at [209, 581] on div "Rows per page: 20 20 1–20 of 55" at bounding box center [755, 562] width 1370 height 40
click at [677, 68] on div "Home Workflows Bank" at bounding box center [755, 73] width 1370 height 26
click at [115, 78] on h6 "Home" at bounding box center [110, 73] width 34 height 17
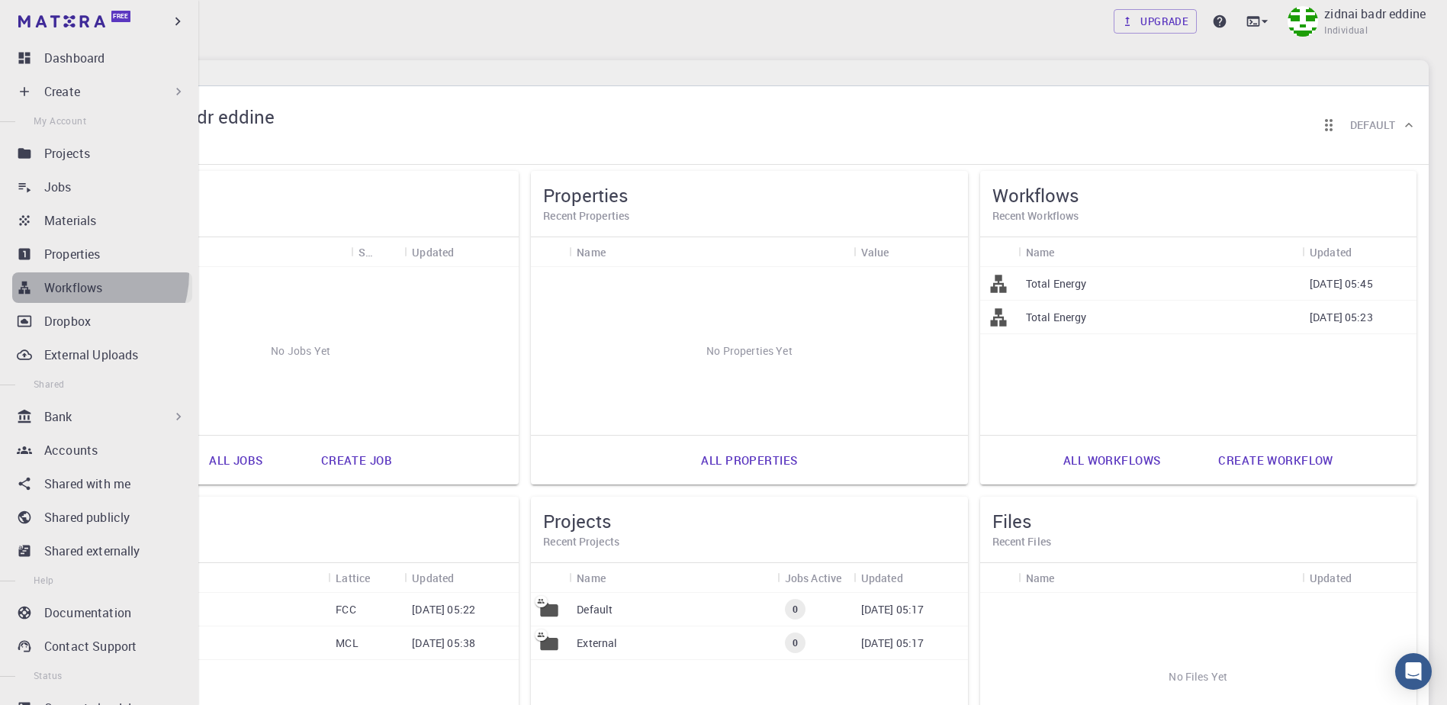
click at [81, 274] on link "Workflows" at bounding box center [102, 287] width 180 height 31
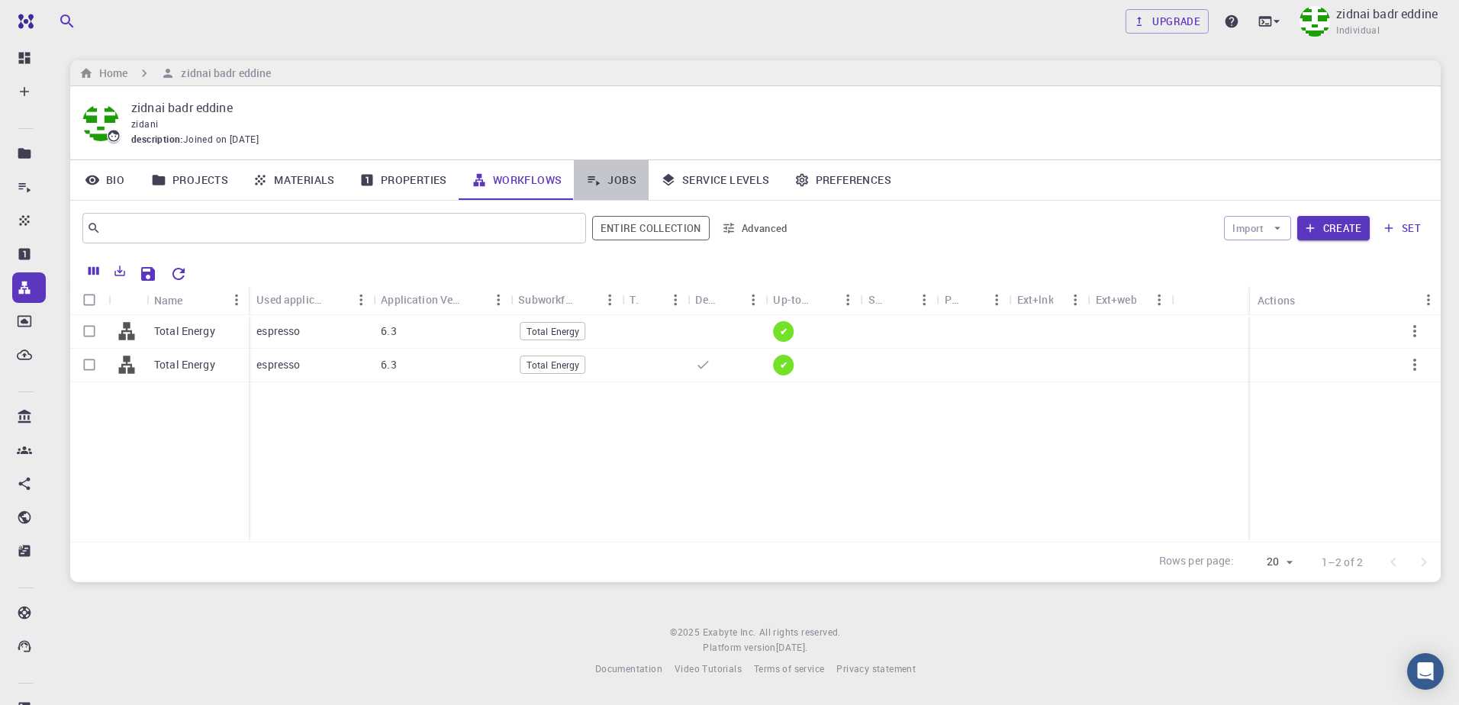
click at [604, 184] on link "Jobs" at bounding box center [611, 180] width 75 height 40
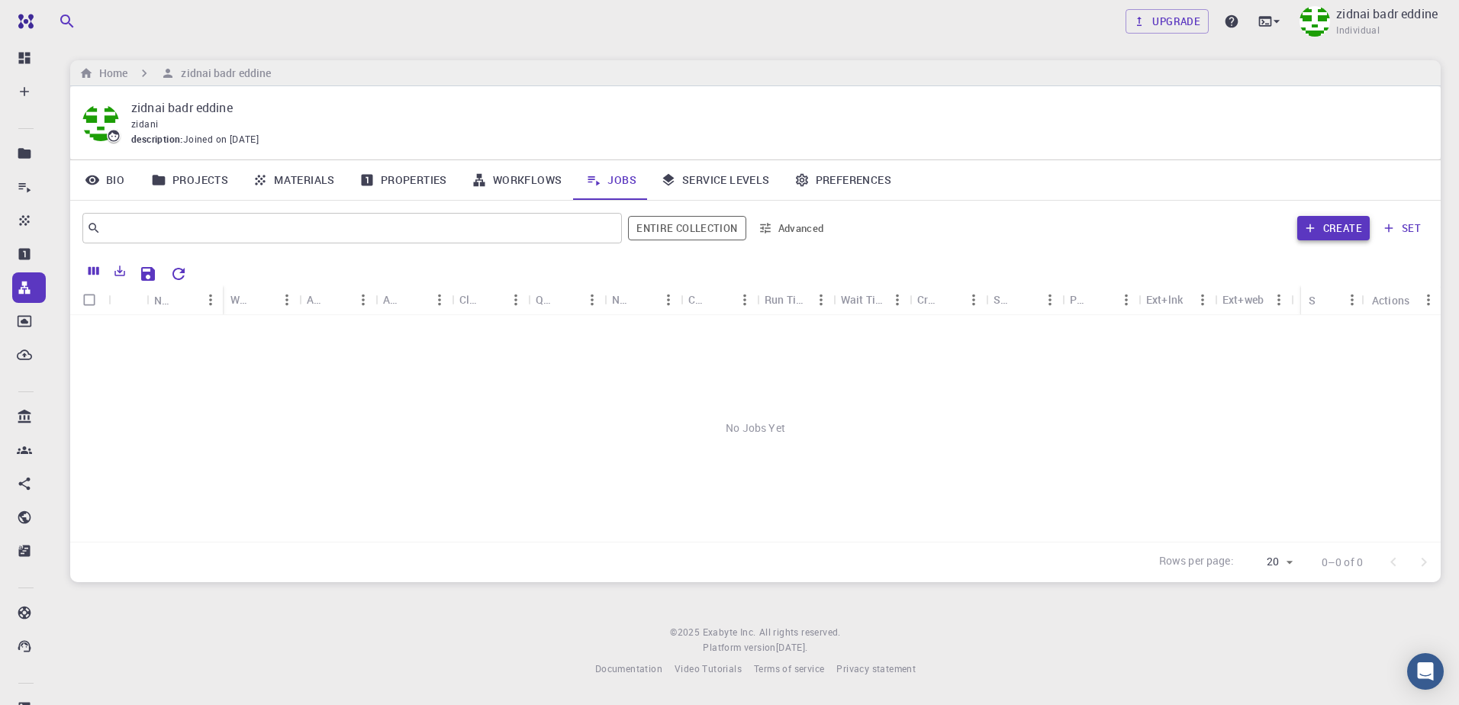
click at [1335, 226] on button "Create" at bounding box center [1333, 228] width 72 height 24
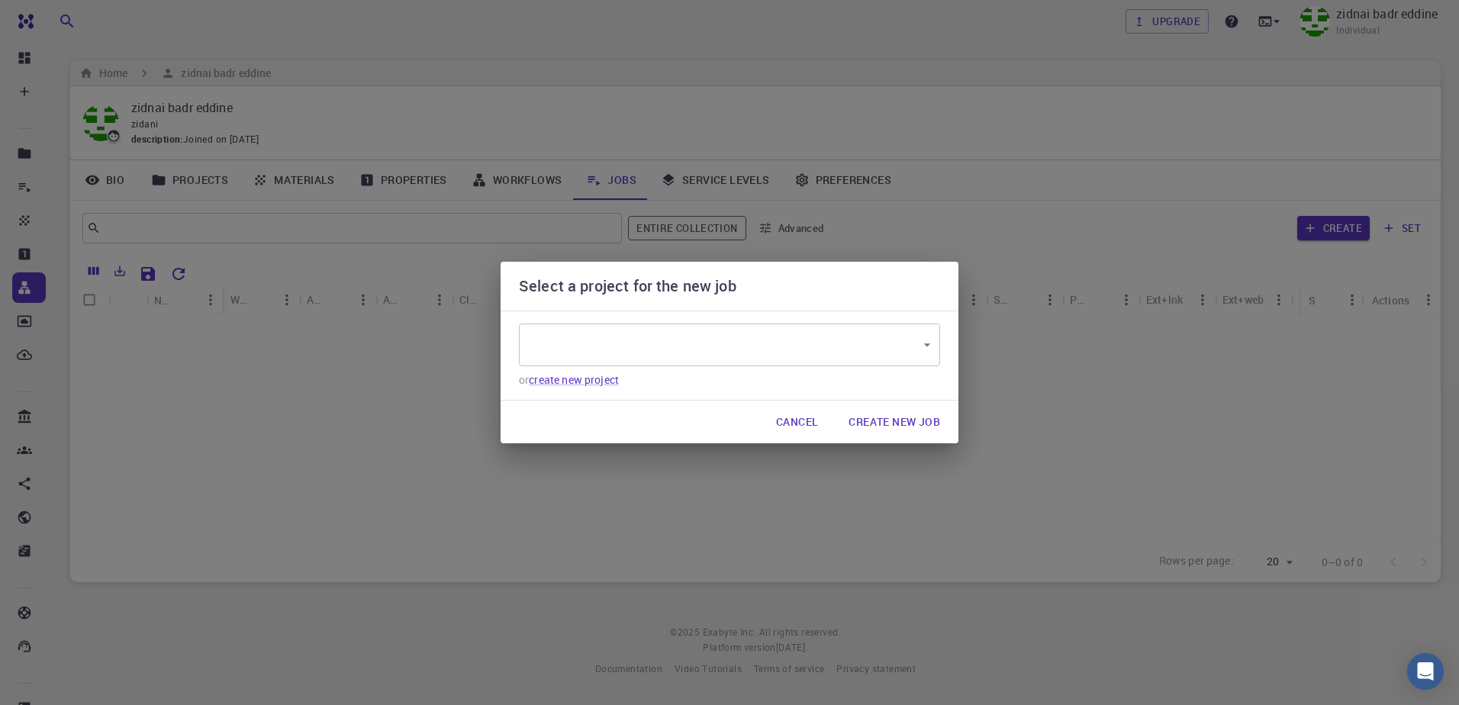
type input "Nt7txs4mzh9EiXeYG"
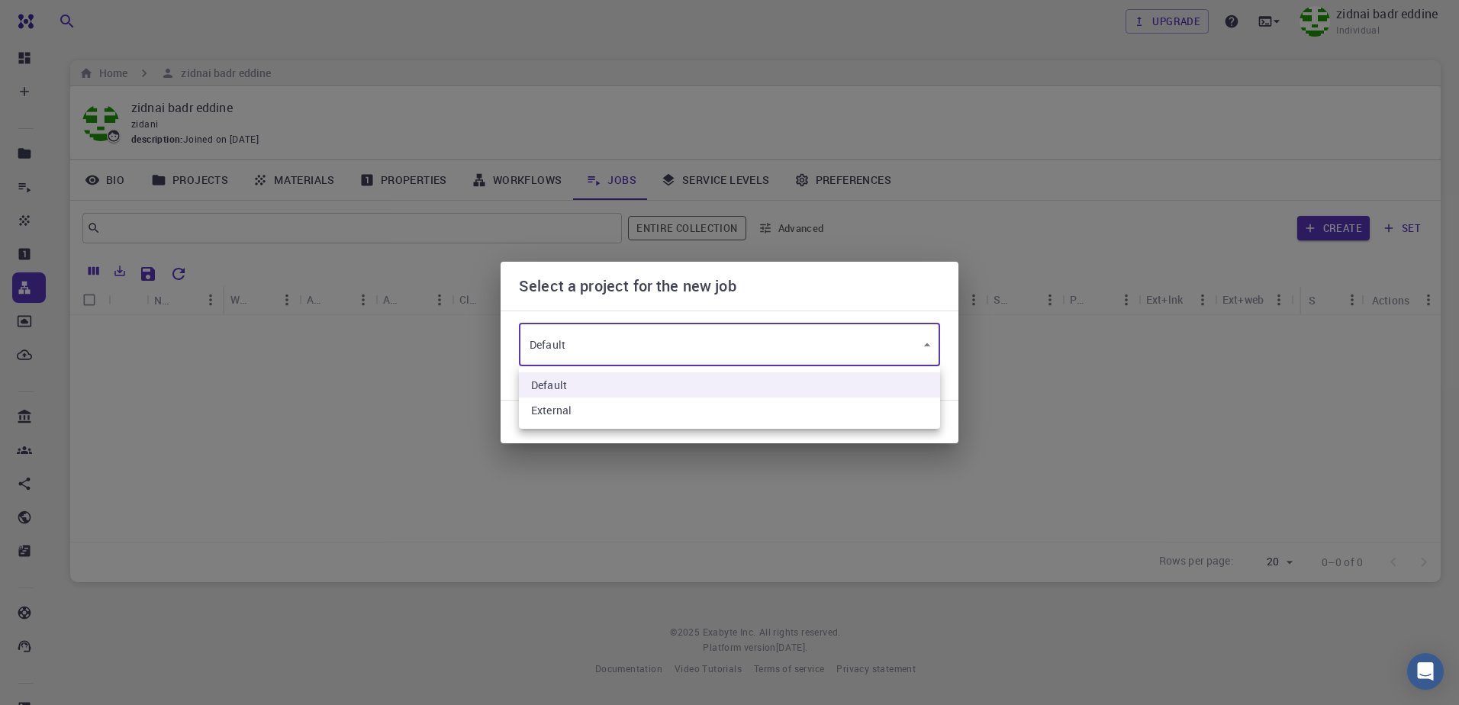
click at [843, 339] on body "Free Dashboard Create New Job New Material Create Material Upload File Import f…" at bounding box center [729, 352] width 1459 height 705
click at [843, 339] on div at bounding box center [729, 352] width 1459 height 705
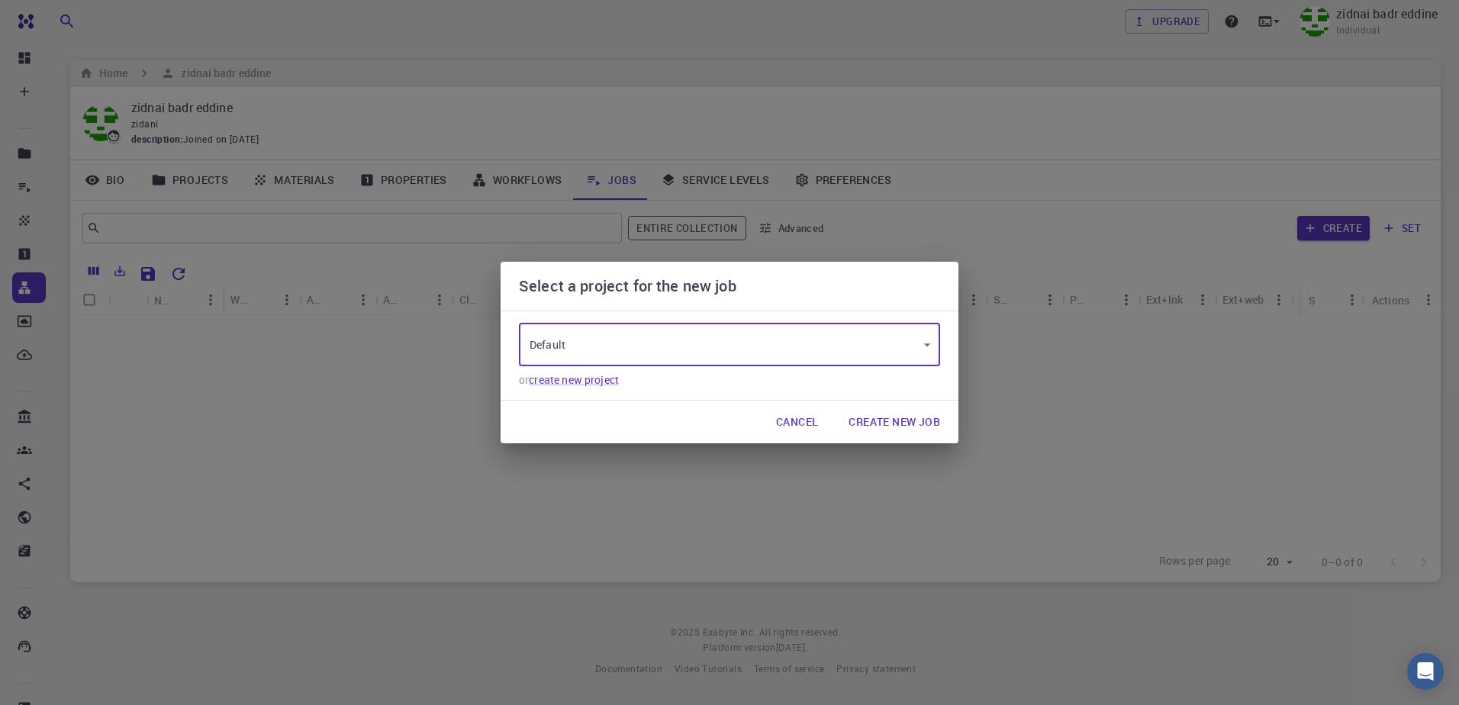
click at [843, 339] on body "Free Dashboard Create New Job New Material Create Material Upload File Import f…" at bounding box center [729, 352] width 1459 height 705
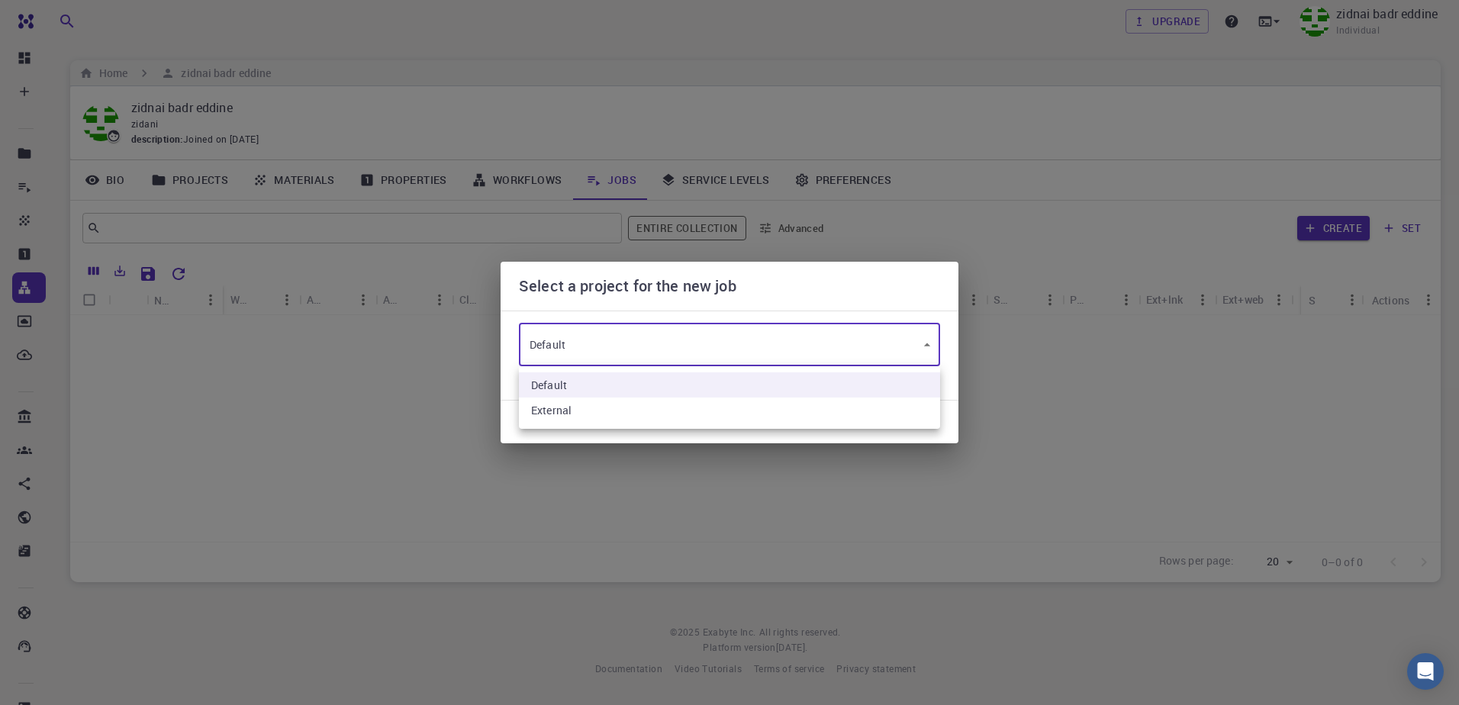
click at [843, 339] on div at bounding box center [729, 352] width 1459 height 705
click at [843, 339] on body "Free Dashboard Create New Job New Material Create Material Upload File Import f…" at bounding box center [729, 352] width 1459 height 705
click at [843, 339] on div at bounding box center [729, 352] width 1459 height 705
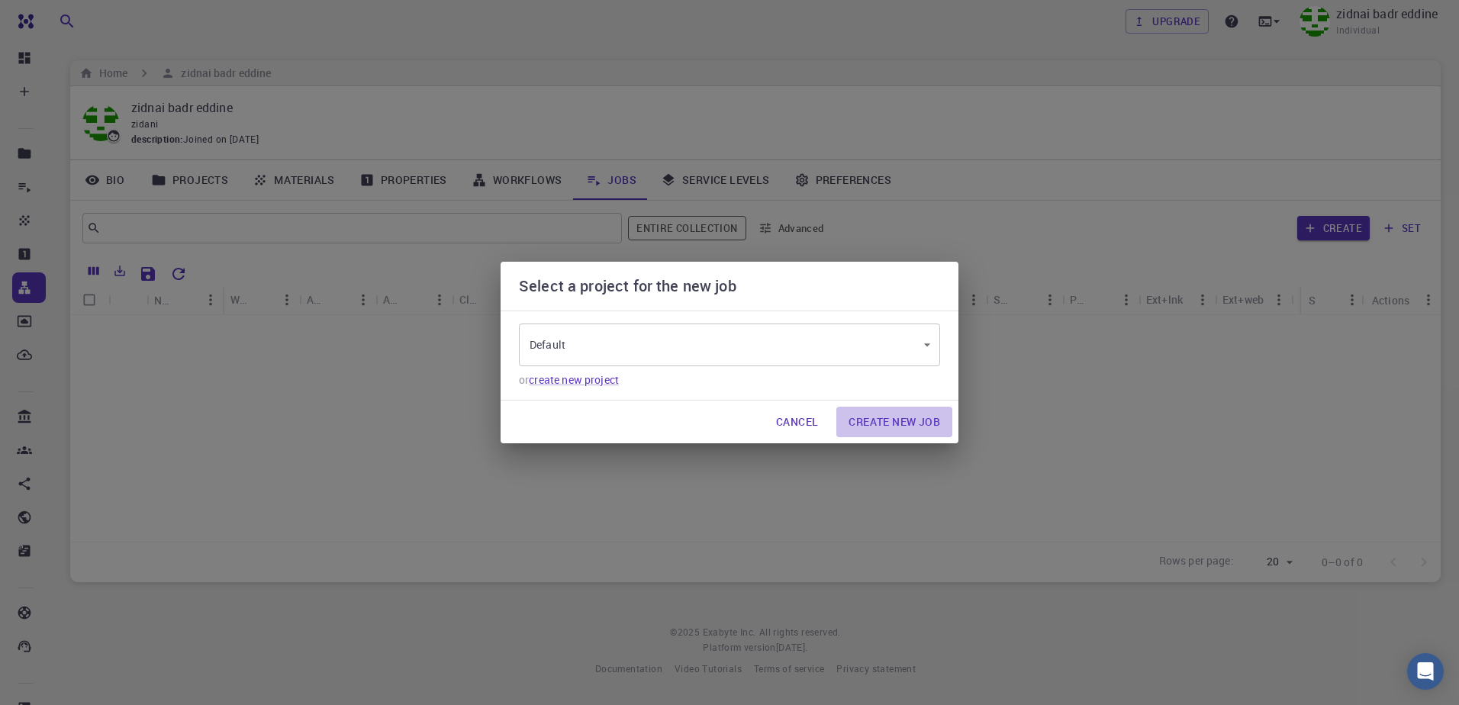
click at [877, 415] on button "Create New Job" at bounding box center [894, 422] width 116 height 31
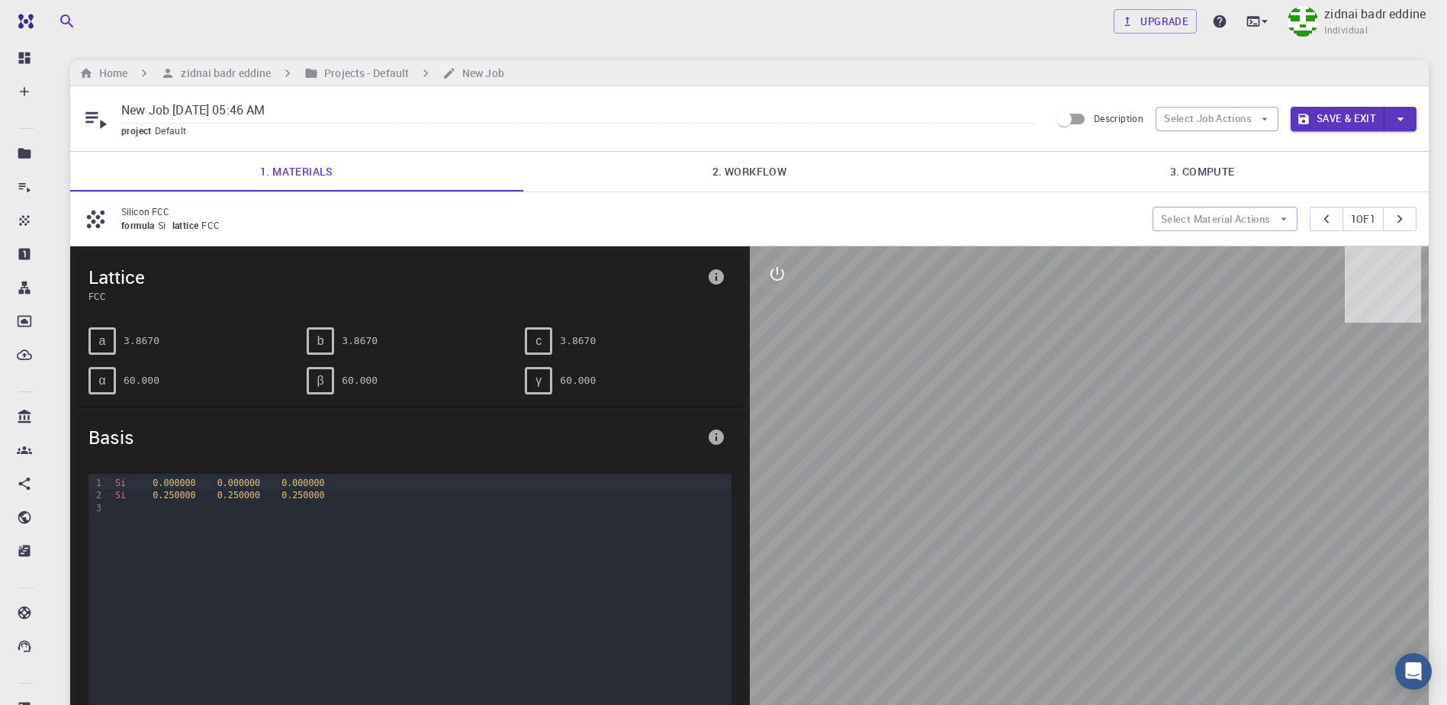
drag, startPoint x: 1097, startPoint y: 632, endPoint x: 1074, endPoint y: 516, distance: 118.2
click at [1046, 568] on div at bounding box center [1090, 490] width 680 height 488
drag, startPoint x: 1076, startPoint y: 507, endPoint x: 1044, endPoint y: 496, distance: 34.7
click at [1044, 496] on div at bounding box center [1090, 490] width 680 height 488
click at [1245, 221] on button "Select Material Actions" at bounding box center [1225, 219] width 145 height 24
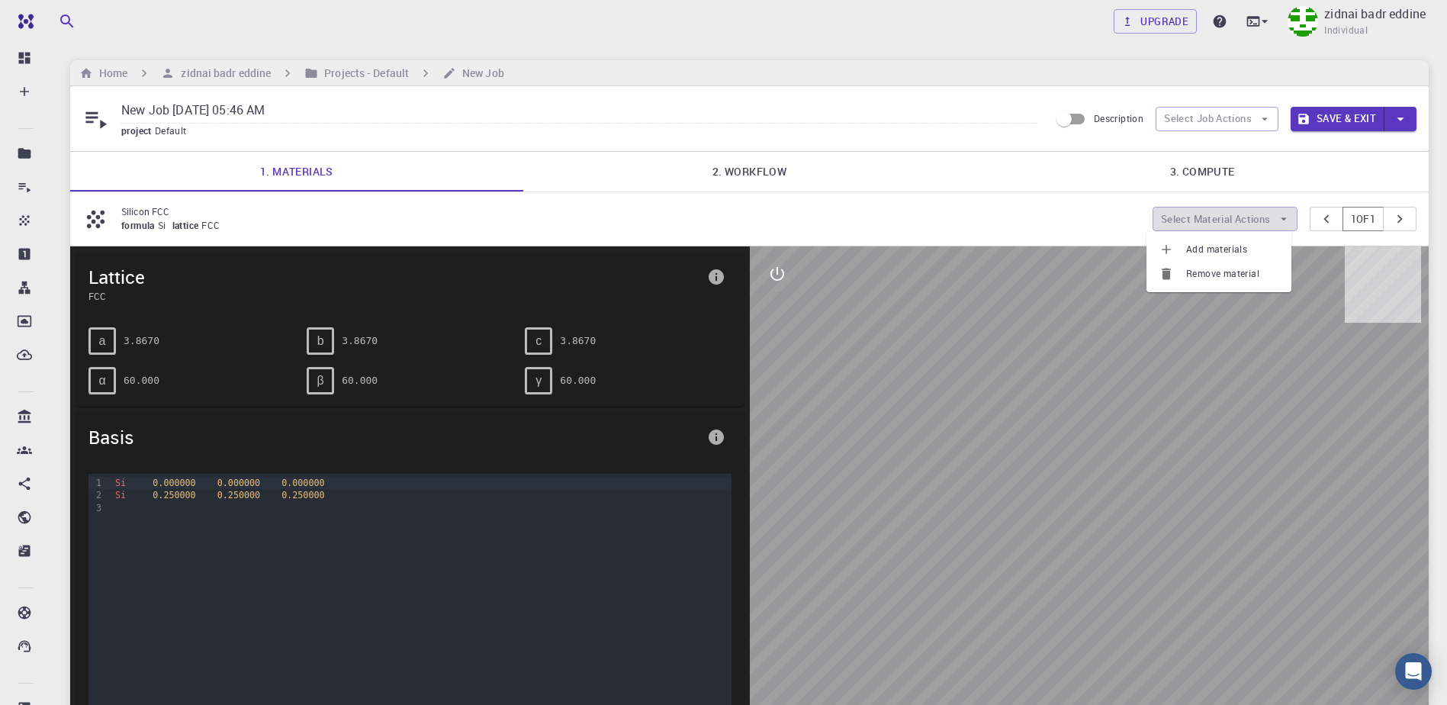
drag, startPoint x: 1245, startPoint y: 221, endPoint x: 1369, endPoint y: 220, distance: 123.6
click at [1247, 221] on button "Select Material Actions" at bounding box center [1225, 219] width 145 height 24
click at [1405, 222] on icon "pager" at bounding box center [1400, 219] width 17 height 17
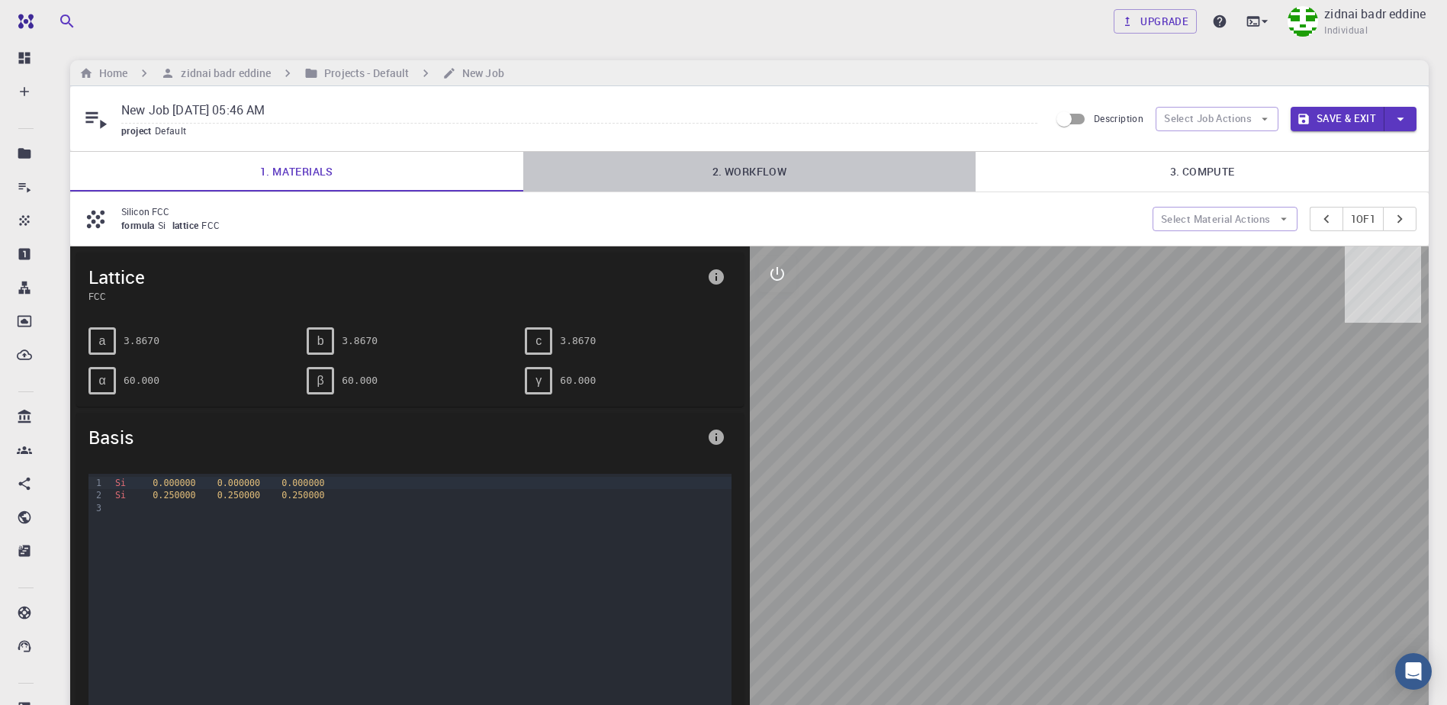
click at [746, 174] on link "2. Workflow" at bounding box center [749, 172] width 453 height 40
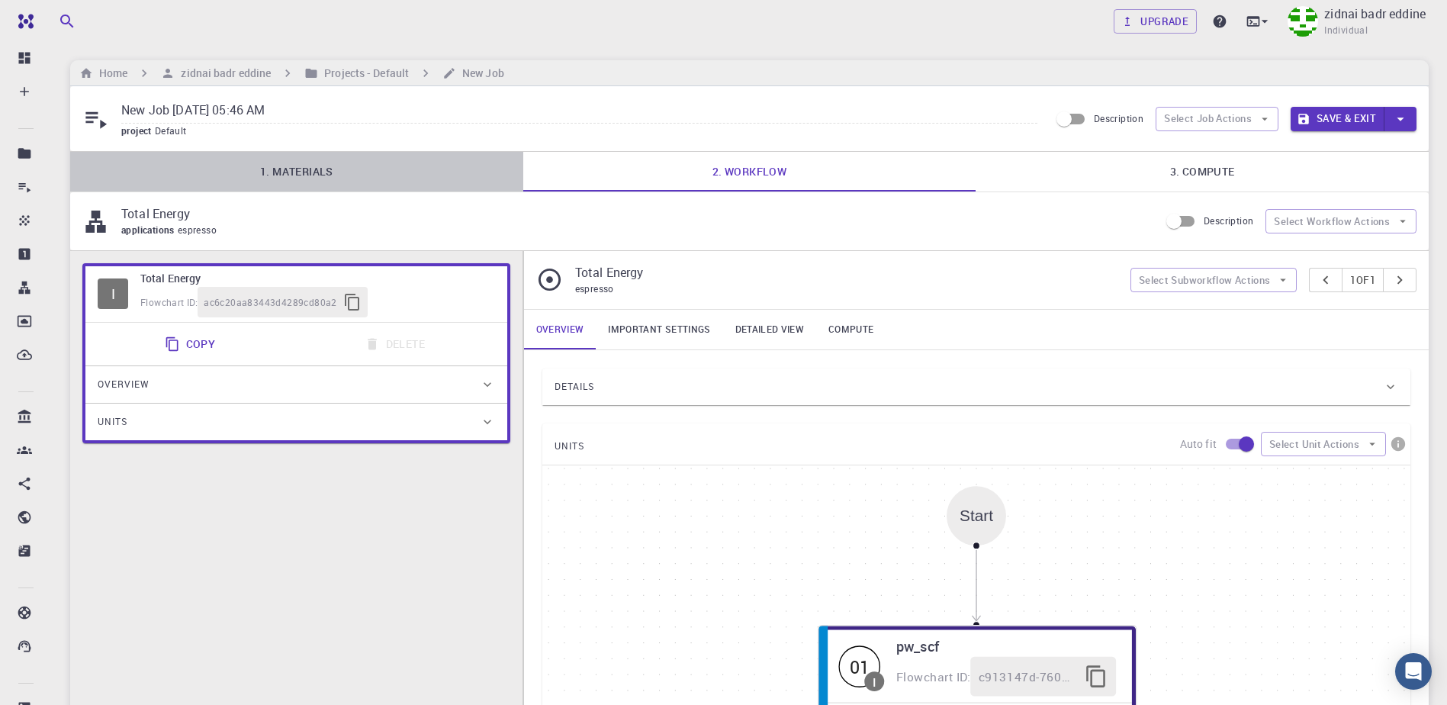
click at [404, 161] on link "1. Materials" at bounding box center [296, 172] width 453 height 40
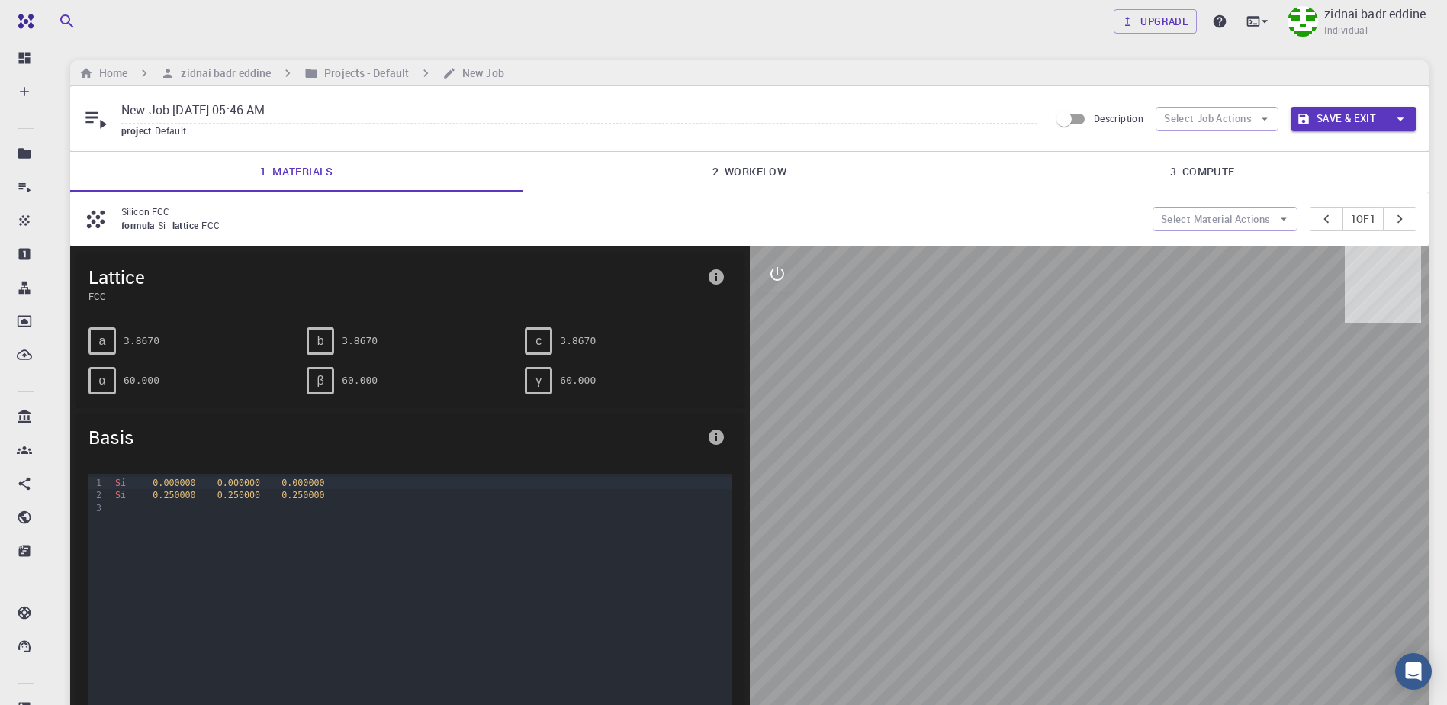
click at [777, 172] on link "2. Workflow" at bounding box center [749, 172] width 453 height 40
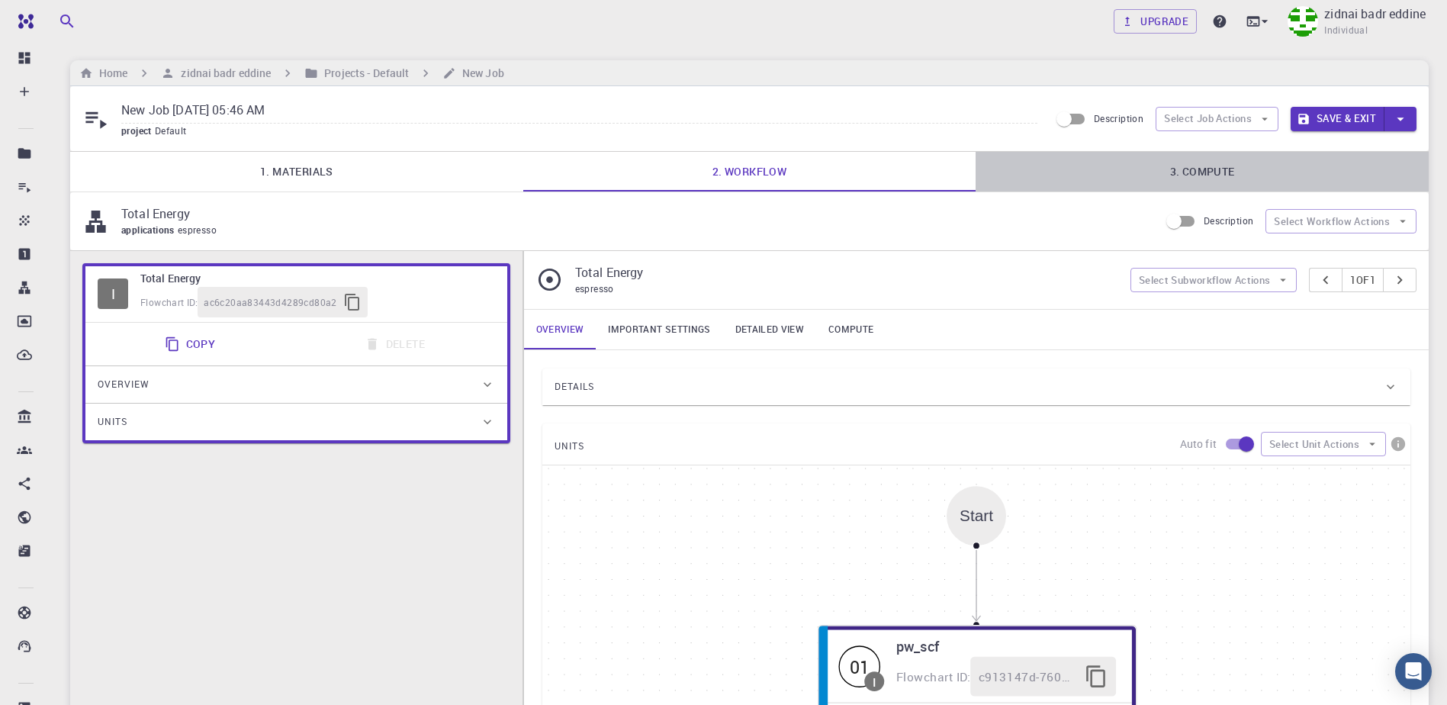
click at [1184, 166] on link "3. Compute" at bounding box center [1202, 172] width 453 height 40
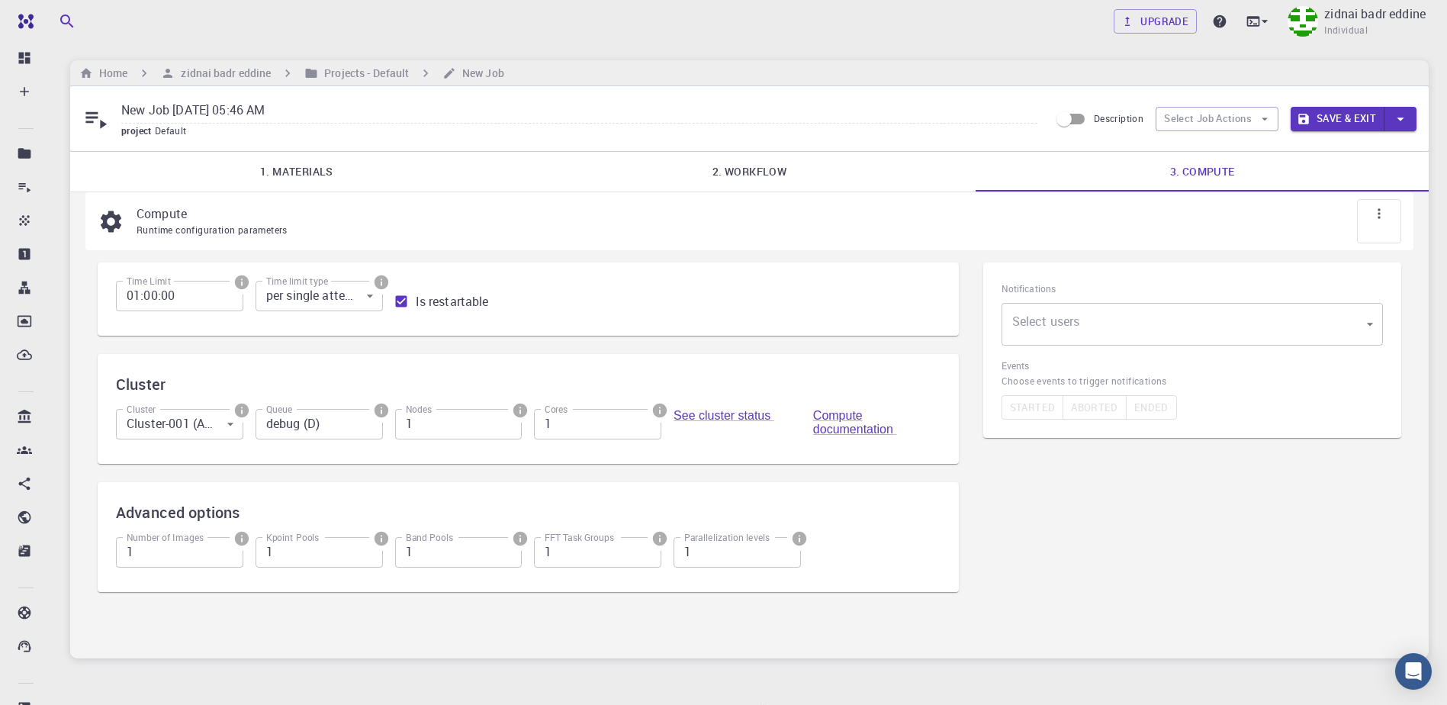
click at [224, 427] on body "Free Dashboard Create New Job New Material Create Material Upload File Import f…" at bounding box center [723, 388] width 1447 height 777
click at [224, 427] on div at bounding box center [723, 352] width 1447 height 705
click at [302, 413] on input "debug (D)" at bounding box center [319, 424] width 127 height 31
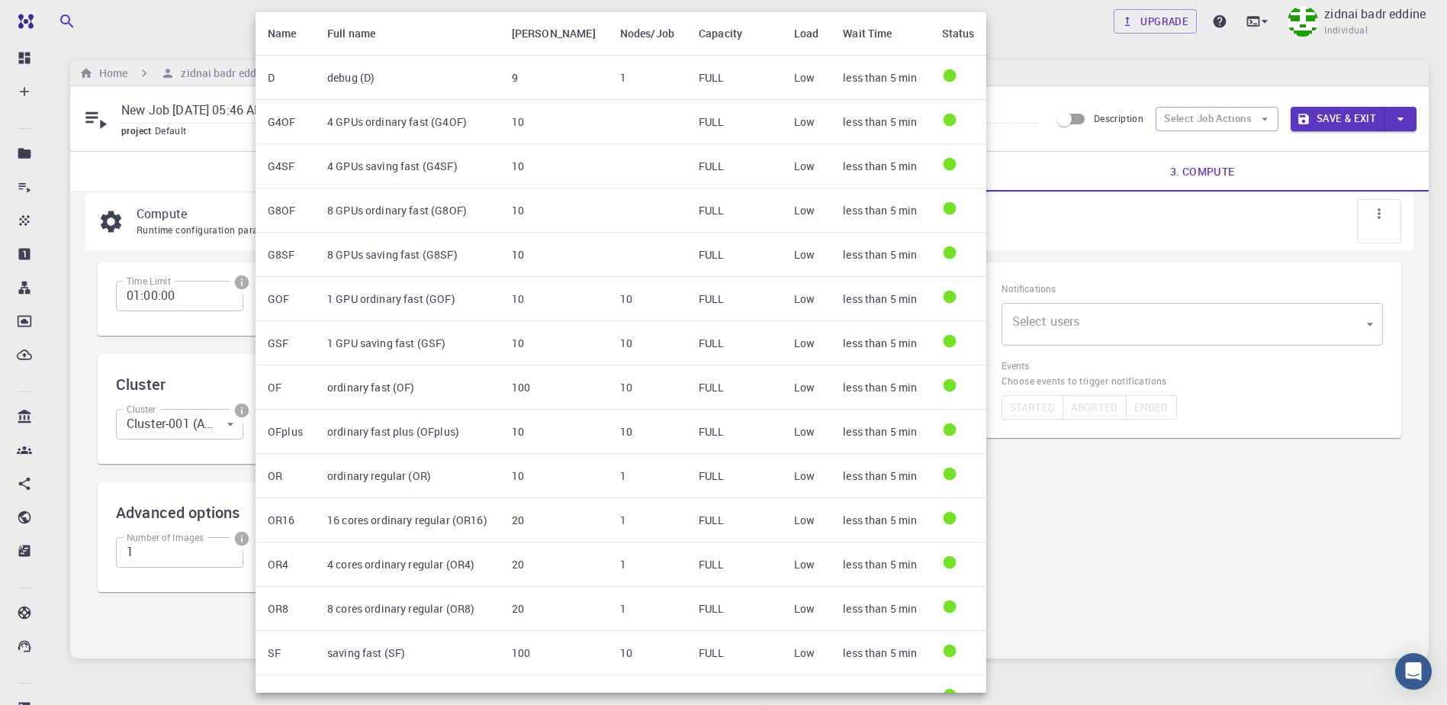
click at [1087, 502] on div at bounding box center [723, 352] width 1447 height 705
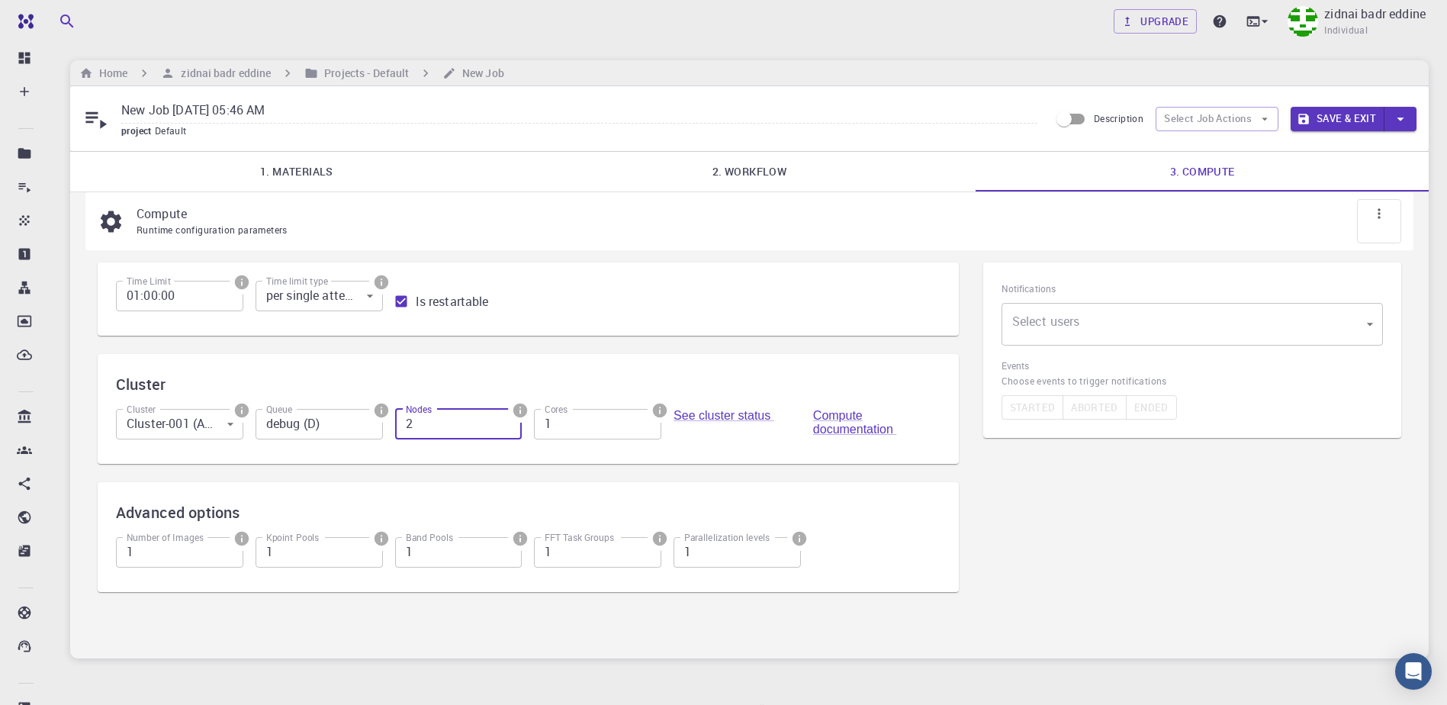
click at [505, 421] on input "2" at bounding box center [458, 424] width 127 height 31
click at [505, 421] on input "3" at bounding box center [458, 424] width 127 height 31
click at [505, 421] on input "4" at bounding box center [458, 424] width 127 height 31
click at [505, 421] on input "5" at bounding box center [458, 424] width 127 height 31
click at [505, 421] on input "6" at bounding box center [458, 424] width 127 height 31
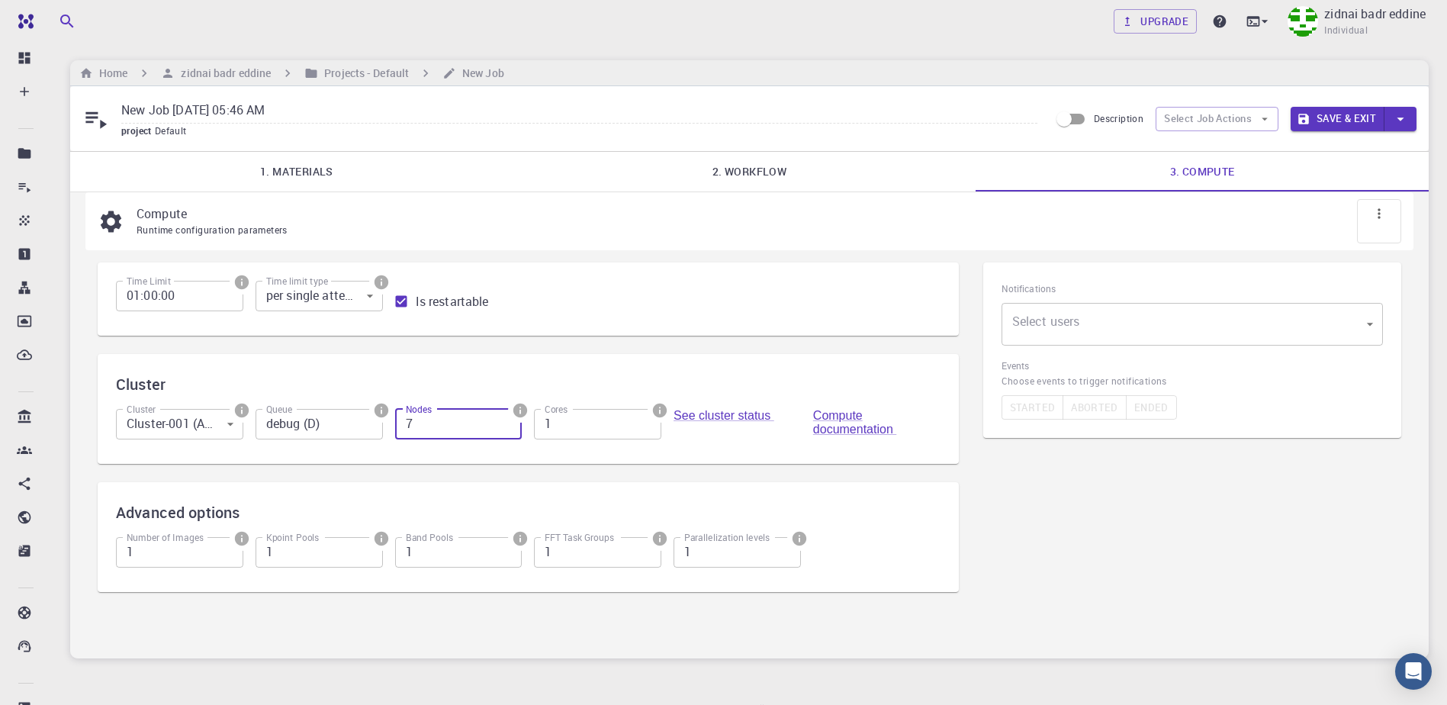
click at [505, 421] on input "7" at bounding box center [458, 424] width 127 height 31
click at [520, 409] on icon "info" at bounding box center [520, 411] width 14 height 14
click at [529, 375] on div at bounding box center [723, 352] width 1447 height 705
click at [504, 428] on input "6" at bounding box center [458, 424] width 127 height 31
click at [504, 428] on input "5" at bounding box center [458, 424] width 127 height 31
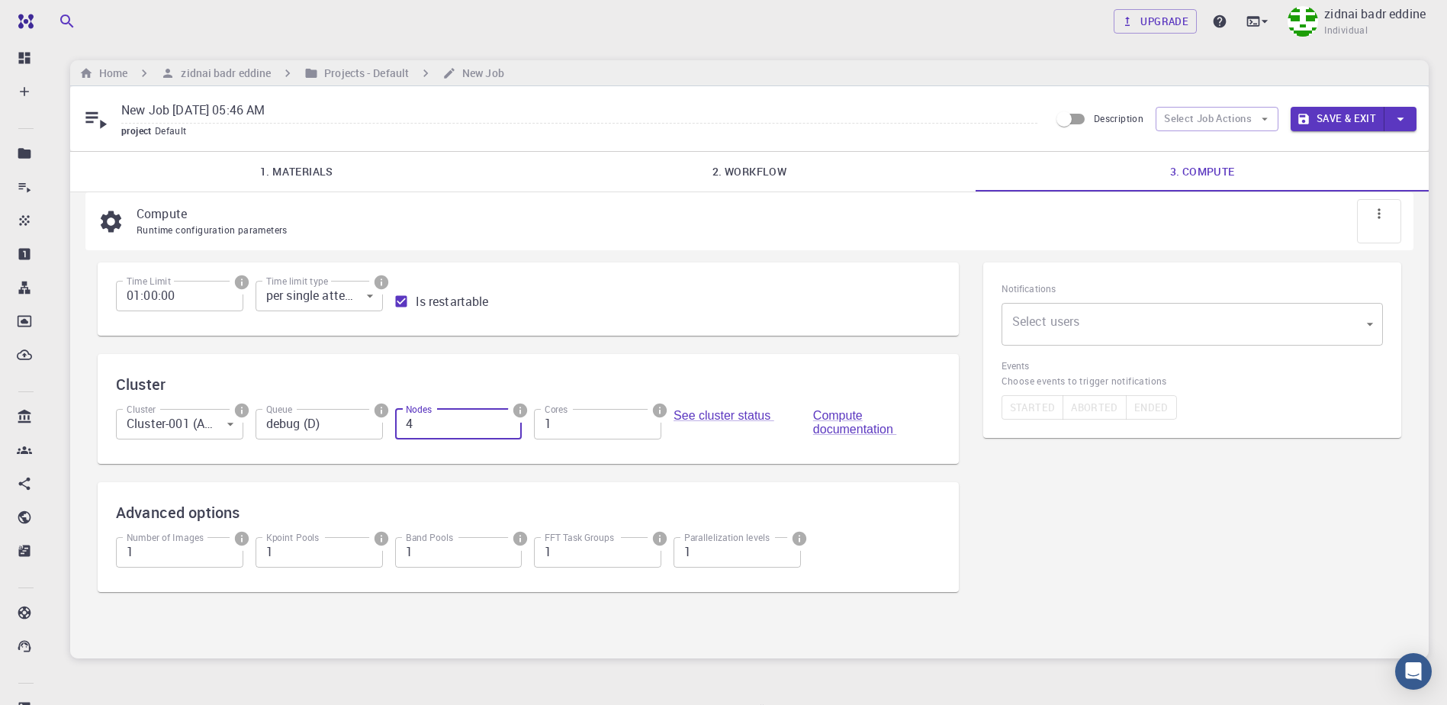
click at [504, 428] on input "4" at bounding box center [458, 424] width 127 height 31
click at [504, 428] on input "3" at bounding box center [458, 424] width 127 height 31
type input "4"
click at [507, 418] on input "4" at bounding box center [458, 424] width 127 height 31
click at [645, 418] on input "2" at bounding box center [597, 424] width 127 height 31
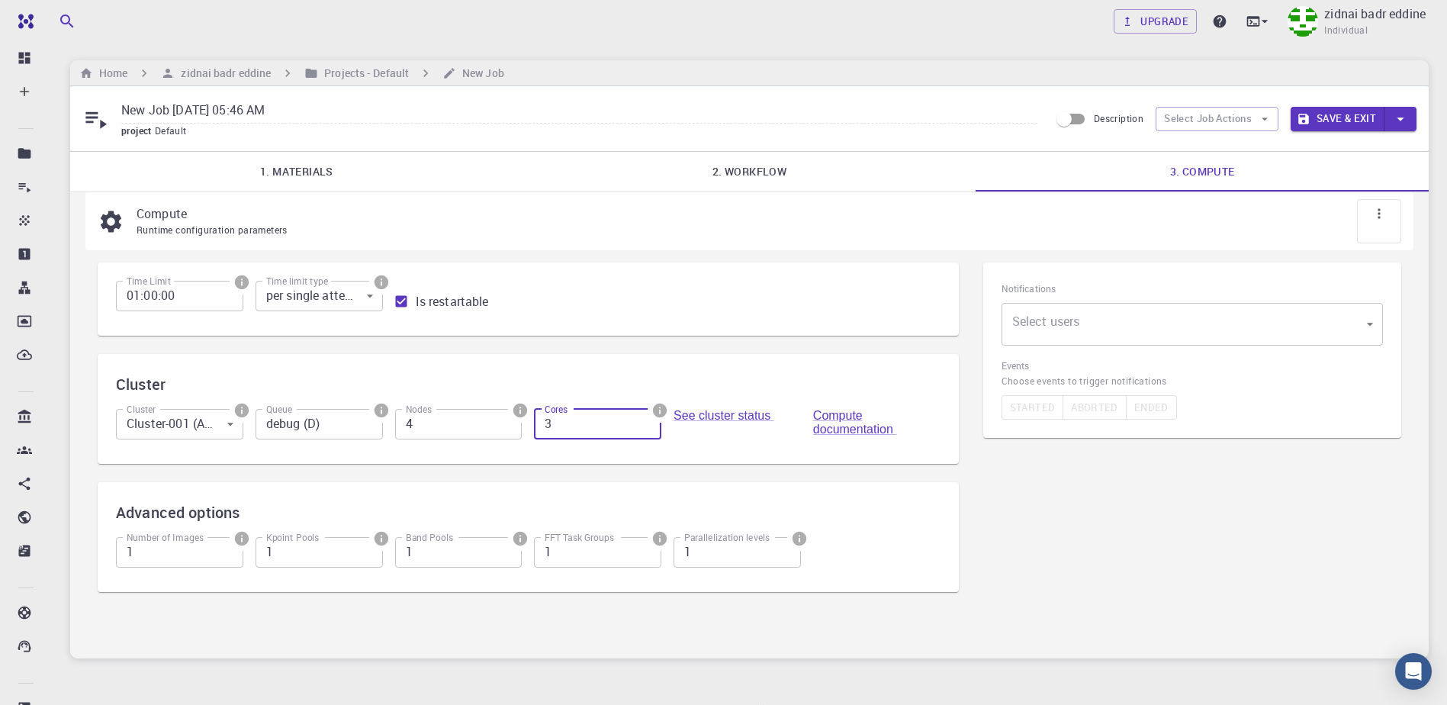
click at [645, 418] on input "3" at bounding box center [597, 424] width 127 height 31
type input "4"
click at [645, 418] on input "4" at bounding box center [597, 424] width 127 height 31
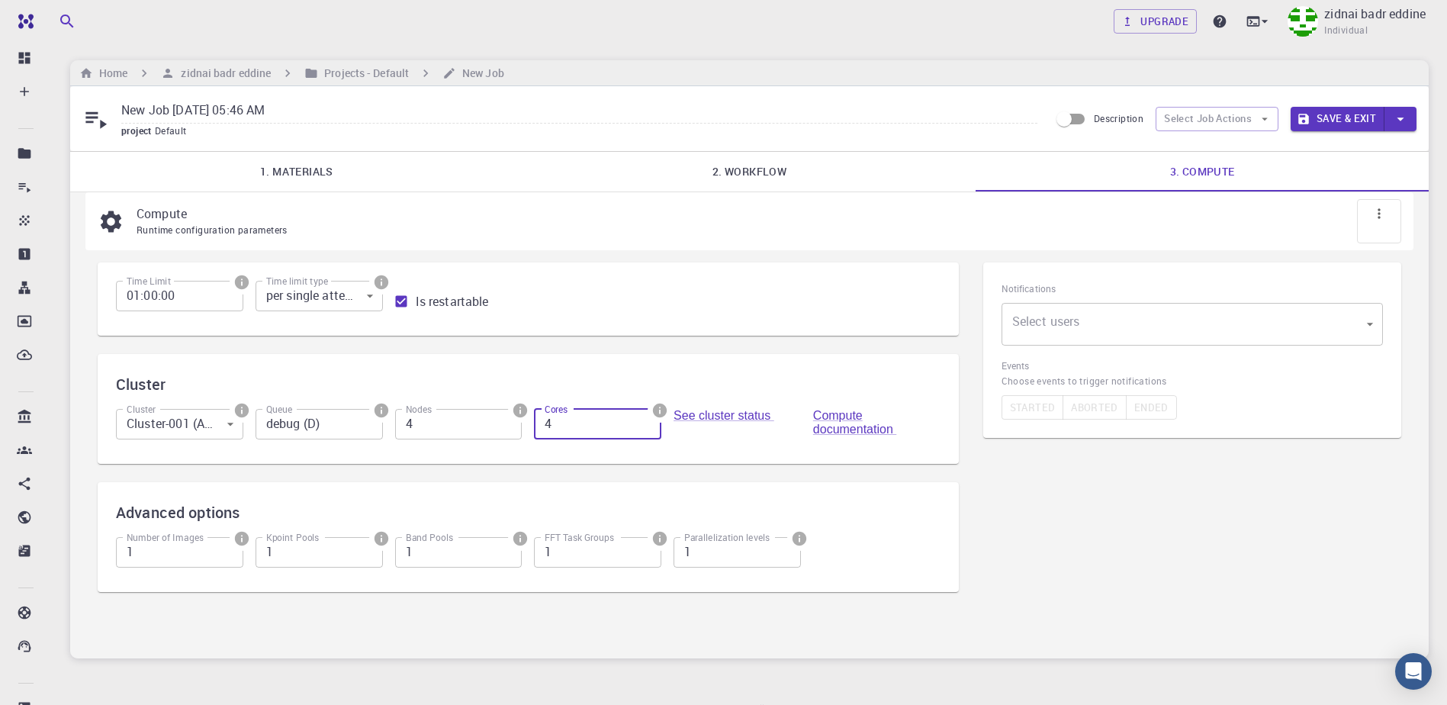
click at [645, 418] on input "4" at bounding box center [597, 424] width 127 height 31
click at [643, 420] on input "4" at bounding box center [597, 424] width 127 height 31
click at [506, 422] on input "5" at bounding box center [458, 424] width 127 height 31
click at [506, 422] on input "6" at bounding box center [458, 424] width 127 height 31
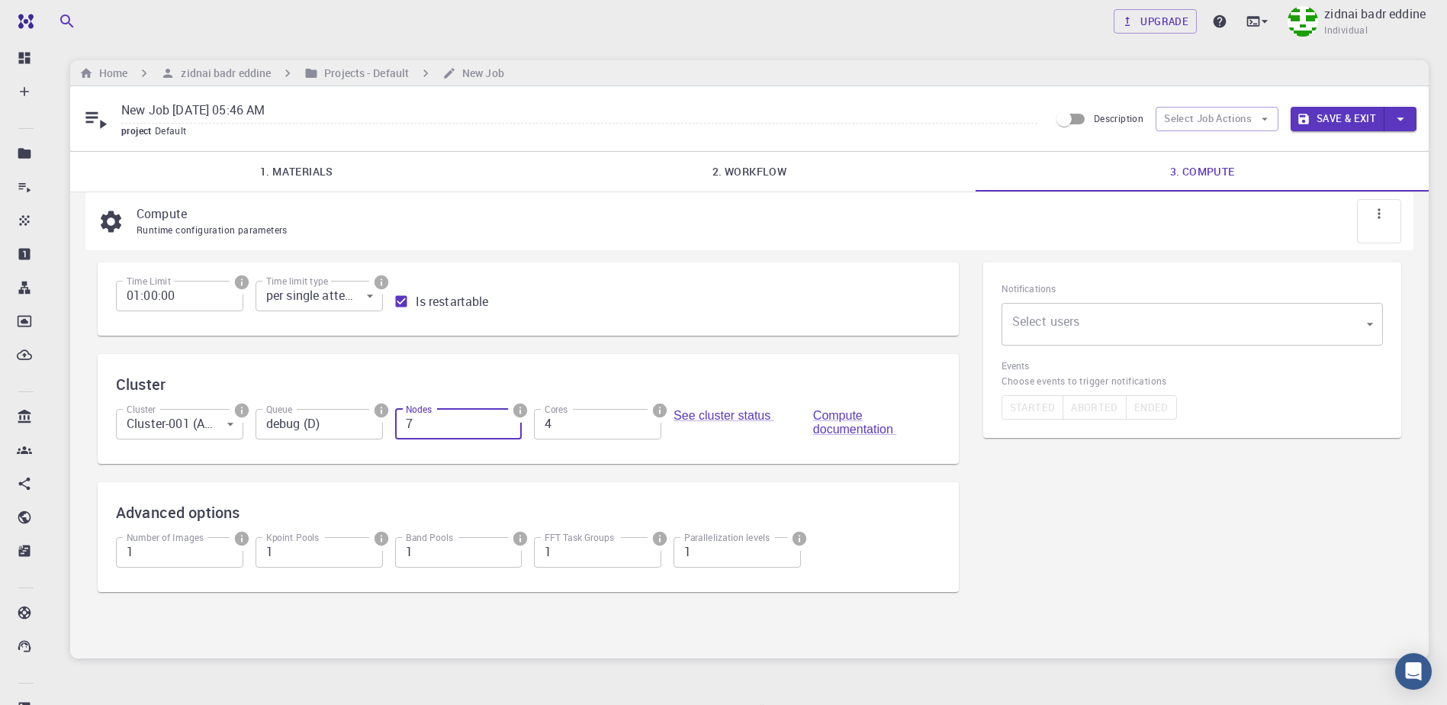
click at [506, 422] on input "7" at bounding box center [458, 424] width 127 height 31
click at [506, 422] on input "8" at bounding box center [458, 424] width 127 height 31
click at [506, 422] on input "9" at bounding box center [458, 424] width 127 height 31
type input "10"
click at [506, 422] on input "10" at bounding box center [458, 424] width 127 height 31
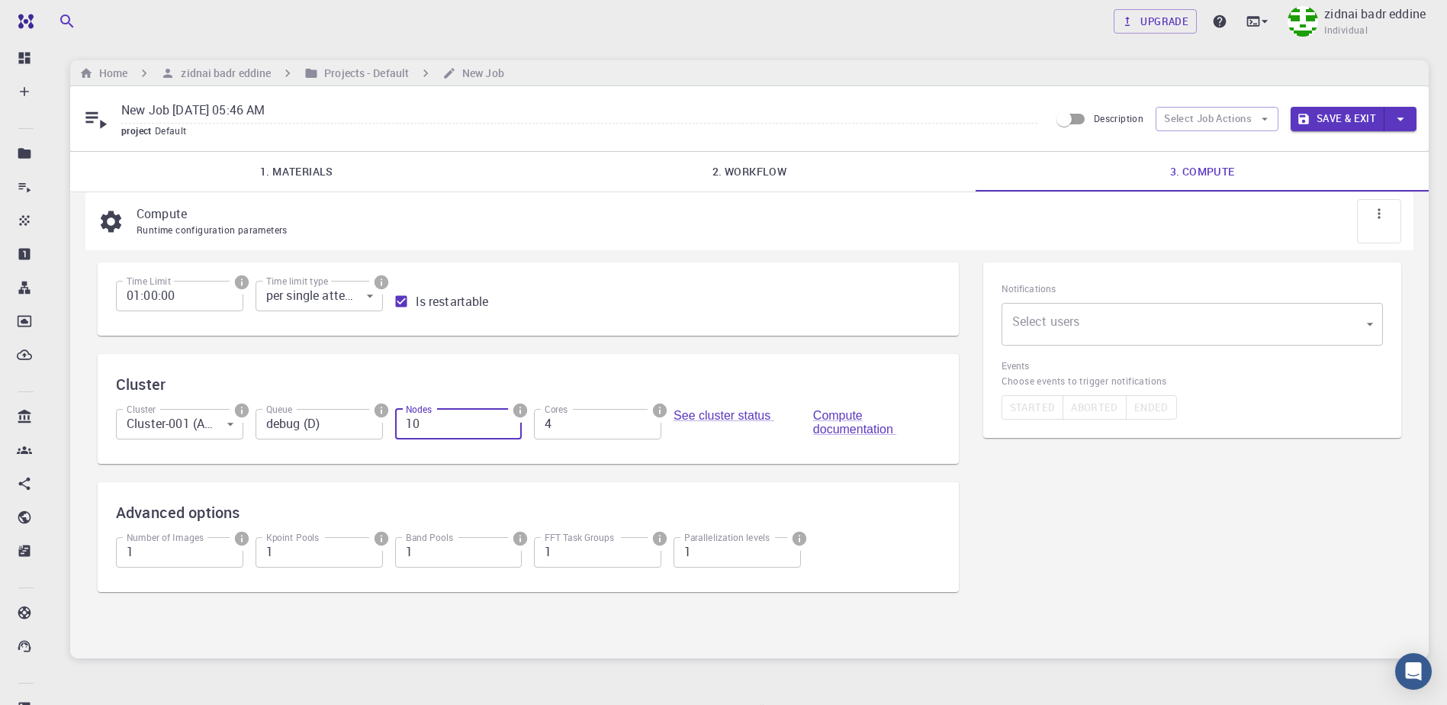
click at [506, 422] on input "10" at bounding box center [458, 424] width 127 height 31
click at [1348, 111] on button "Save & Exit" at bounding box center [1338, 119] width 94 height 24
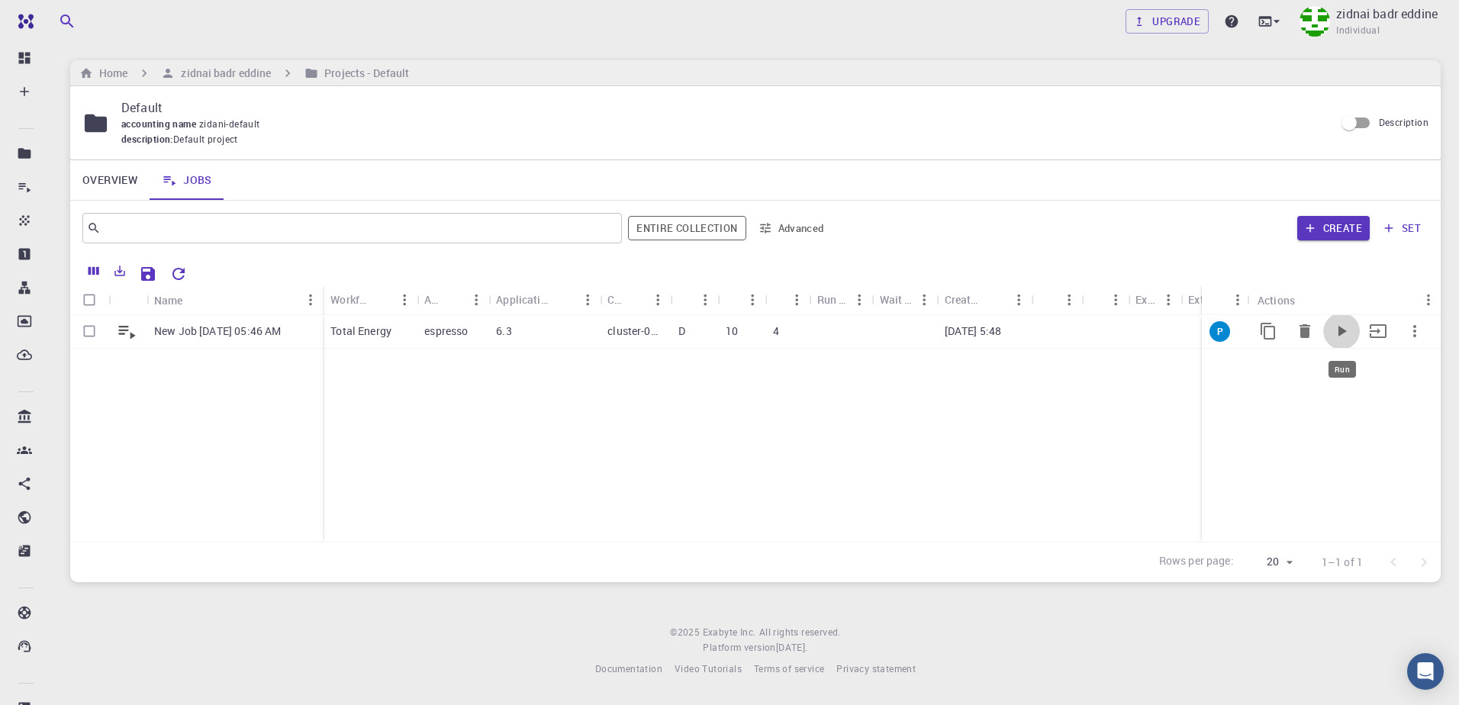
click at [1339, 328] on icon "Run" at bounding box center [1342, 331] width 8 height 11
click at [1331, 336] on span "S" at bounding box center [1333, 331] width 18 height 13
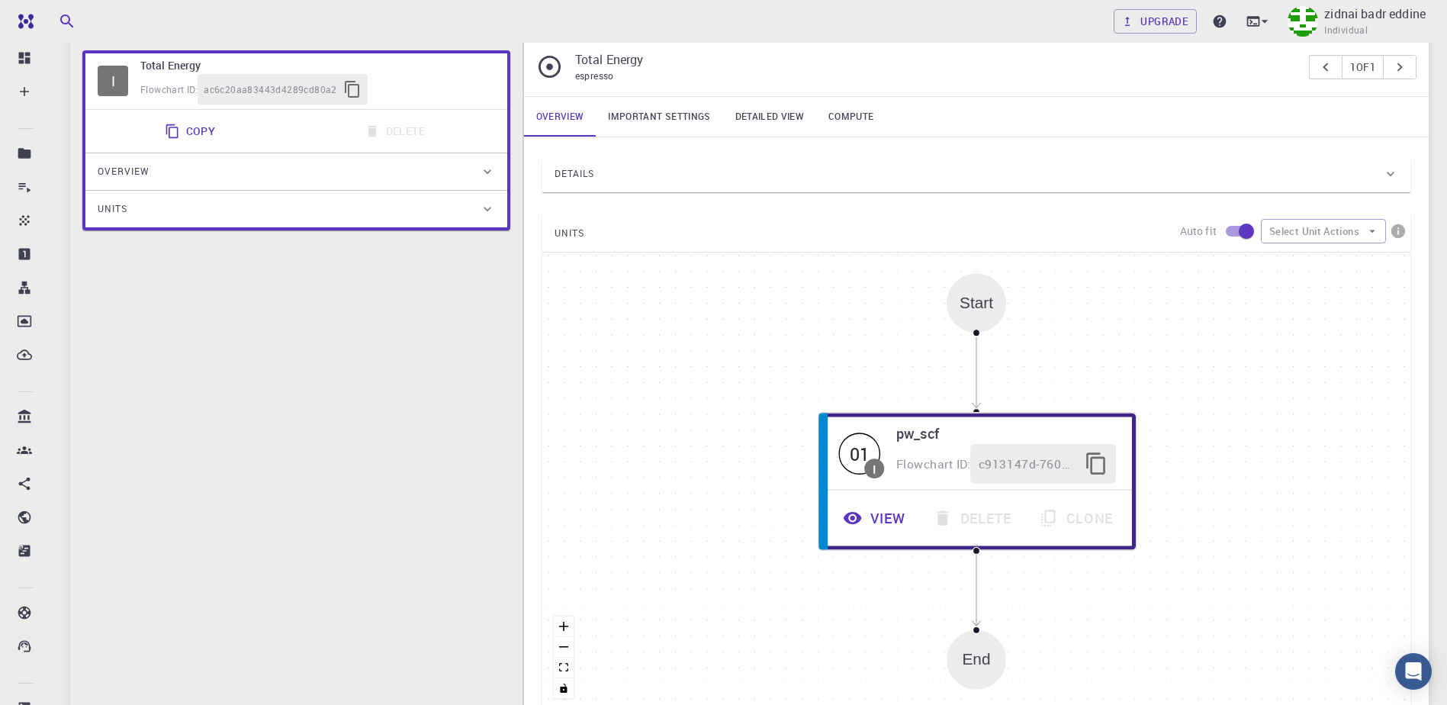
scroll to position [24, 0]
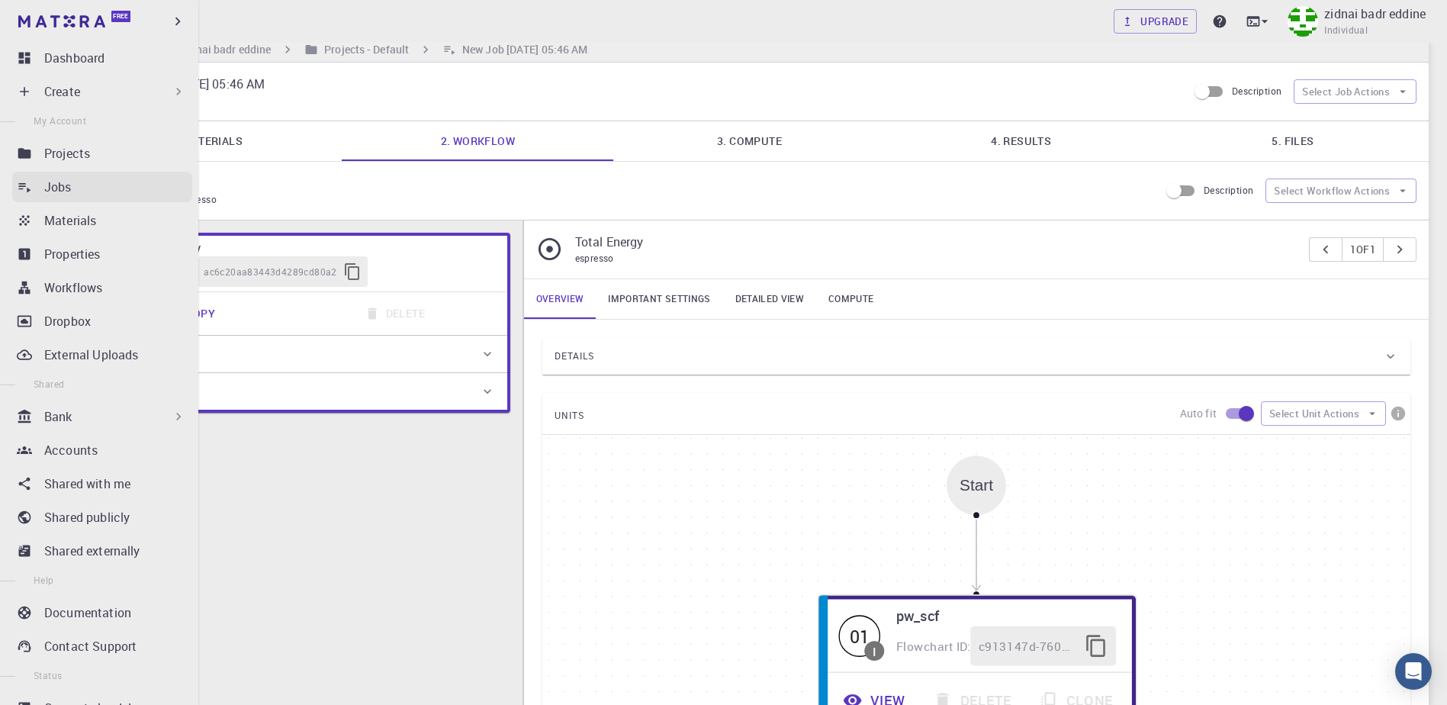
click at [83, 178] on div "Jobs" at bounding box center [118, 187] width 148 height 18
